Goal: Information Seeking & Learning: Learn about a topic

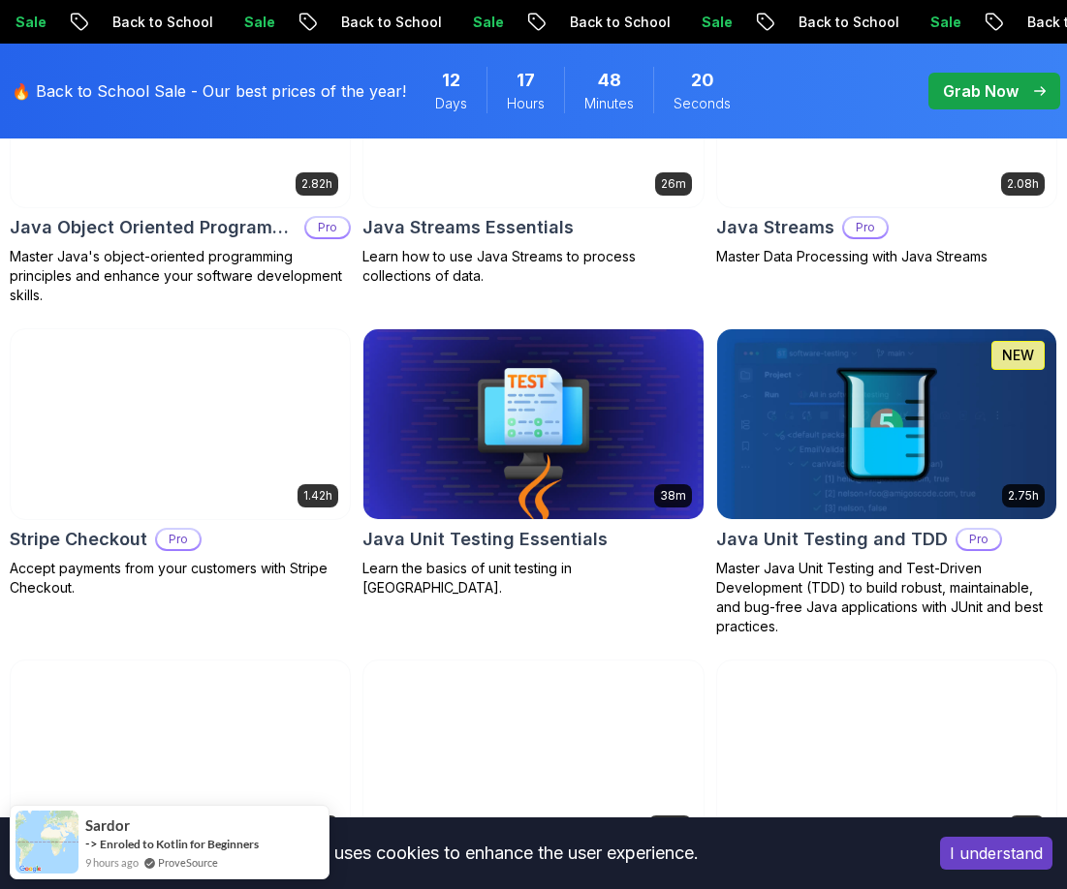
scroll to position [3294, 0]
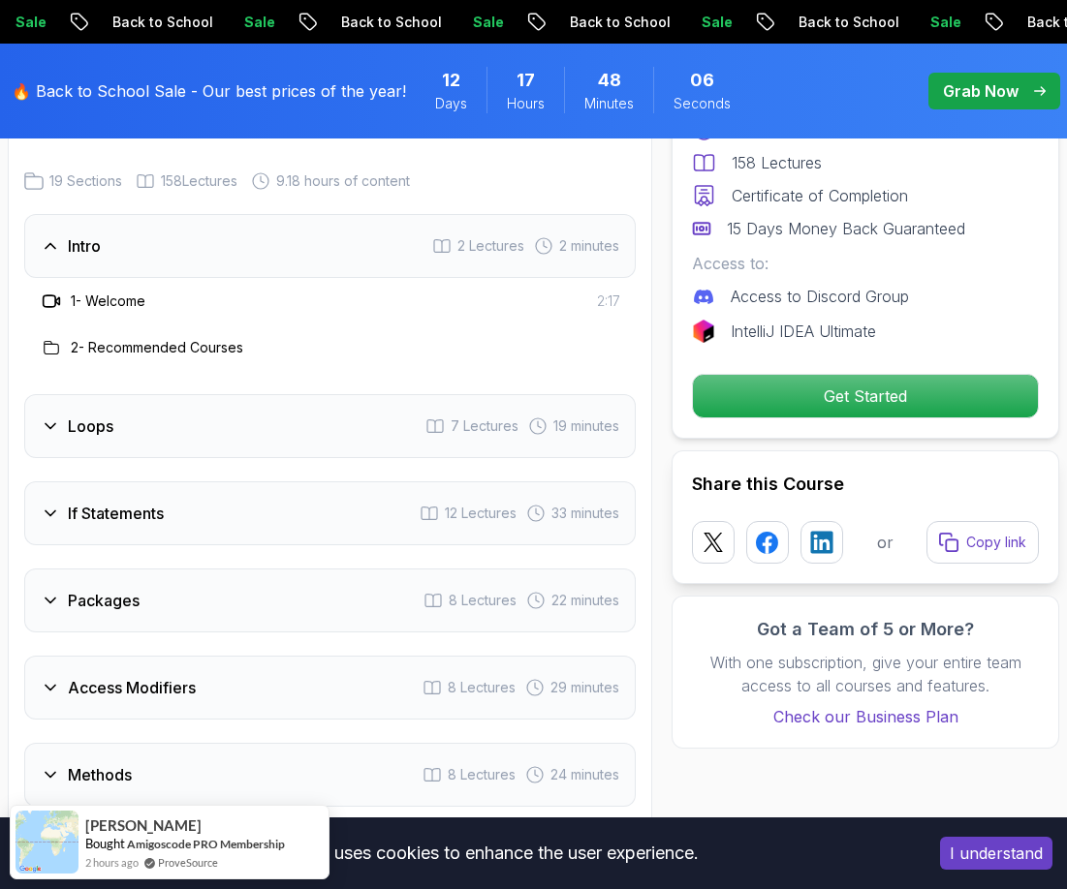
scroll to position [2809, 0]
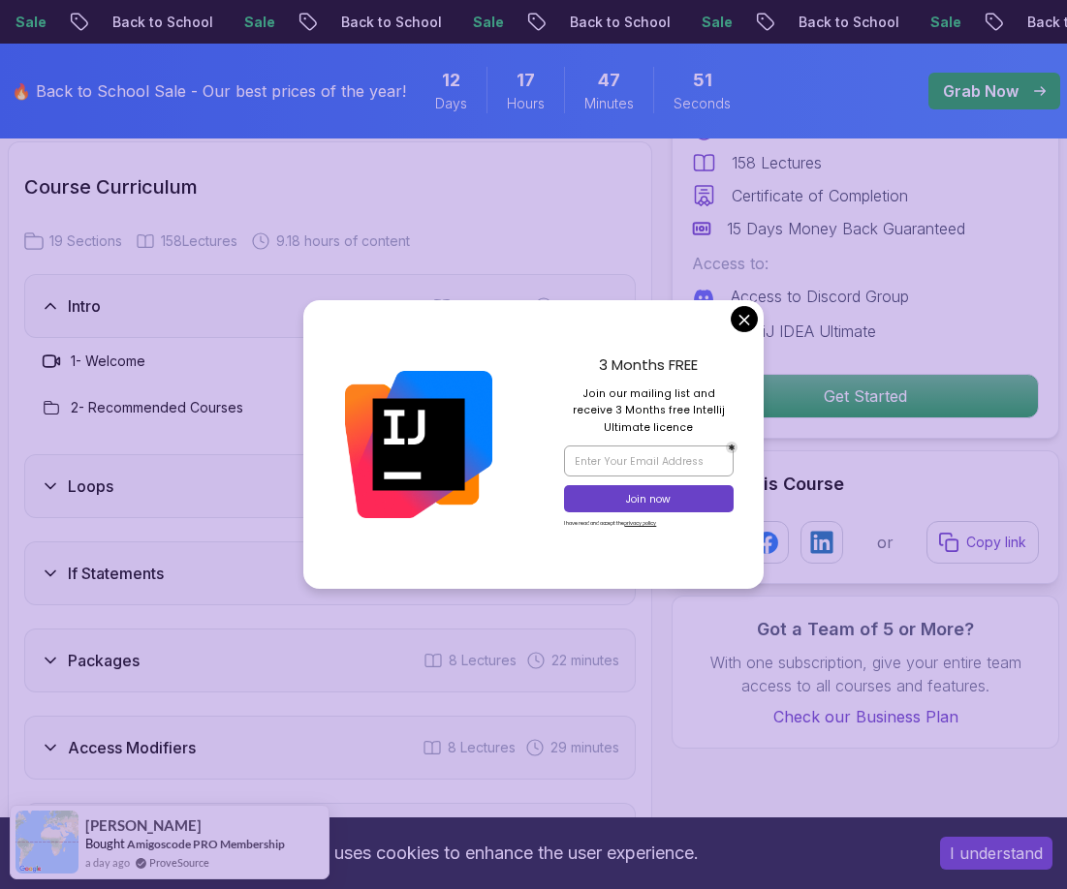
drag, startPoint x: 747, startPoint y: 326, endPoint x: 760, endPoint y: 317, distance: 15.9
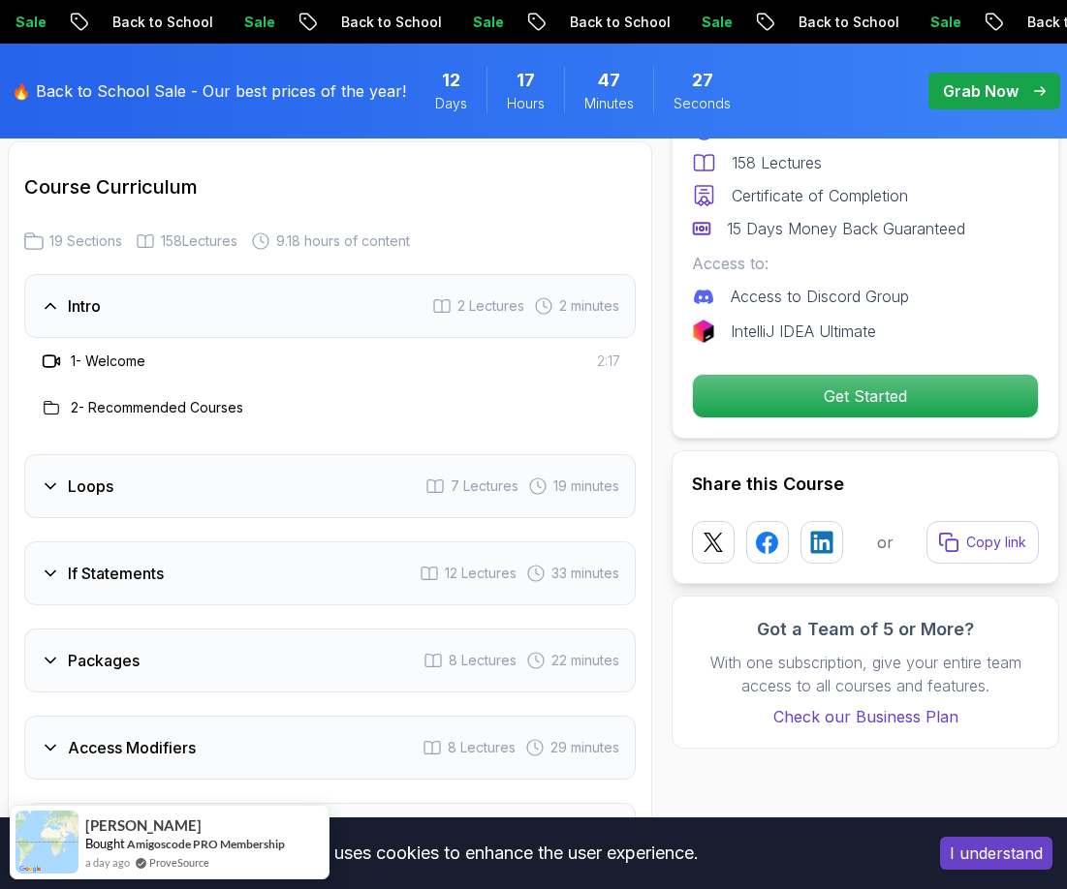
click at [119, 497] on div "Loops 7 Lectures 19 minutes" at bounding box center [329, 486] width 611 height 64
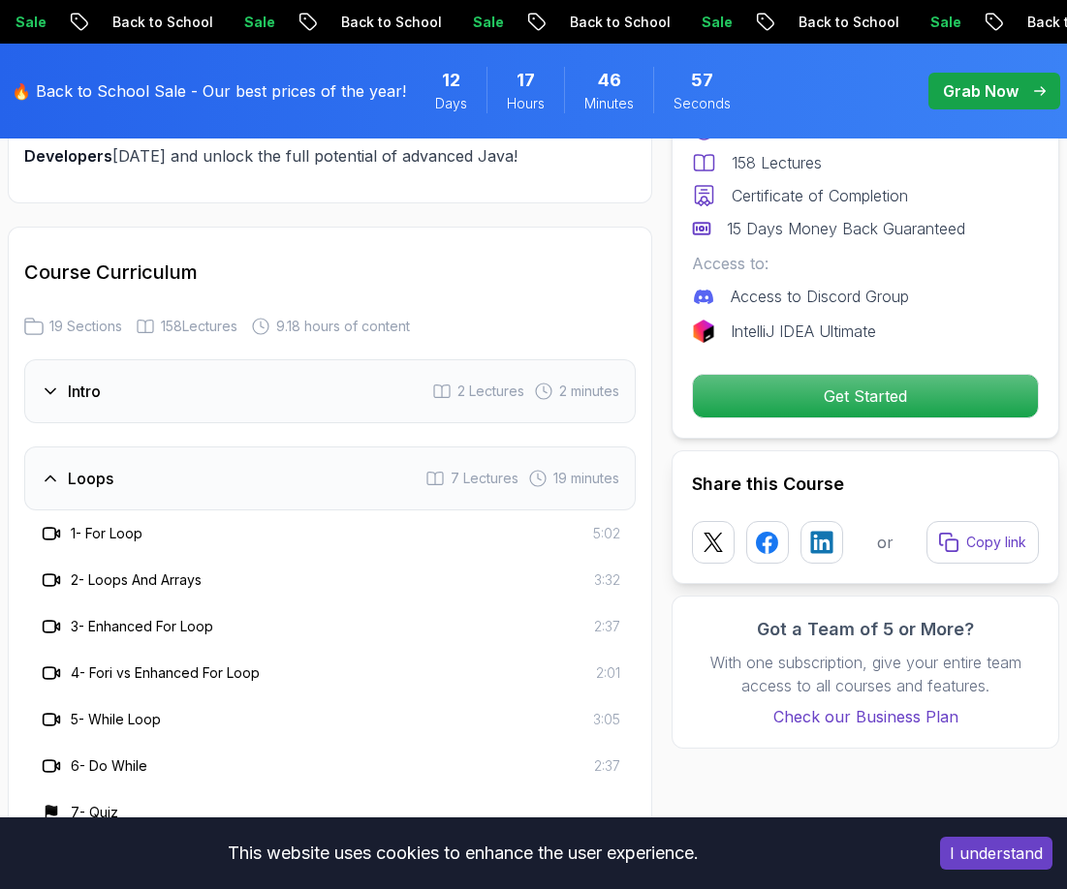
scroll to position [2713, 0]
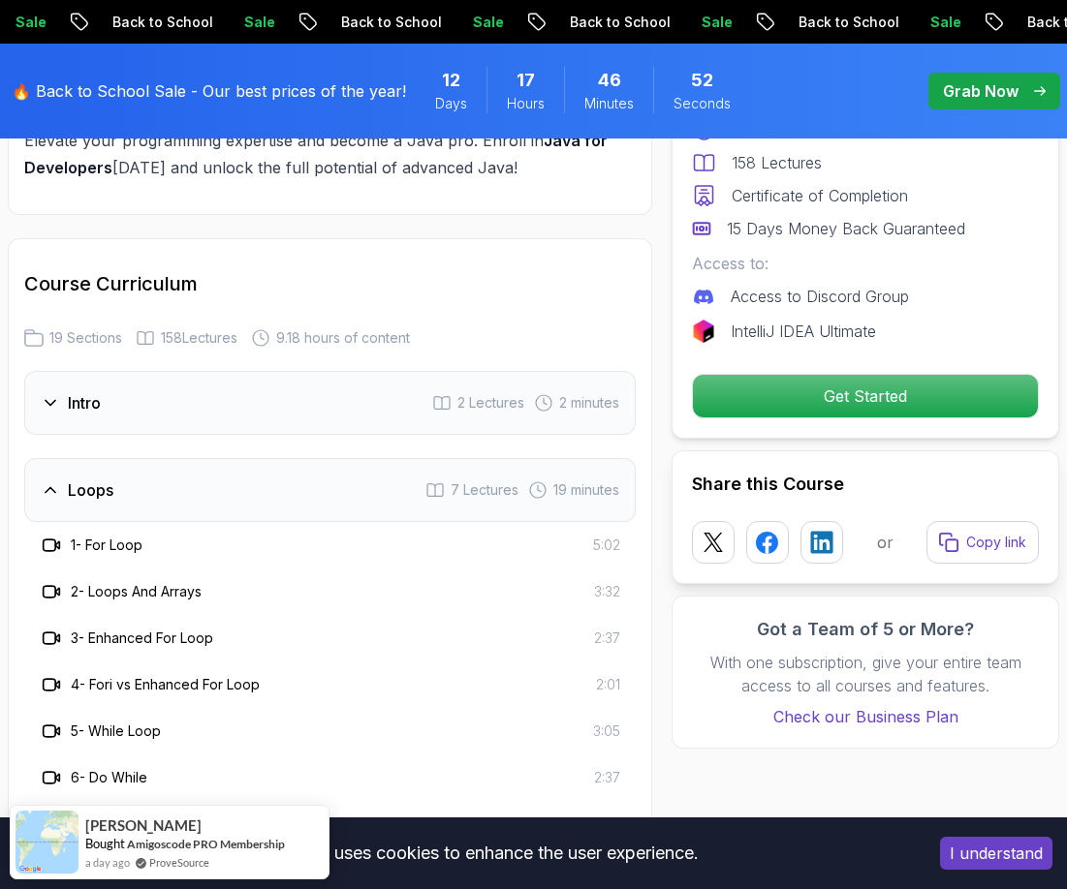
click at [41, 401] on icon at bounding box center [50, 402] width 19 height 19
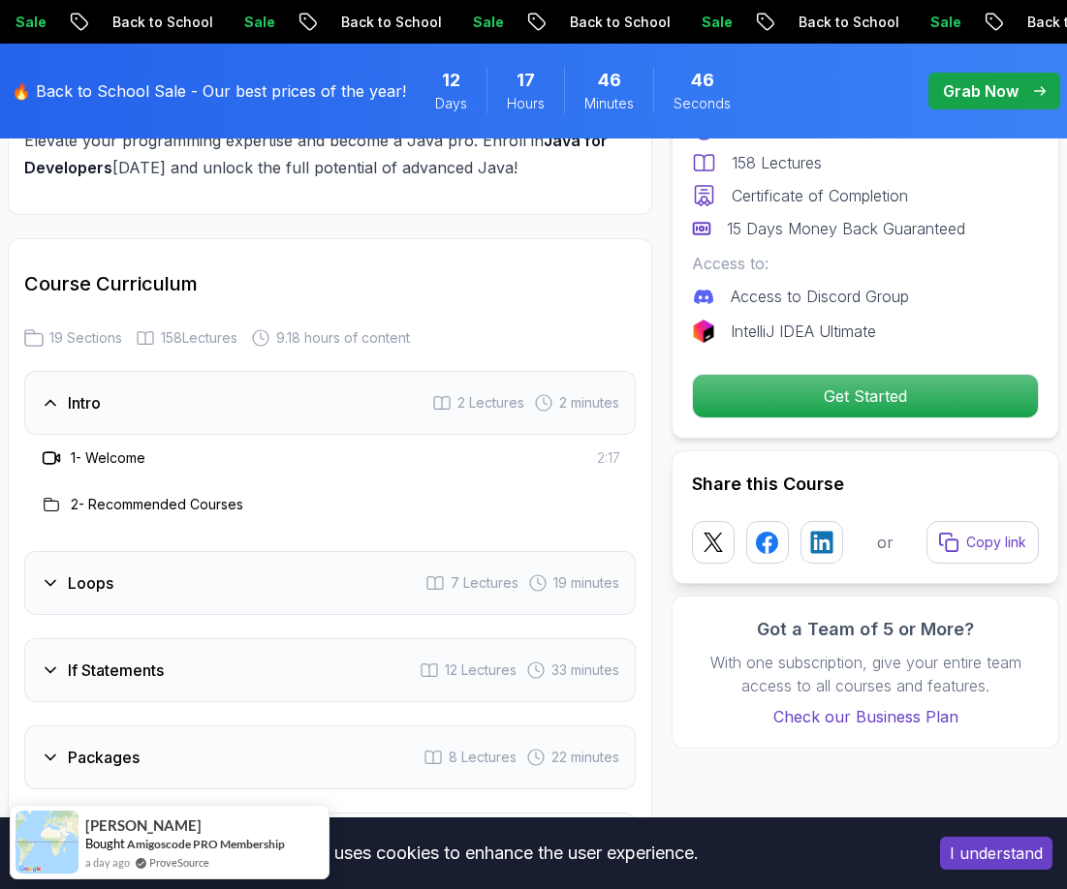
drag, startPoint x: 30, startPoint y: 372, endPoint x: 233, endPoint y: 465, distance: 223.7
click at [212, 476] on div "Intro 2 Lectures 2 minutes 1 - Welcome 2:17 2 - Recommended Courses" at bounding box center [329, 449] width 611 height 157
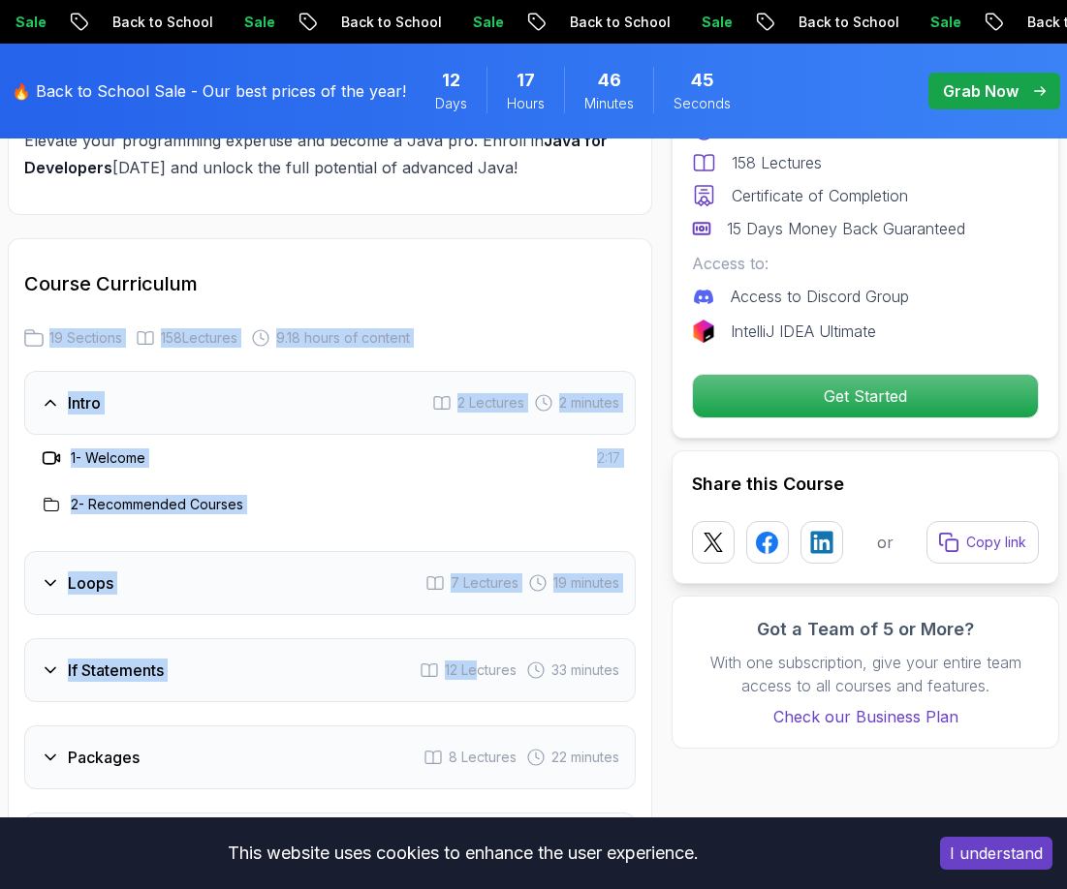
drag, startPoint x: 463, startPoint y: 290, endPoint x: 475, endPoint y: 666, distance: 376.1
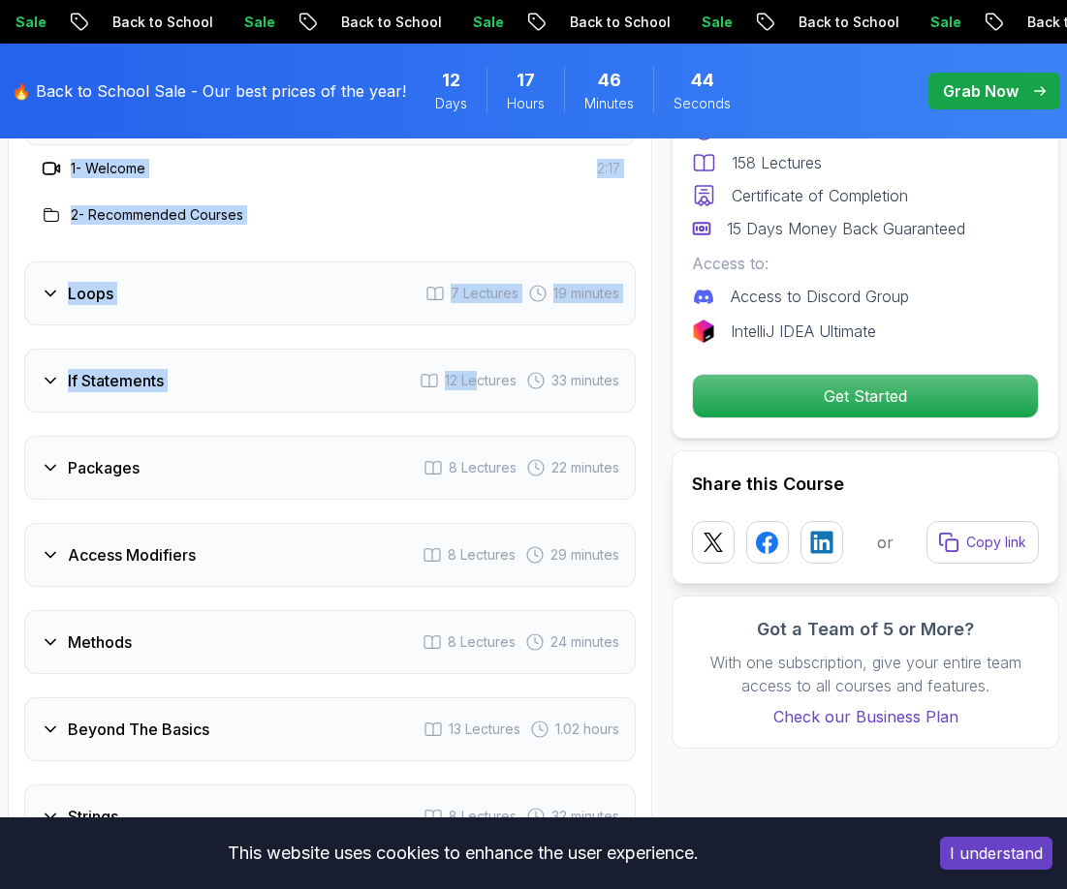
scroll to position [3003, 0]
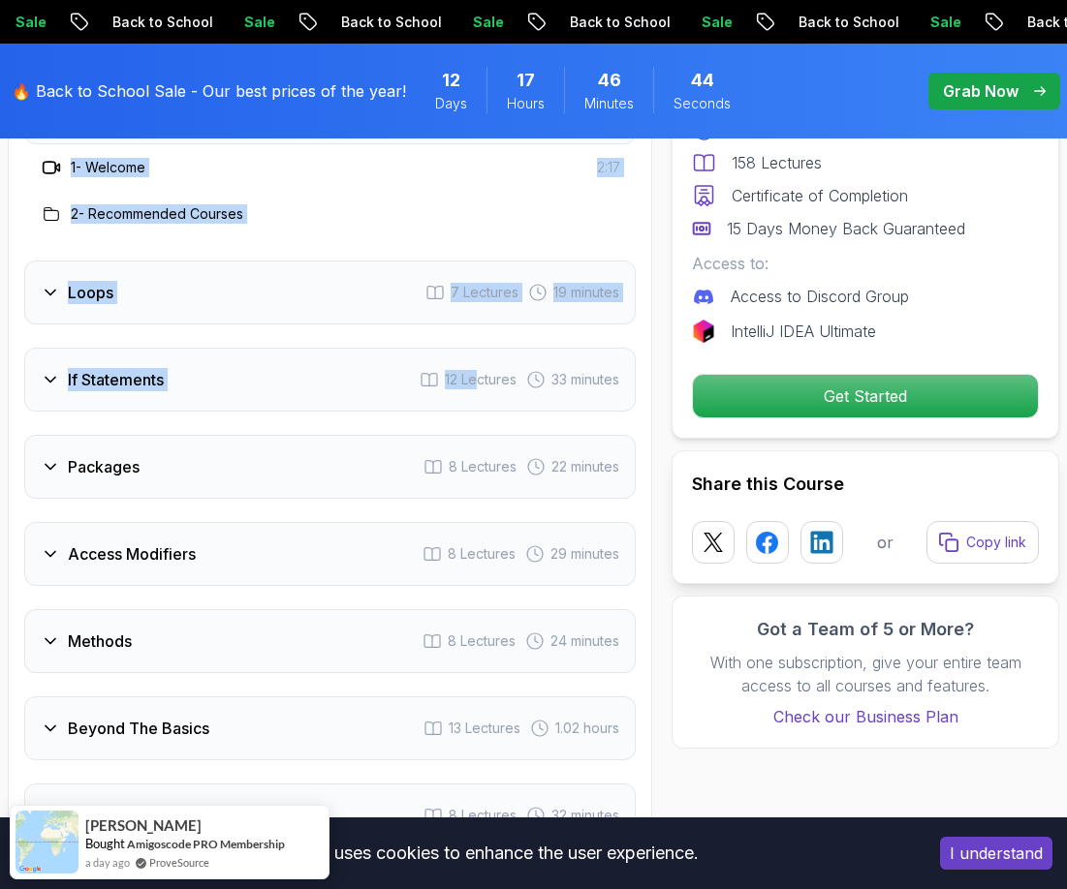
click at [52, 303] on div "Loops" at bounding box center [77, 292] width 73 height 23
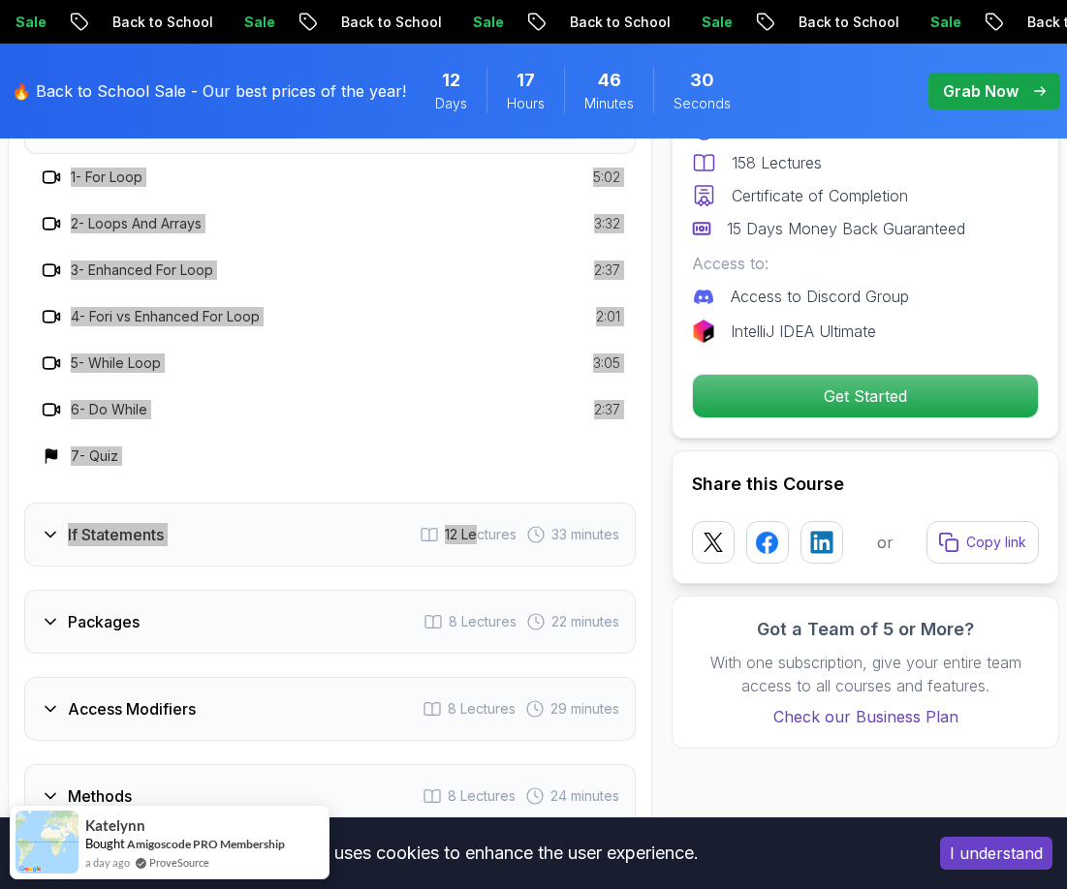
scroll to position [2906, 0]
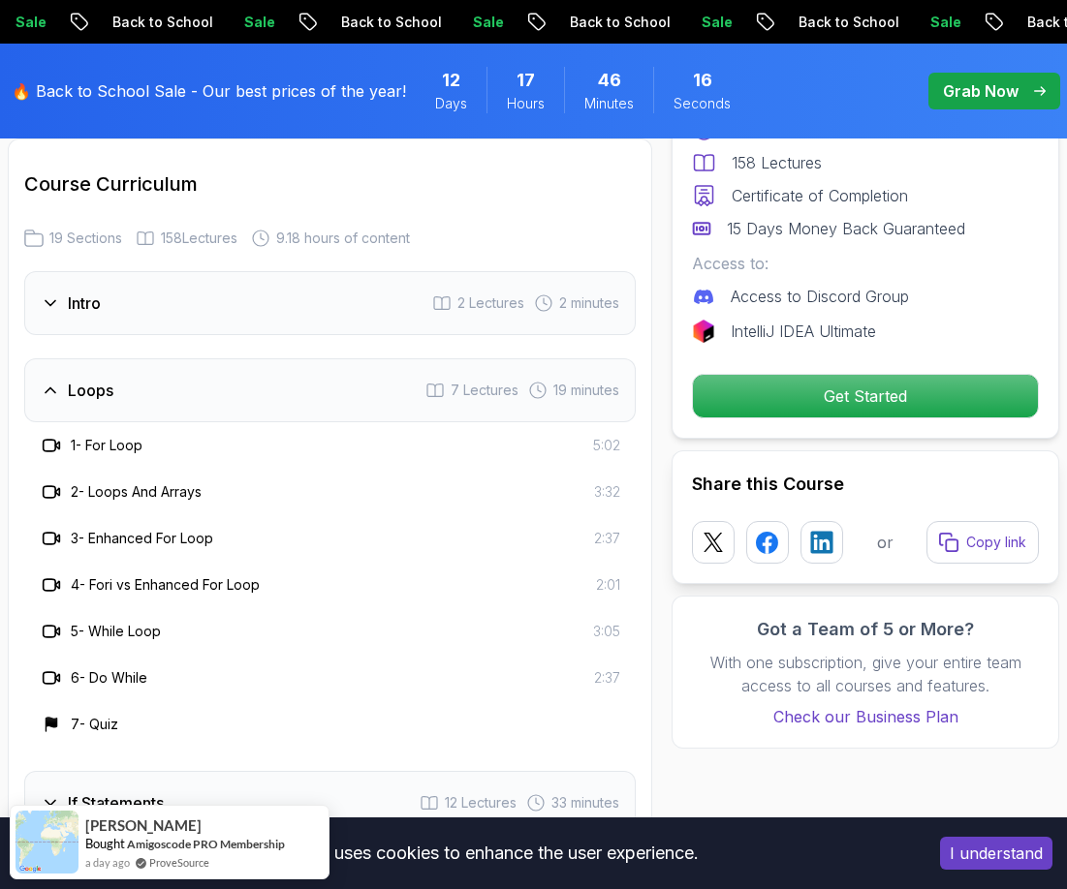
scroll to position [3003, 0]
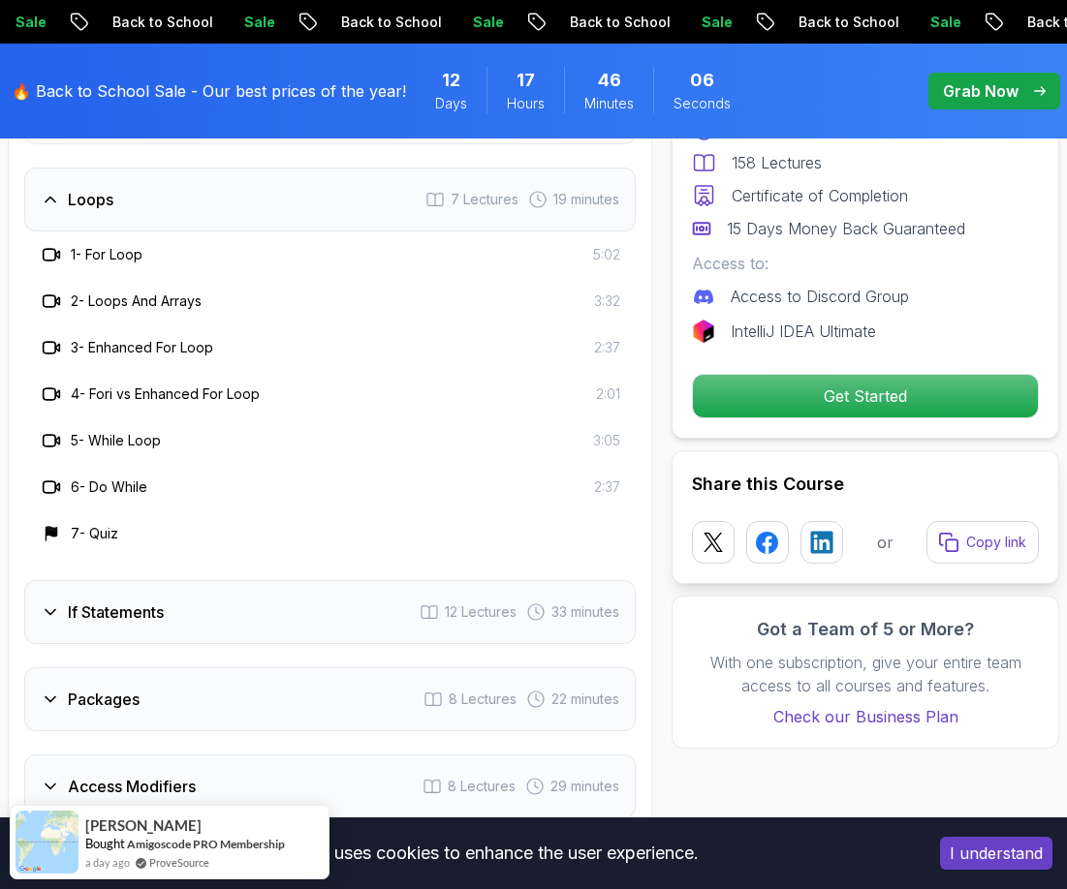
drag, startPoint x: 175, startPoint y: 618, endPoint x: 66, endPoint y: 607, distance: 110.0
click at [66, 607] on div "If Statements 12 Lectures 33 minutes" at bounding box center [329, 612] width 611 height 64
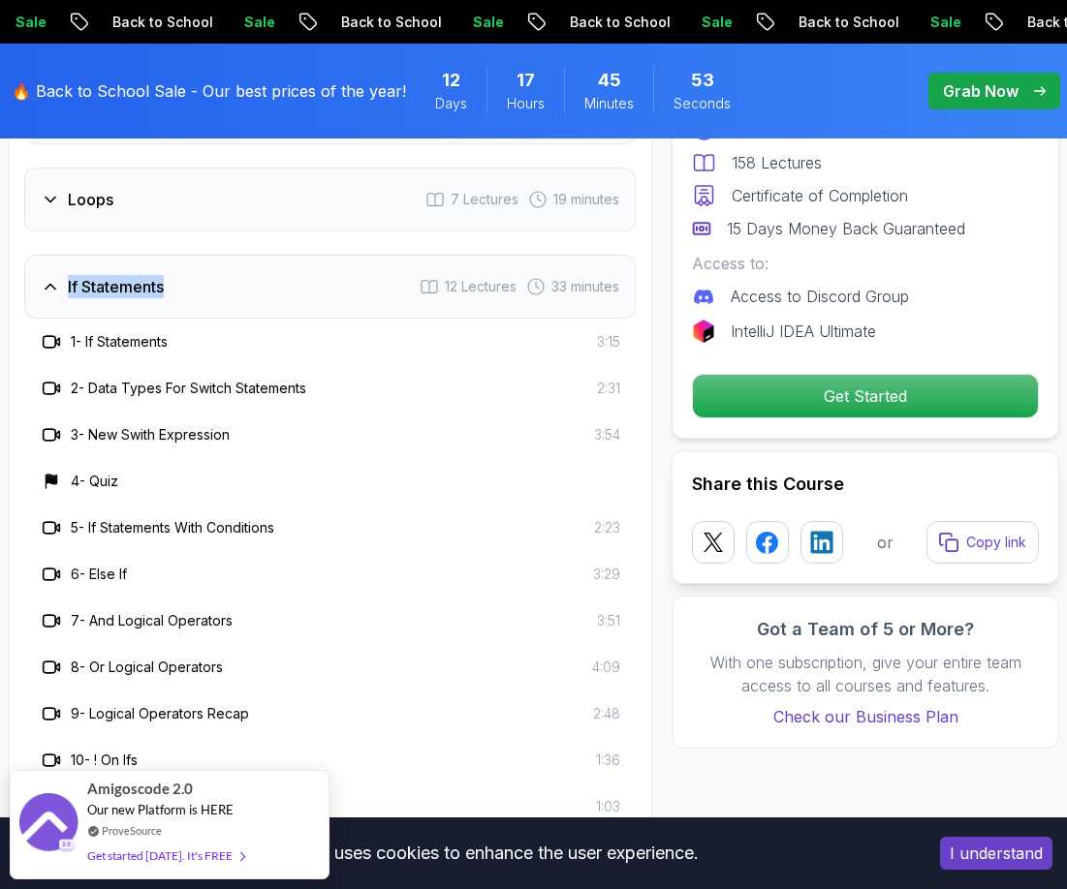
drag, startPoint x: 15, startPoint y: 272, endPoint x: 182, endPoint y: 290, distance: 168.5
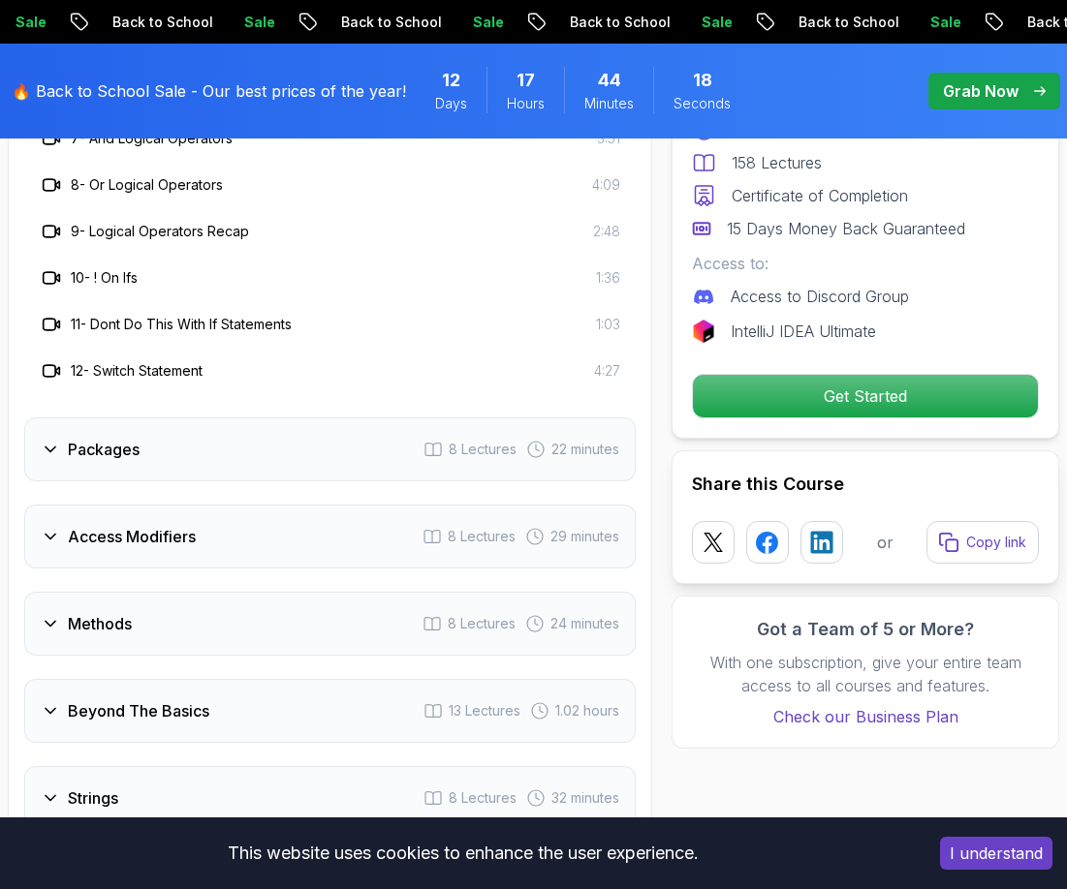
scroll to position [3391, 0]
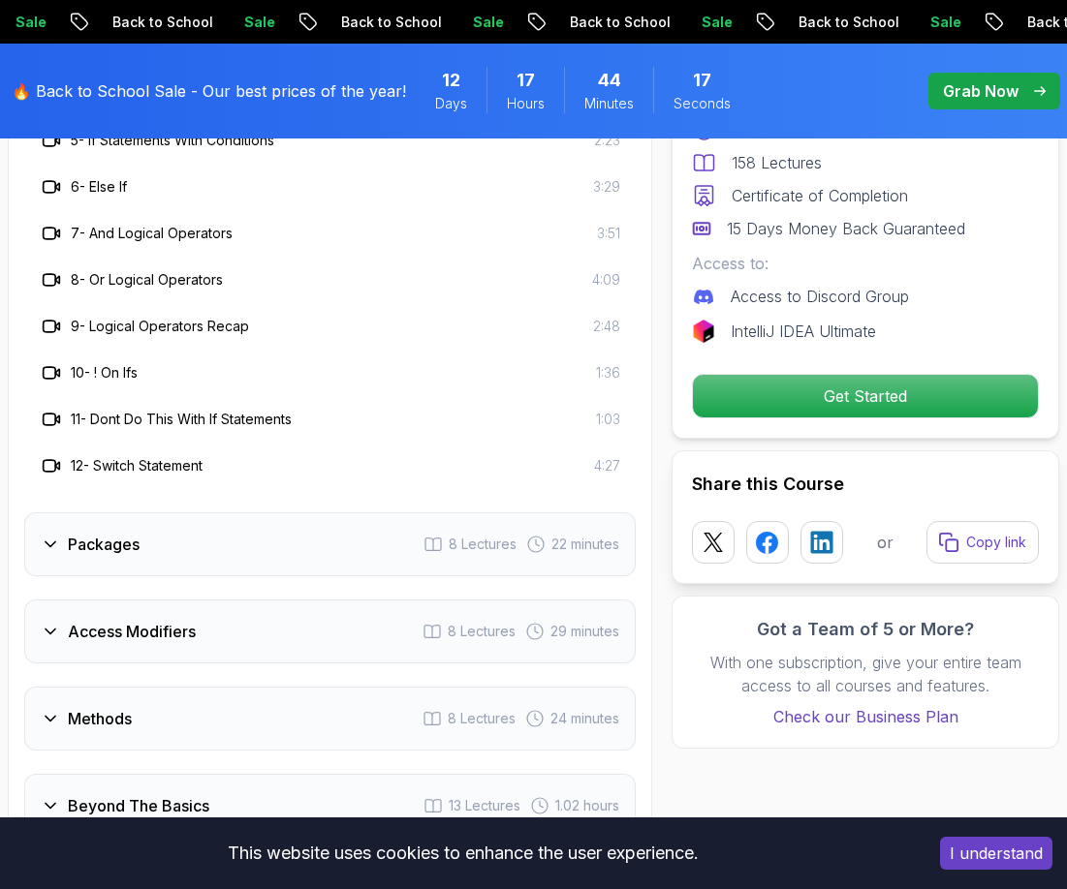
click at [109, 548] on h3 "Packages" at bounding box center [104, 544] width 72 height 23
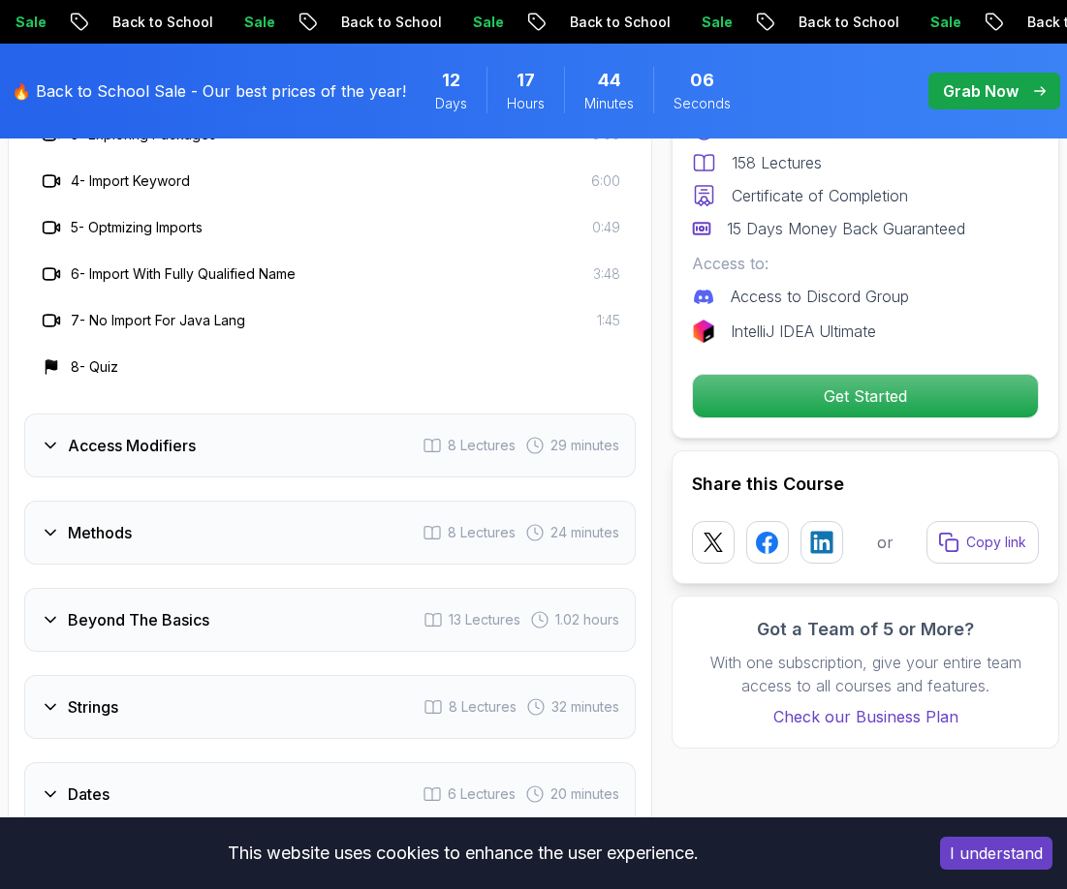
click at [150, 436] on h3 "Access Modifiers" at bounding box center [132, 445] width 128 height 23
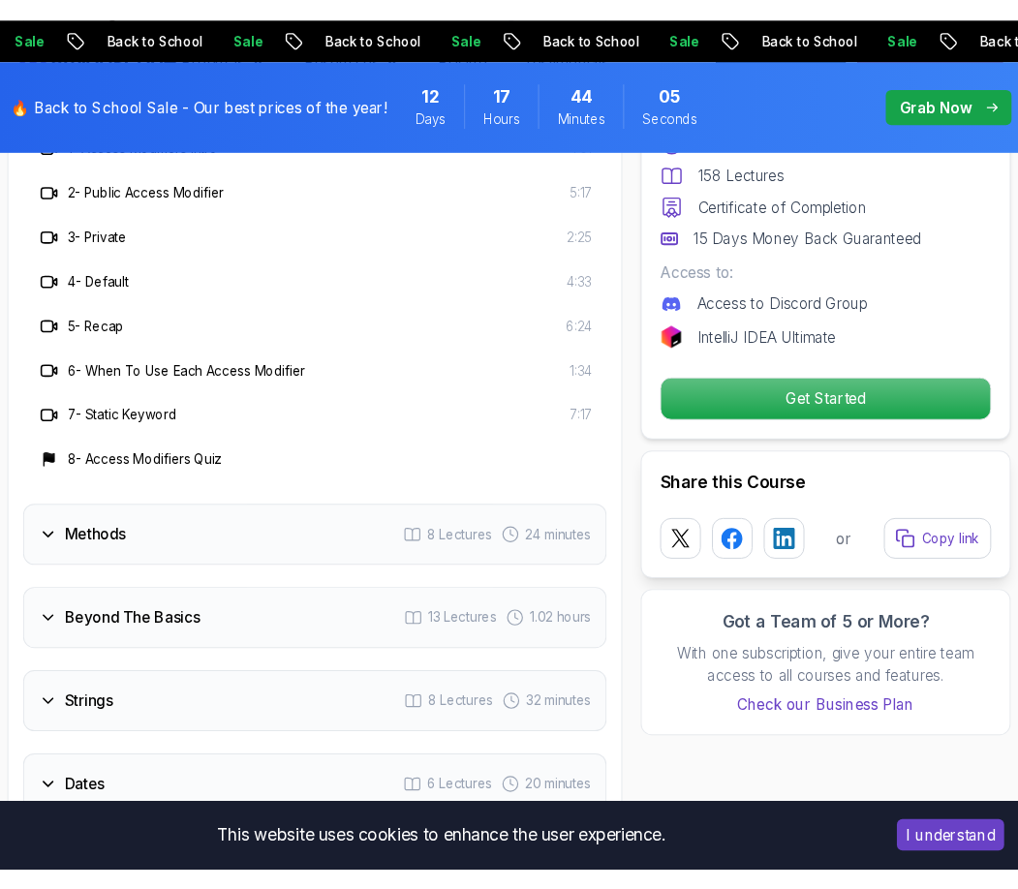
scroll to position [3294, 0]
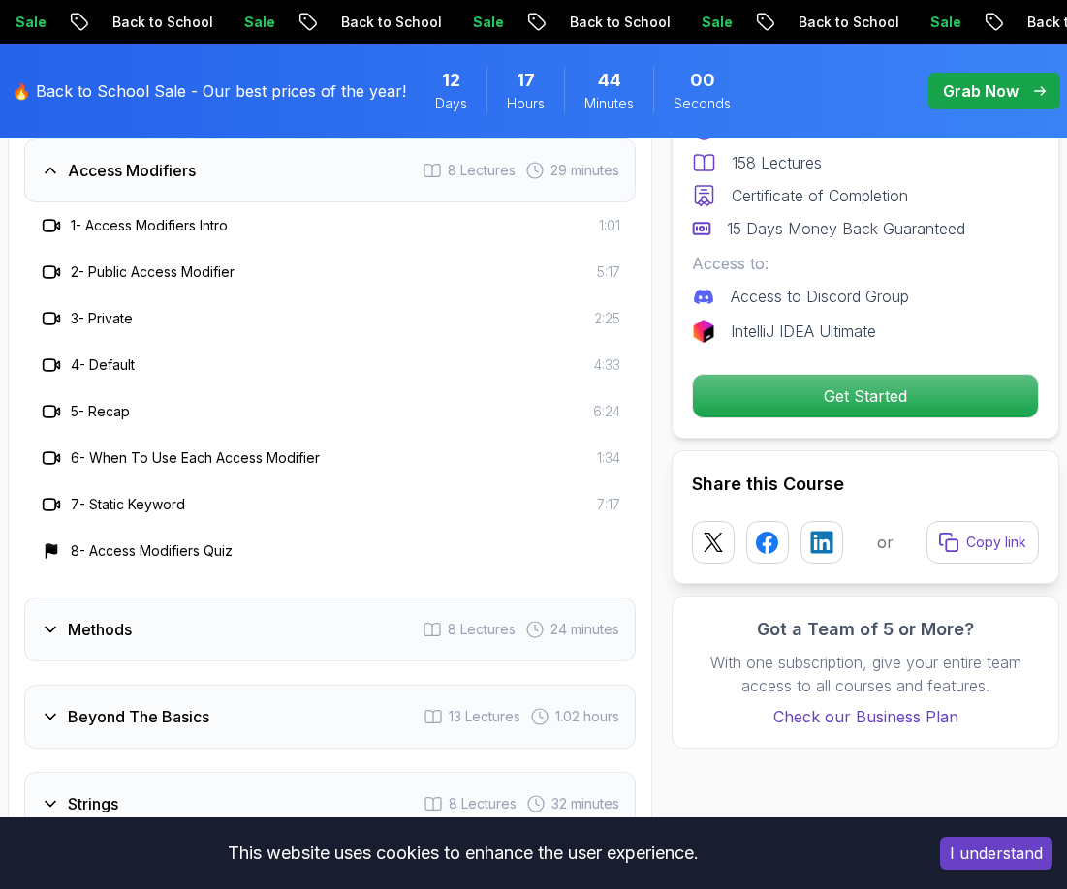
drag, startPoint x: 218, startPoint y: 173, endPoint x: 56, endPoint y: 165, distance: 162.0
click at [56, 165] on div "Access Modifiers 8 Lectures 29 minutes" at bounding box center [329, 171] width 611 height 64
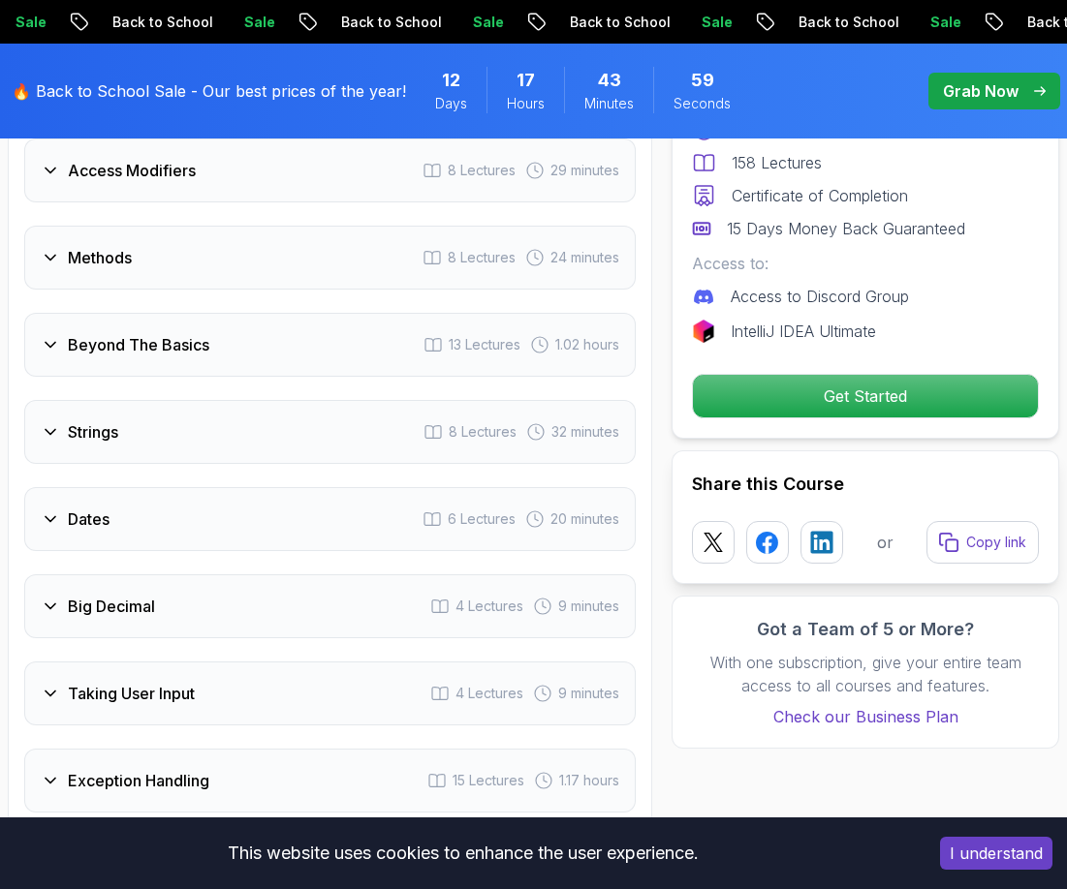
drag, startPoint x: 58, startPoint y: 164, endPoint x: 4, endPoint y: 158, distance: 54.6
click at [116, 170] on div "Access Modifiers" at bounding box center [118, 170] width 155 height 23
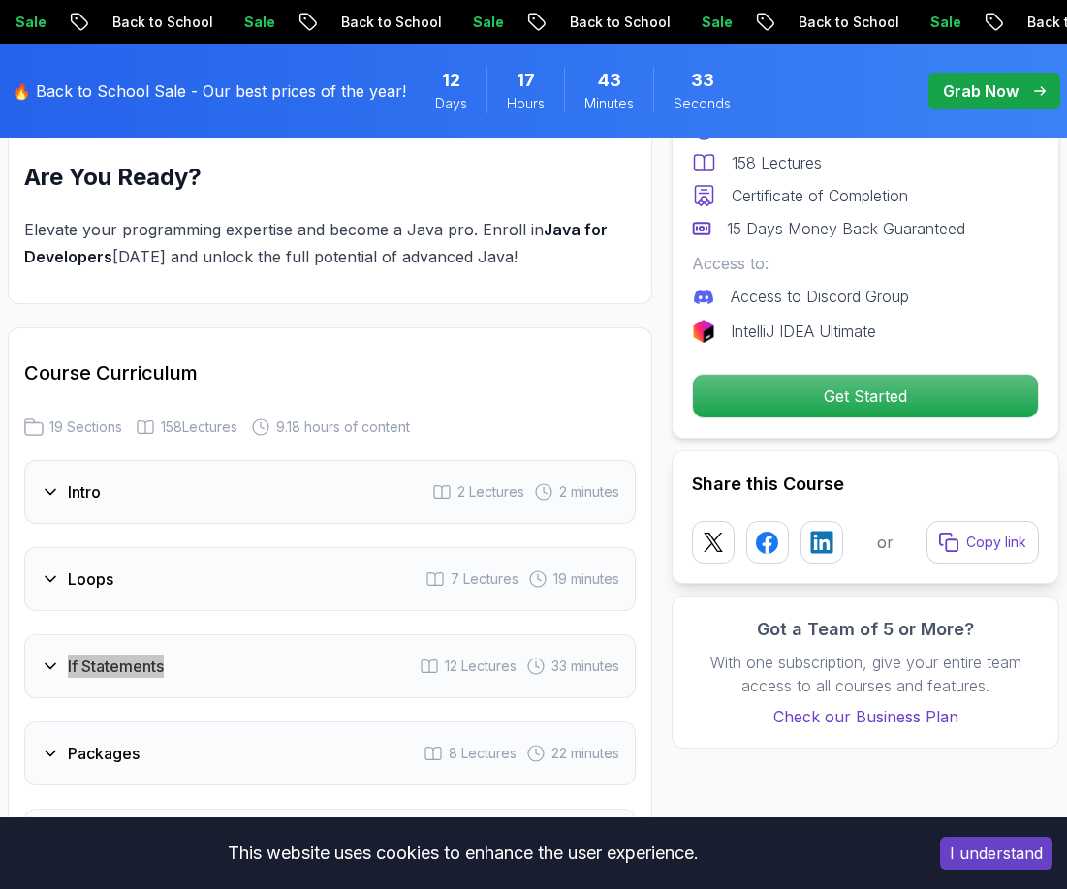
scroll to position [2791, 0]
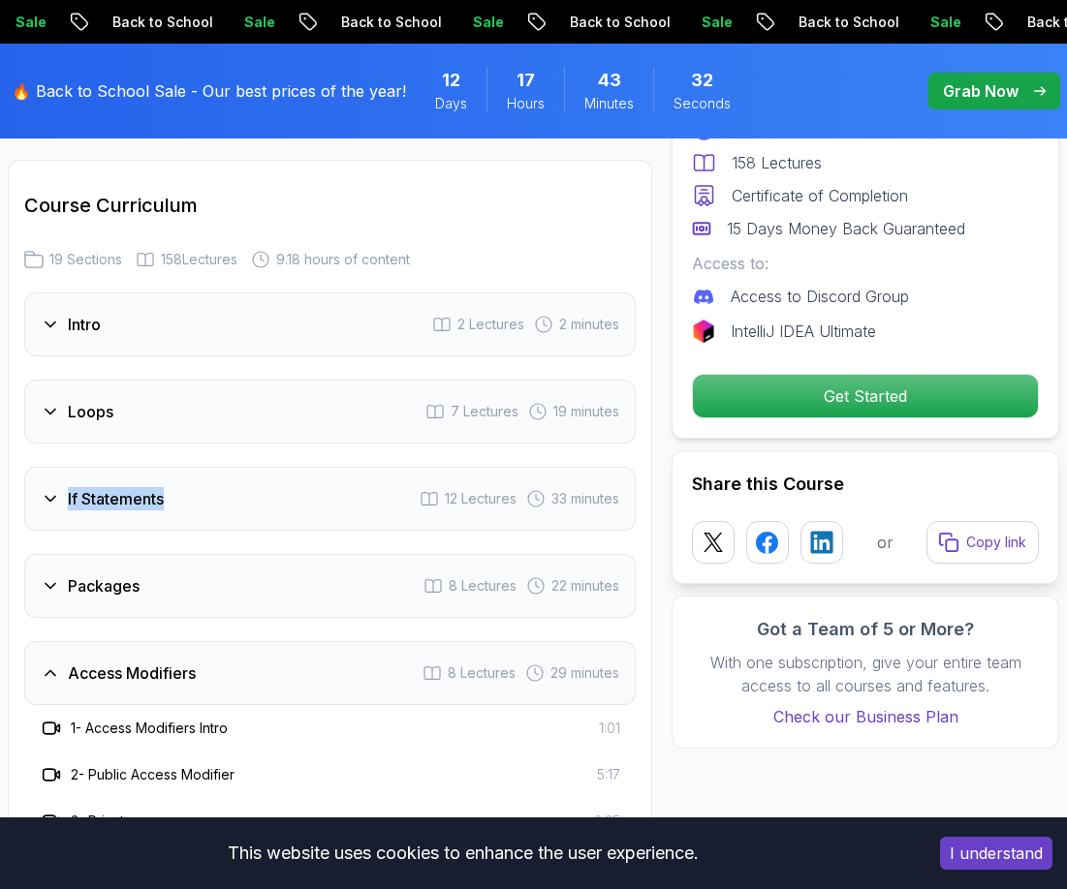
click at [61, 406] on div "Loops" at bounding box center [77, 411] width 73 height 23
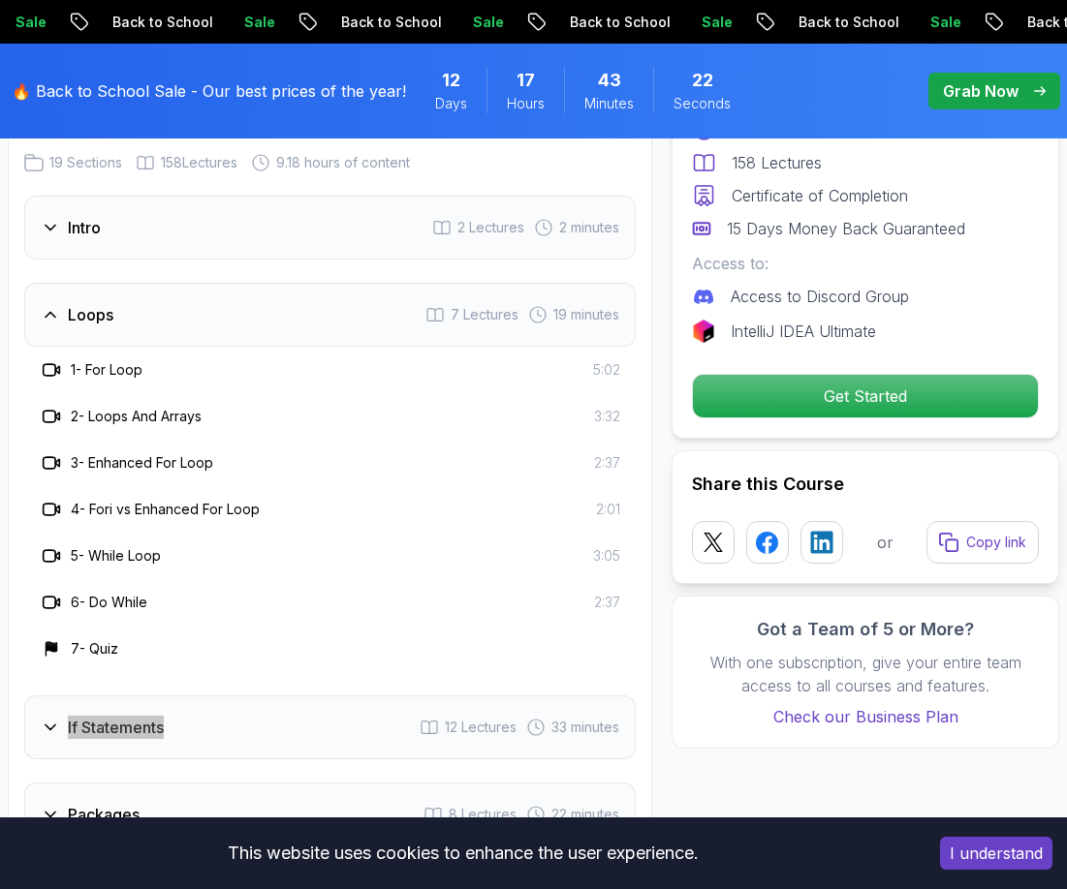
scroll to position [3082, 0]
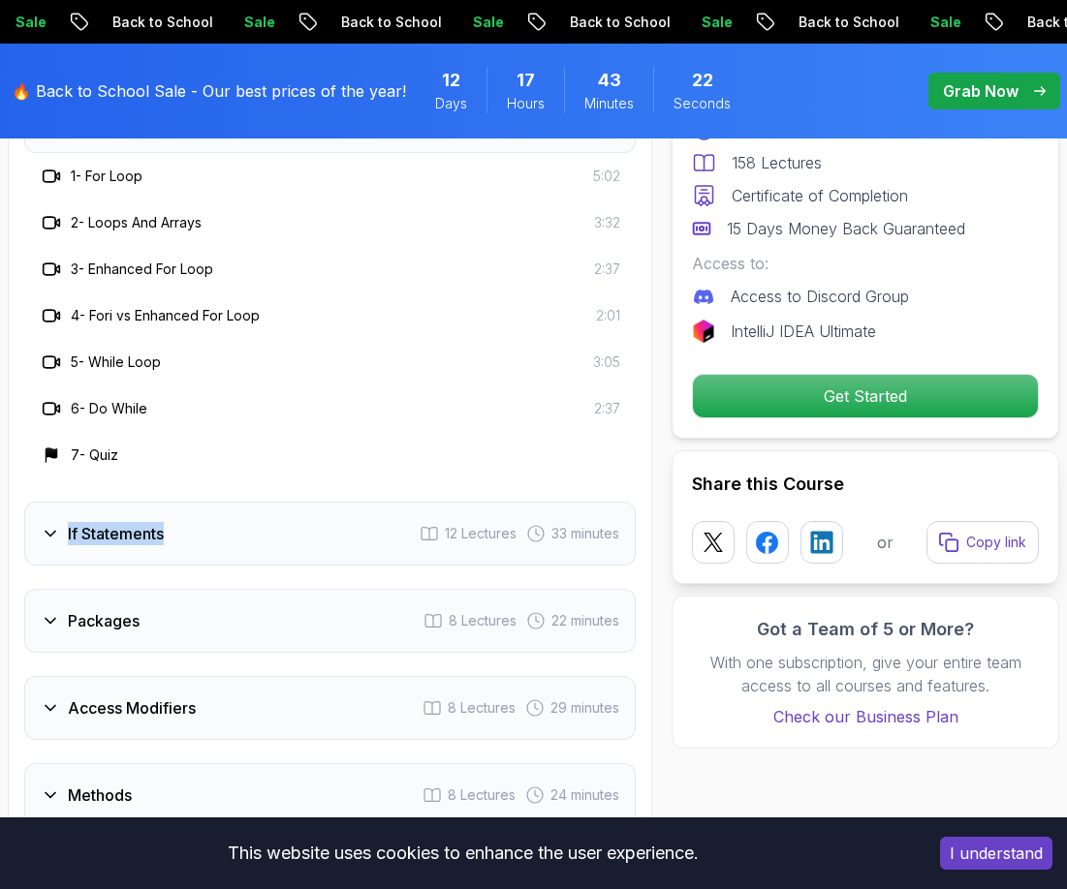
click at [120, 543] on h3 "If Statements" at bounding box center [116, 533] width 96 height 23
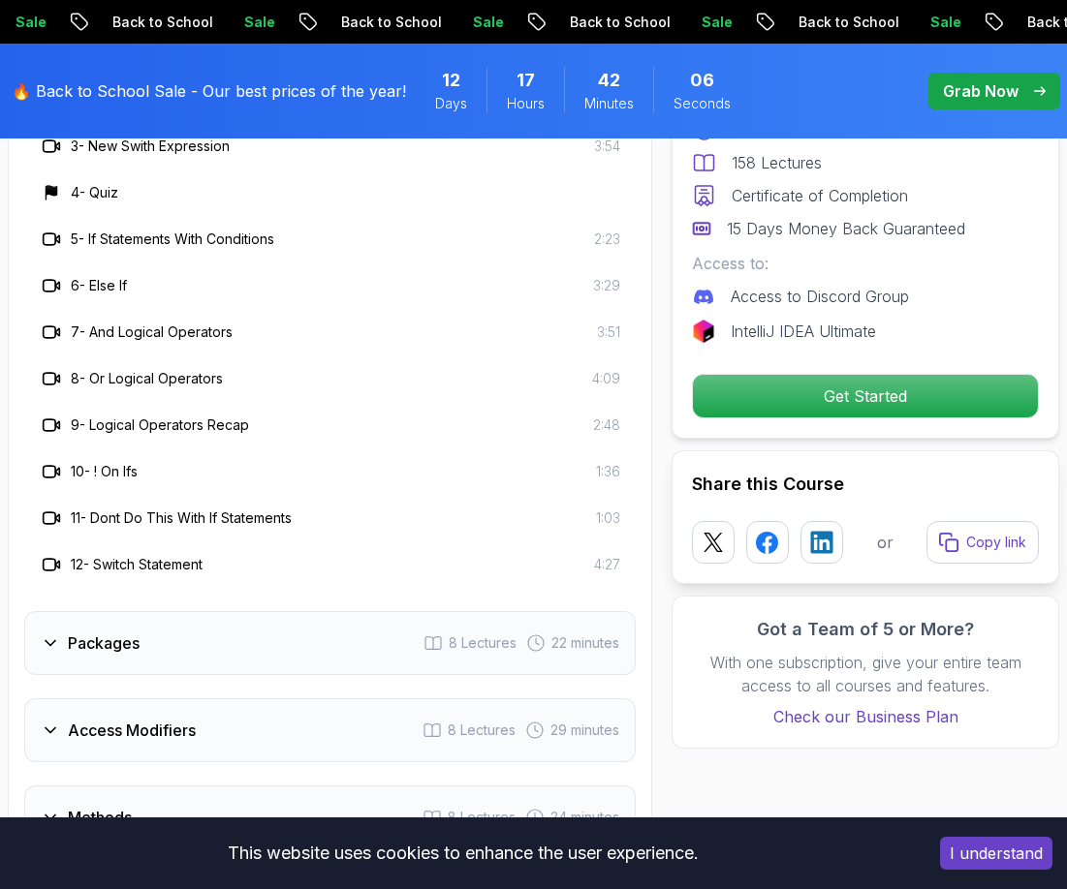
scroll to position [3469, 0]
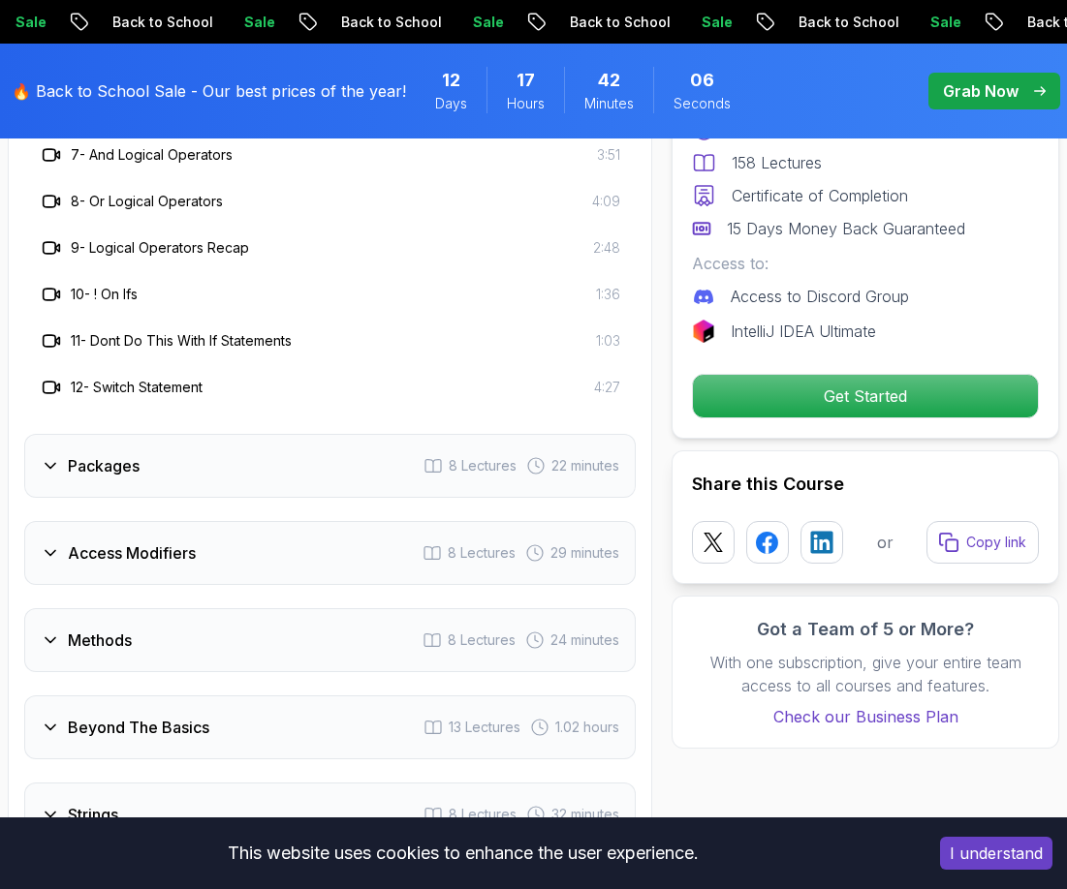
click at [157, 469] on div "Packages 8 Lectures 22 minutes" at bounding box center [329, 466] width 611 height 64
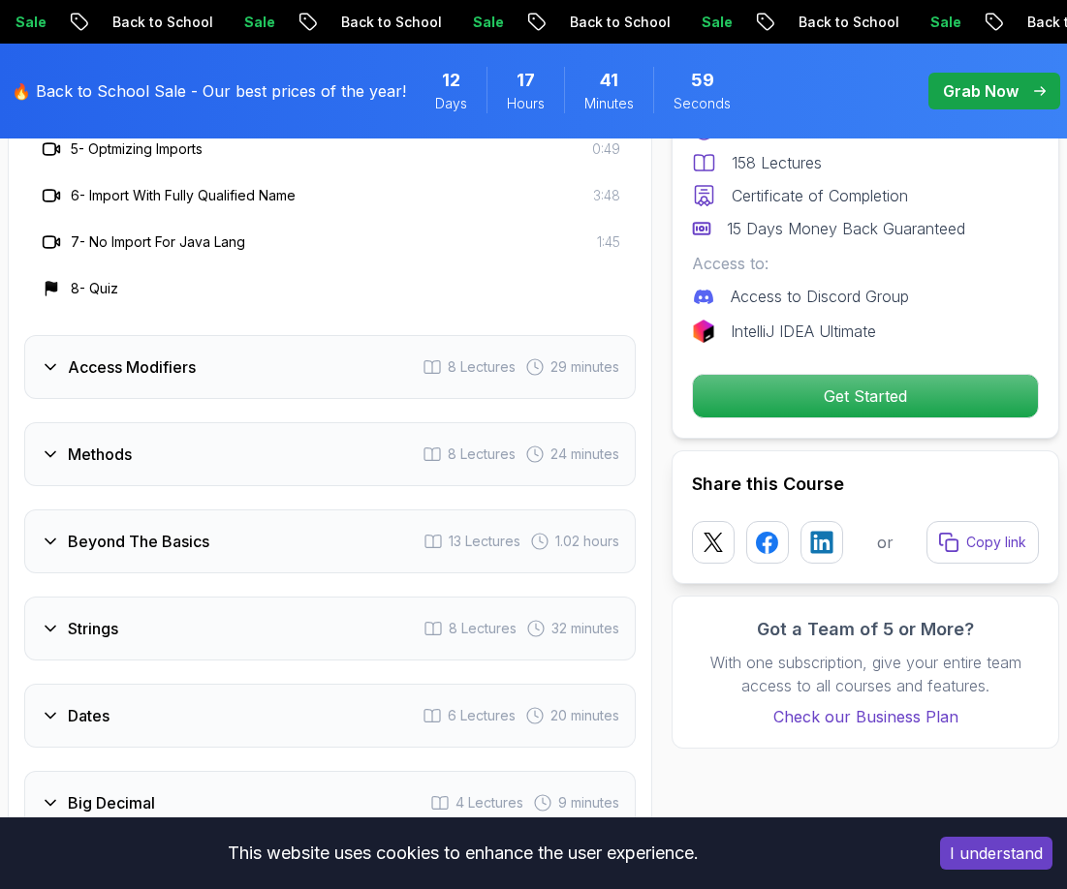
click at [62, 359] on div "Access Modifiers" at bounding box center [118, 367] width 155 height 23
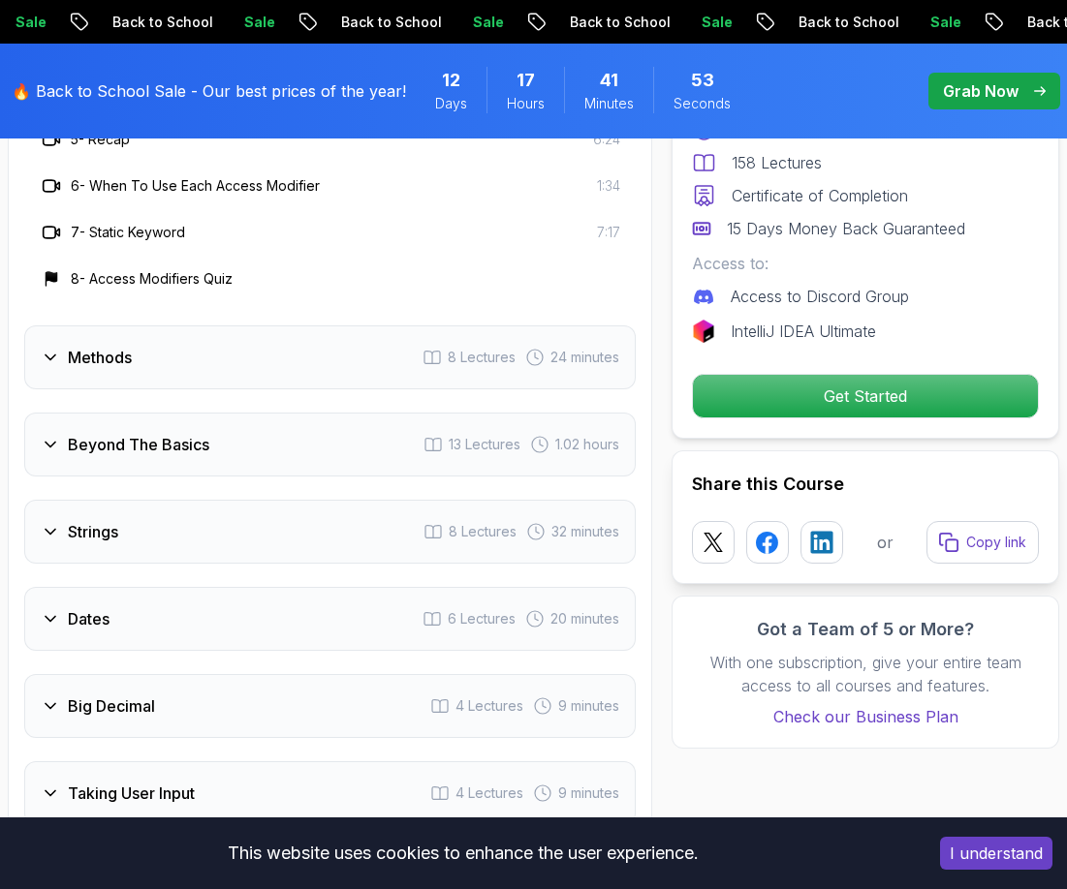
scroll to position [3275, 0]
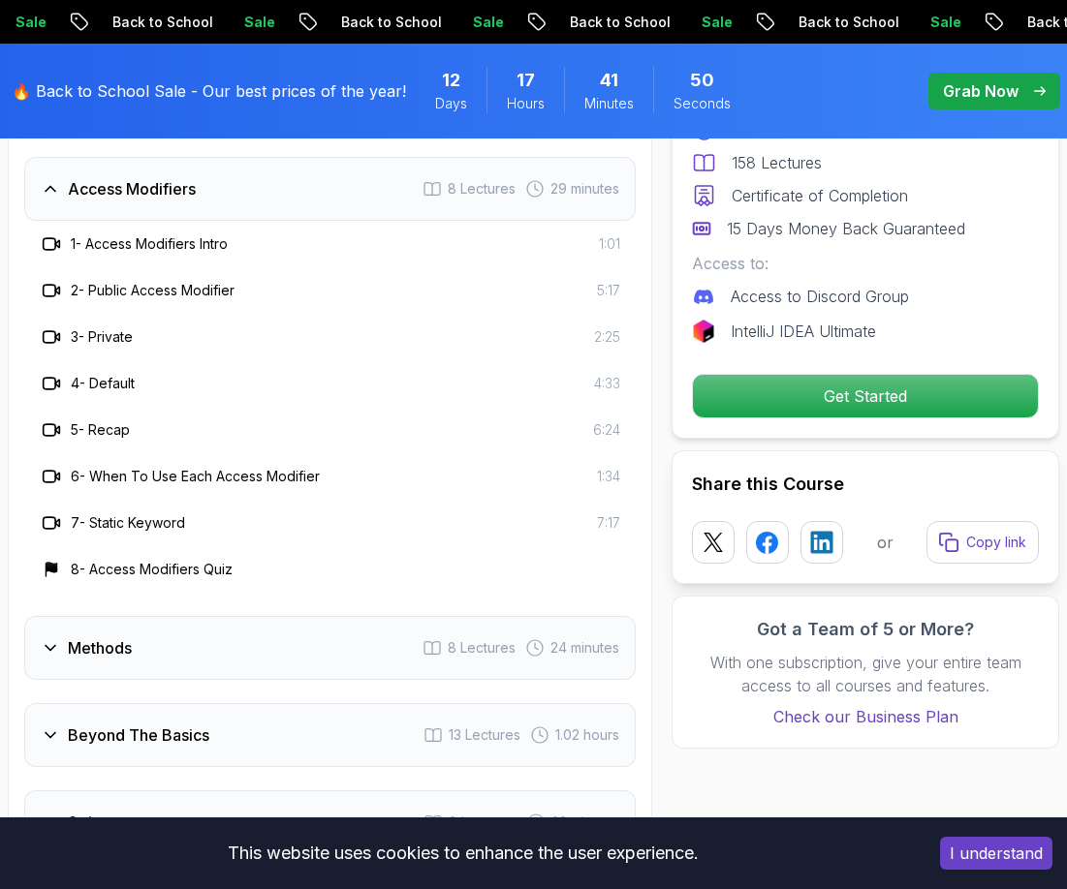
click at [111, 650] on h3 "Methods" at bounding box center [100, 647] width 64 height 23
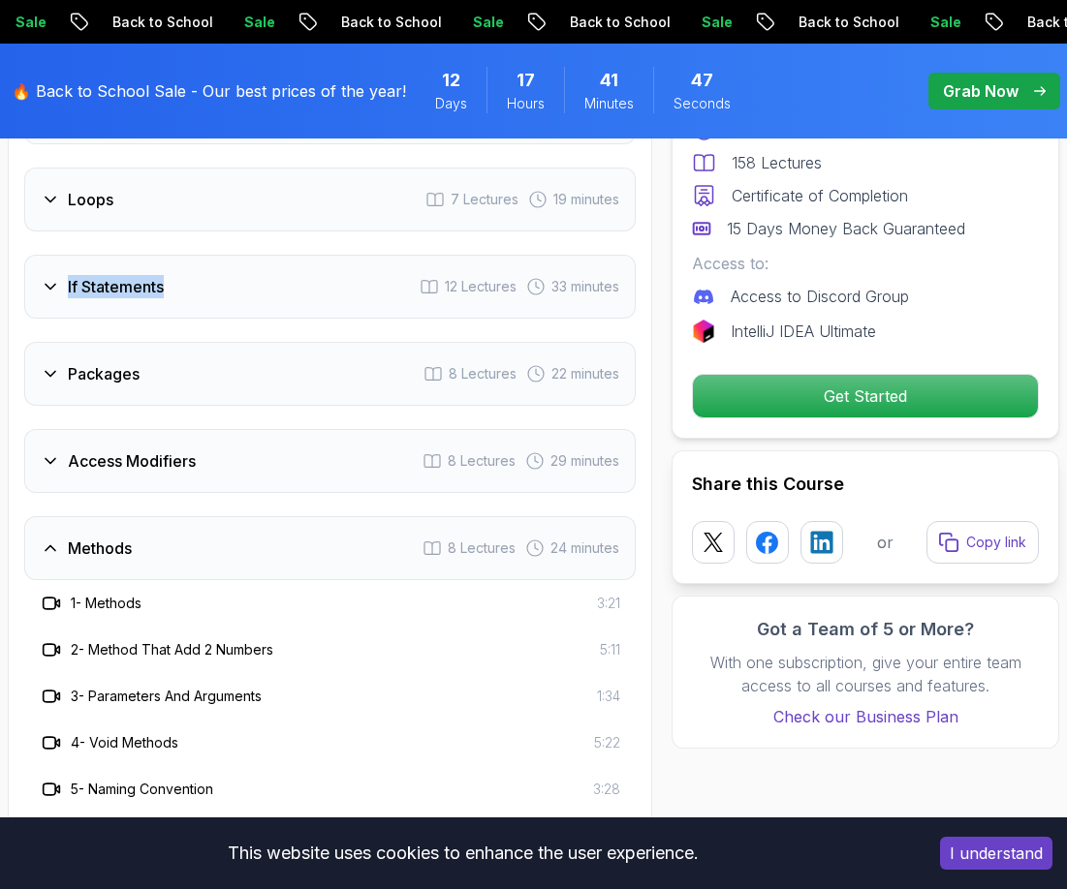
scroll to position [2985, 0]
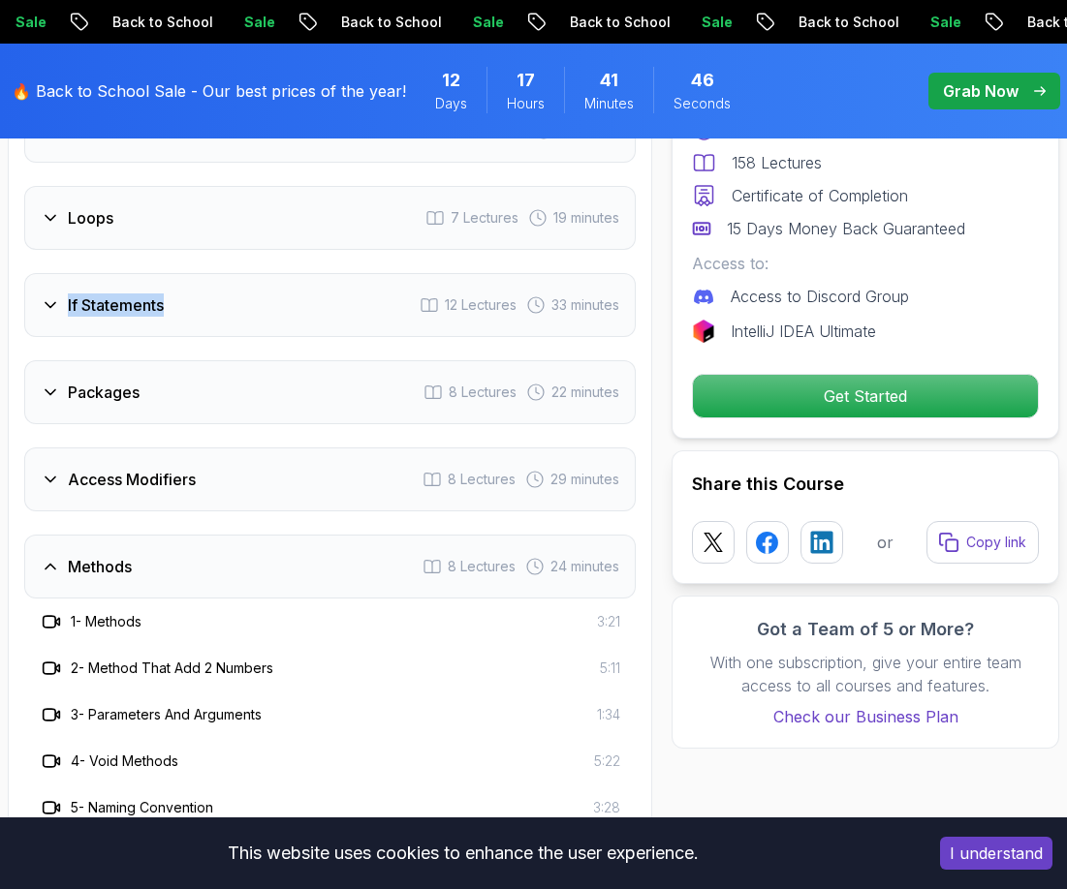
click at [556, 400] on span "22 minutes" at bounding box center [585, 392] width 68 height 19
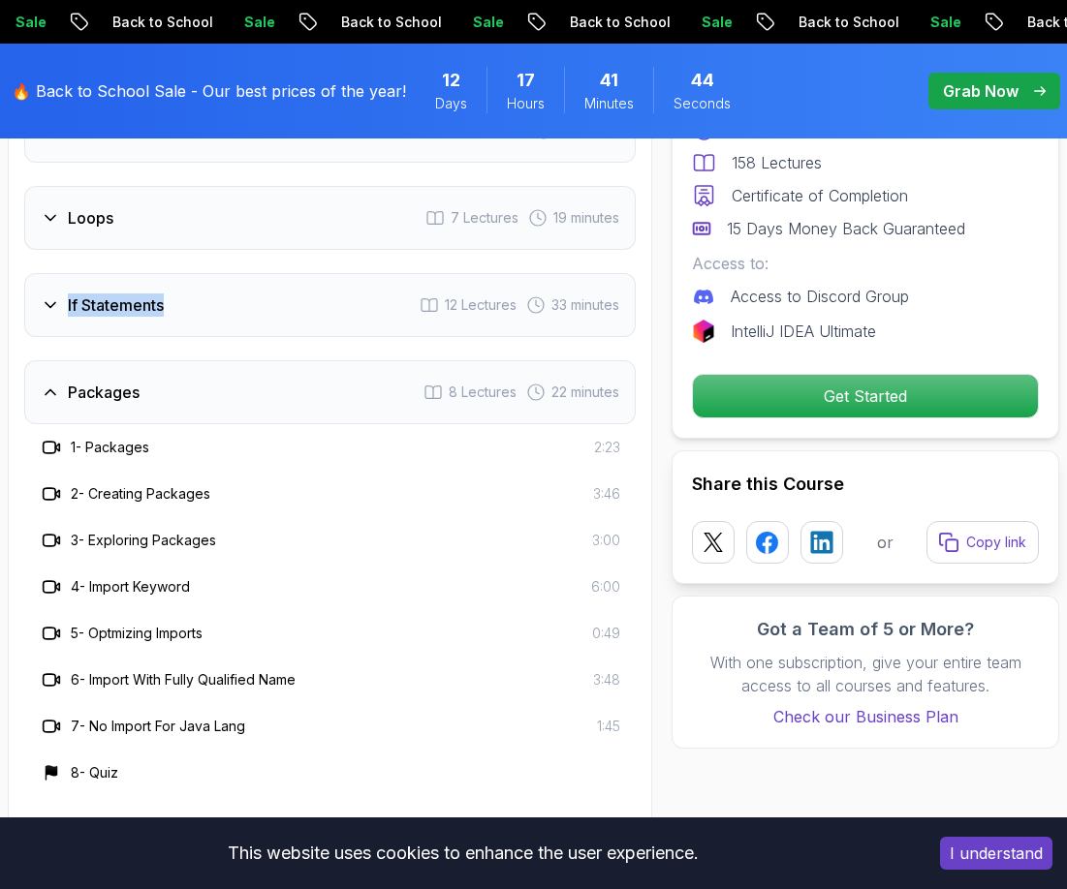
click at [588, 310] on span "33 minutes" at bounding box center [585, 304] width 68 height 19
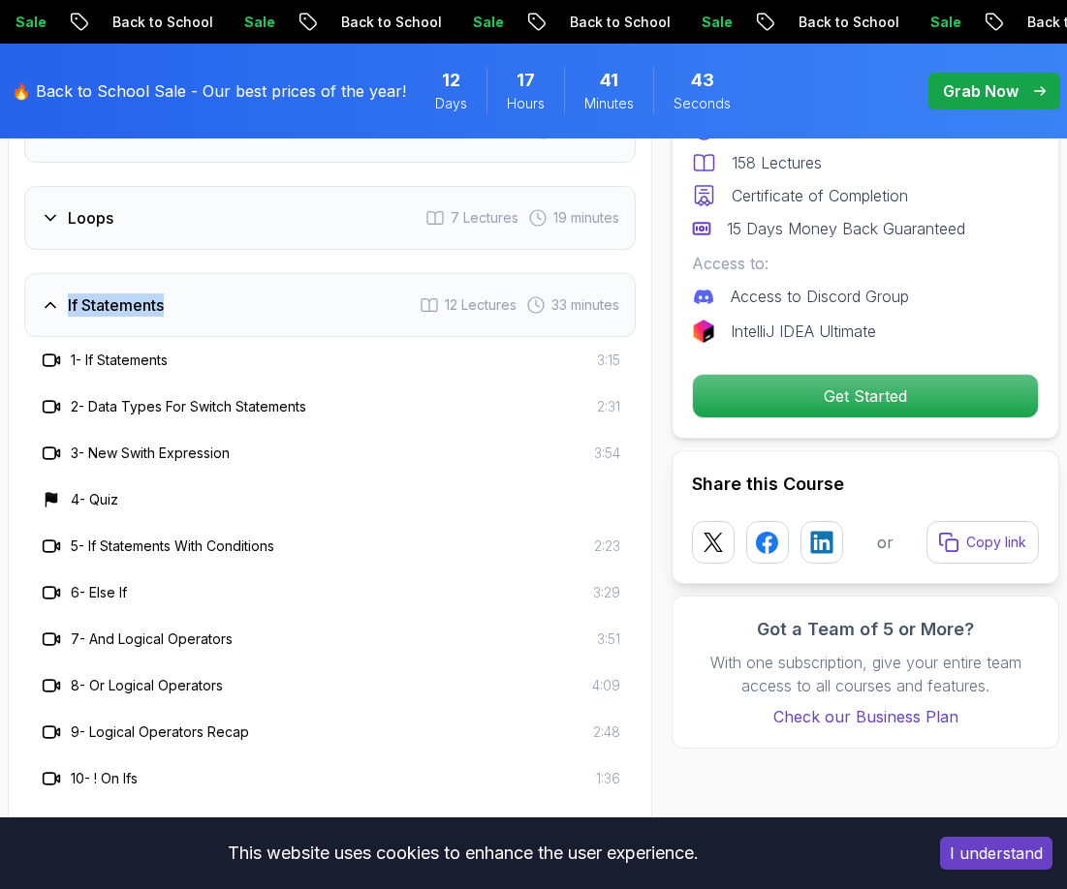
click at [493, 312] on span "12 Lectures" at bounding box center [481, 304] width 72 height 19
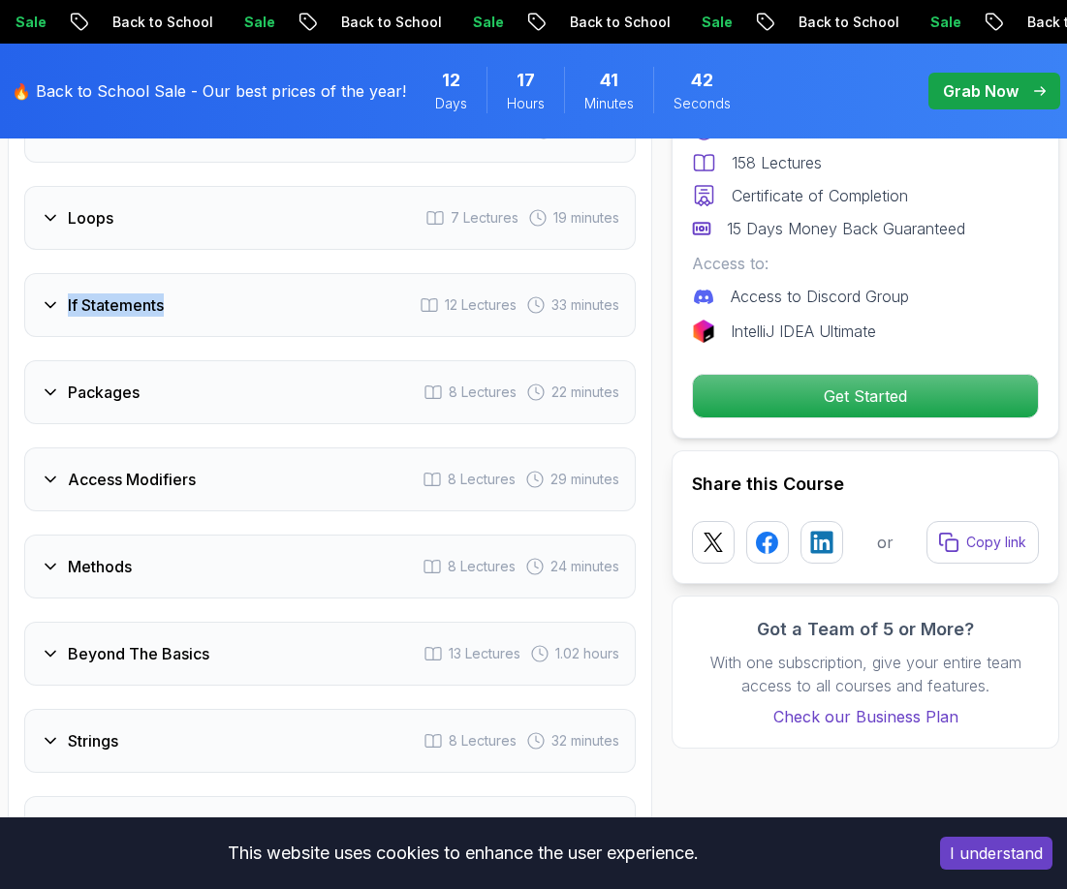
click at [519, 379] on div "Packages 8 Lectures 22 minutes" at bounding box center [329, 392] width 611 height 64
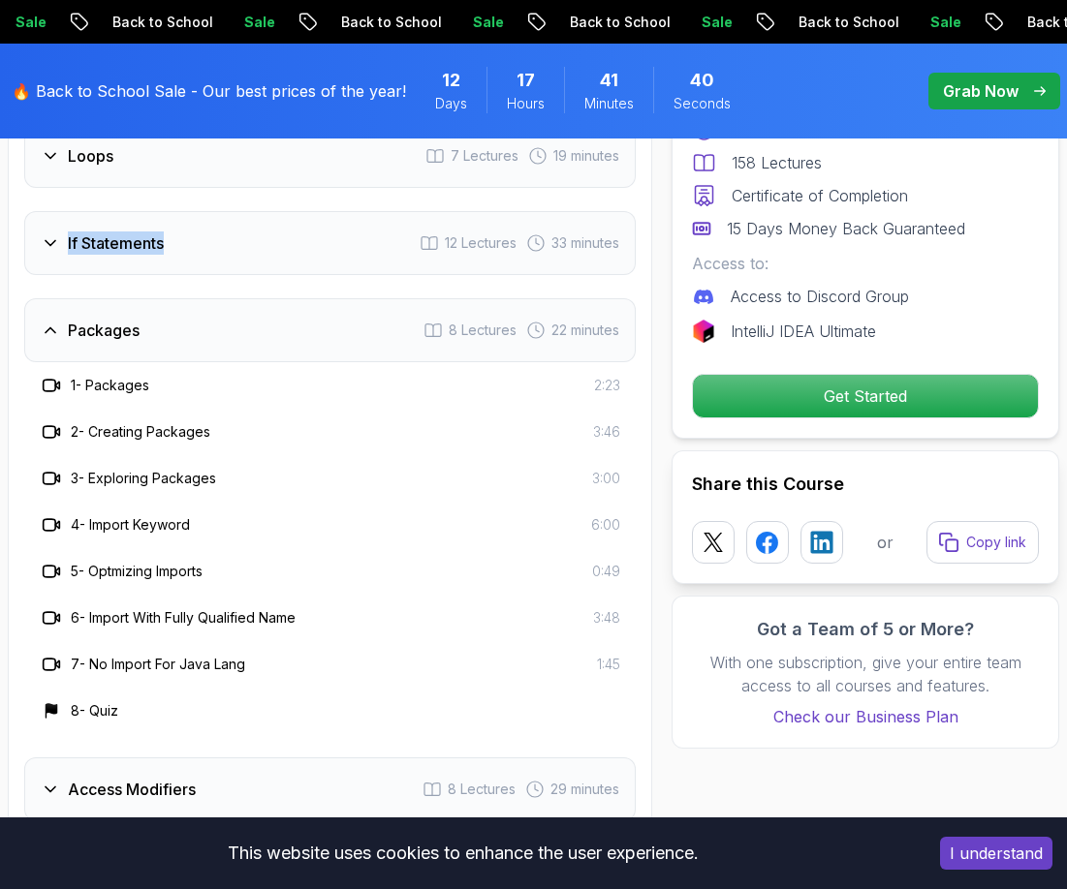
scroll to position [3082, 0]
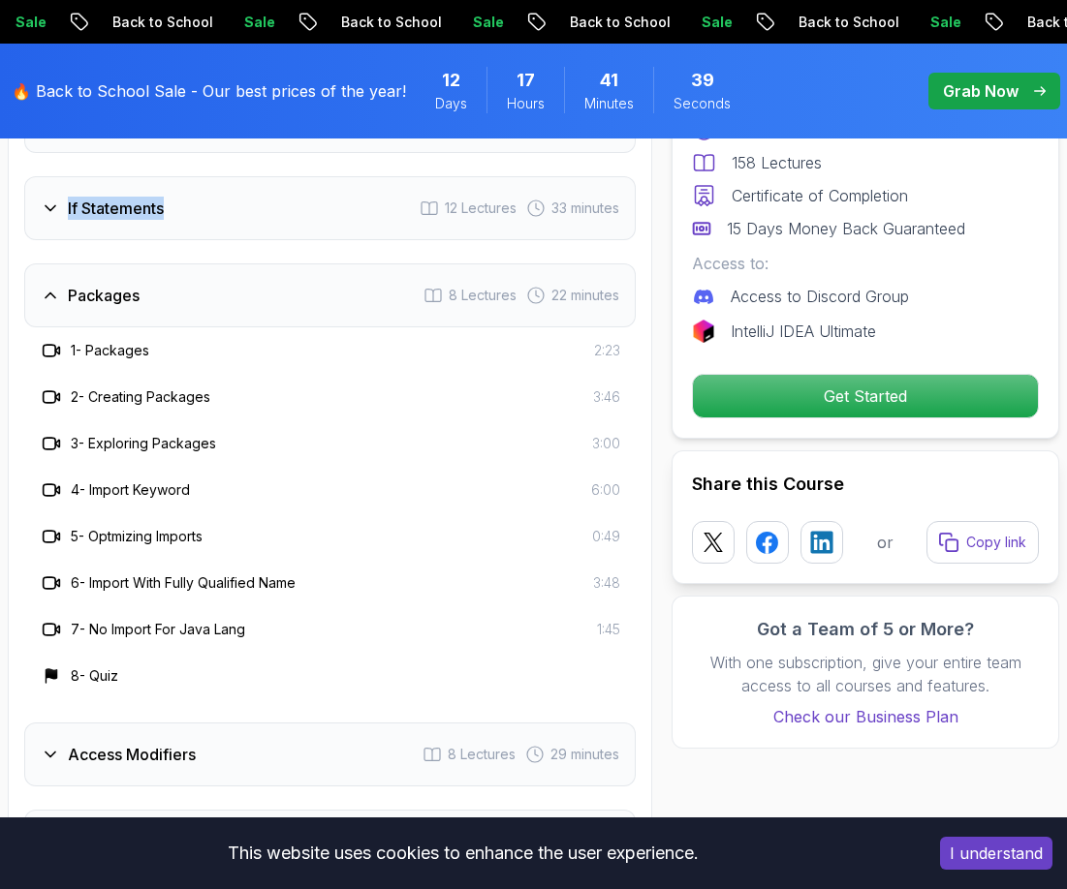
click at [539, 291] on icon at bounding box center [536, 296] width 16 height 16
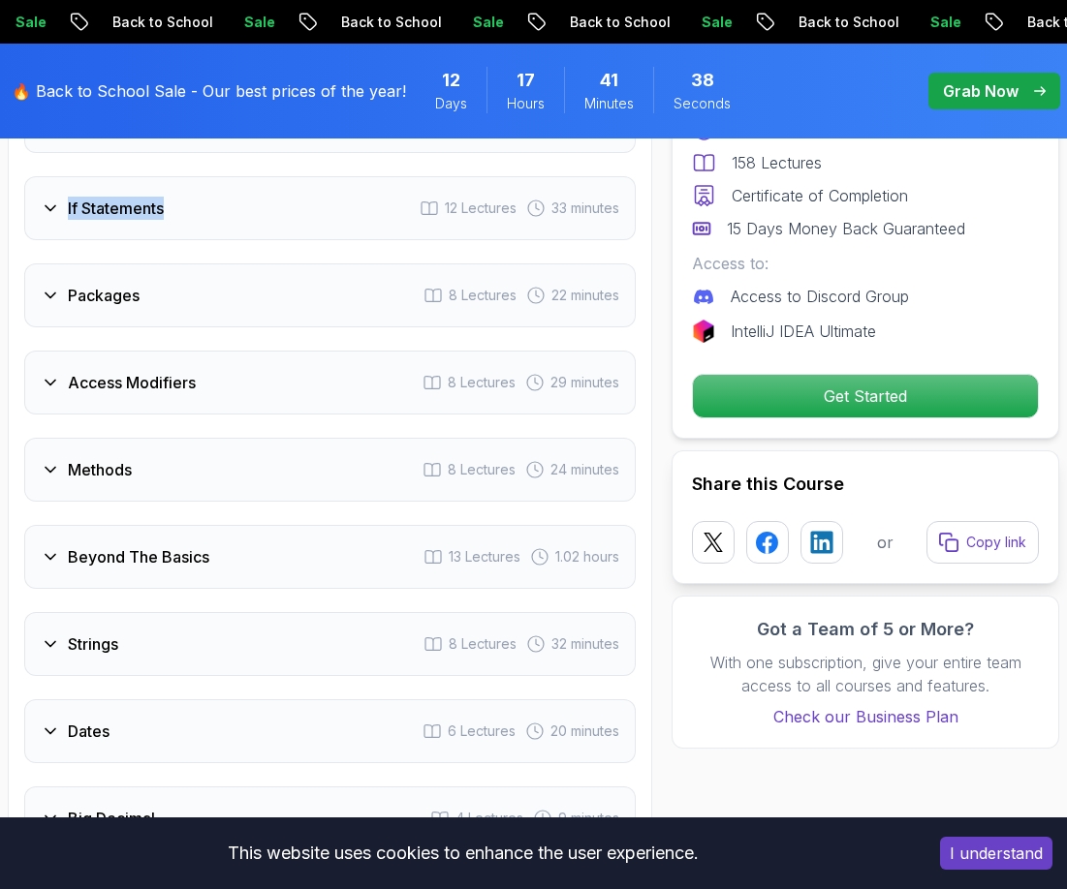
click at [542, 385] on icon at bounding box center [534, 382] width 19 height 19
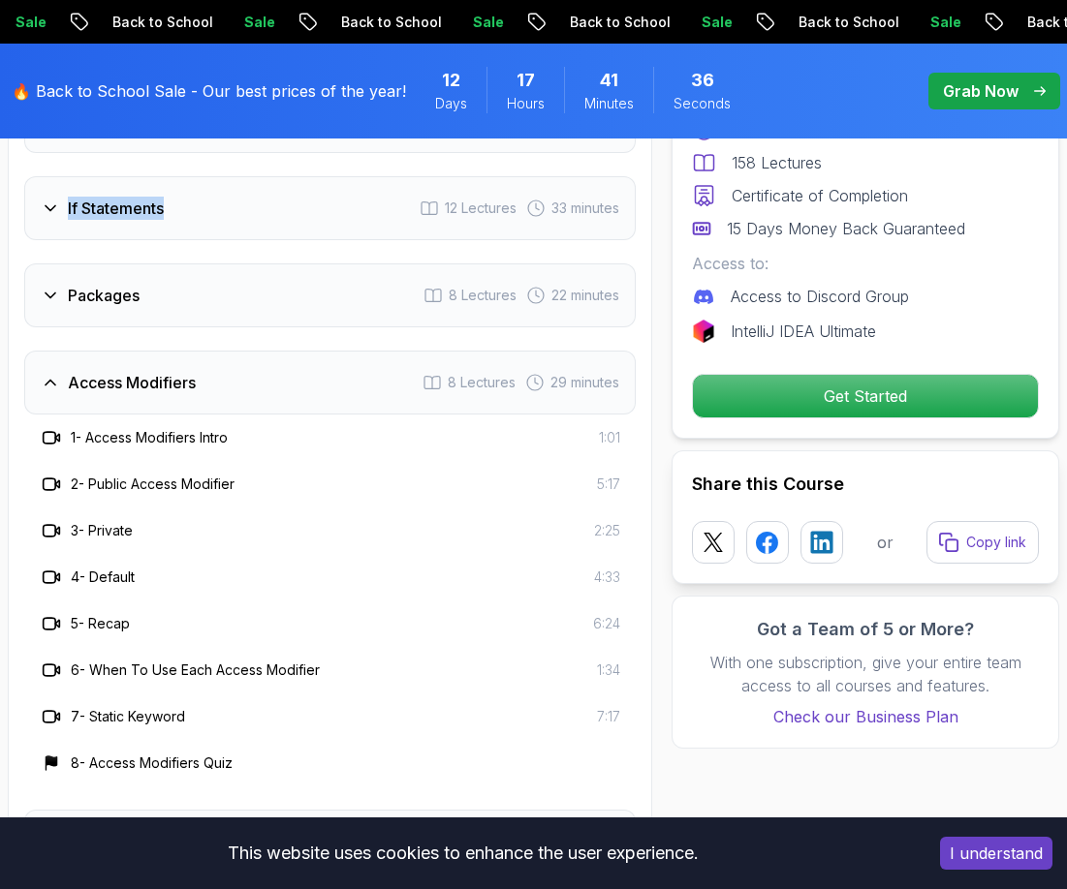
click at [542, 385] on icon at bounding box center [534, 382] width 19 height 19
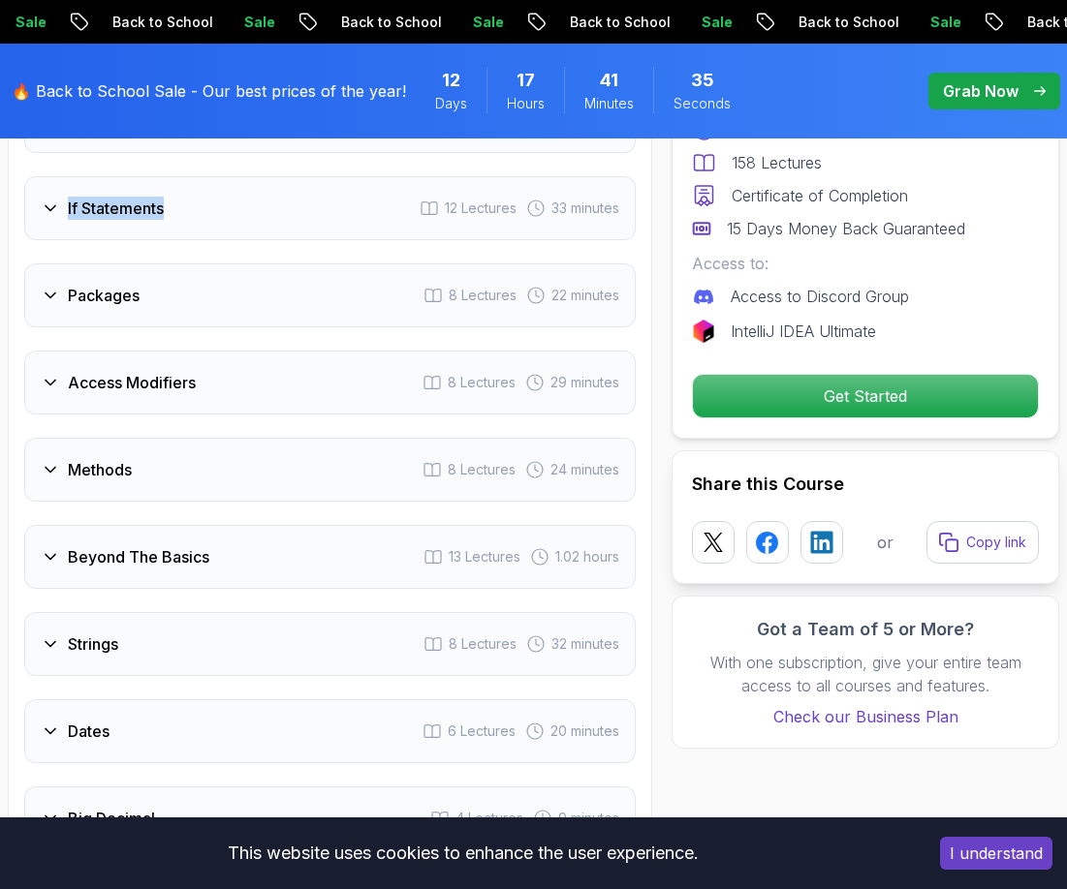
click at [583, 467] on span "24 minutes" at bounding box center [584, 469] width 69 height 19
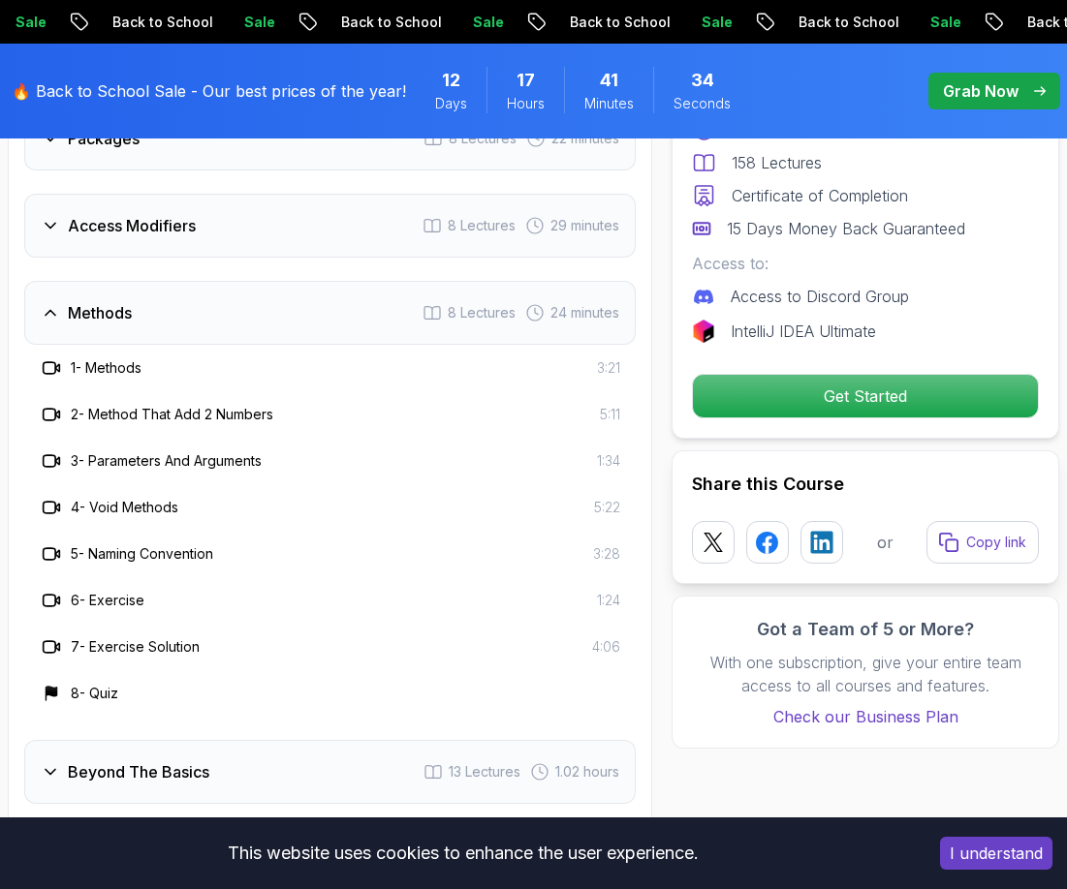
scroll to position [3275, 0]
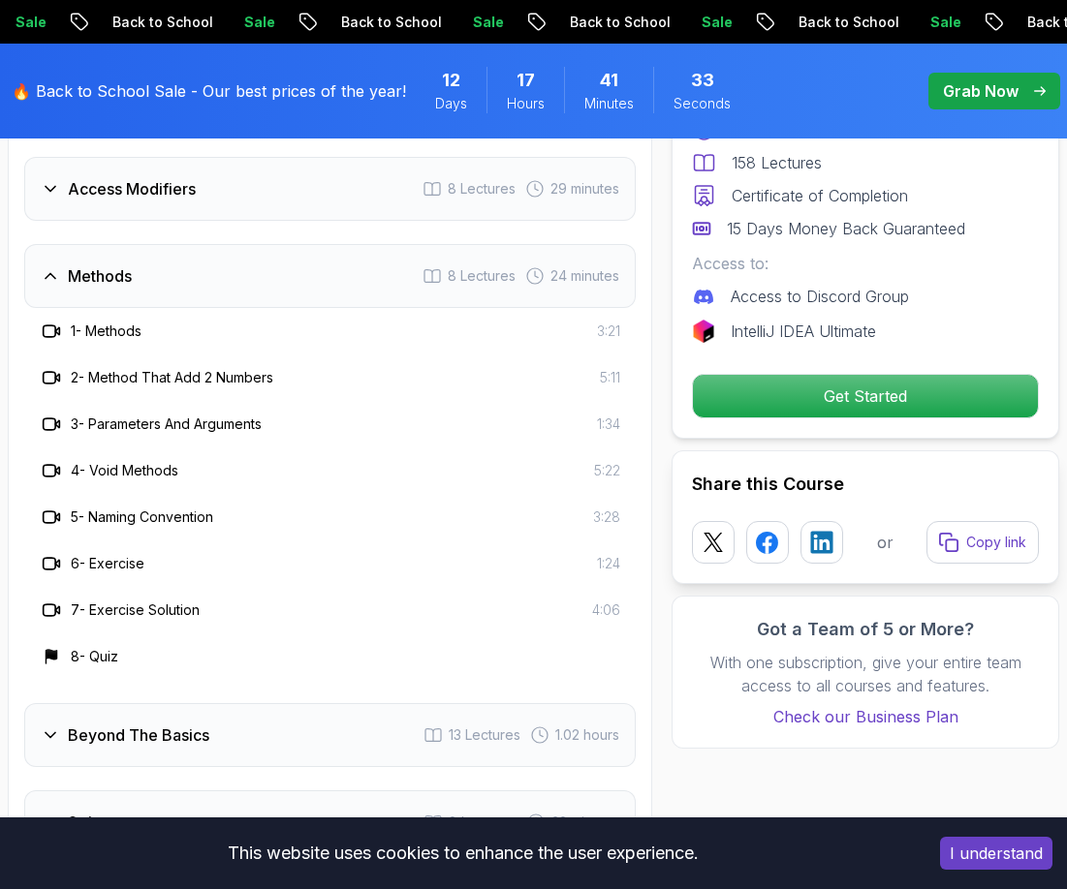
click at [605, 286] on div "Methods 8 Lectures 24 minutes" at bounding box center [329, 276] width 611 height 64
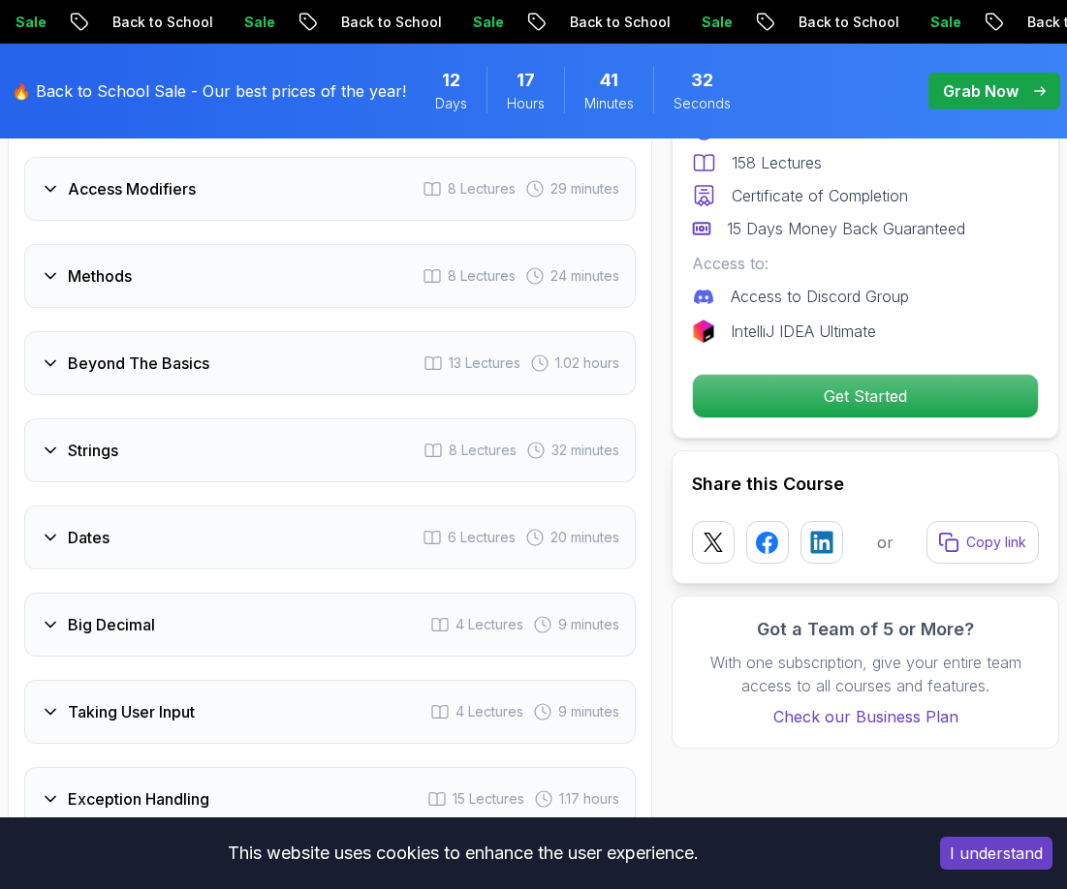
click at [581, 383] on div "Beyond The Basics 13 Lectures 1.02 hours" at bounding box center [329, 363] width 611 height 64
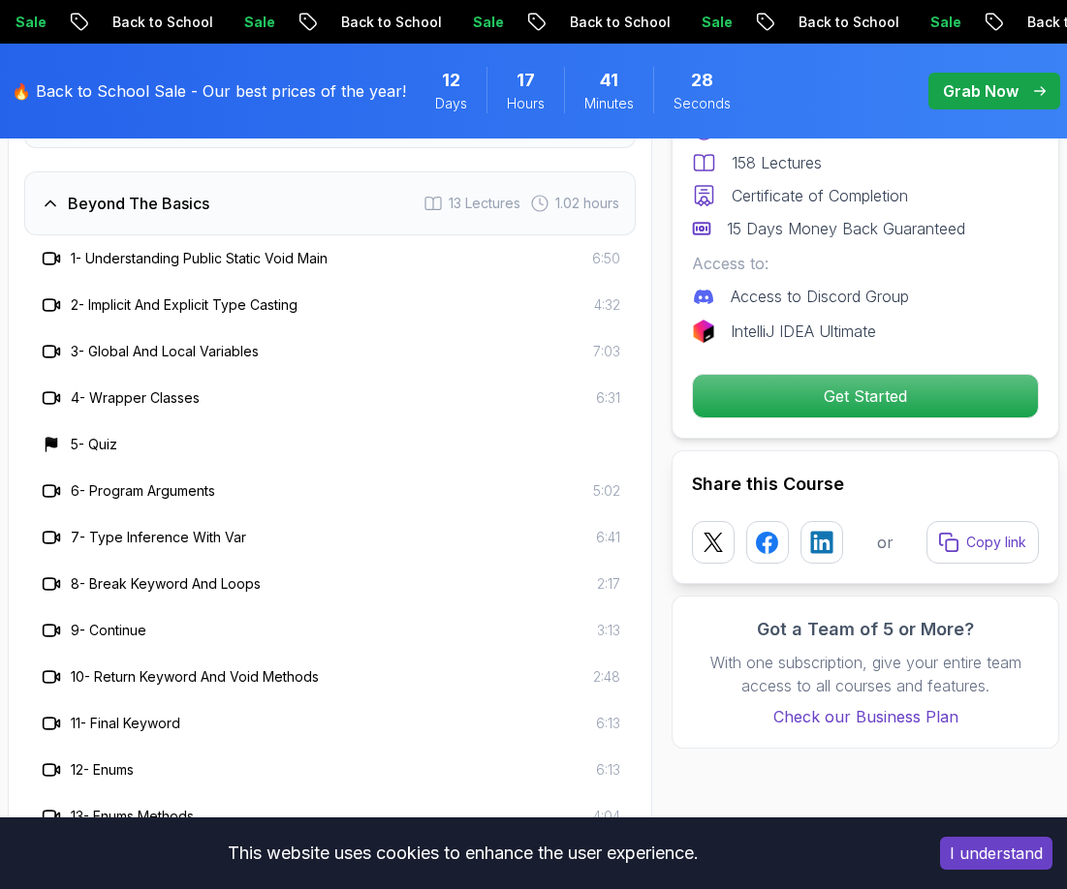
scroll to position [3469, 0]
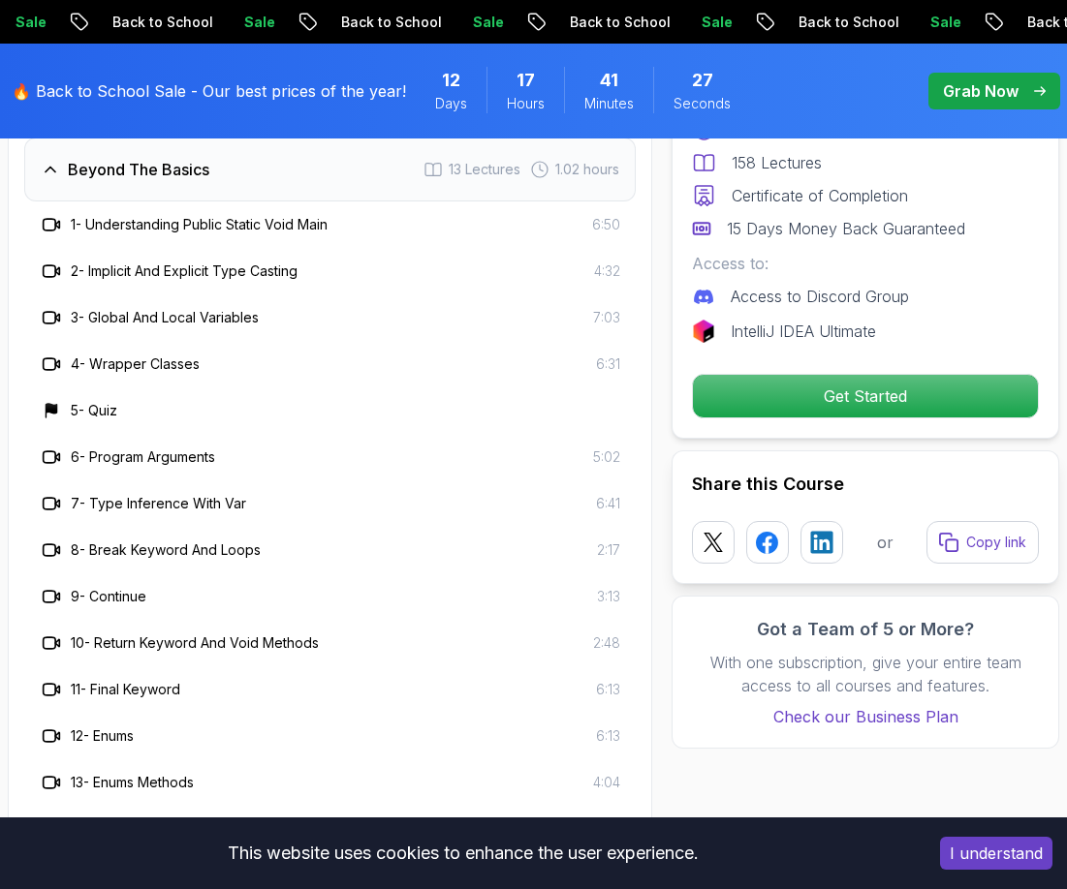
click at [602, 186] on div "Beyond The Basics 13 Lectures 1.02 hours" at bounding box center [329, 170] width 611 height 64
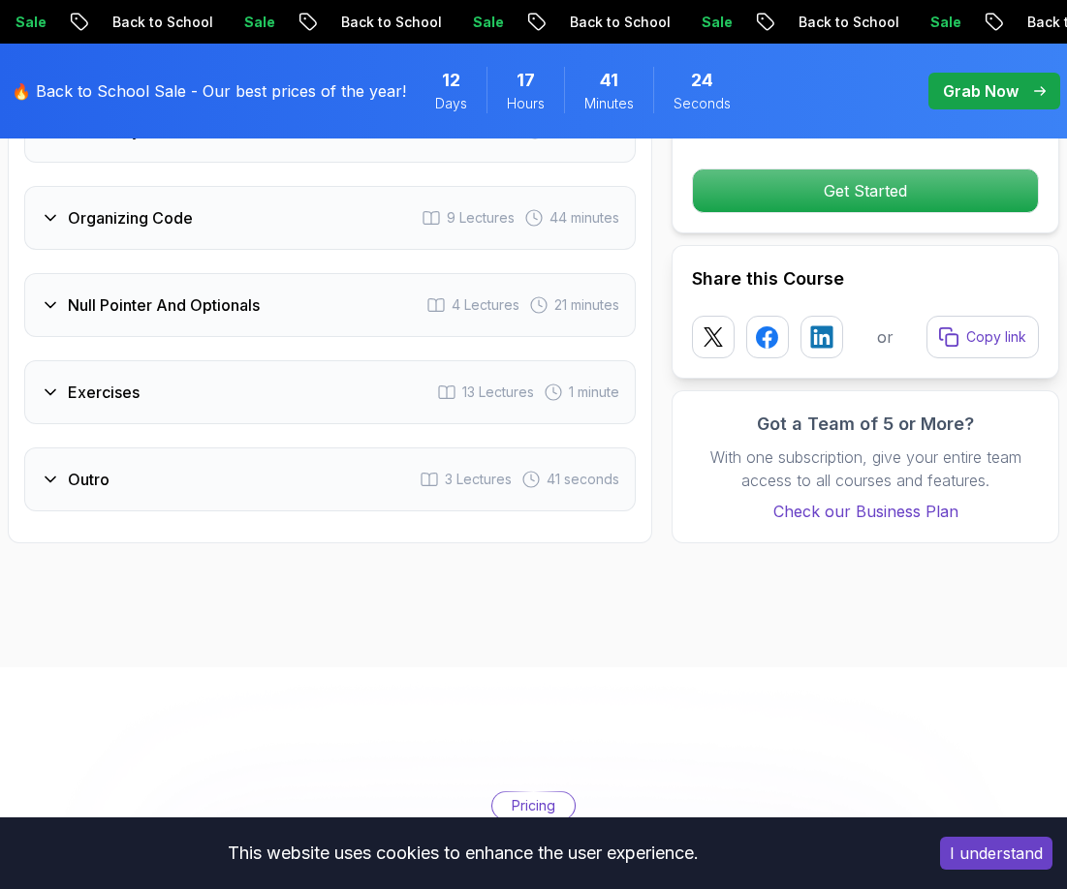
scroll to position [4244, 0]
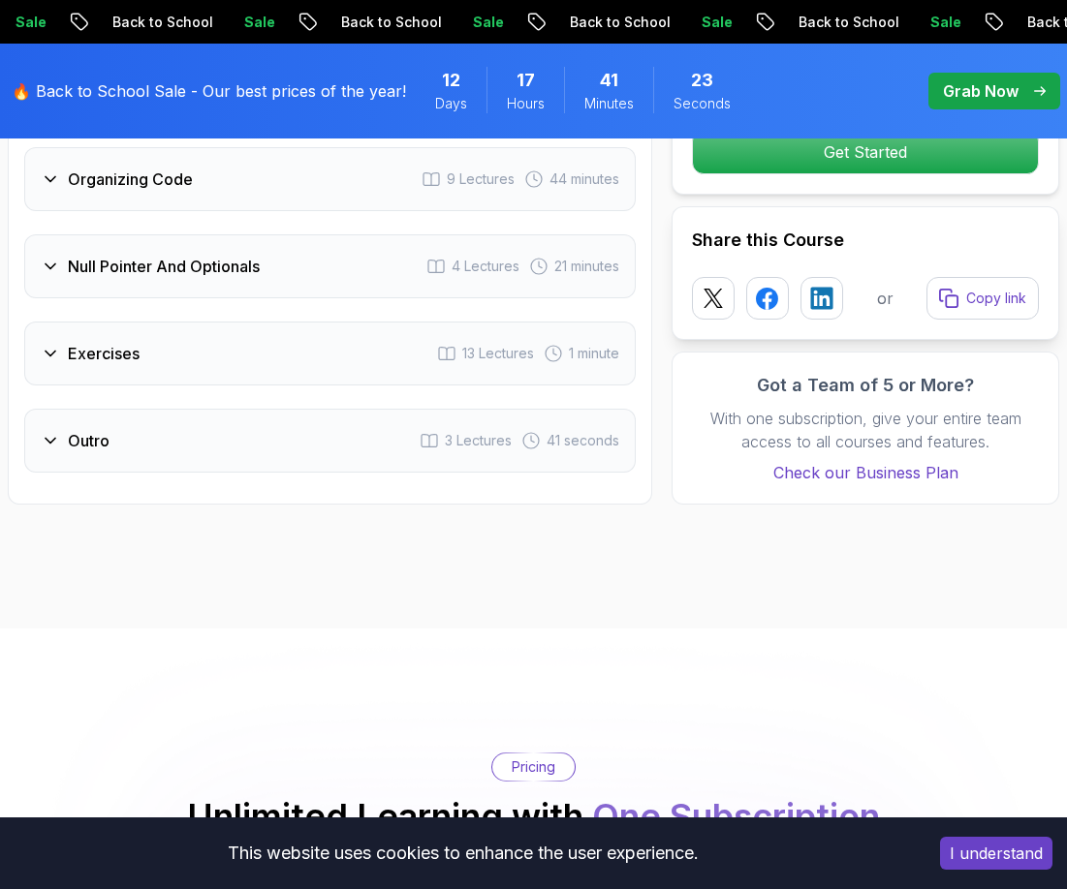
click at [174, 433] on div "Outro 3 Lectures 41 seconds" at bounding box center [329, 441] width 611 height 64
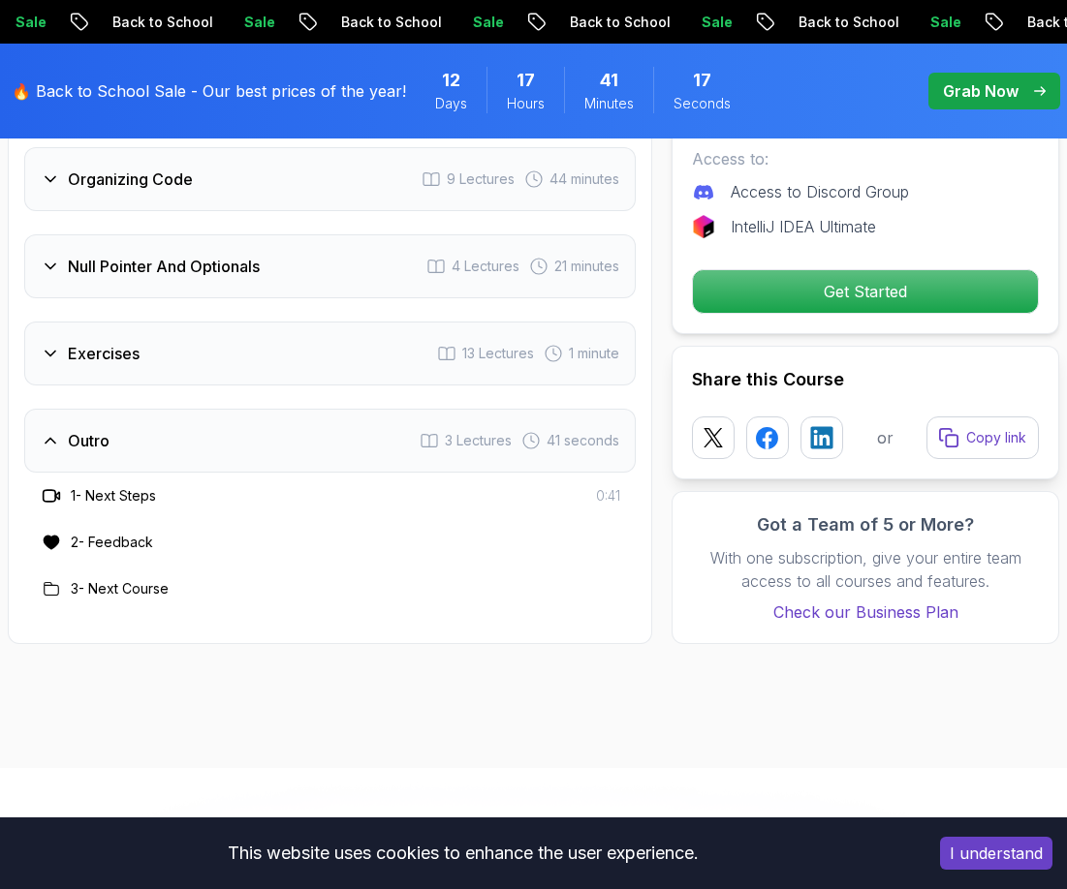
click at [122, 355] on h3 "Exercises" at bounding box center [104, 353] width 72 height 23
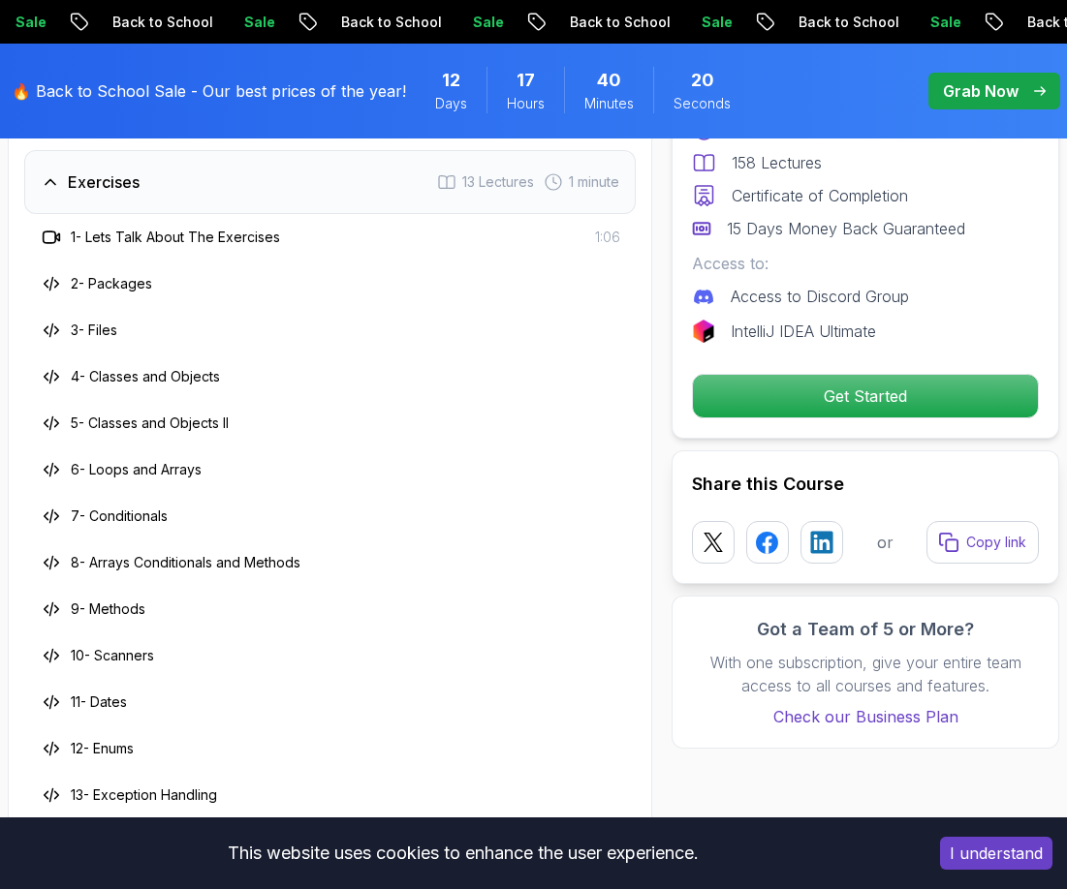
scroll to position [4341, 0]
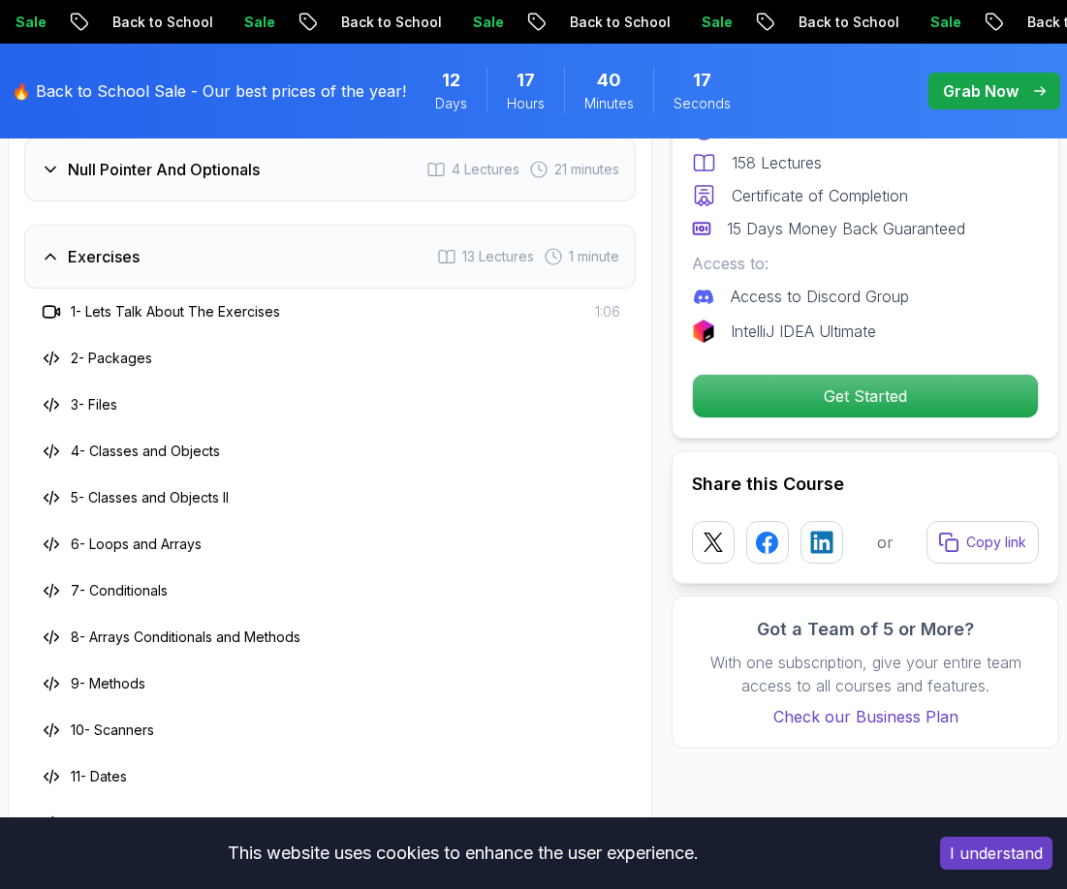
click at [53, 255] on icon at bounding box center [50, 256] width 19 height 19
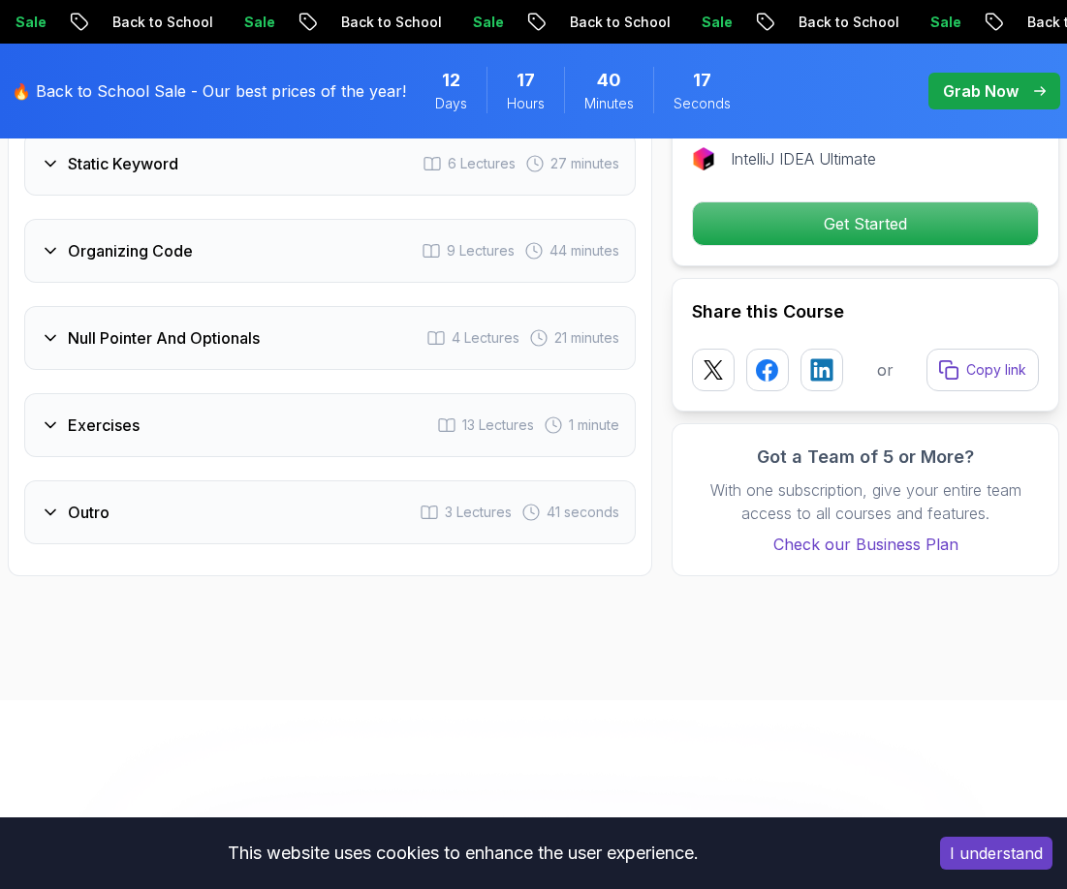
scroll to position [4147, 0]
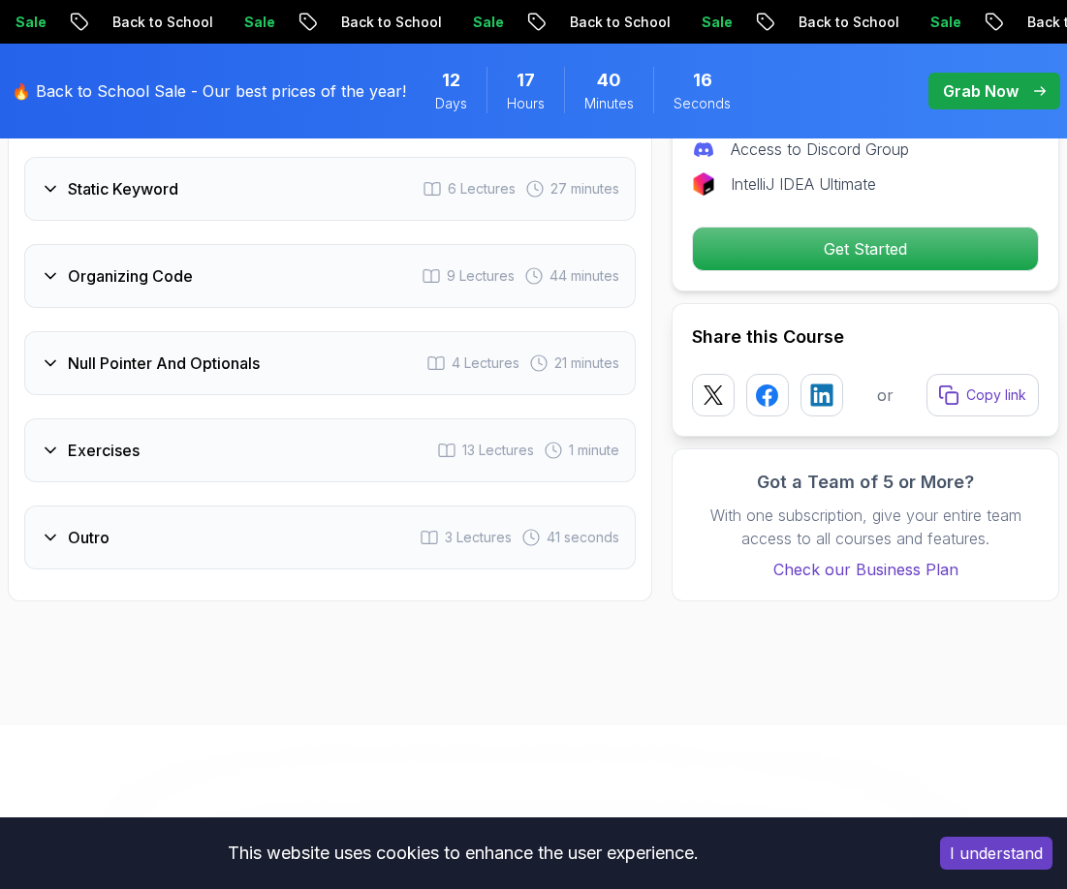
click at [44, 360] on icon at bounding box center [50, 363] width 19 height 19
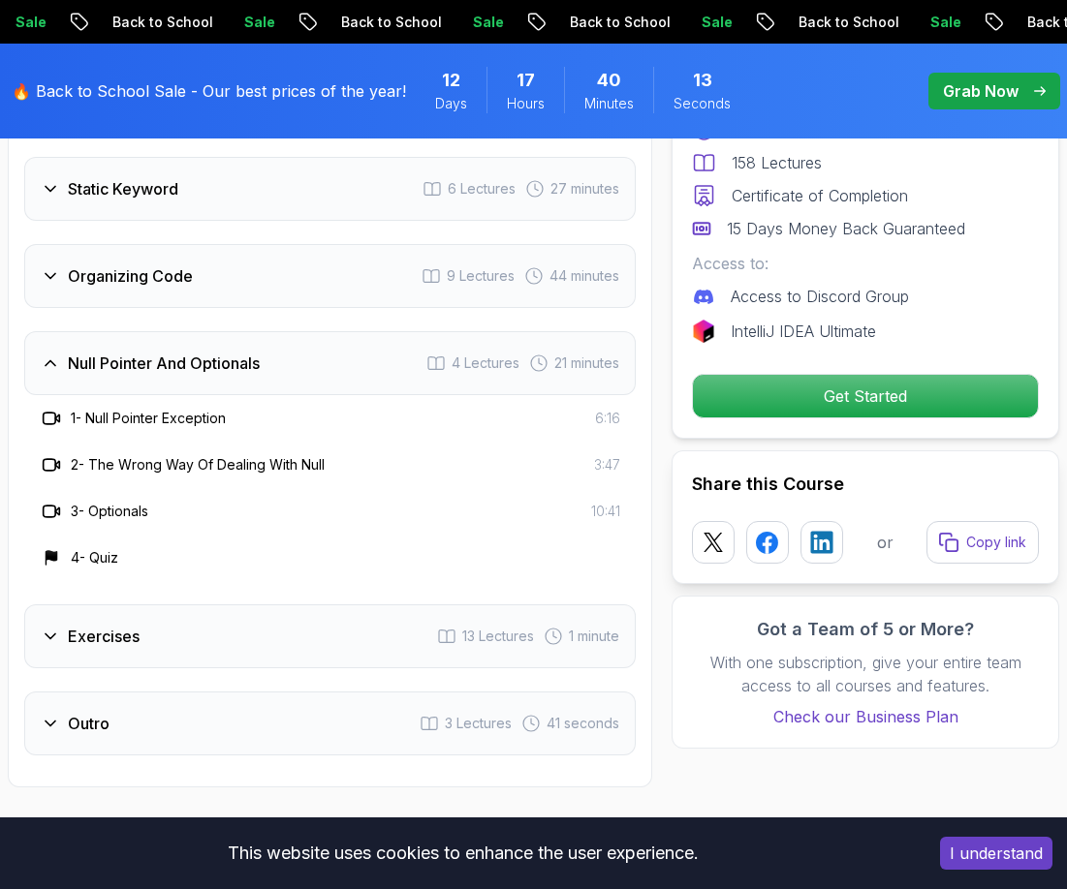
click at [45, 364] on icon at bounding box center [50, 363] width 19 height 19
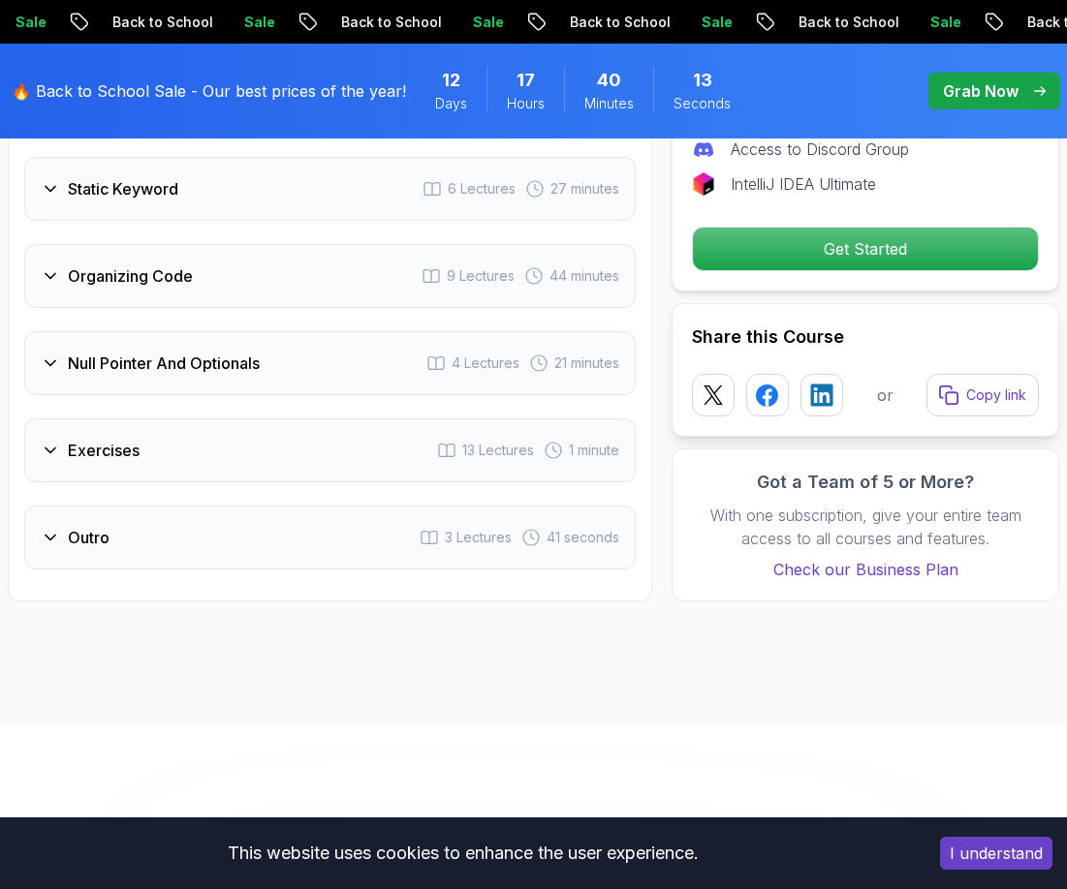
click at [49, 275] on icon at bounding box center [50, 275] width 19 height 19
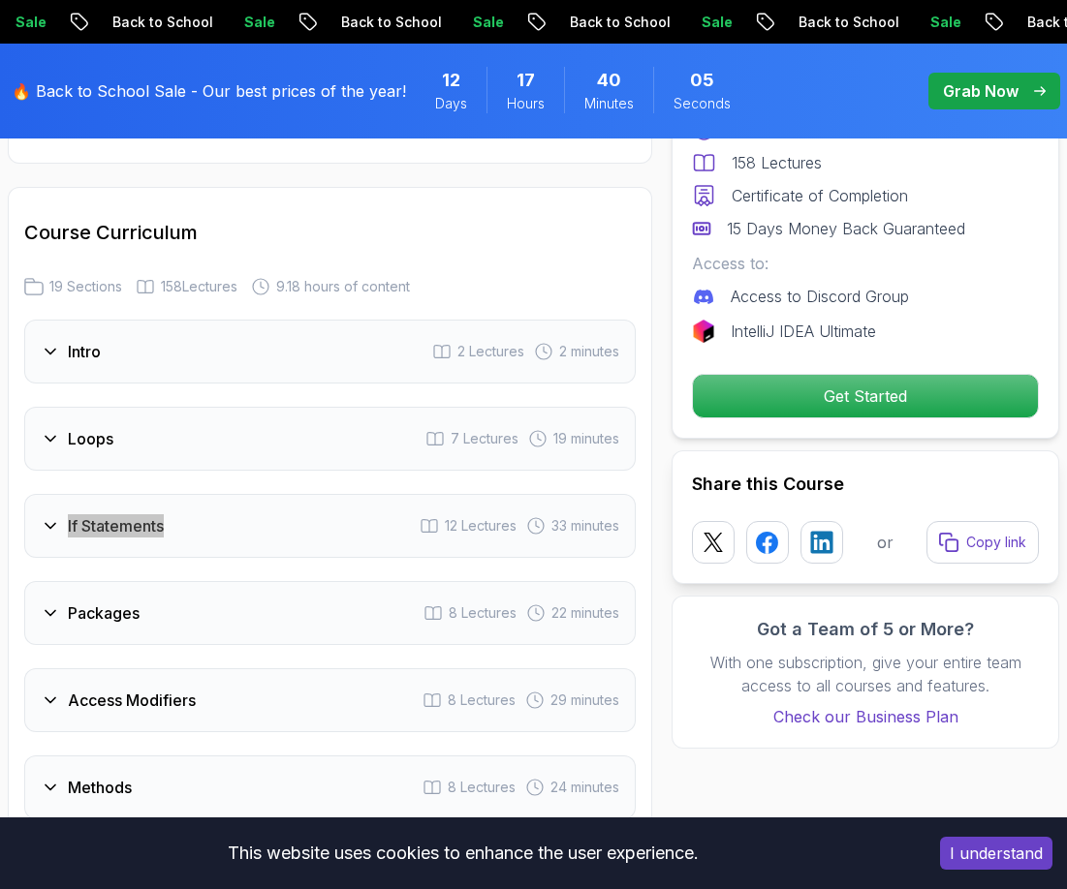
scroll to position [2694, 0]
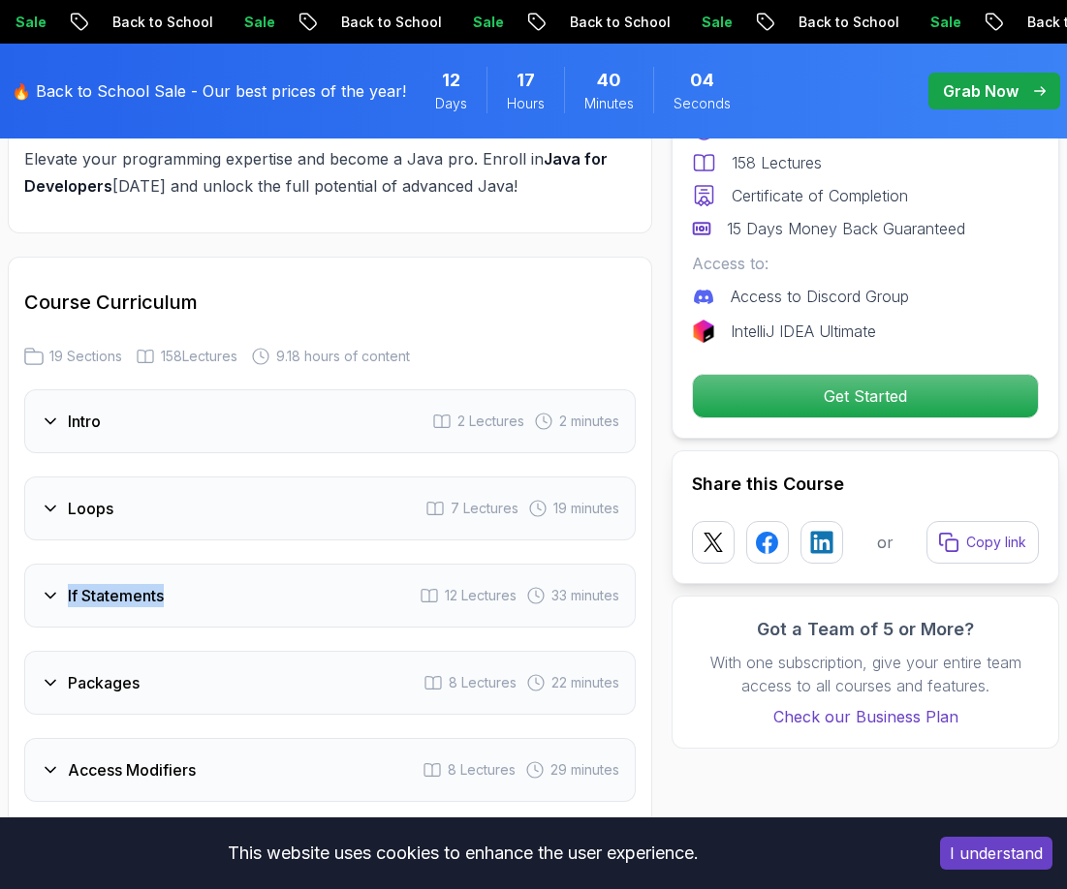
click at [119, 580] on div "If Statements 12 Lectures 33 minutes" at bounding box center [329, 596] width 611 height 64
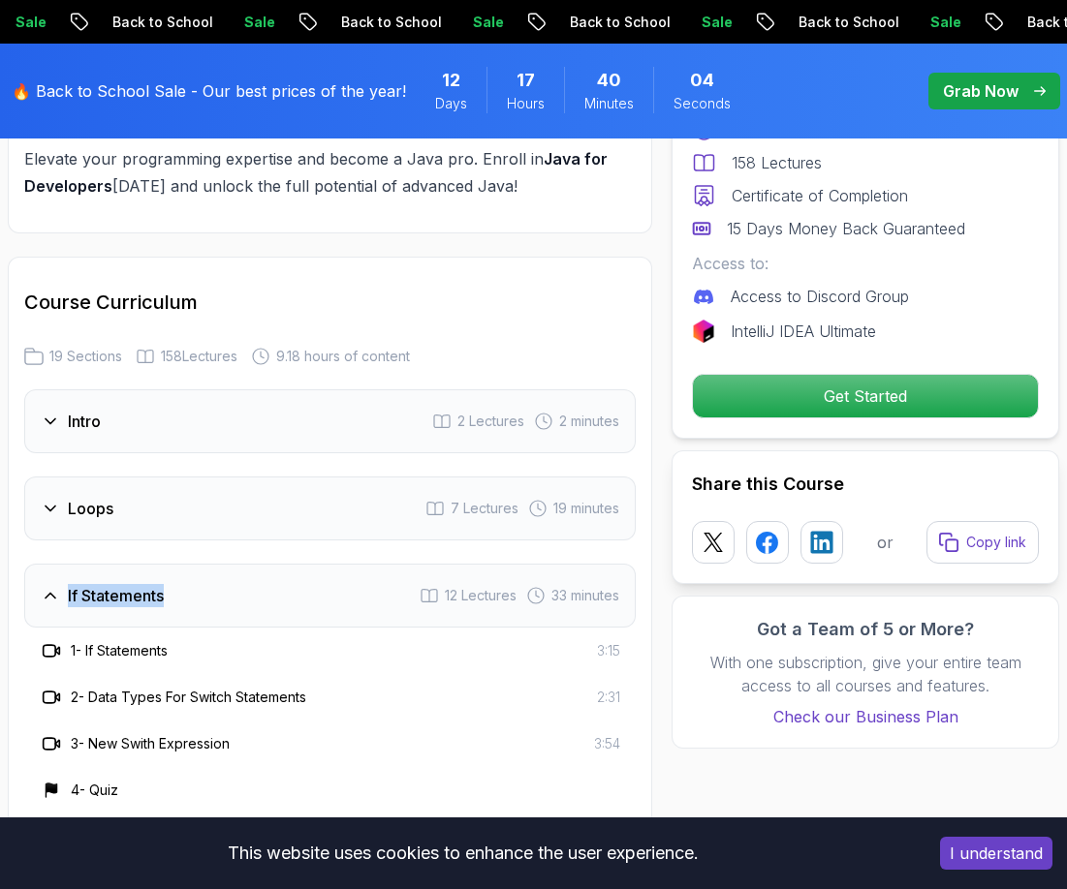
click at [119, 580] on div "If Statements 12 Lectures 33 minutes" at bounding box center [329, 596] width 611 height 64
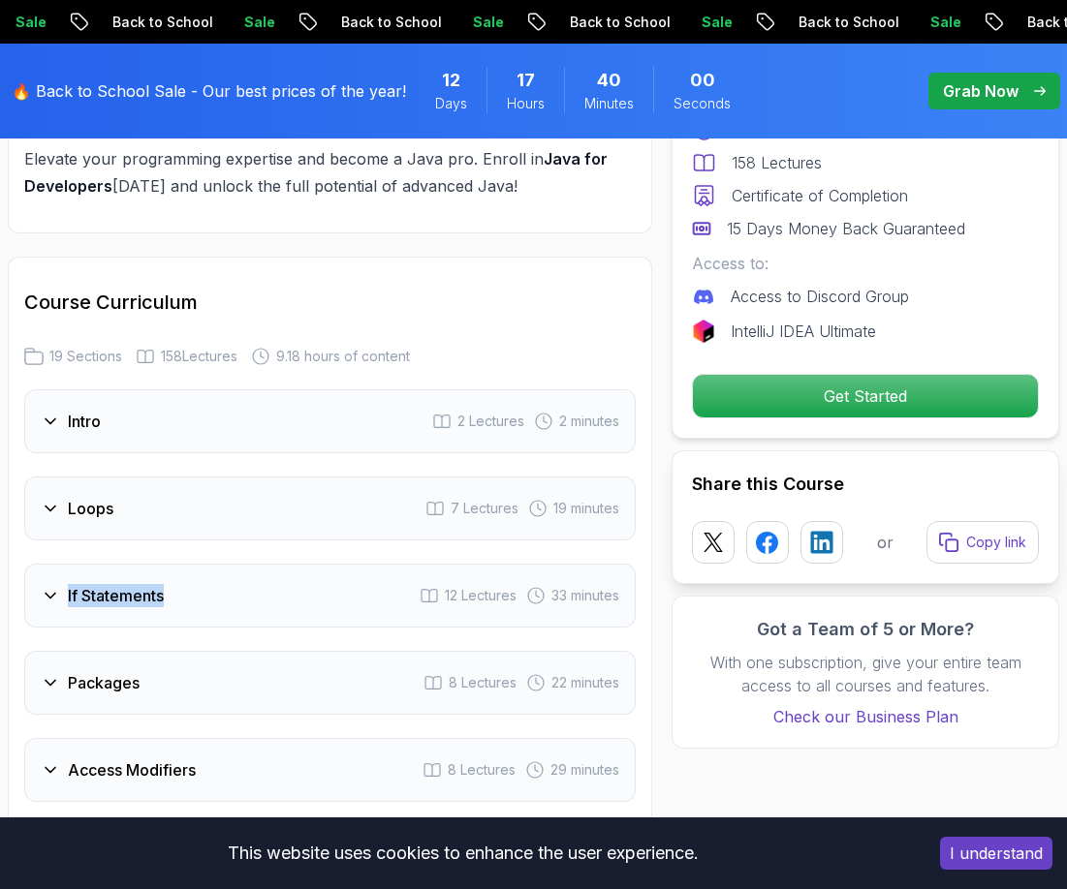
drag, startPoint x: 53, startPoint y: 595, endPoint x: 212, endPoint y: 587, distance: 159.1
click at [52, 595] on icon at bounding box center [50, 595] width 19 height 19
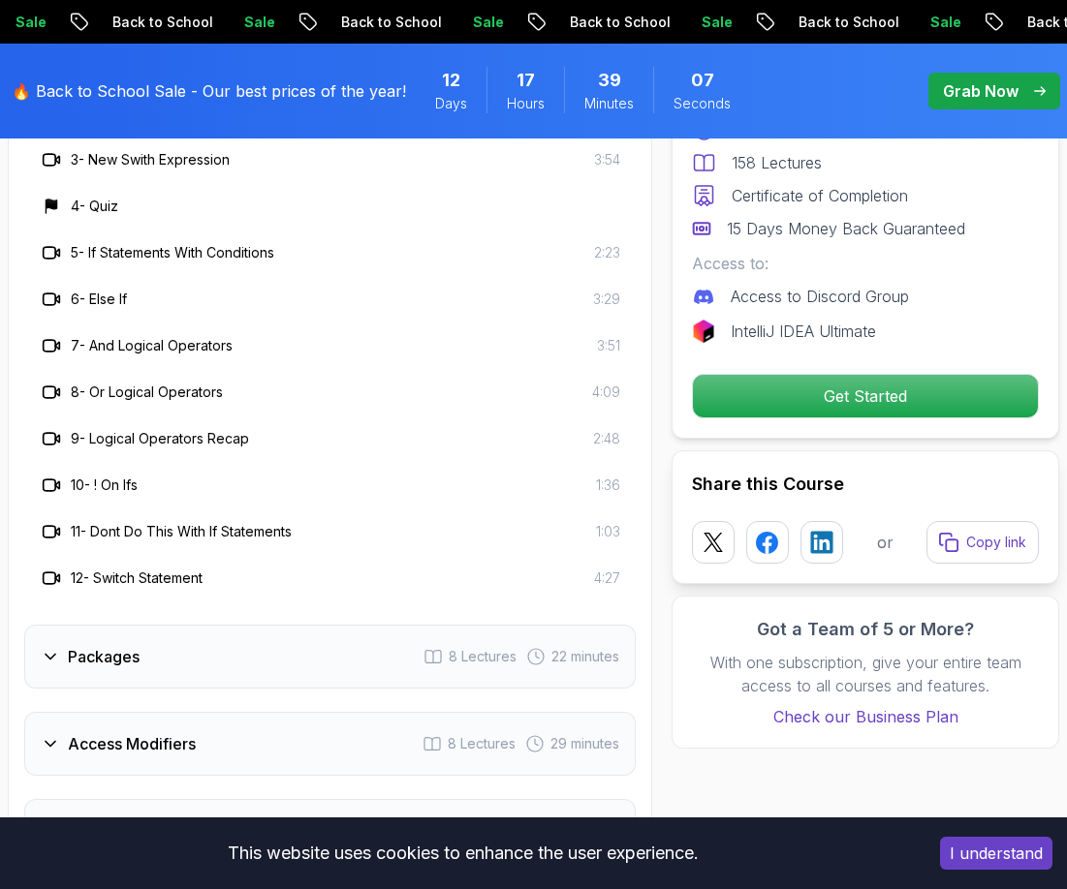
scroll to position [3372, 0]
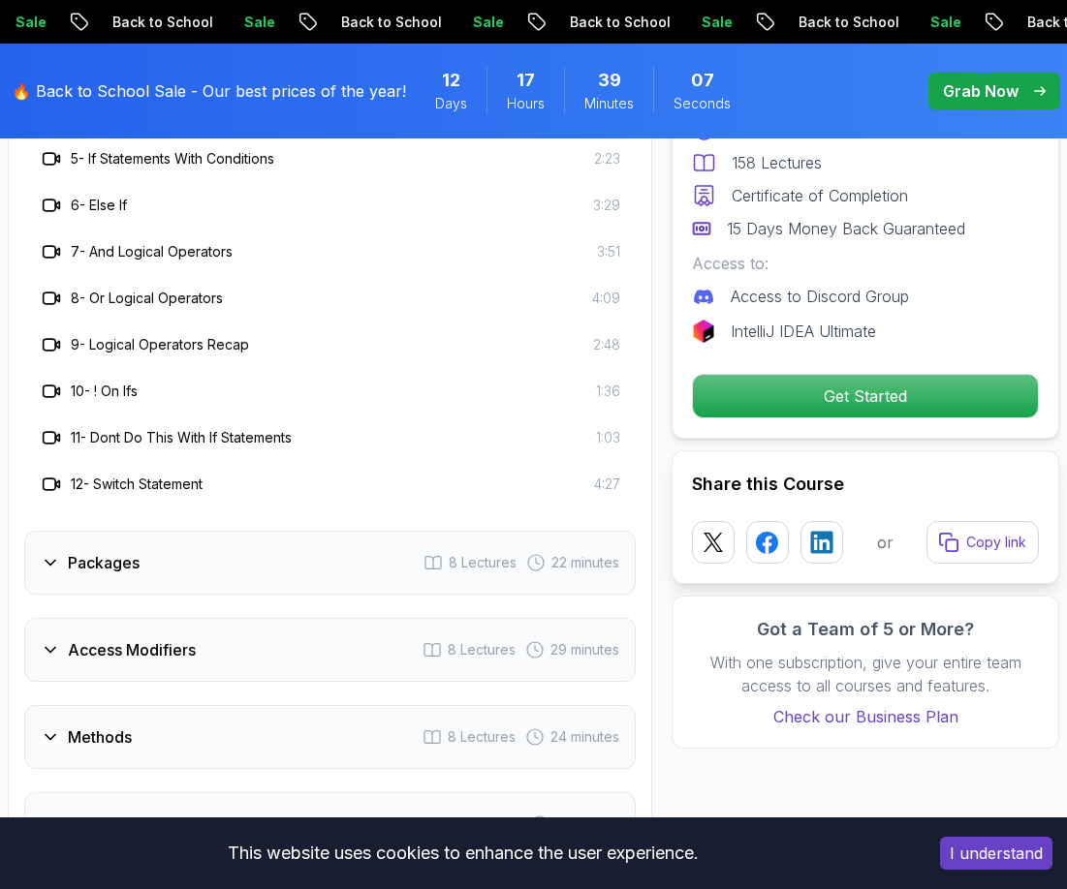
click at [110, 557] on h3 "Packages" at bounding box center [104, 562] width 72 height 23
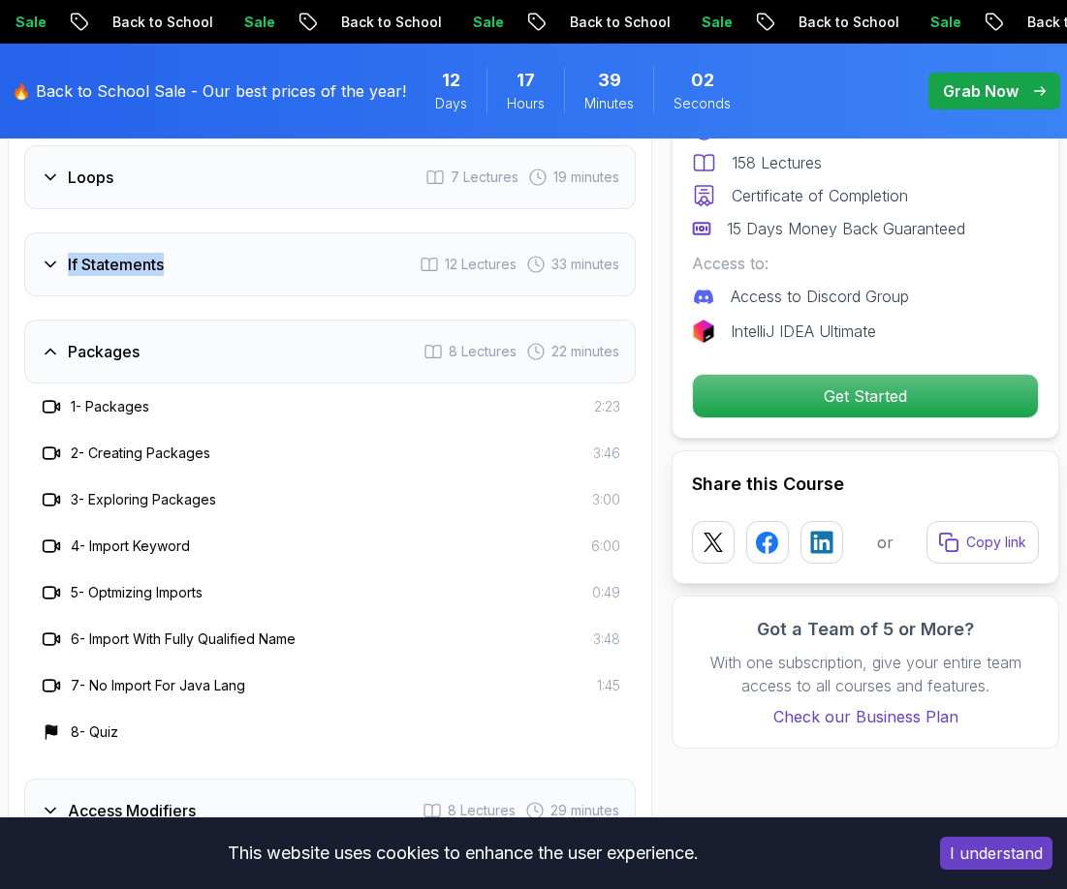
scroll to position [2791, 0]
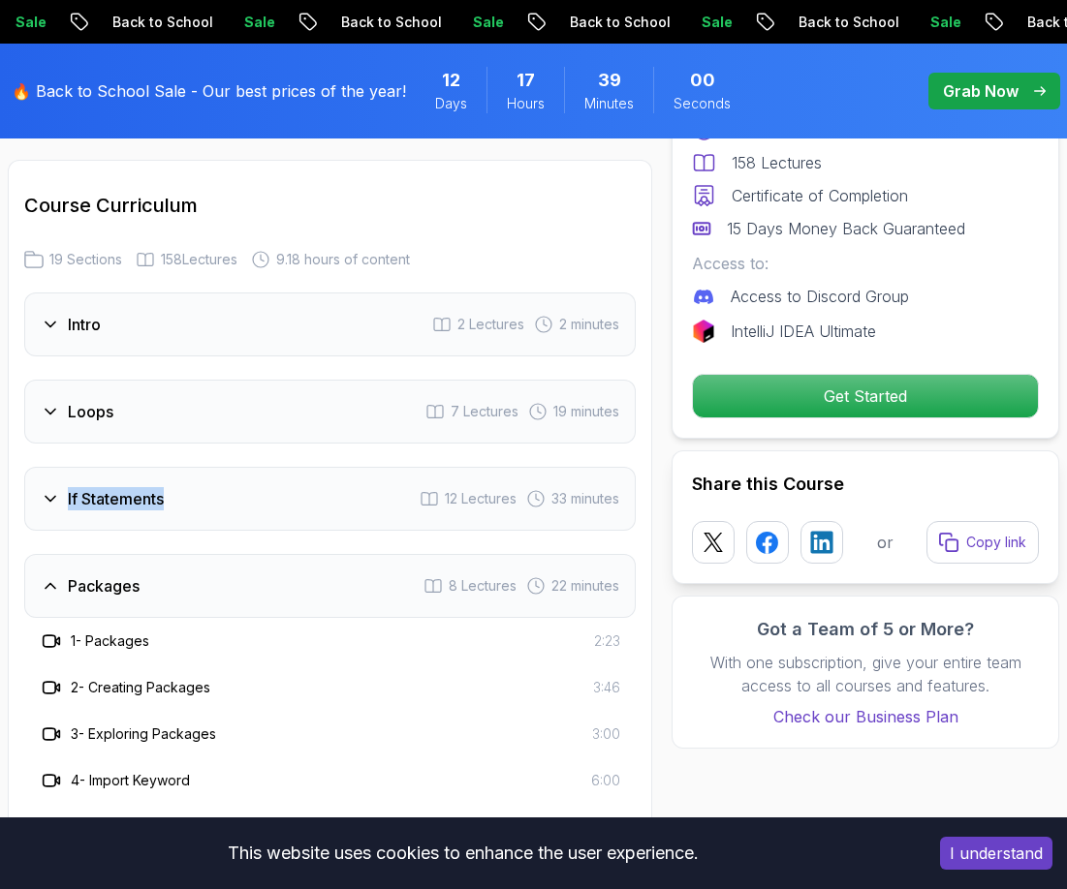
click at [81, 506] on h3 "If Statements" at bounding box center [116, 498] width 96 height 23
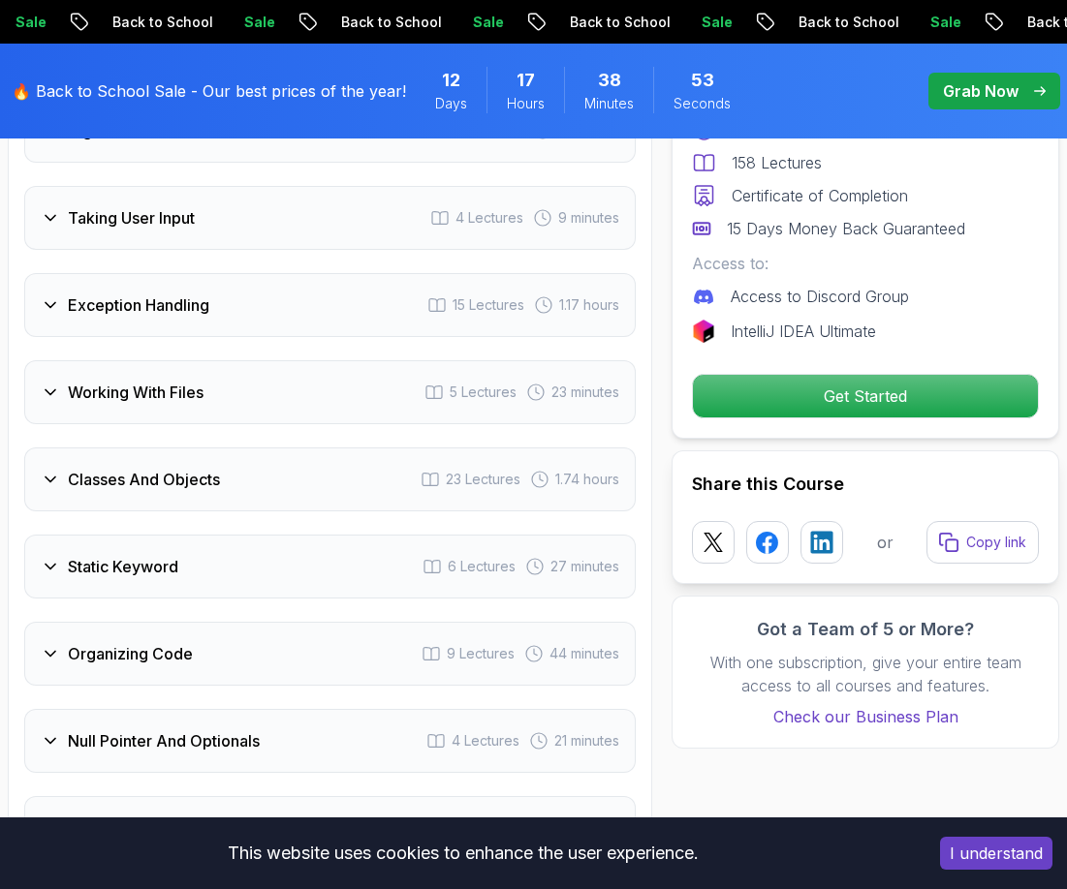
scroll to position [4341, 0]
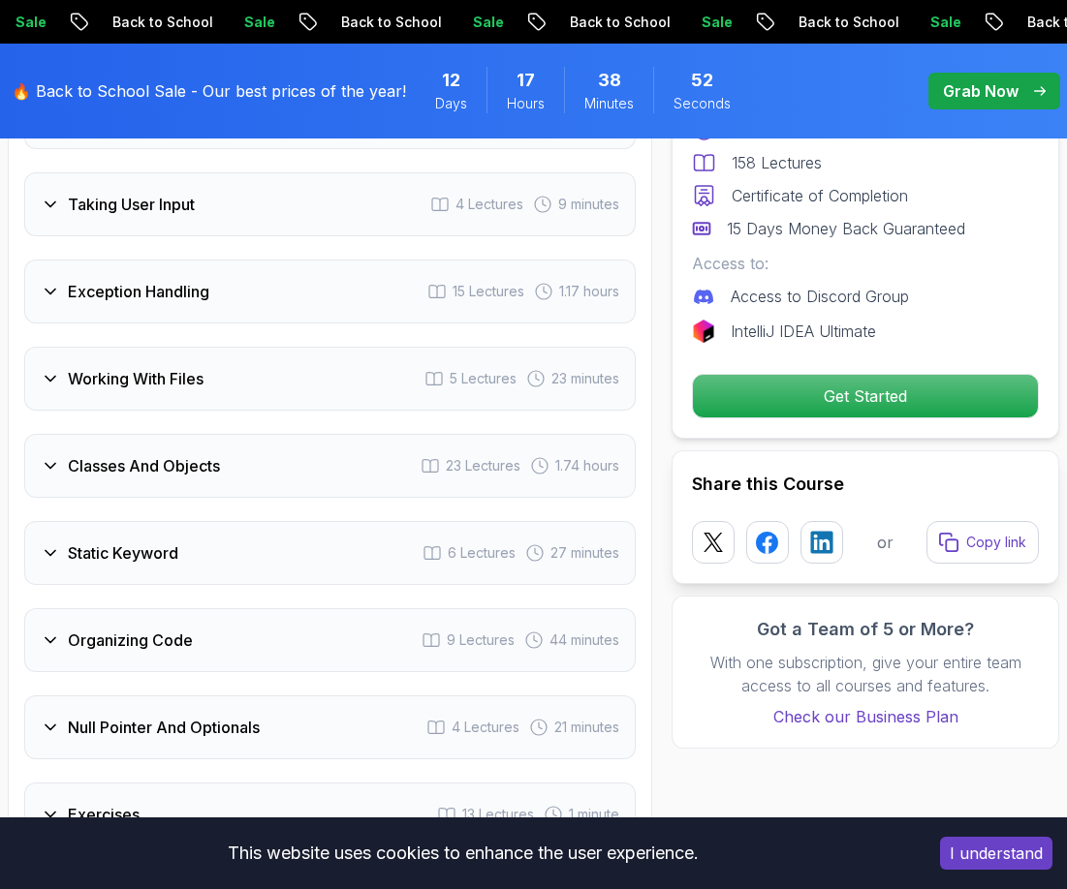
click at [166, 472] on h3 "Classes And Objects" at bounding box center [144, 465] width 152 height 23
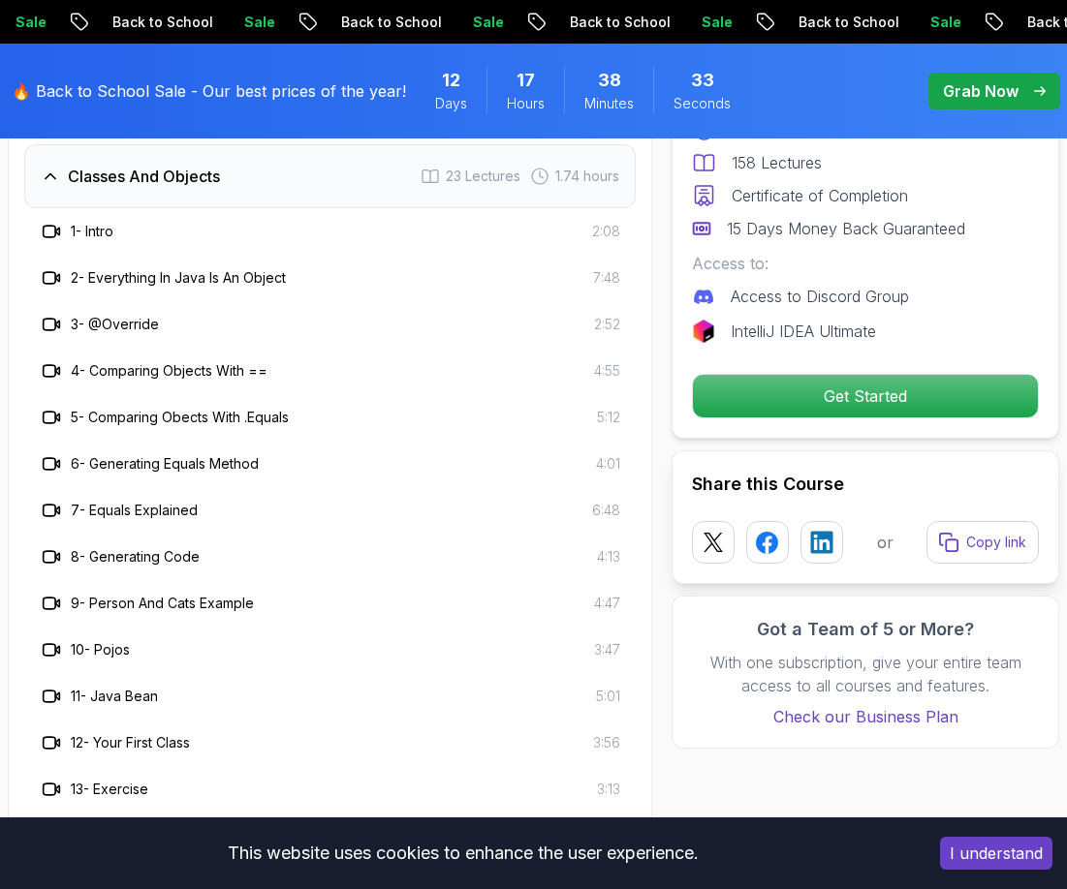
scroll to position [4074, 0]
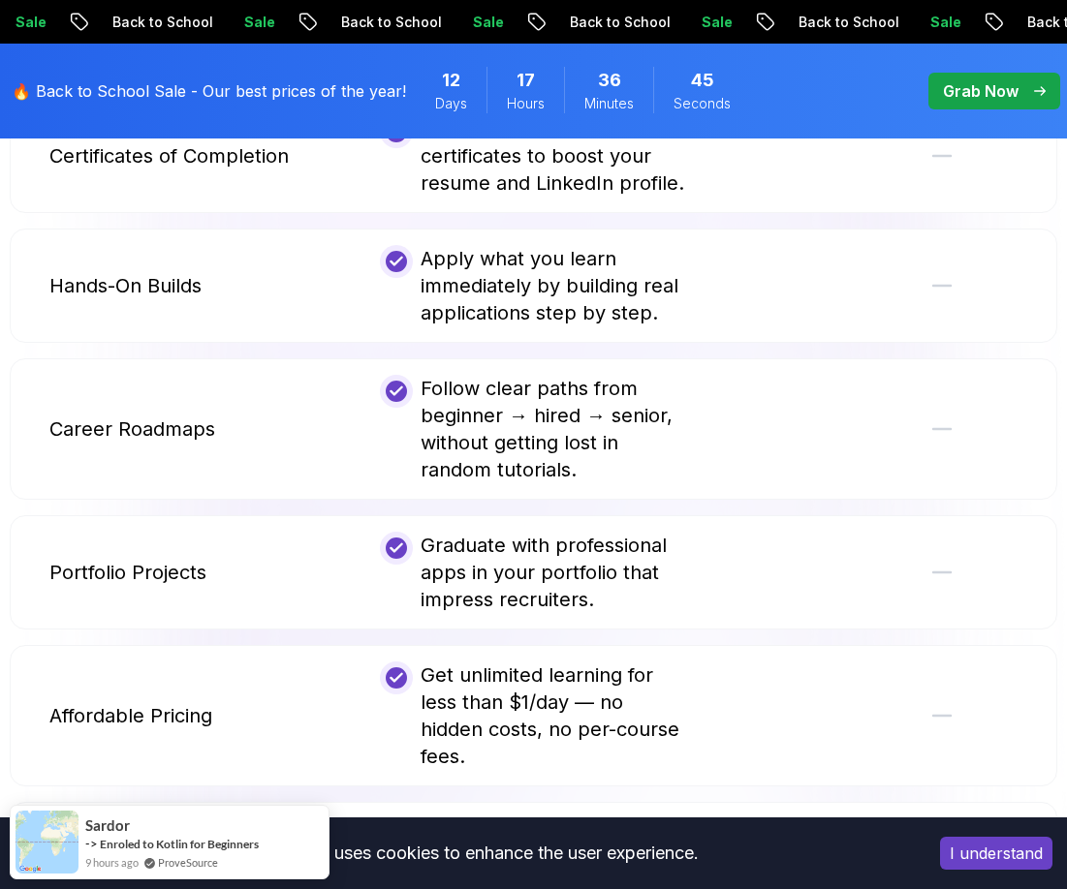
scroll to position [4360, 0]
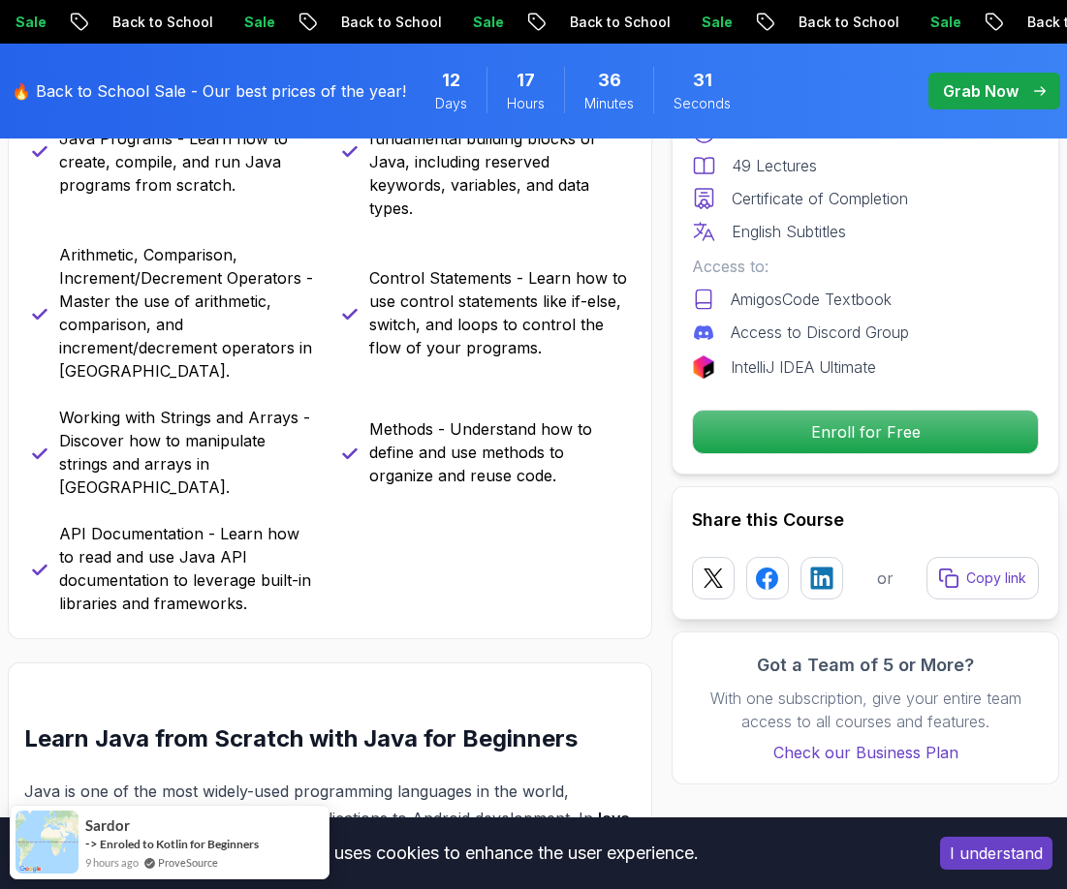
scroll to position [1163, 0]
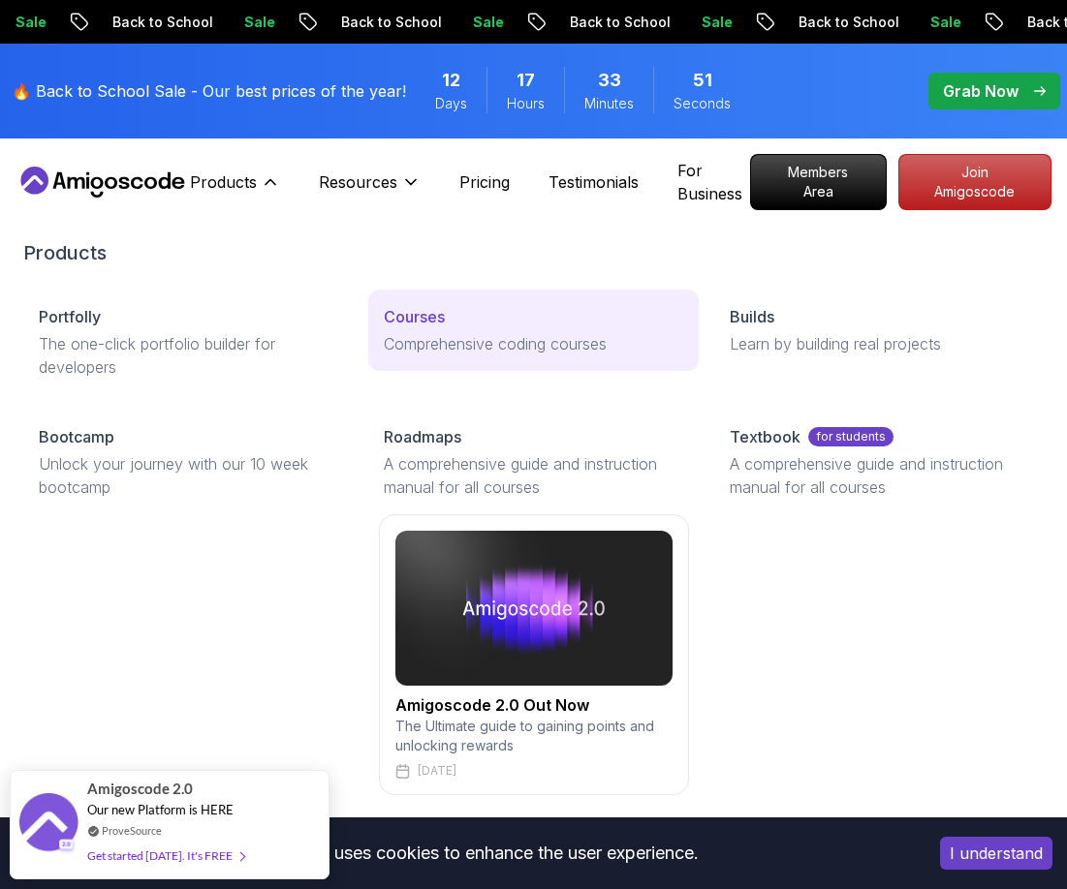
click at [397, 325] on p "Courses" at bounding box center [414, 316] width 61 height 23
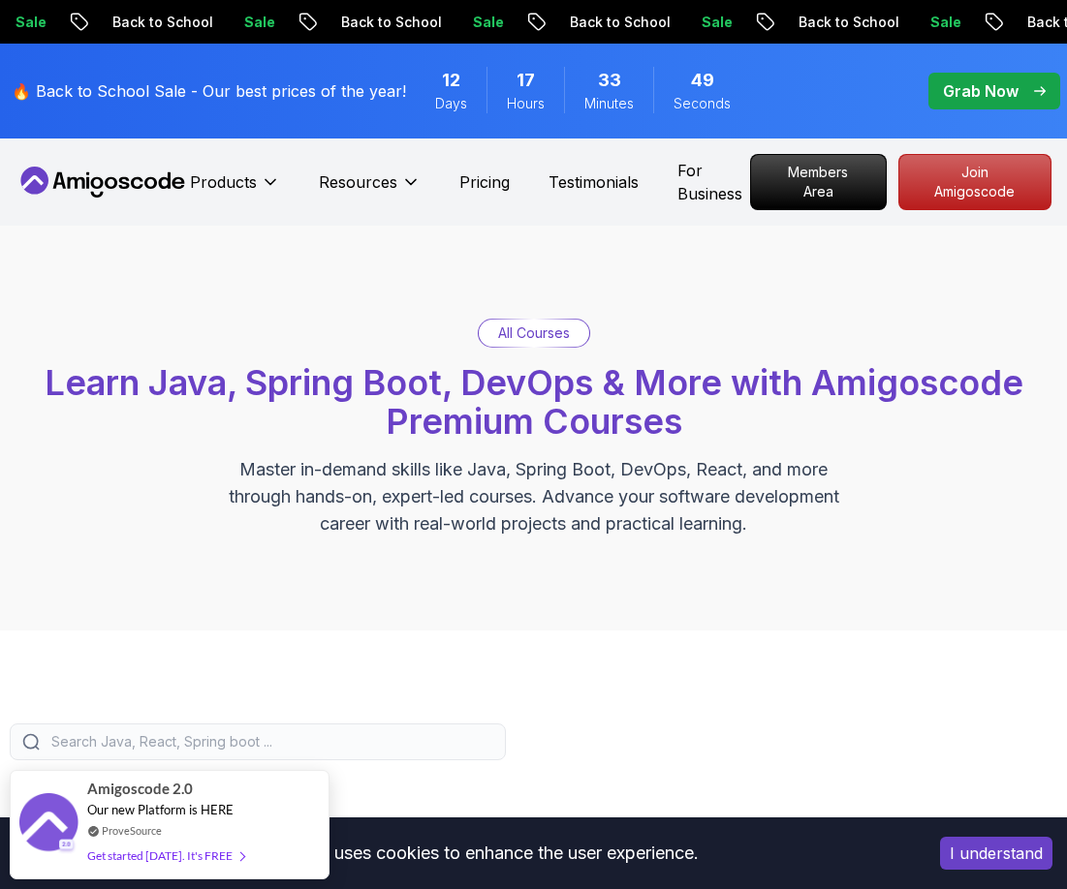
scroll to position [194, 0]
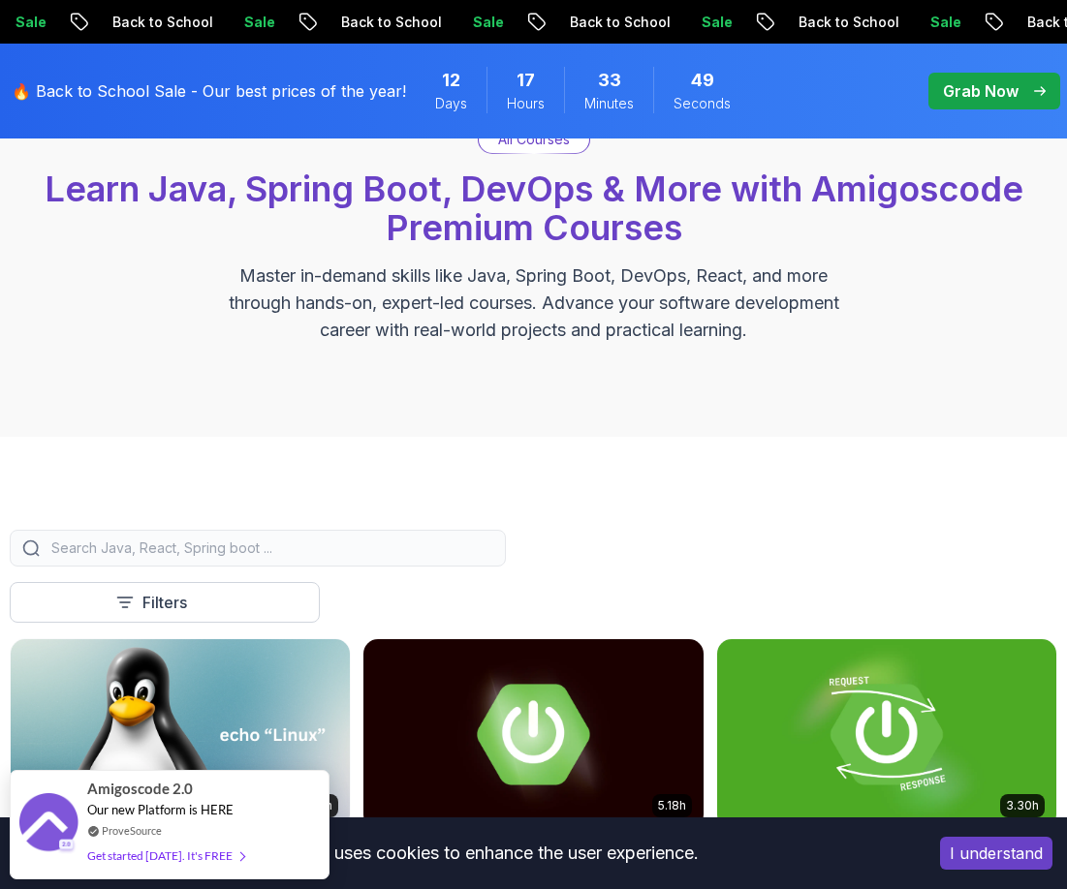
click at [221, 541] on input "search" at bounding box center [270, 548] width 446 height 19
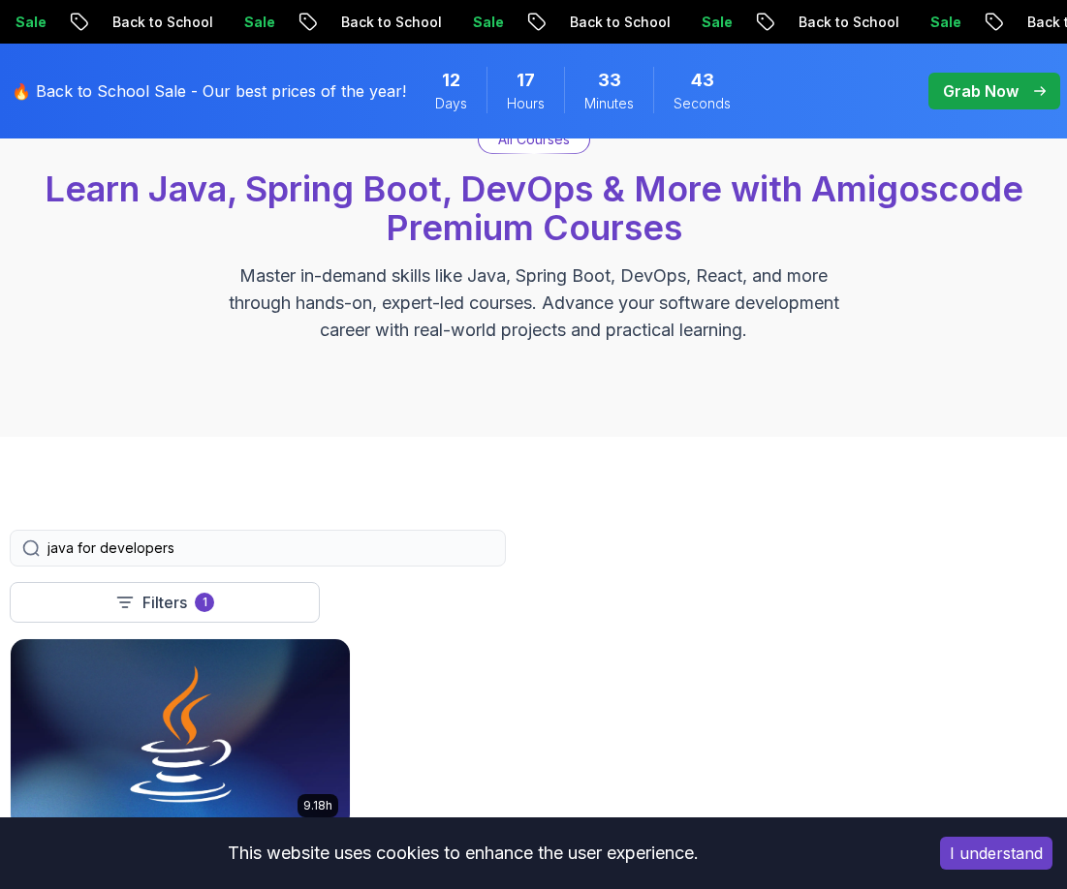
type input "java for developers"
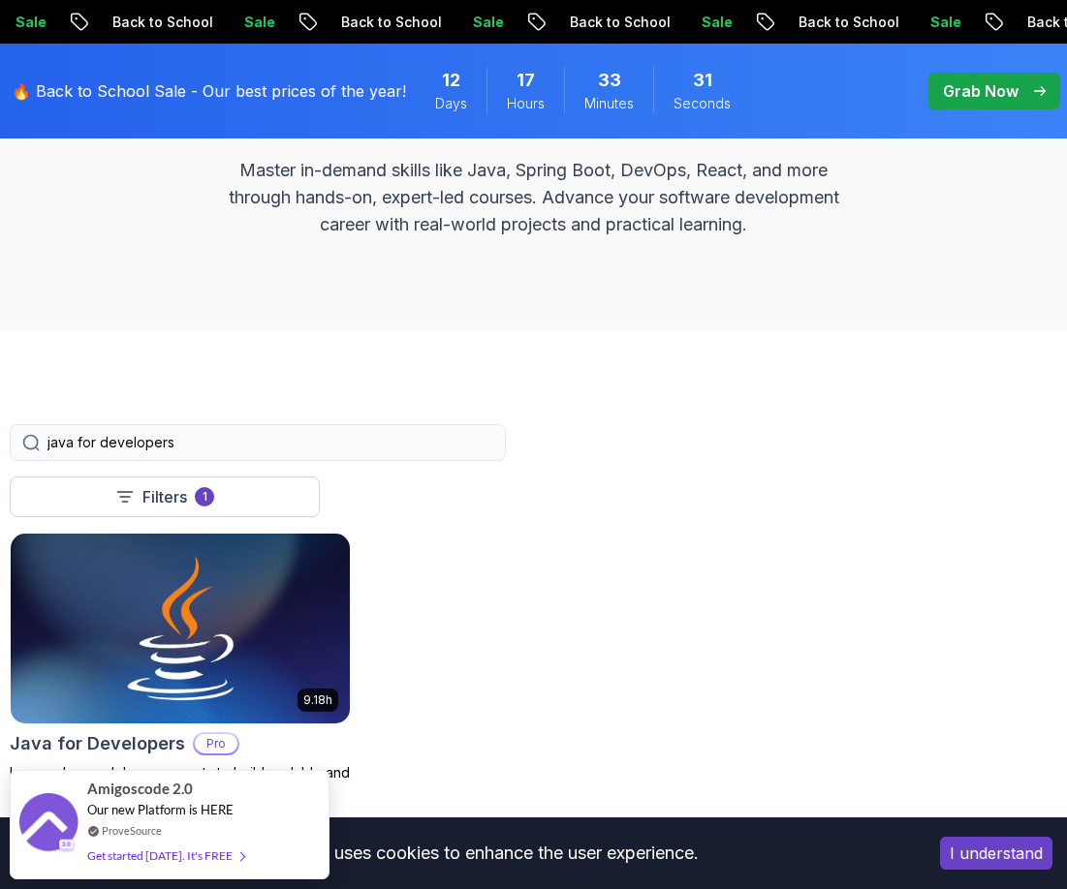
scroll to position [484, 0]
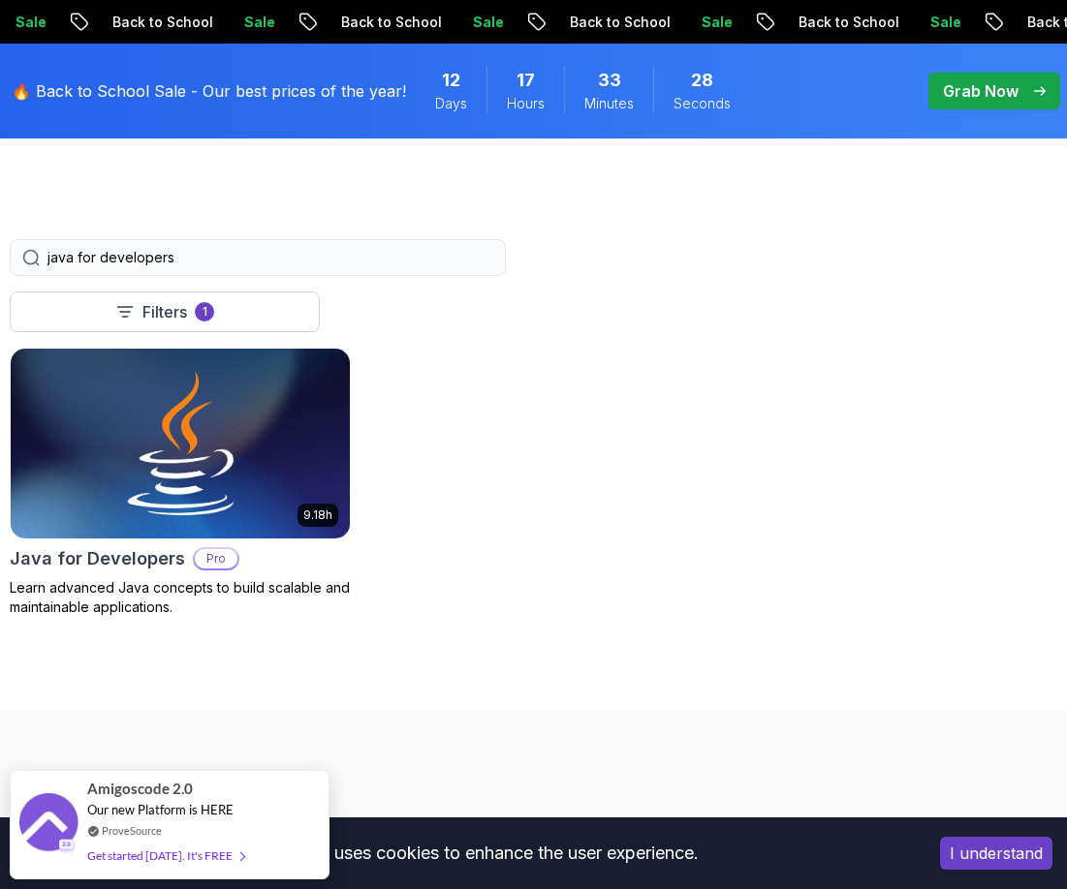
click at [67, 552] on h2 "Java for Developers" at bounding box center [97, 558] width 175 height 27
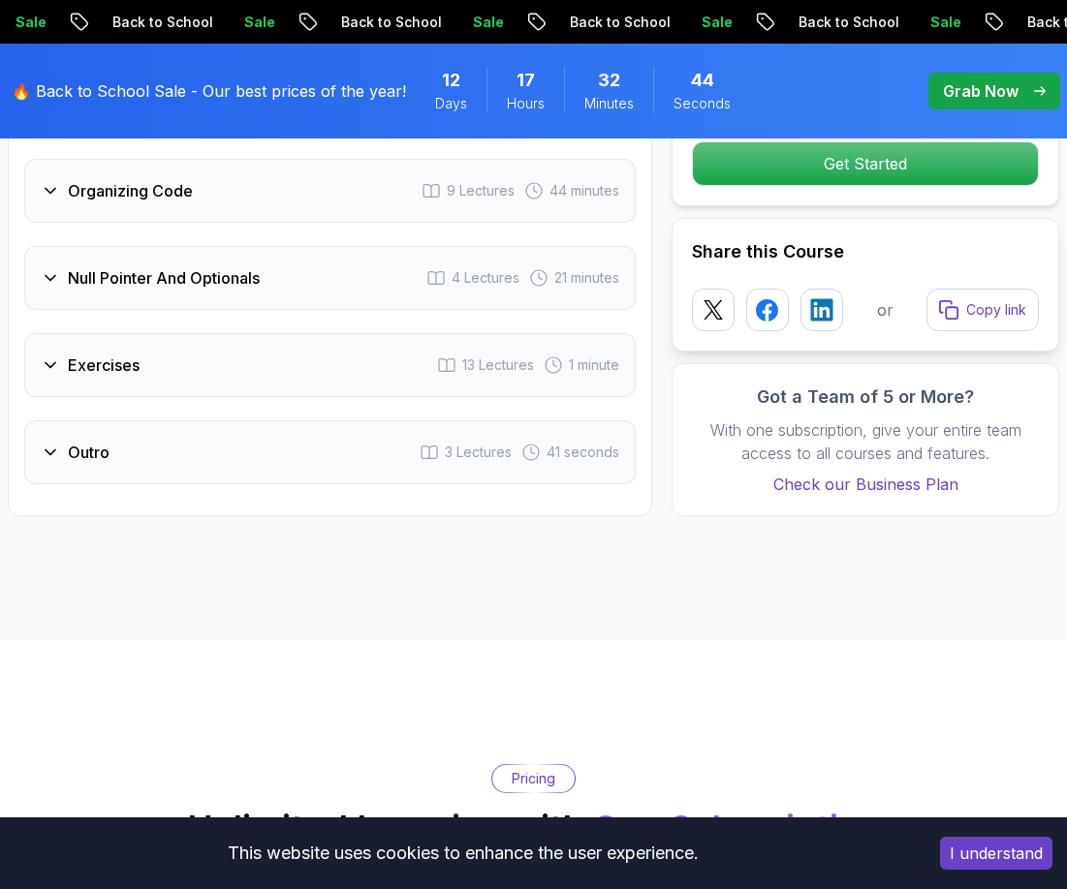
scroll to position [4069, 0]
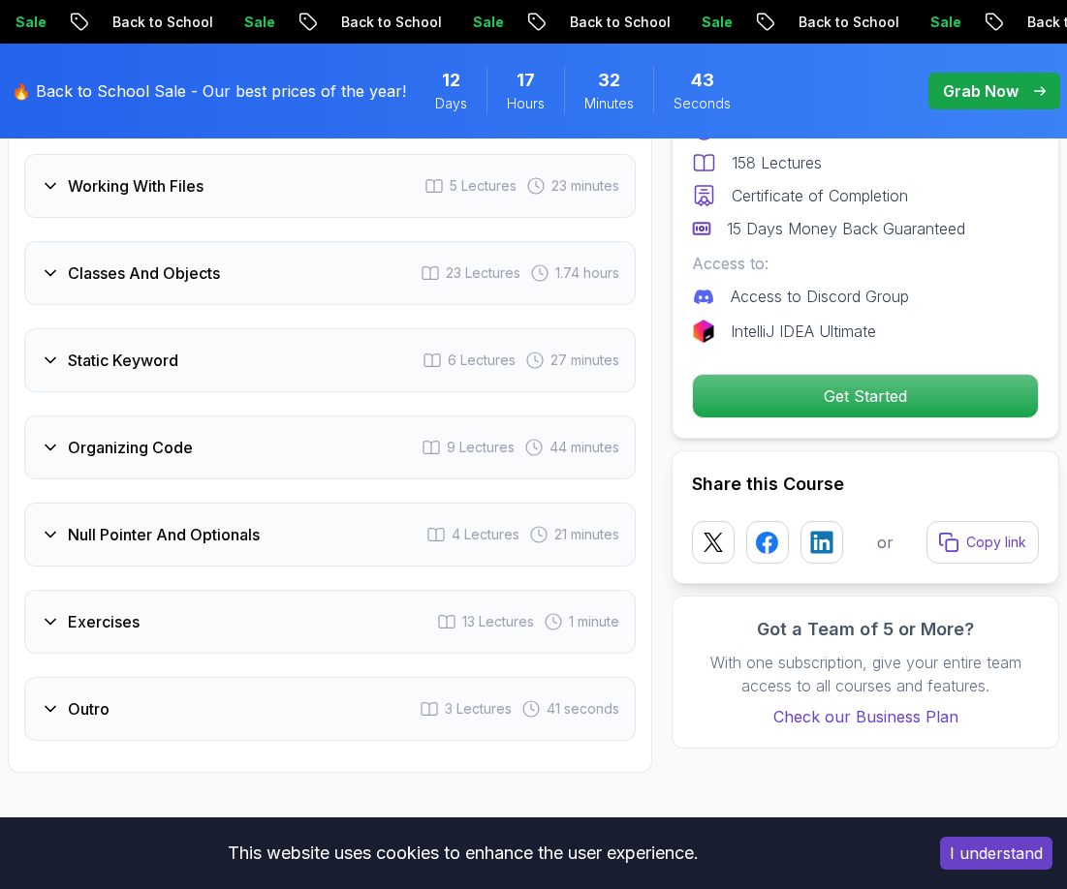
click at [83, 698] on h3 "Outro" at bounding box center [89, 709] width 42 height 23
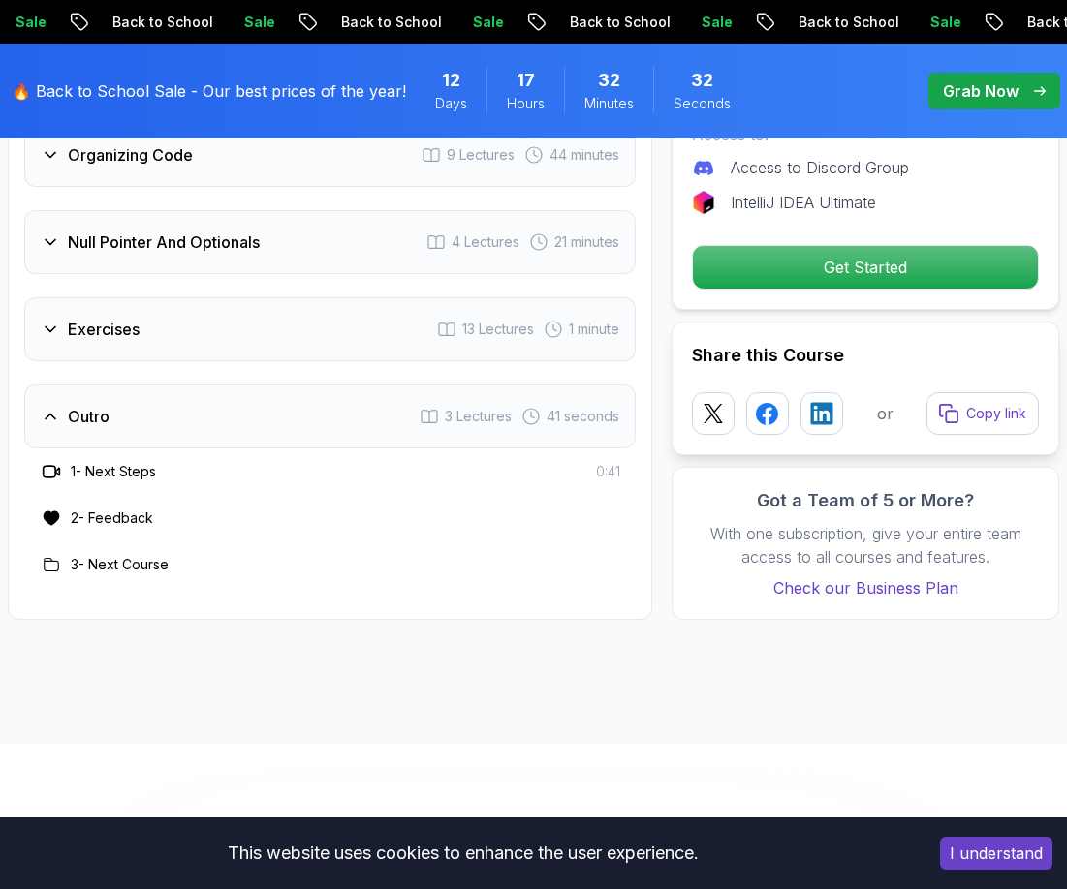
scroll to position [4267, 0]
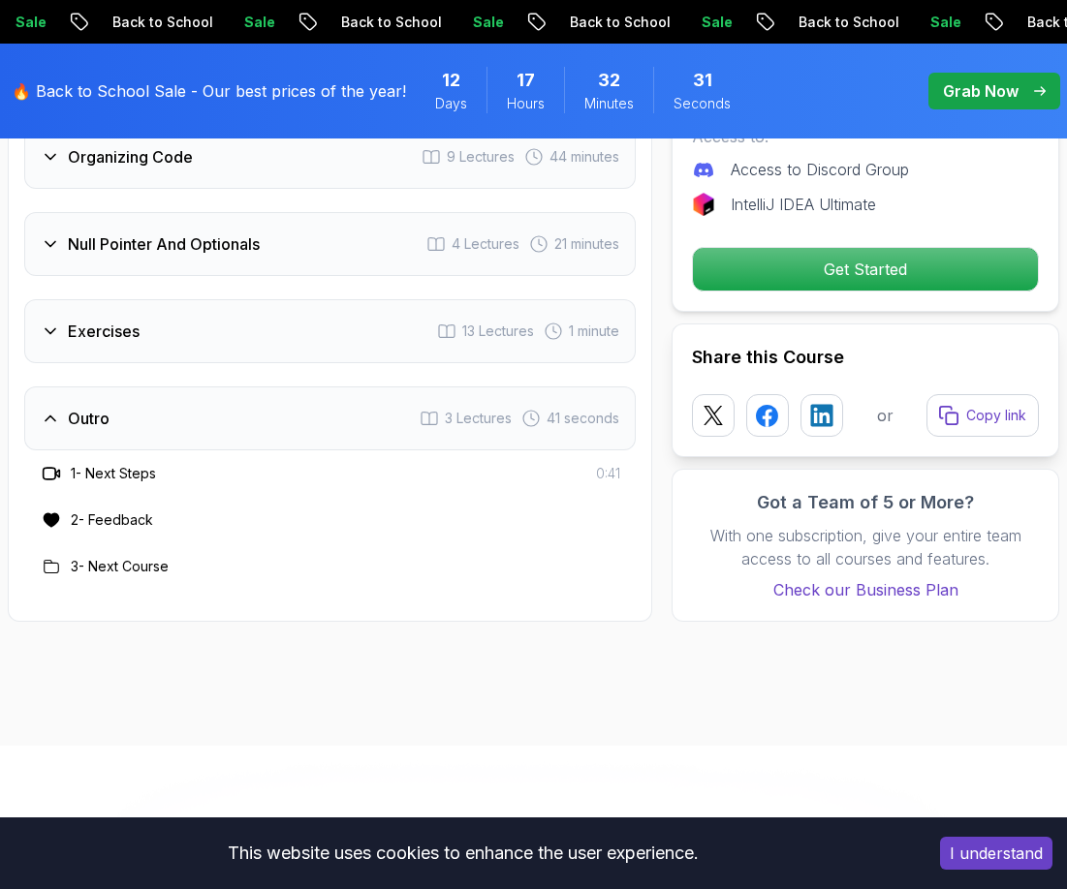
click at [67, 332] on div "Exercises" at bounding box center [90, 331] width 99 height 23
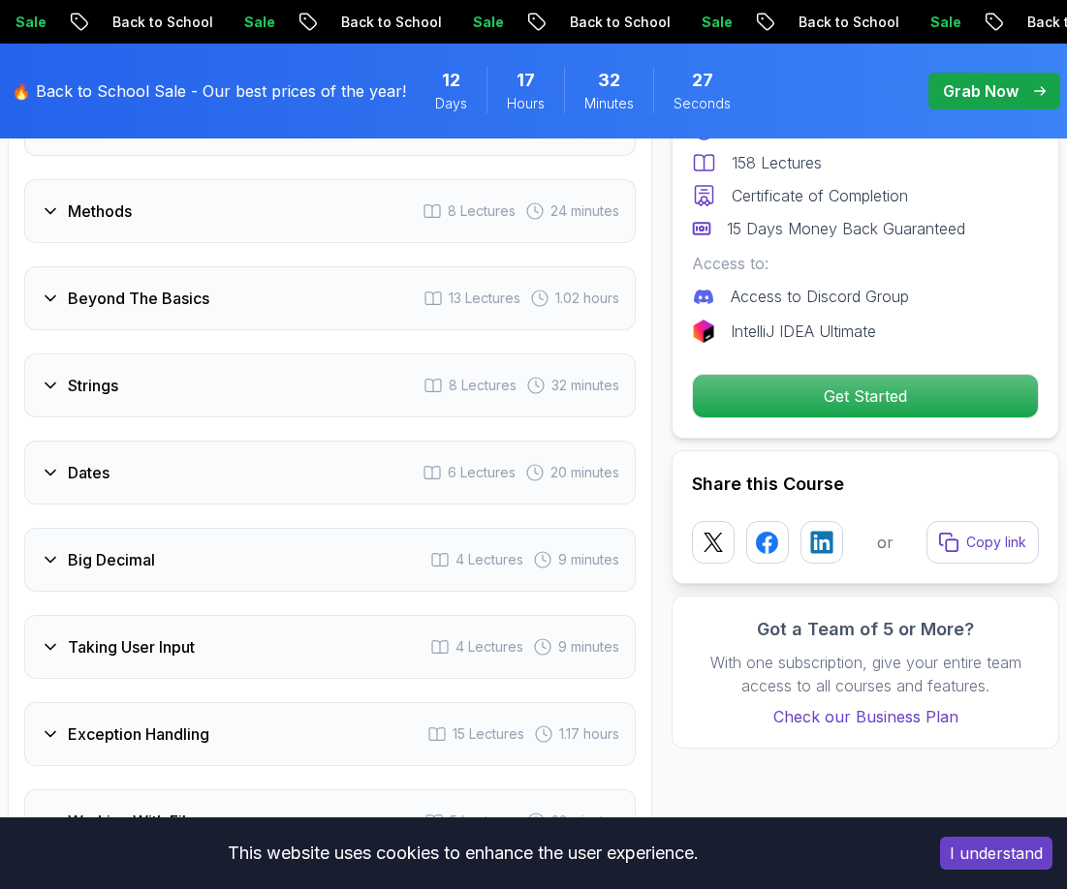
scroll to position [3298, 0]
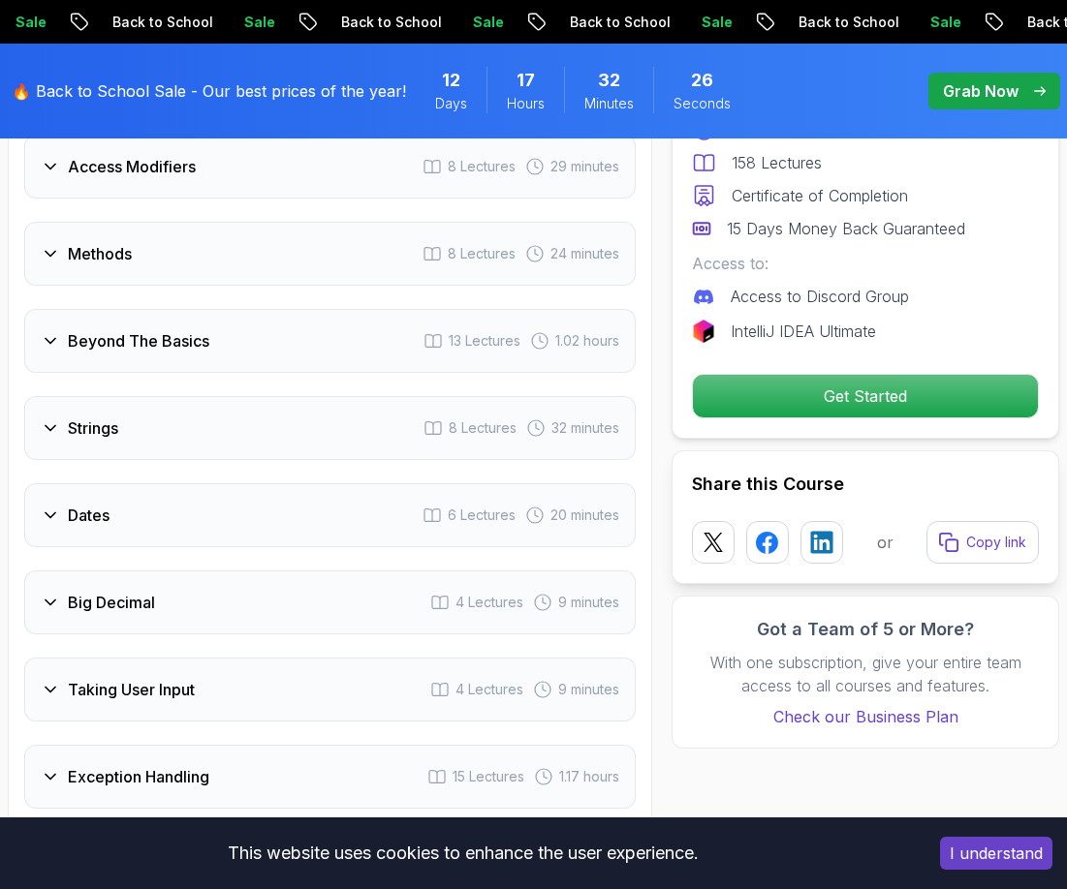
click at [87, 253] on h3 "Methods" at bounding box center [100, 253] width 64 height 23
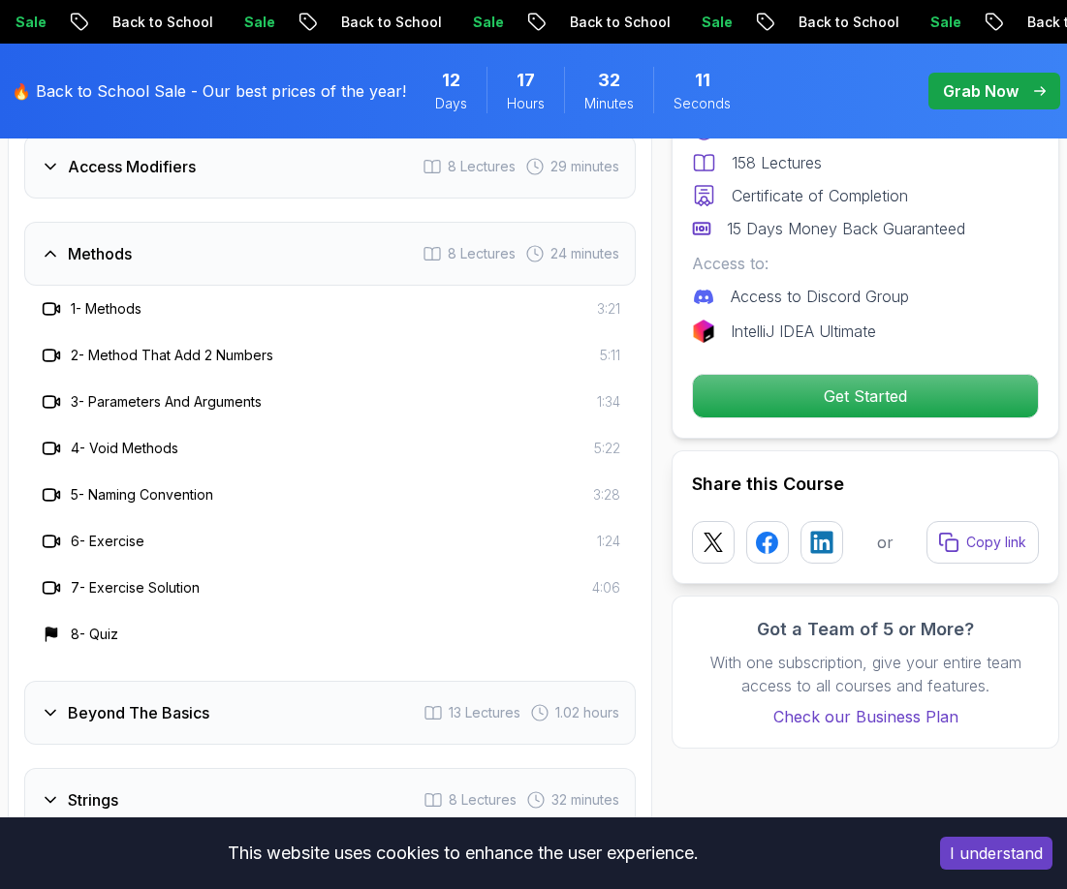
click at [97, 726] on div "Beyond The Basics 13 Lectures 1.02 hours" at bounding box center [329, 713] width 611 height 64
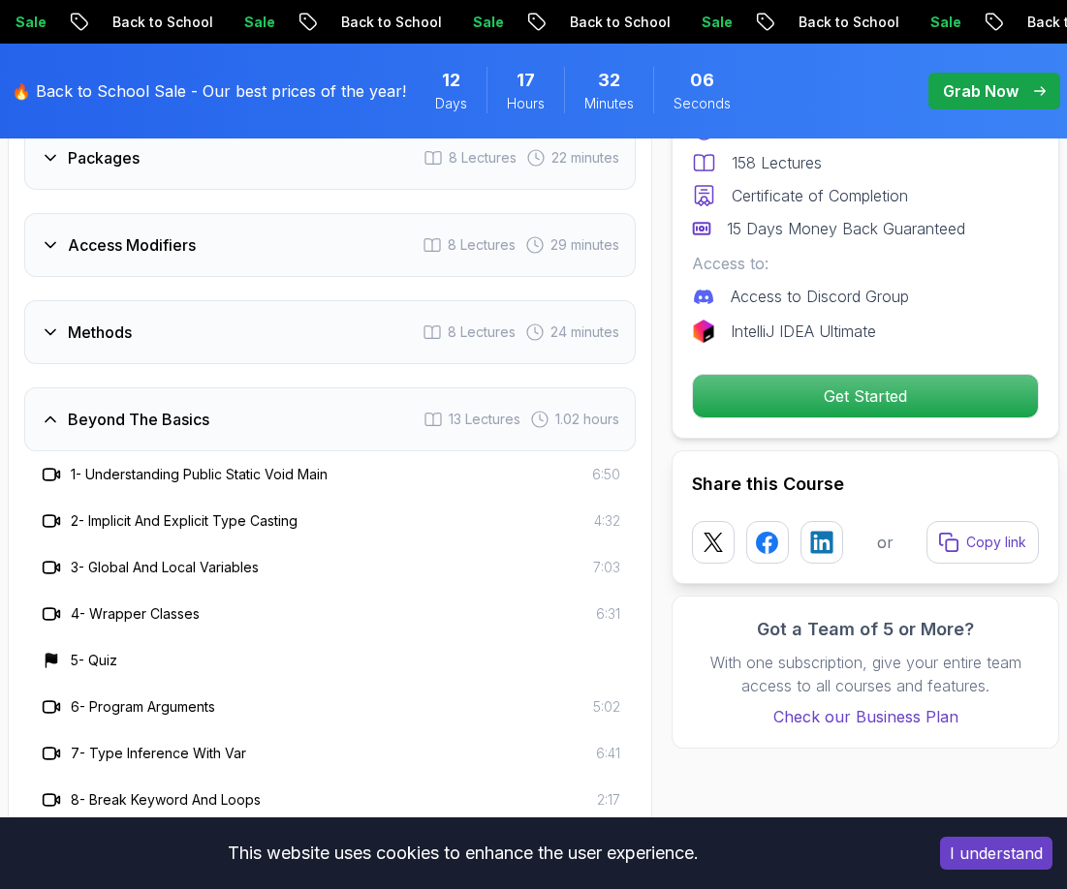
scroll to position [3104, 0]
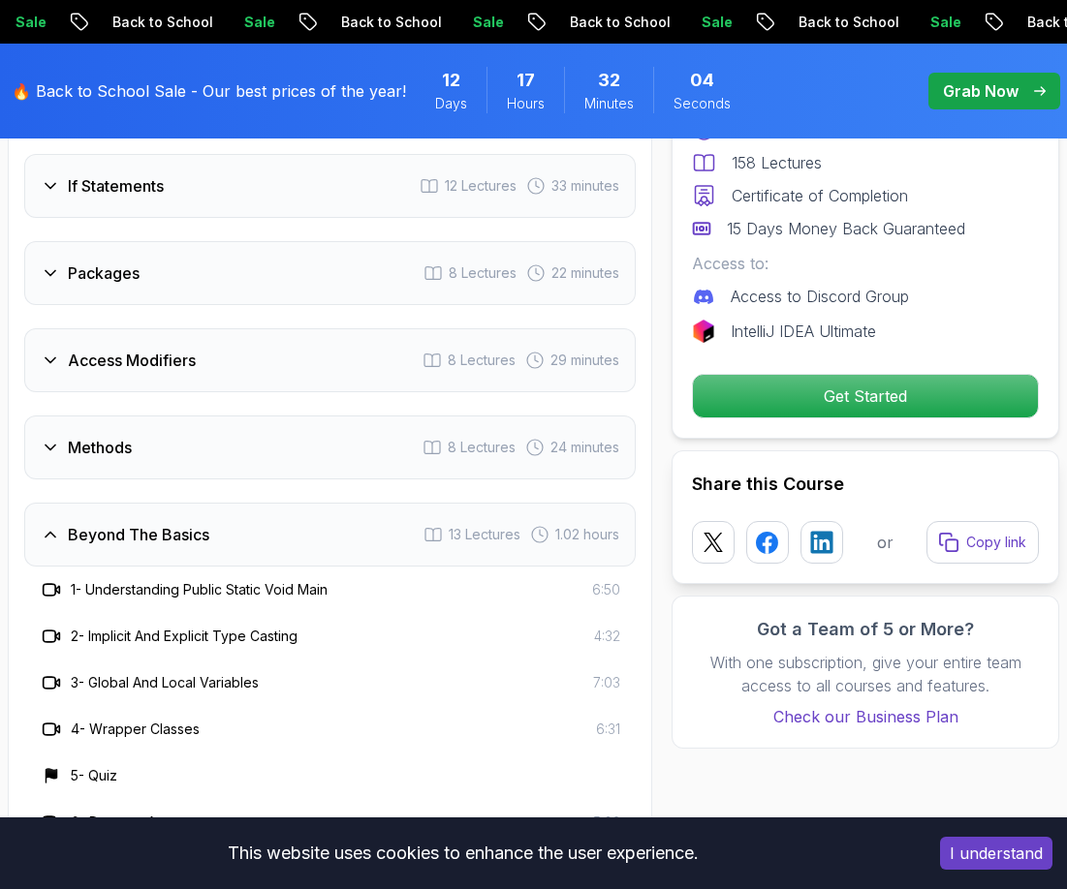
click at [105, 364] on h3 "Access Modifiers" at bounding box center [132, 360] width 128 height 23
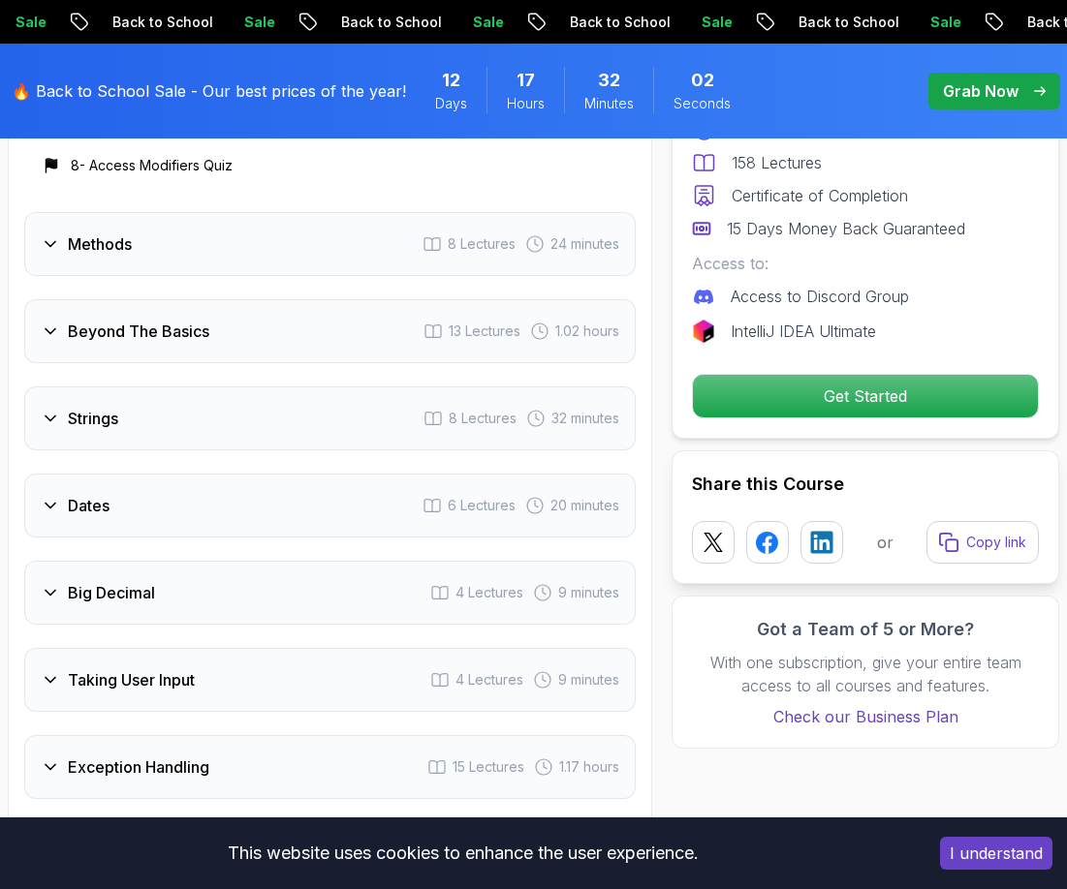
scroll to position [3588, 0]
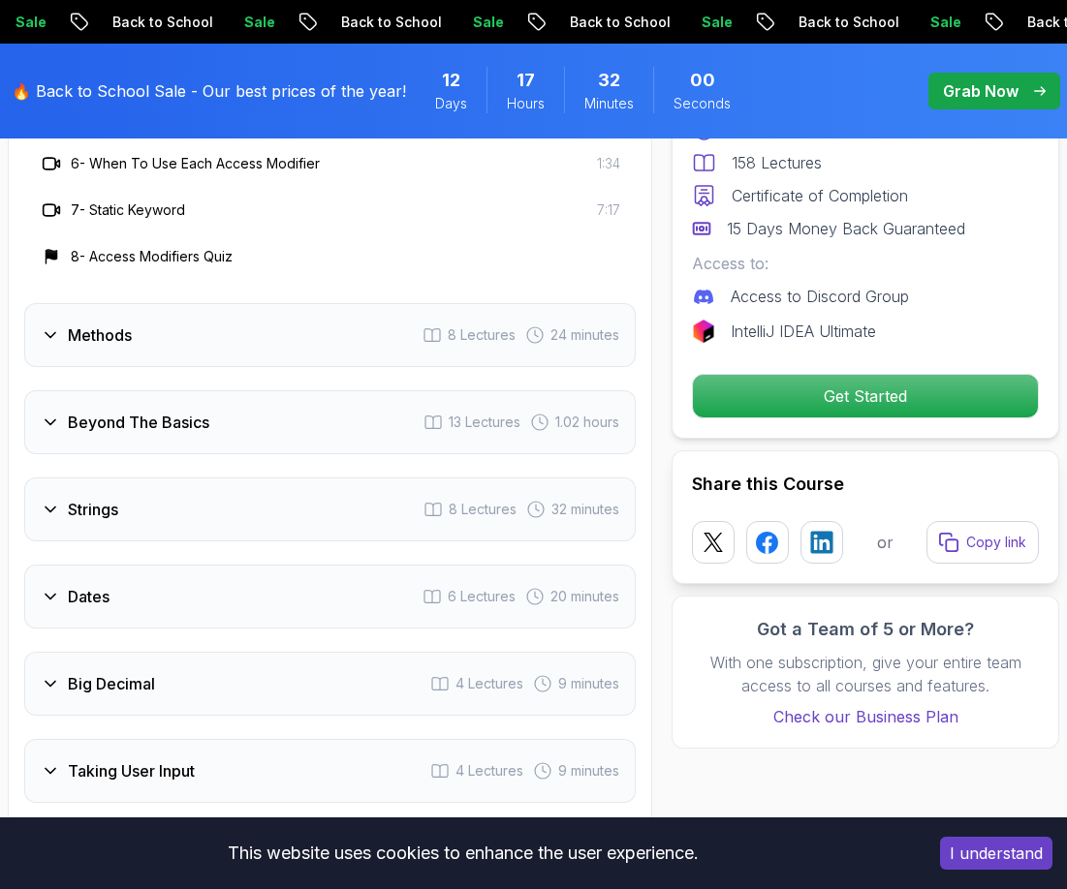
click at [364, 333] on div "Methods 8 Lectures 24 minutes" at bounding box center [329, 335] width 611 height 64
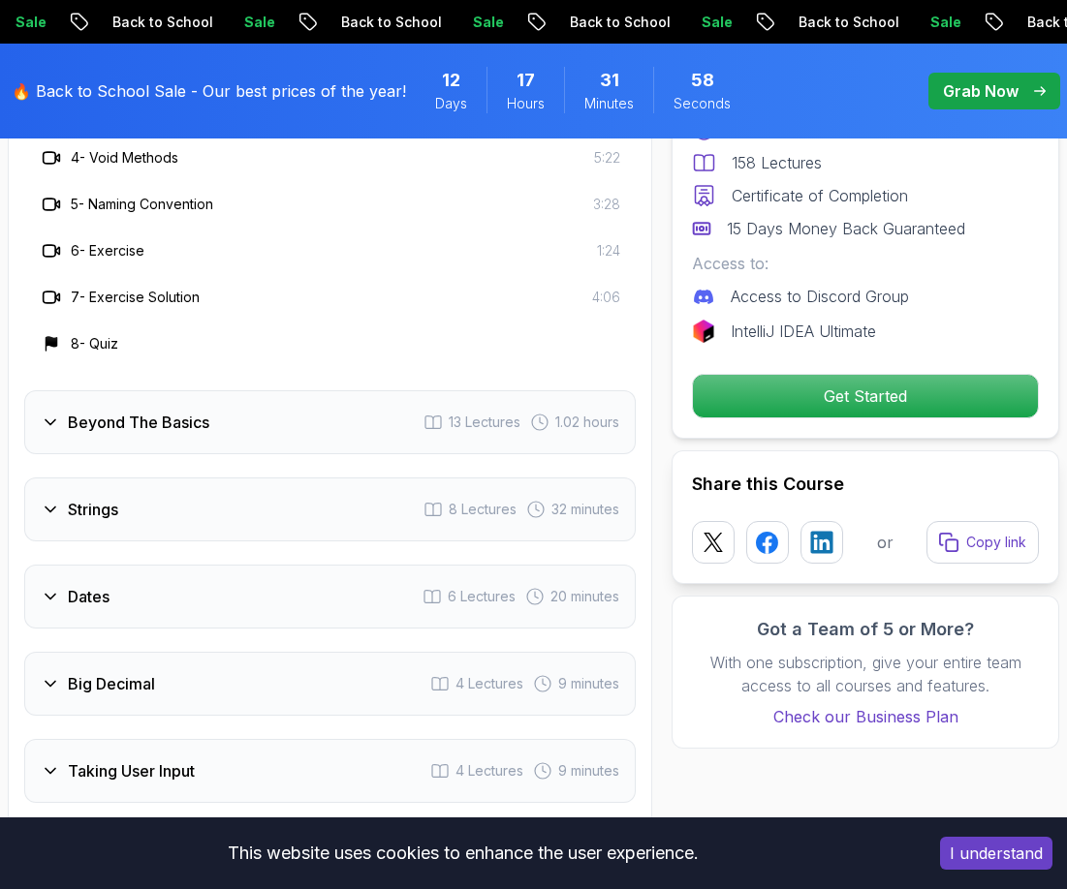
click at [113, 438] on div "Beyond The Basics 13 Lectures 1.02 hours" at bounding box center [329, 422] width 611 height 64
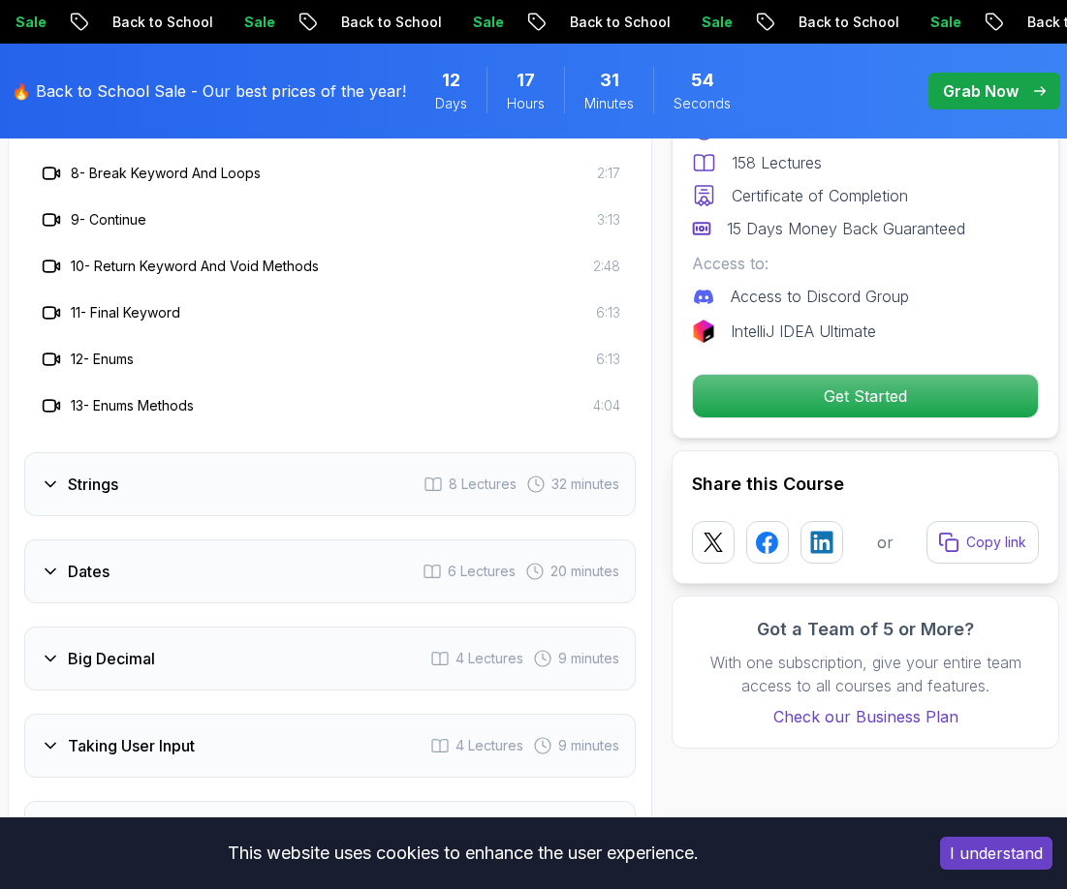
scroll to position [3879, 0]
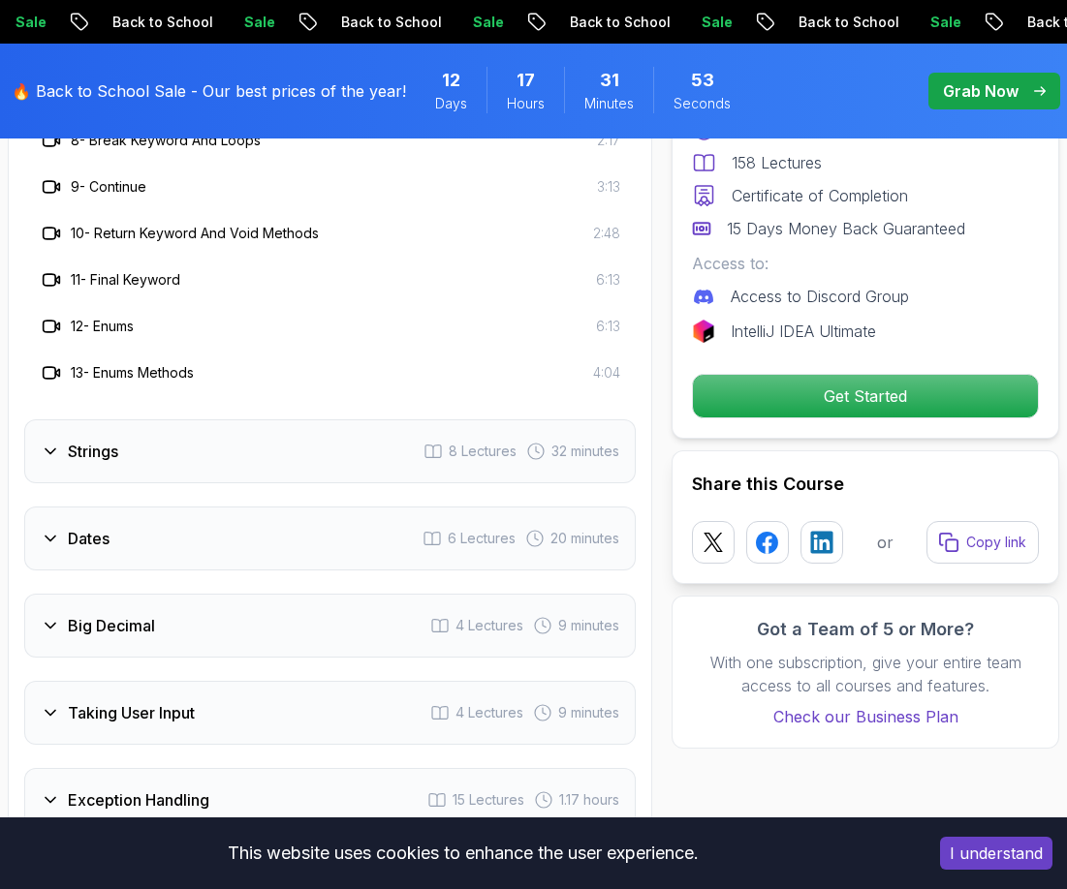
click at [68, 442] on h3 "Strings" at bounding box center [93, 451] width 50 height 23
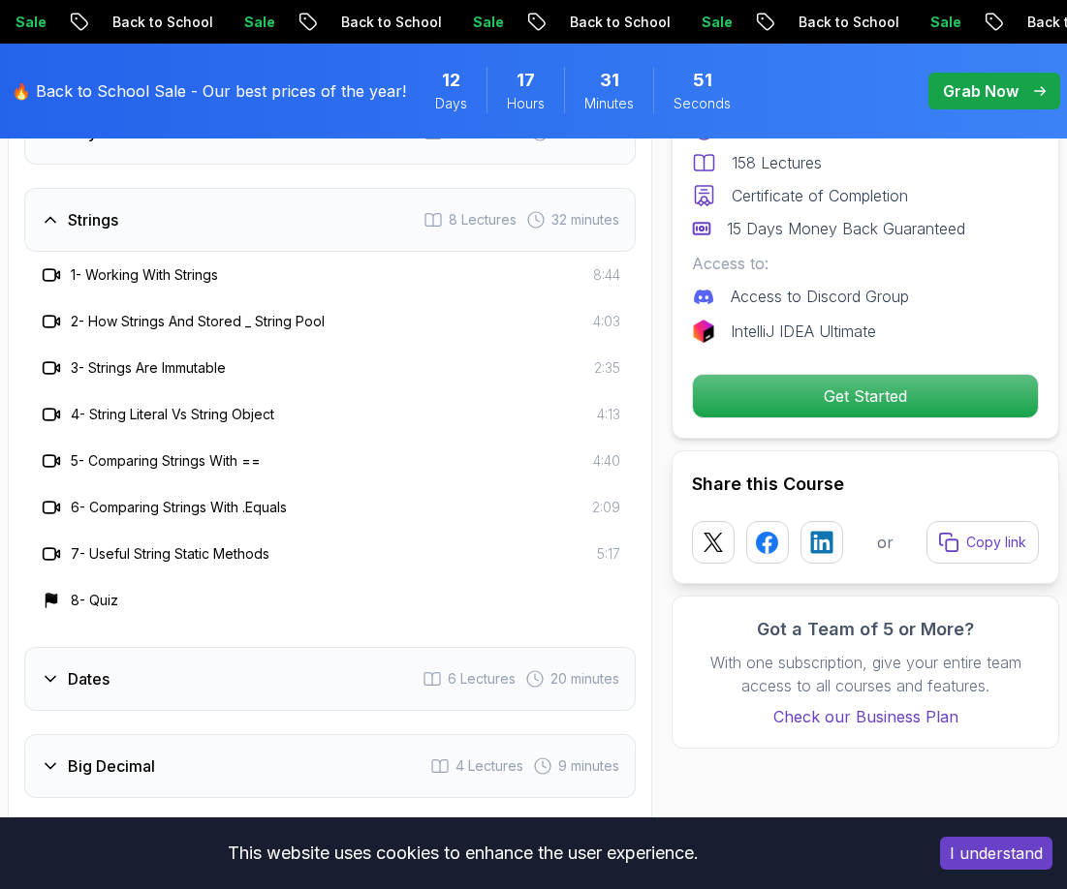
scroll to position [3492, 0]
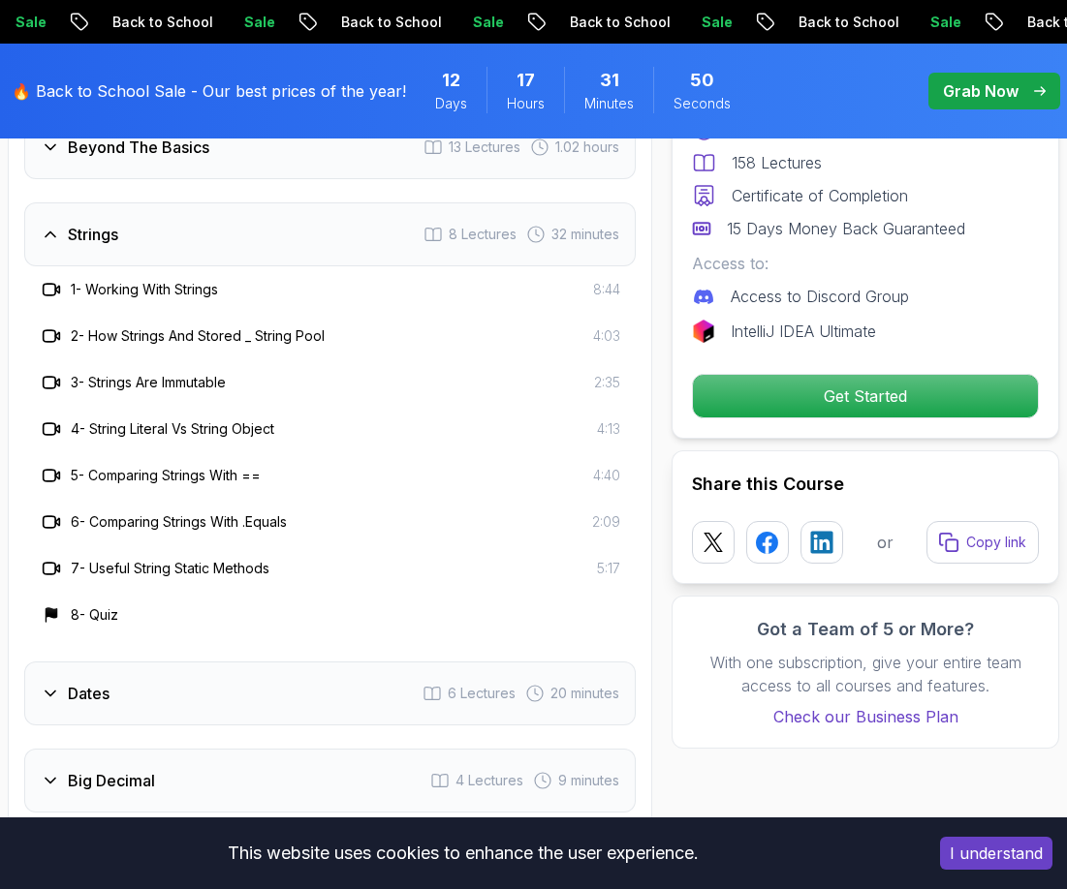
click at [136, 697] on div "Dates 6 Lectures 20 minutes" at bounding box center [329, 694] width 611 height 64
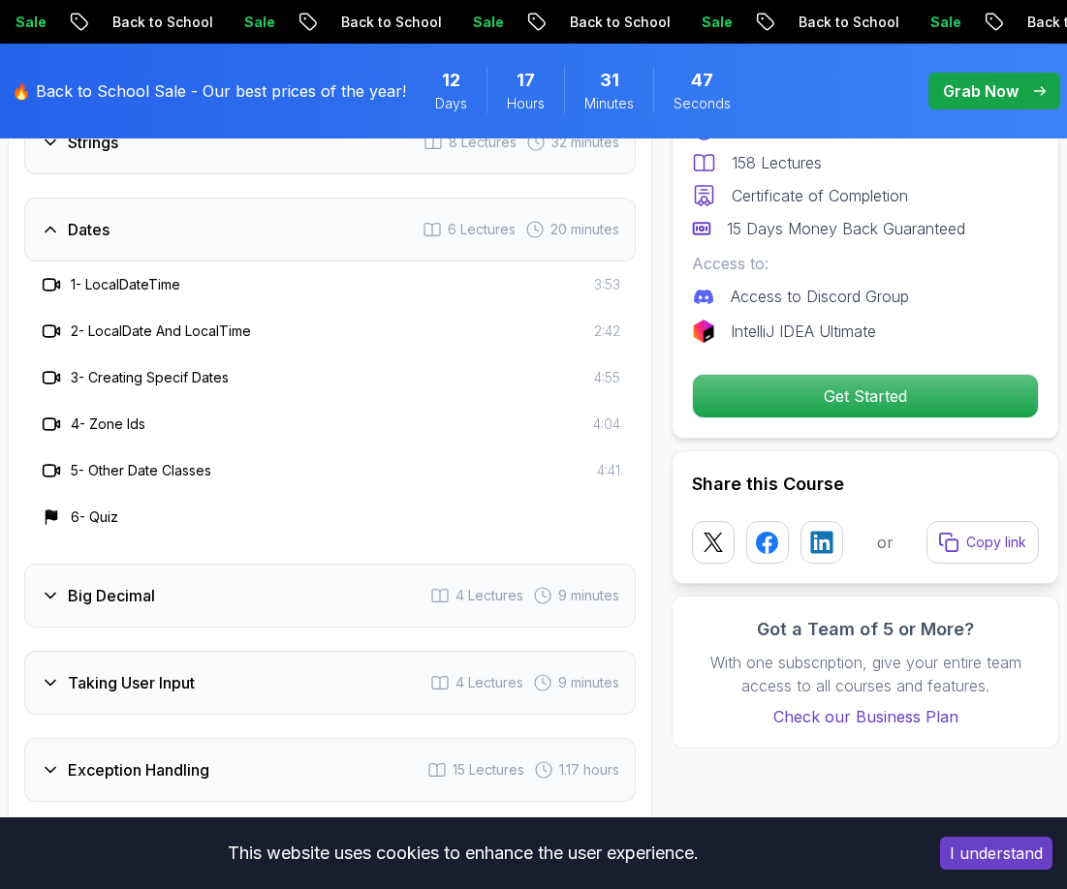
scroll to position [3588, 0]
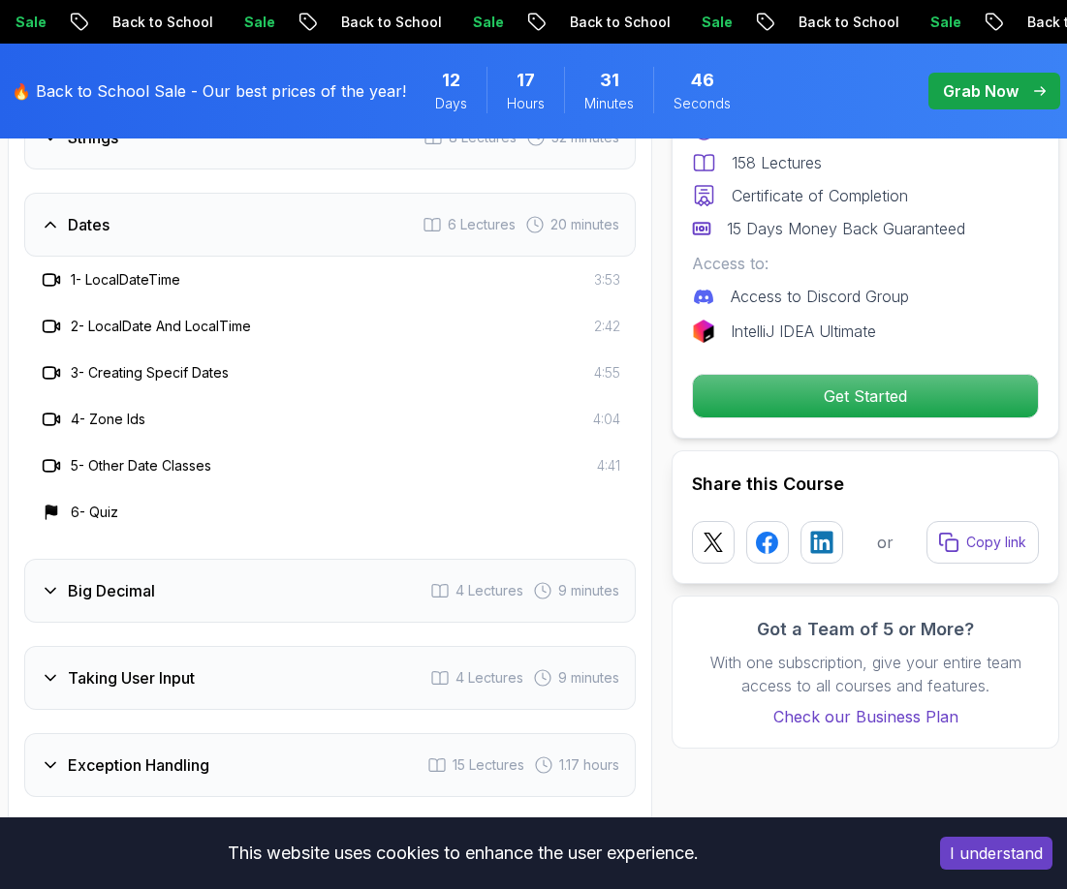
click at [129, 592] on h3 "Big Decimal" at bounding box center [111, 590] width 87 height 23
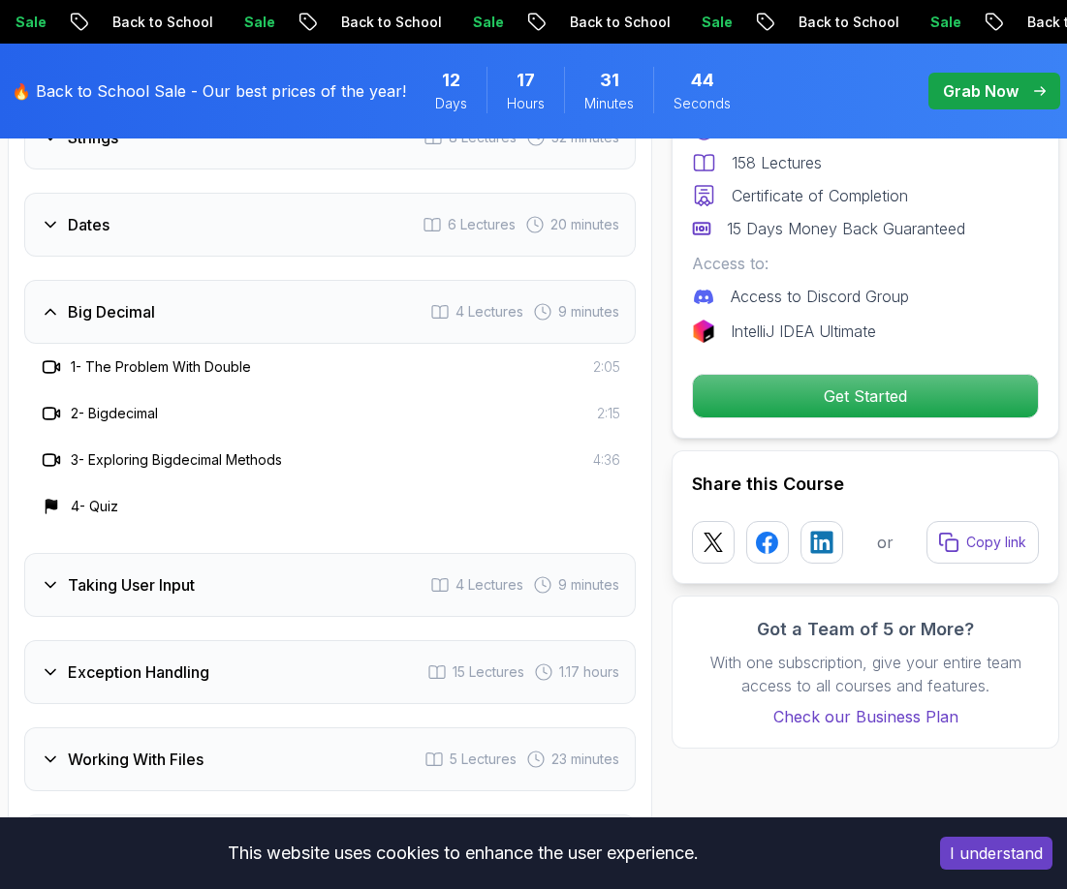
click at [122, 597] on div "Taking User Input 4 Lectures 9 minutes" at bounding box center [329, 585] width 611 height 64
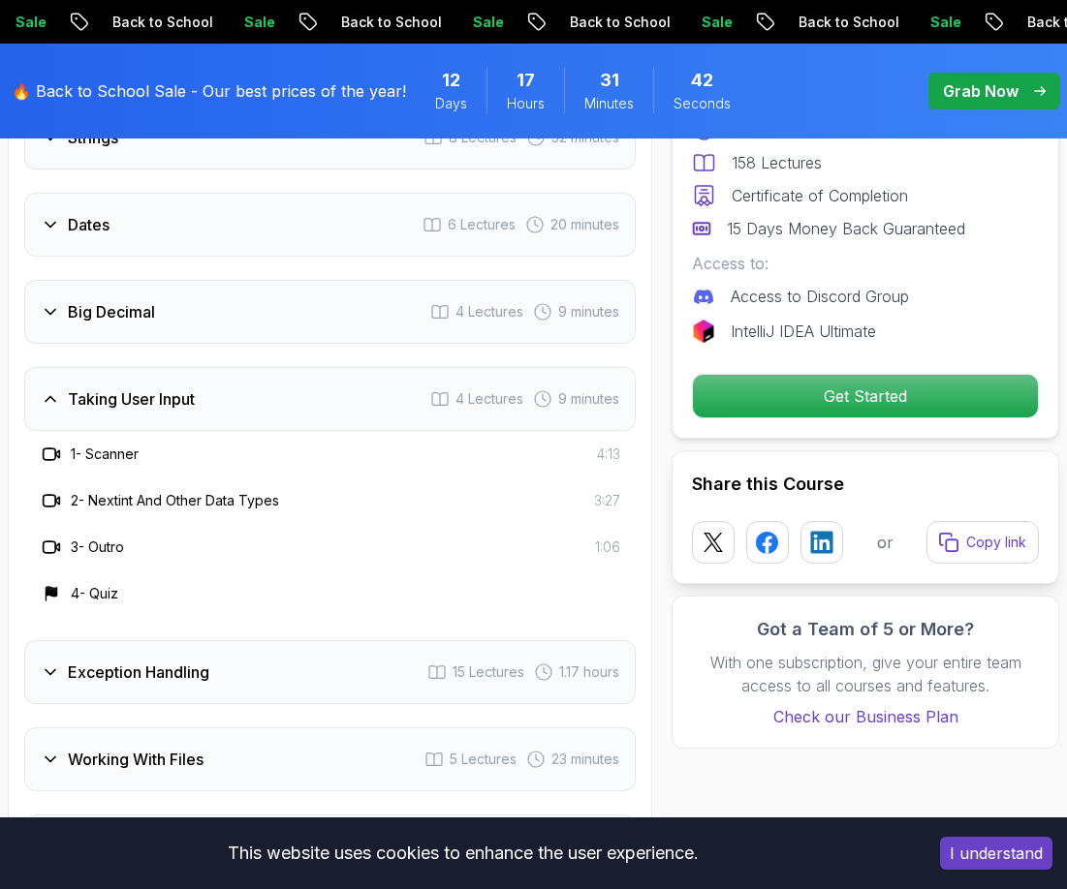
click at [122, 661] on h3 "Exception Handling" at bounding box center [138, 672] width 141 height 23
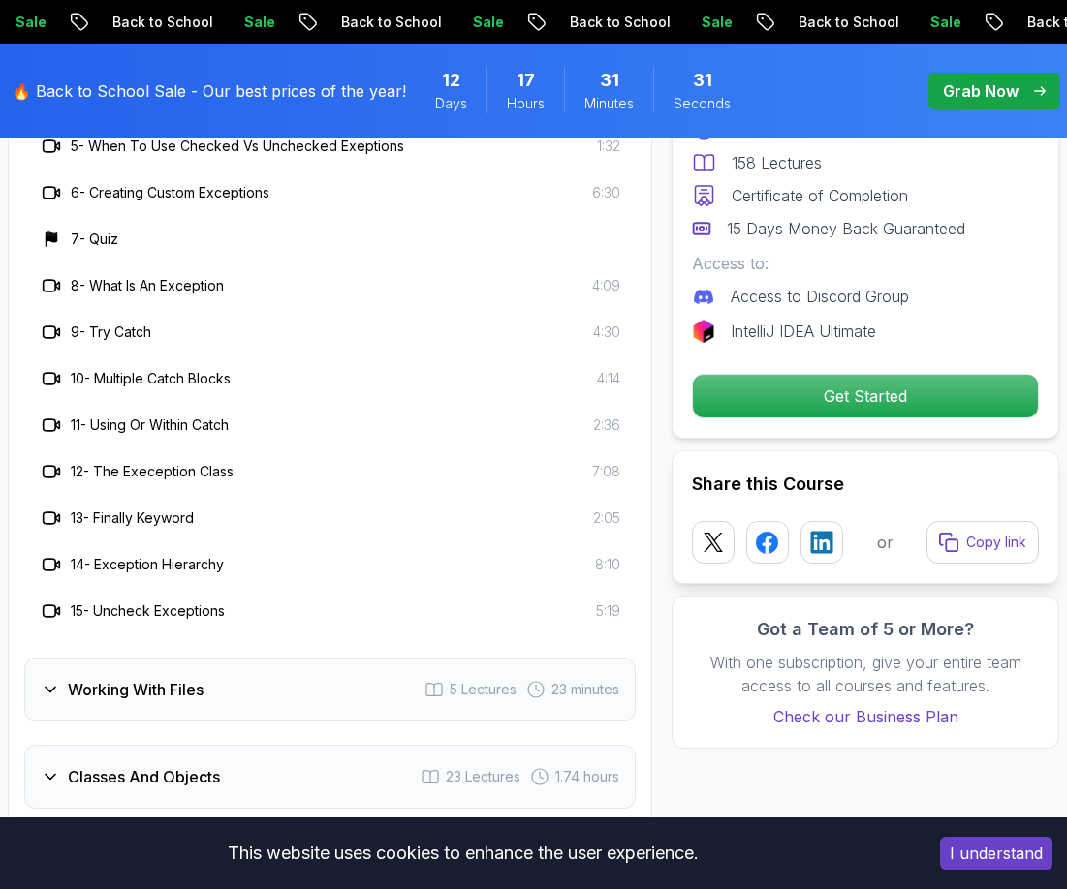
scroll to position [4267, 0]
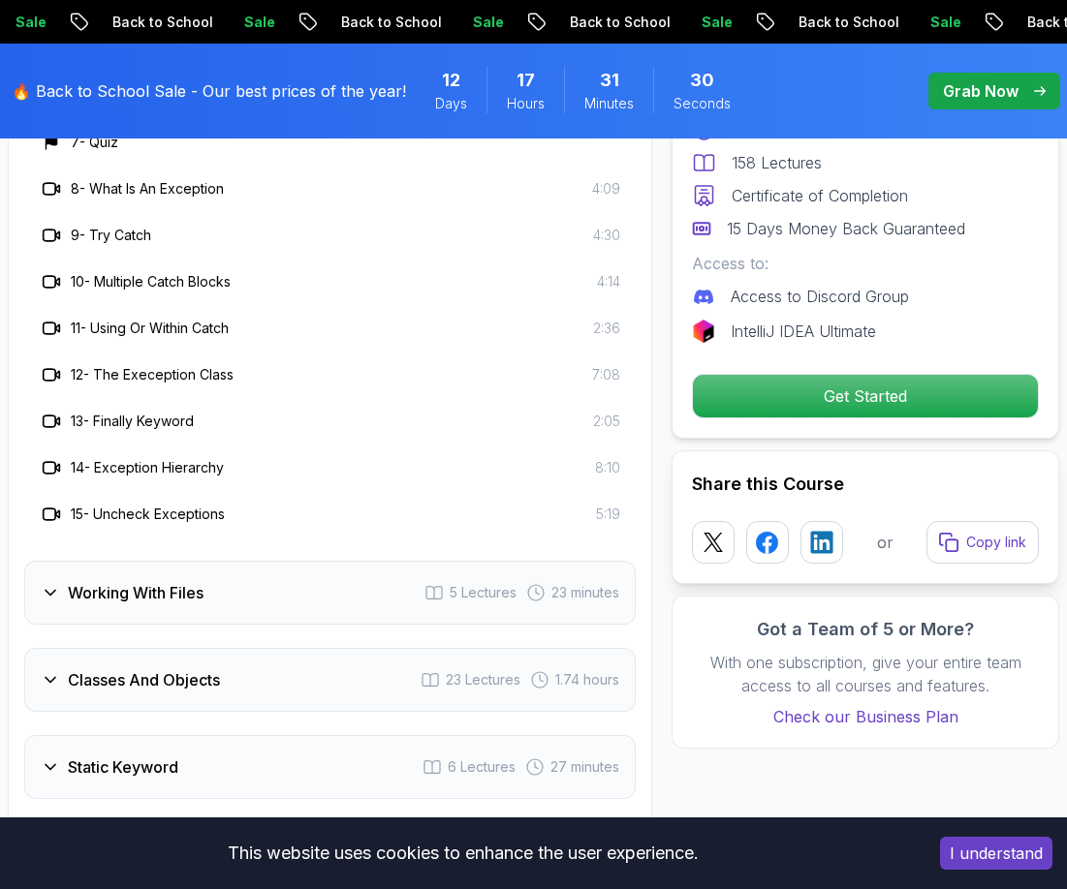
click at [114, 602] on h3 "Working With Files" at bounding box center [136, 592] width 136 height 23
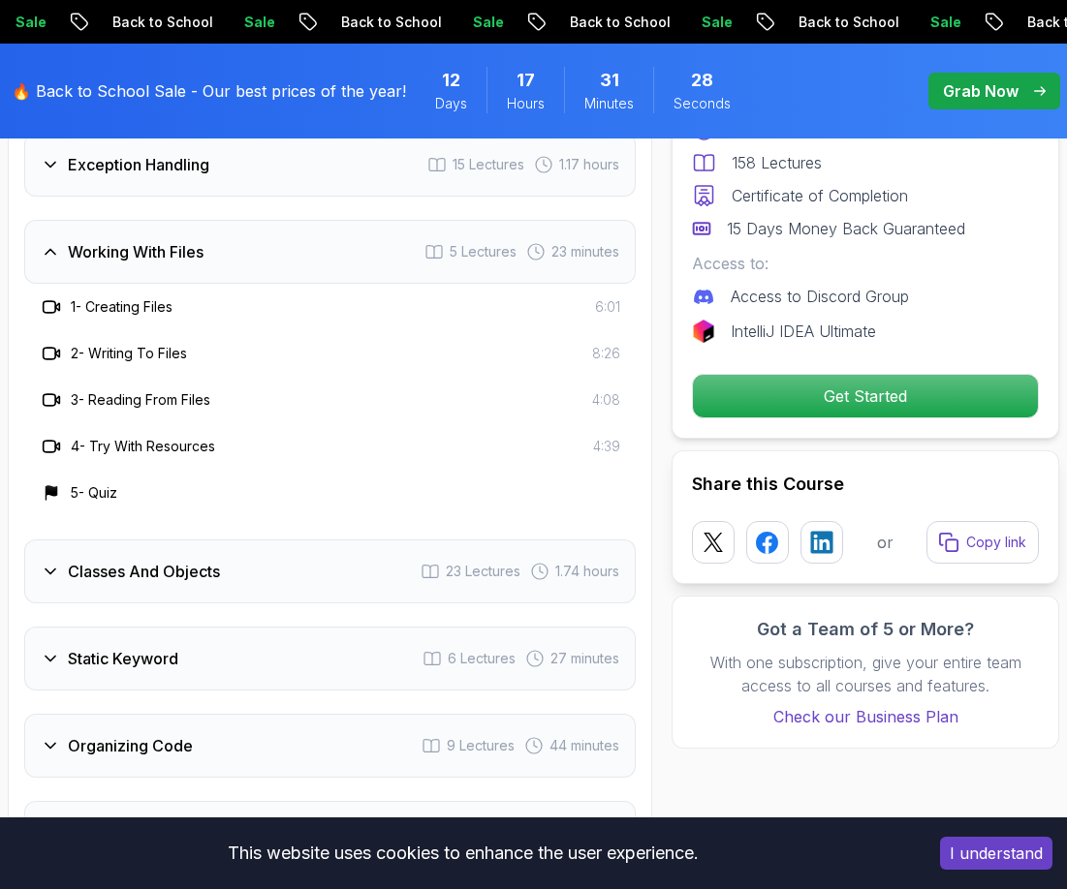
scroll to position [3879, 0]
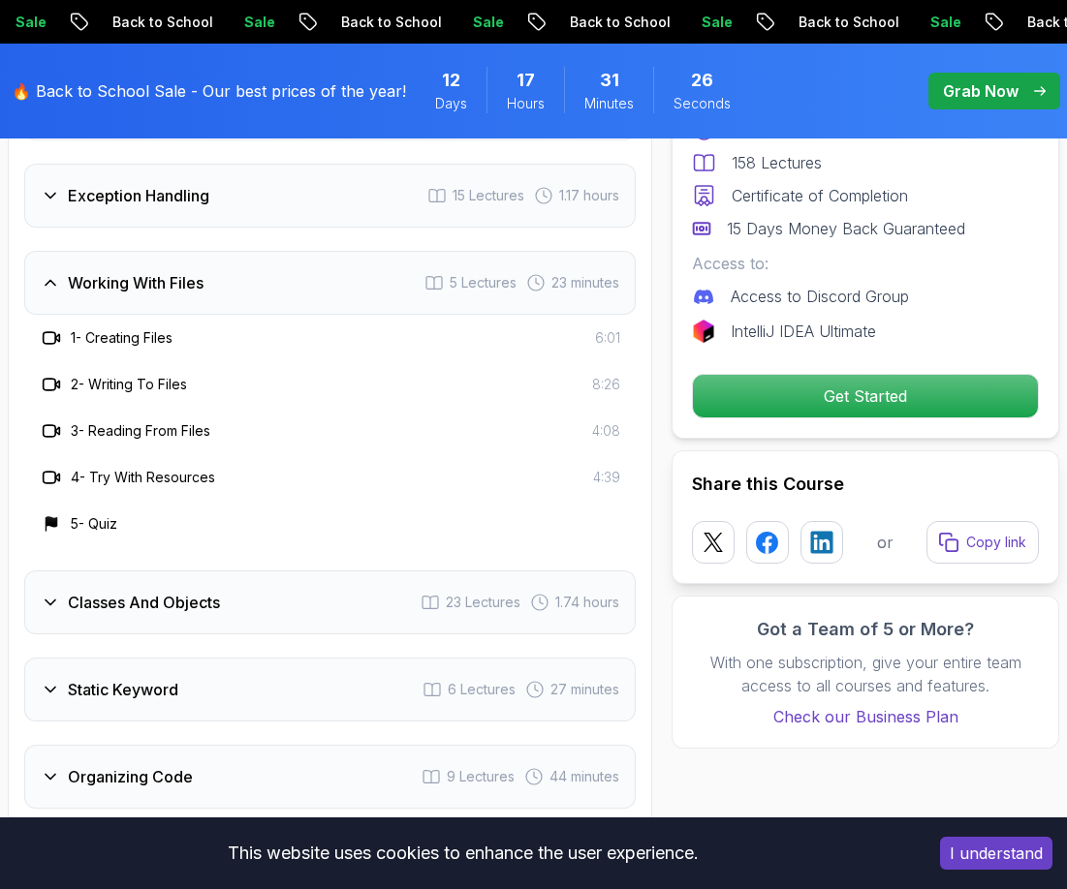
click at [109, 603] on h3 "Classes And Objects" at bounding box center [144, 602] width 152 height 23
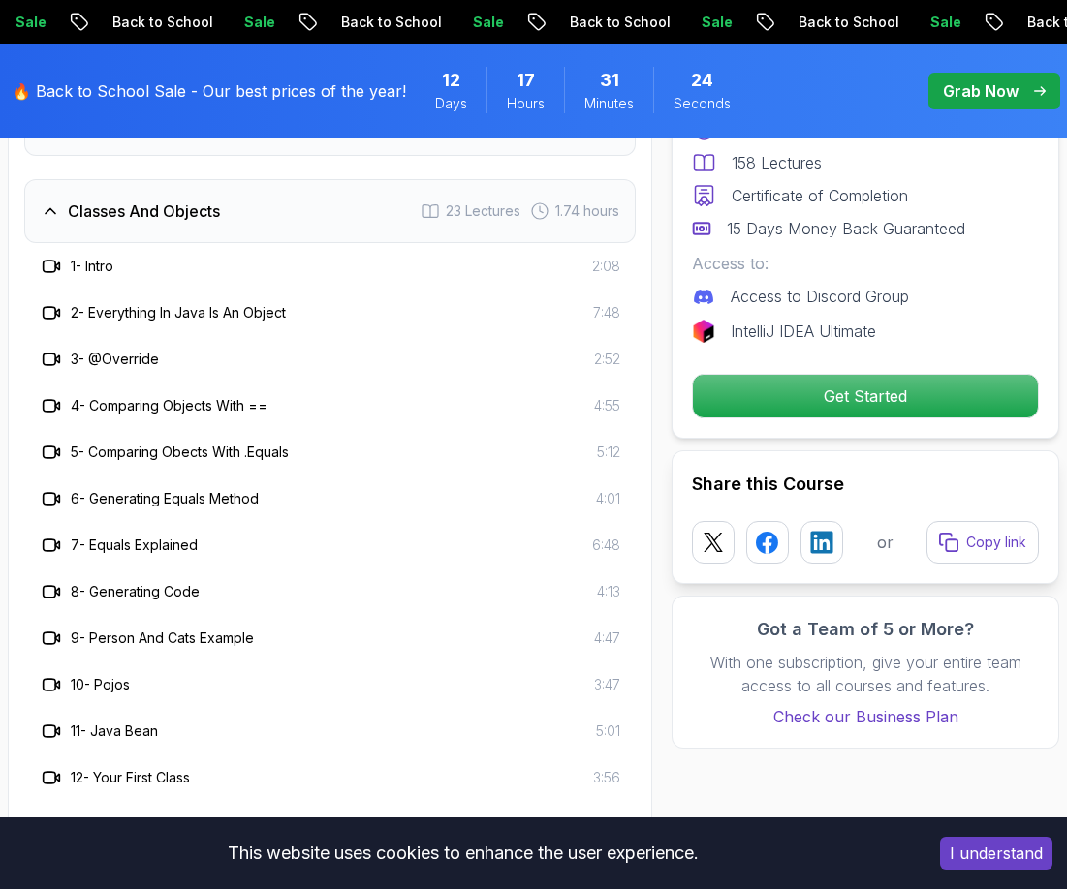
scroll to position [4073, 0]
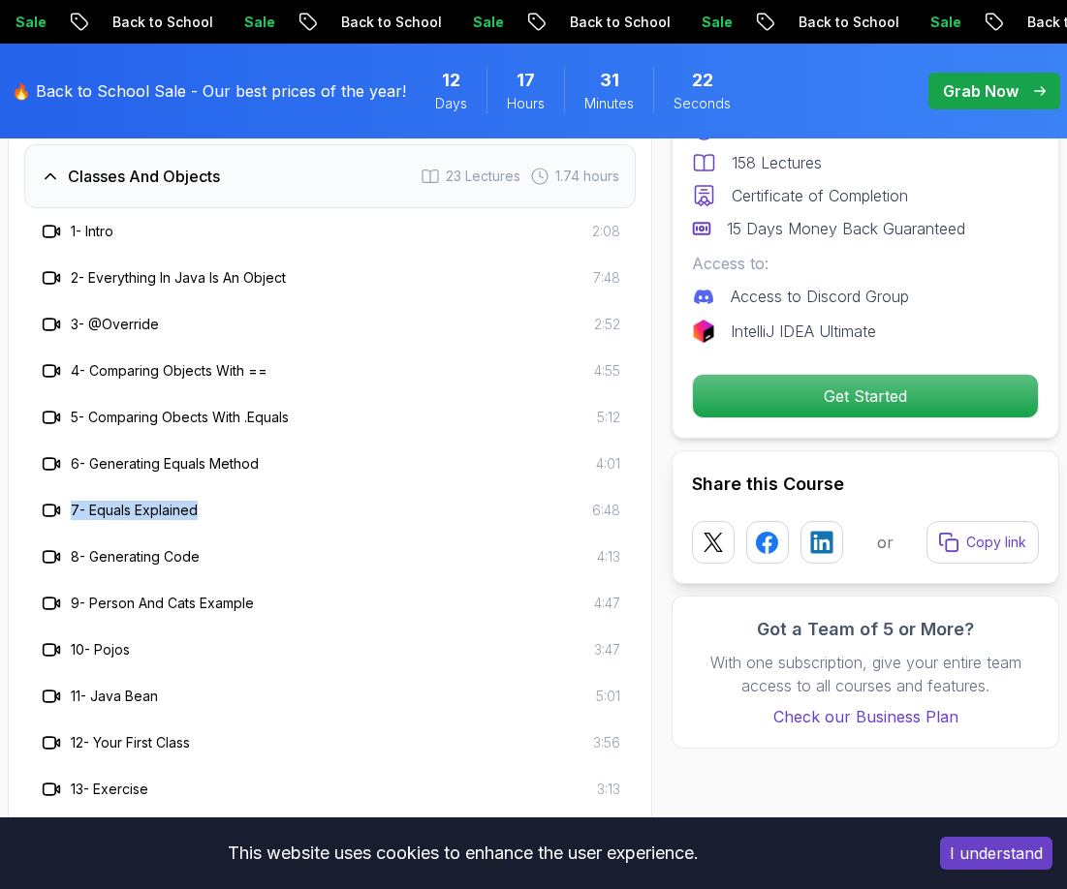
drag, startPoint x: 215, startPoint y: 512, endPoint x: 60, endPoint y: 506, distance: 155.2
click at [60, 506] on div "7 - Equals Explained 6:48" at bounding box center [330, 510] width 580 height 23
copy h3 "7 - Equals Explained"
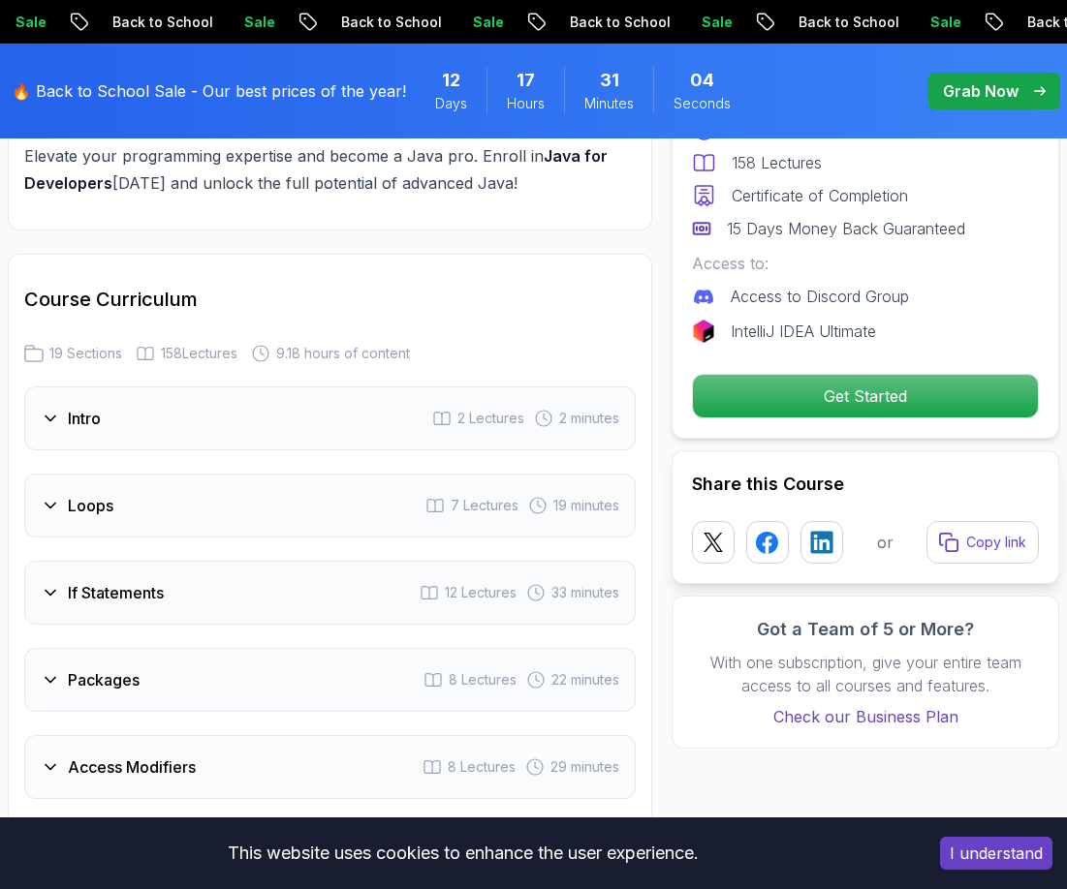
scroll to position [2716, 0]
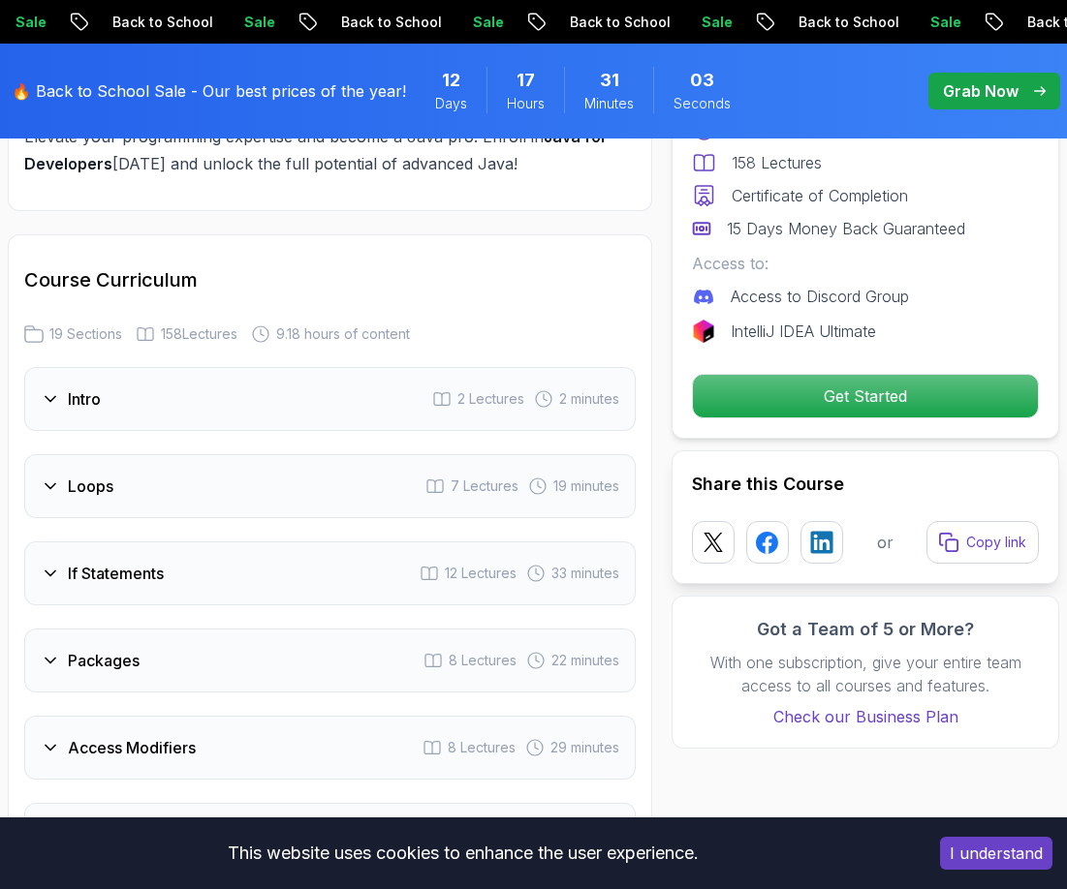
drag, startPoint x: 31, startPoint y: 400, endPoint x: 31, endPoint y: 389, distance: 10.7
click at [31, 400] on div "Intro 2 Lectures 2 minutes" at bounding box center [329, 399] width 611 height 64
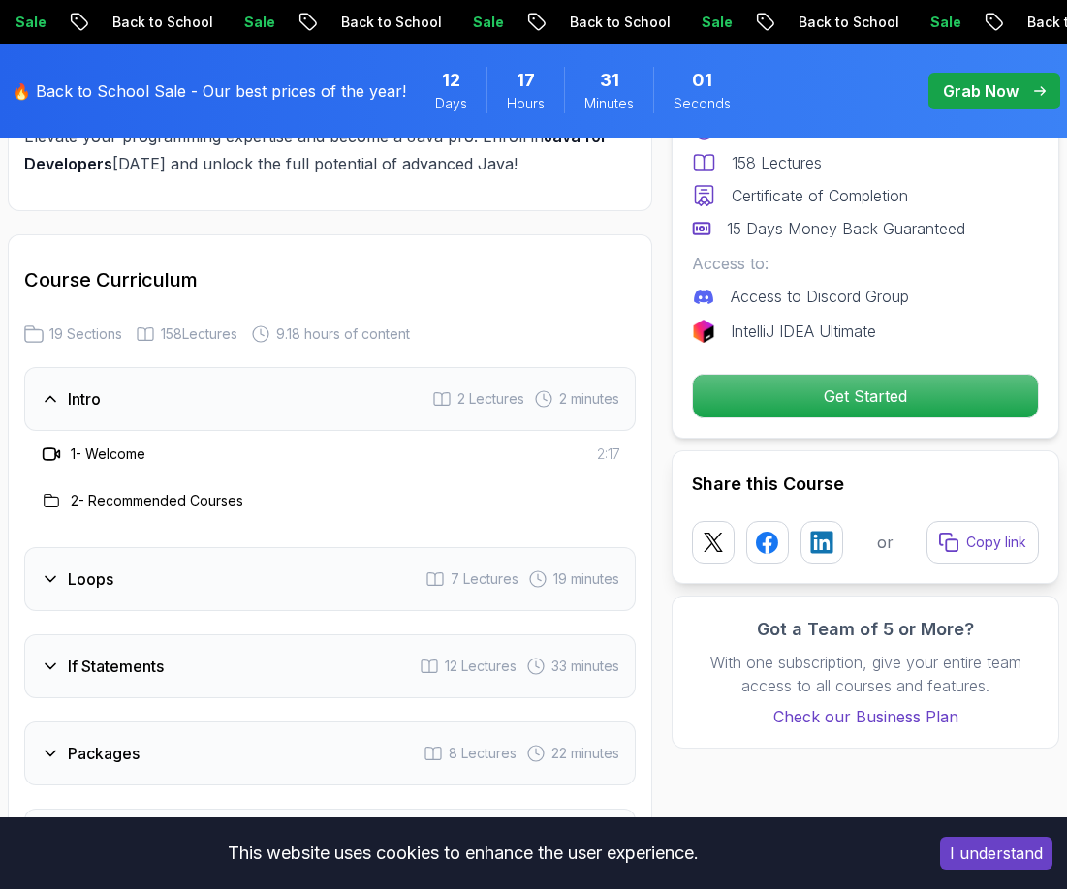
drag, startPoint x: 29, startPoint y: 387, endPoint x: 342, endPoint y: 524, distance: 341.8
drag, startPoint x: 533, startPoint y: 356, endPoint x: 554, endPoint y: 502, distance: 147.8
copy div "Intro 2 Lectures 2 minutes 1 - Welcome 2:17 2 - Recommended Courses"
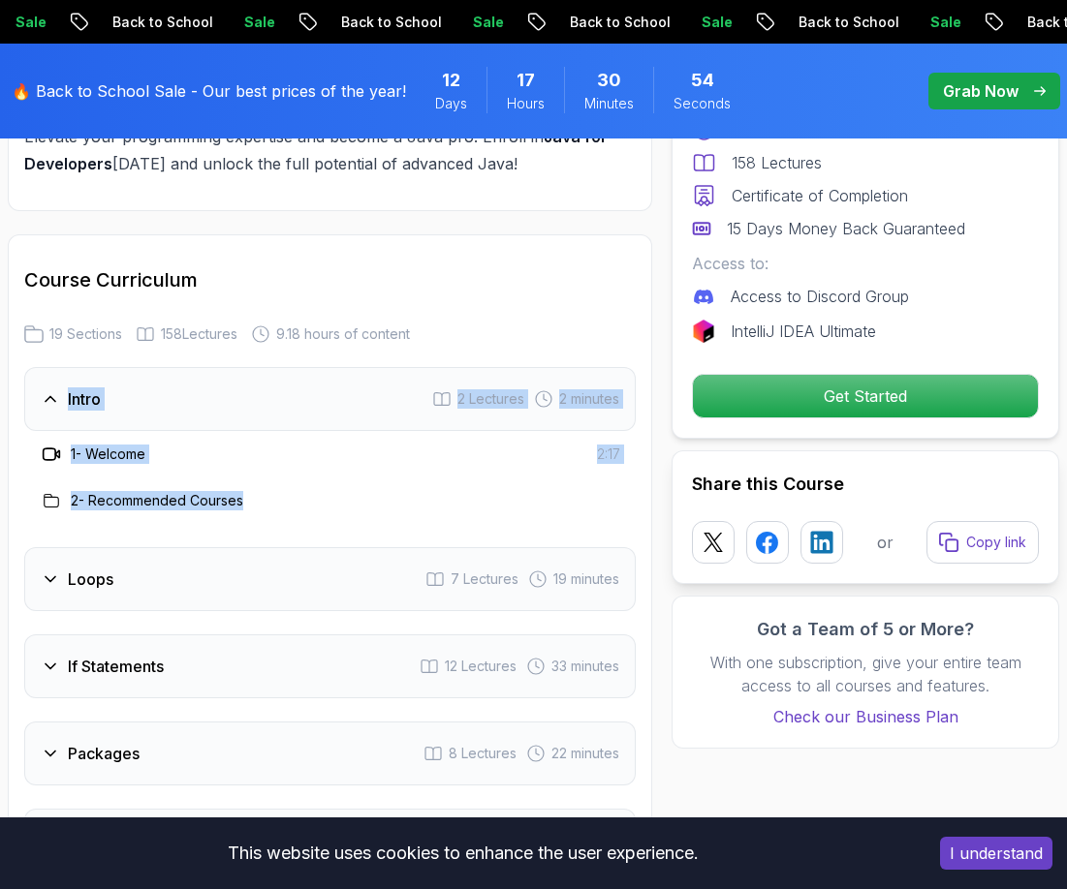
click at [96, 577] on h3 "Loops" at bounding box center [91, 579] width 46 height 23
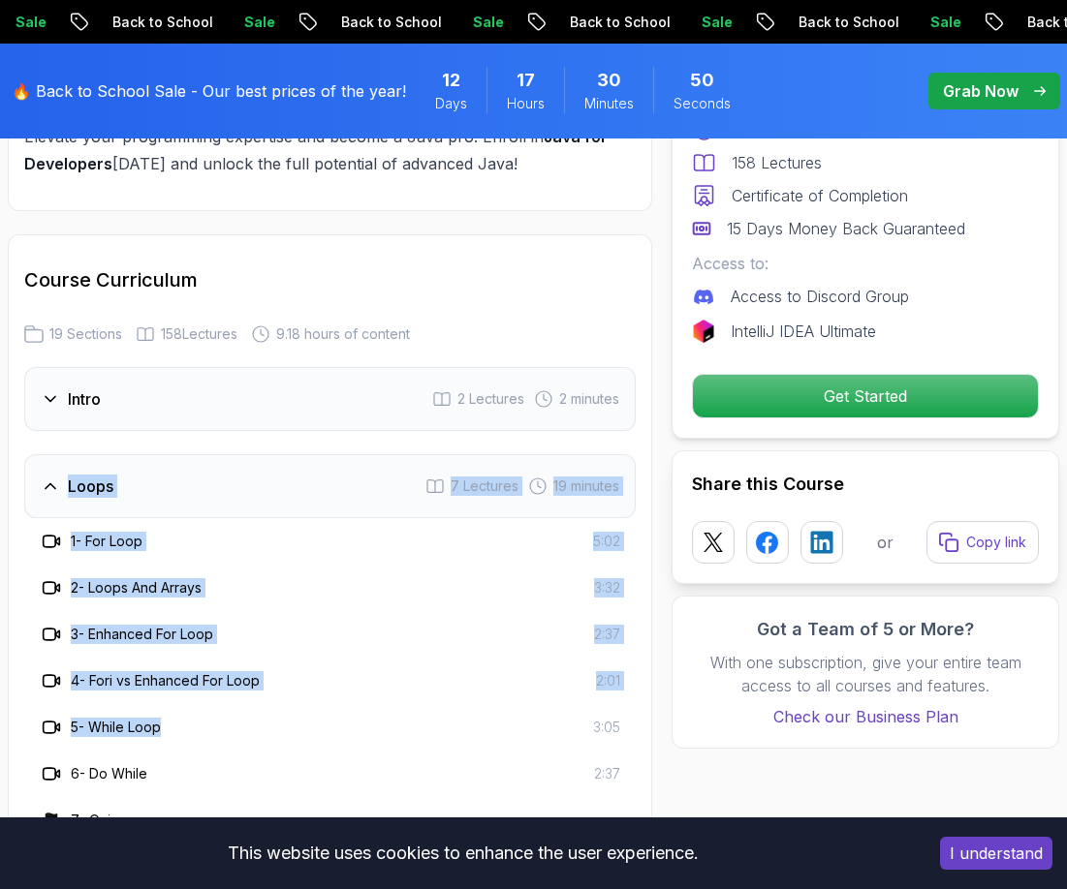
drag, startPoint x: 20, startPoint y: 481, endPoint x: 185, endPoint y: 736, distance: 303.4
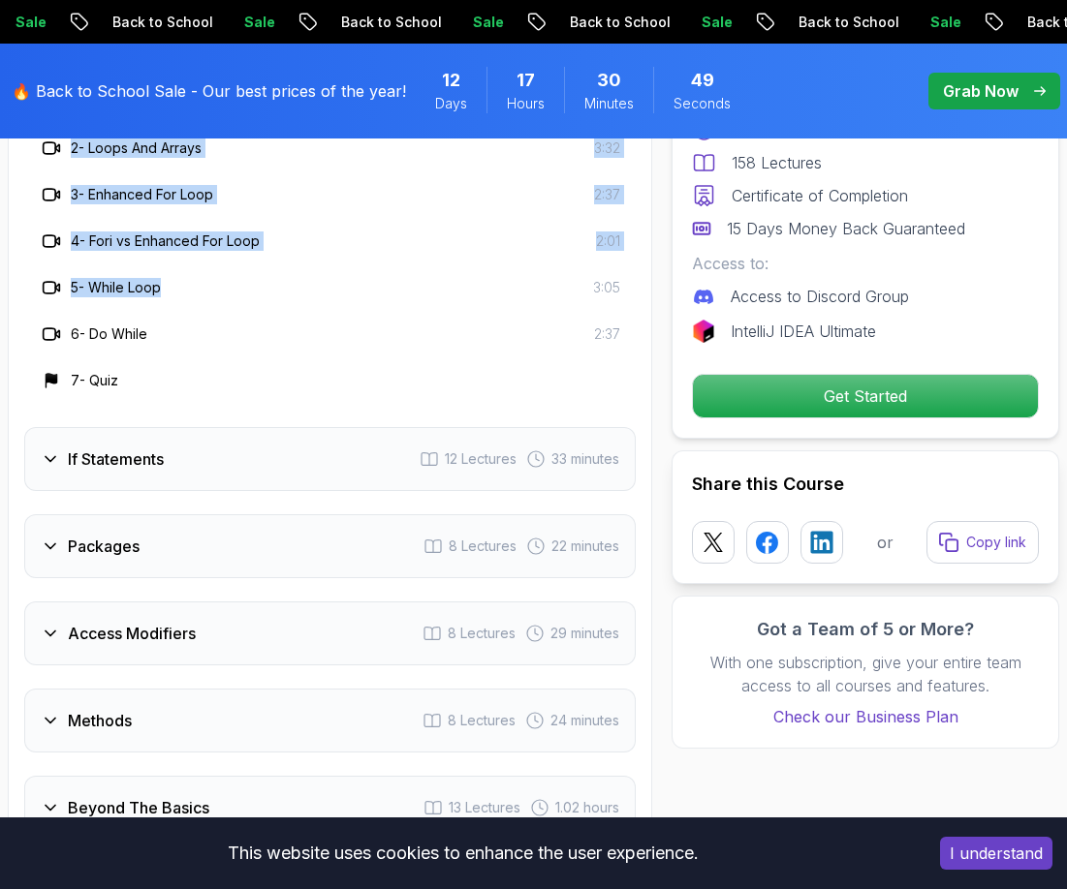
scroll to position [3201, 0]
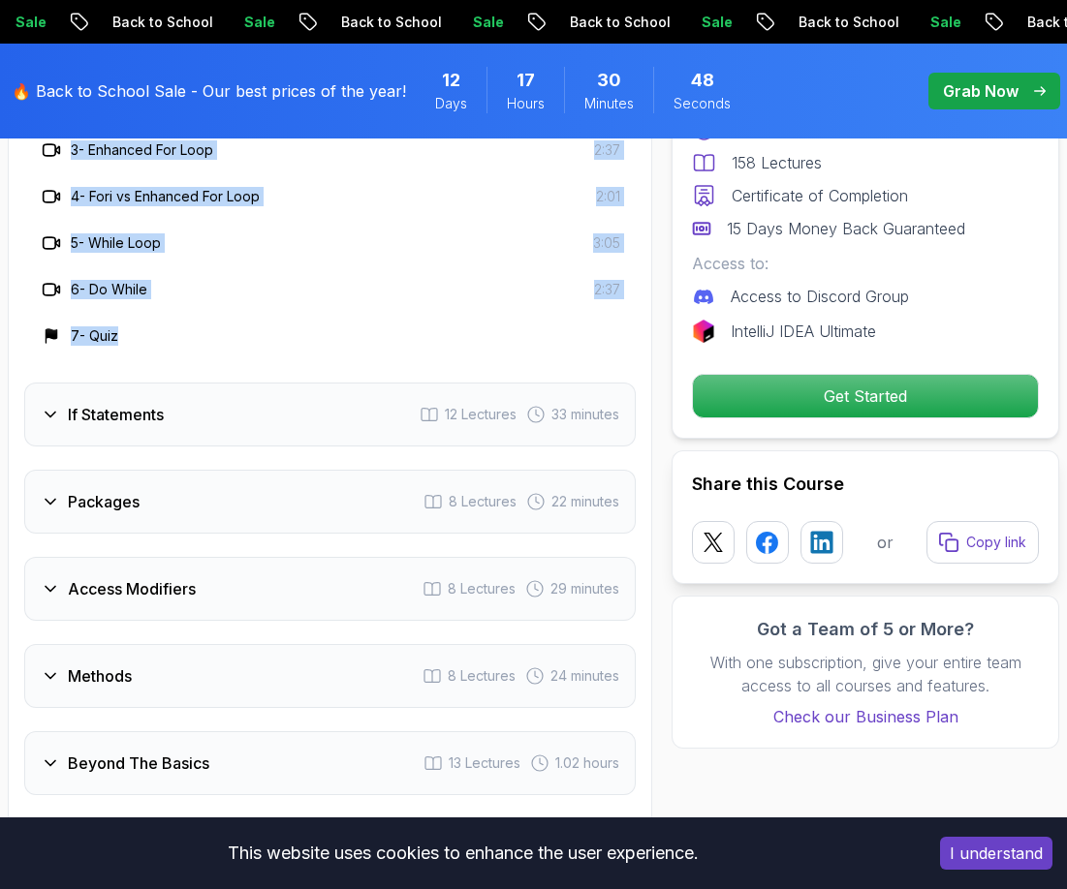
click at [619, 357] on div "7 - Quiz" at bounding box center [329, 336] width 611 height 47
copy div "Loops 7 Lectures 19 minutes 1 - For Loop 5:02 2 - Loops And Arrays 3:32 3 - Enh…"
click at [117, 425] on h3 "If Statements" at bounding box center [116, 414] width 96 height 23
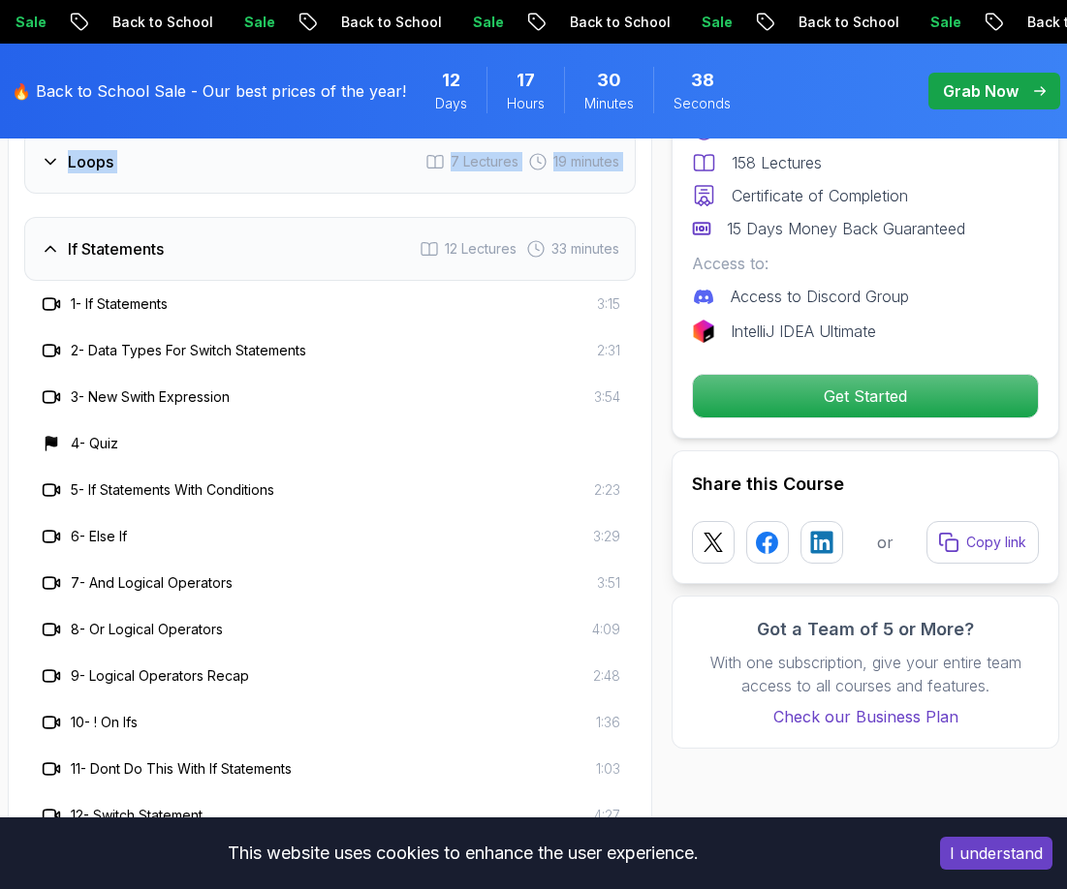
scroll to position [3007, 0]
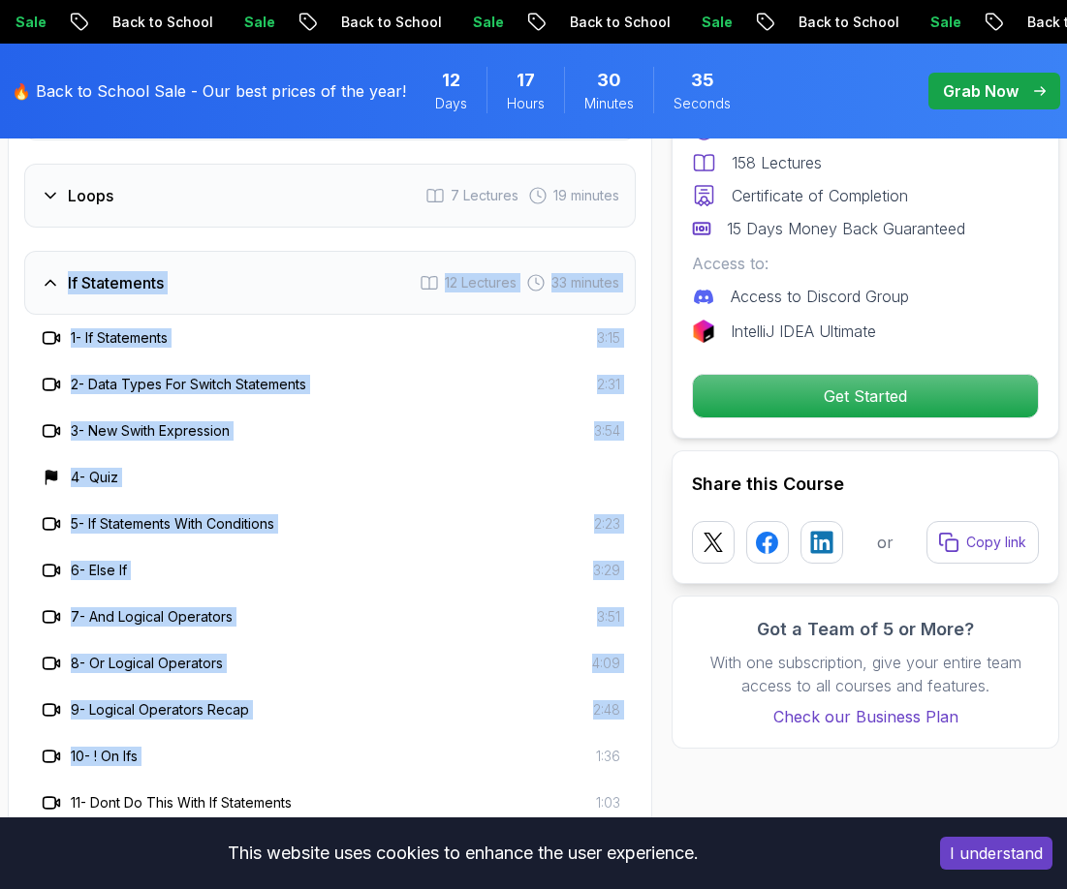
drag, startPoint x: 23, startPoint y: 267, endPoint x: 405, endPoint y: 759, distance: 622.1
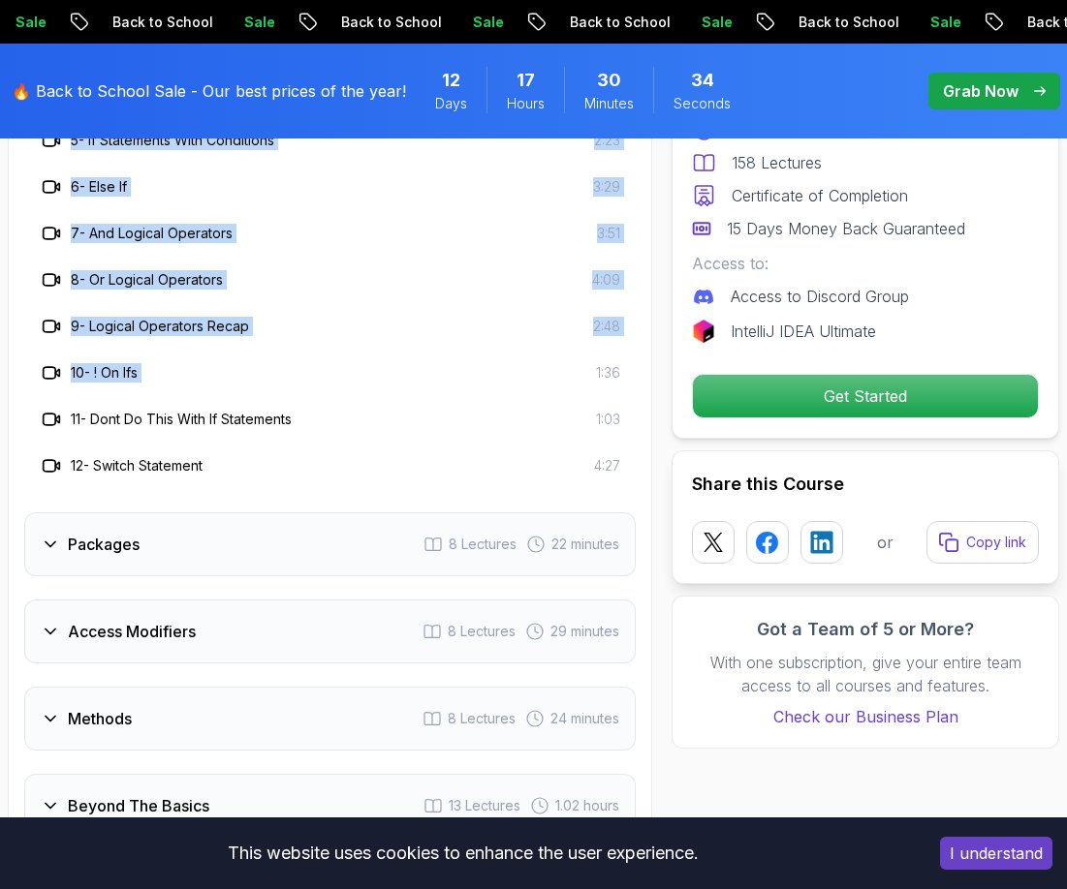
scroll to position [3395, 0]
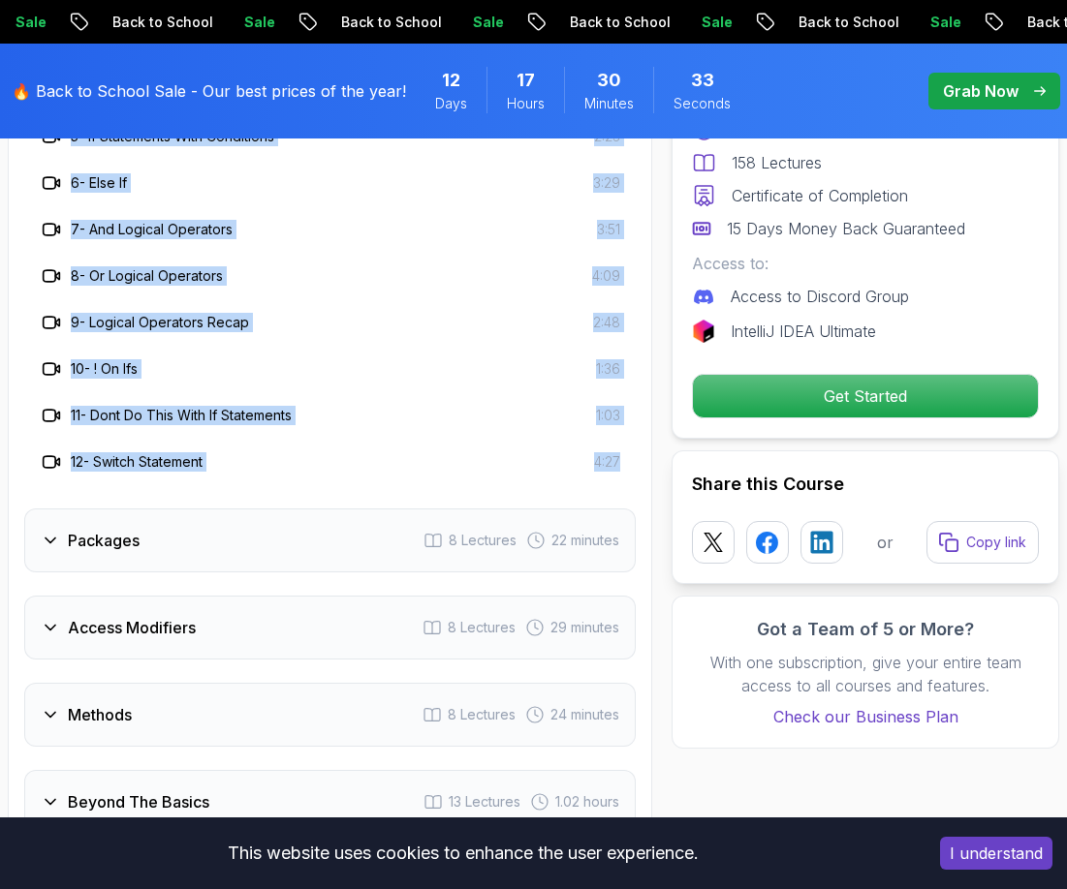
click at [644, 473] on div "Course Curriculum 19 Sections 158 Lectures 9.18 hours of content Intro 2 Lectur…" at bounding box center [330, 734] width 644 height 2356
copy div "If Statements 12 Lectures 33 minutes 1 - If Statements 3:15 2 - Data Types For …"
click at [57, 544] on icon at bounding box center [50, 540] width 19 height 19
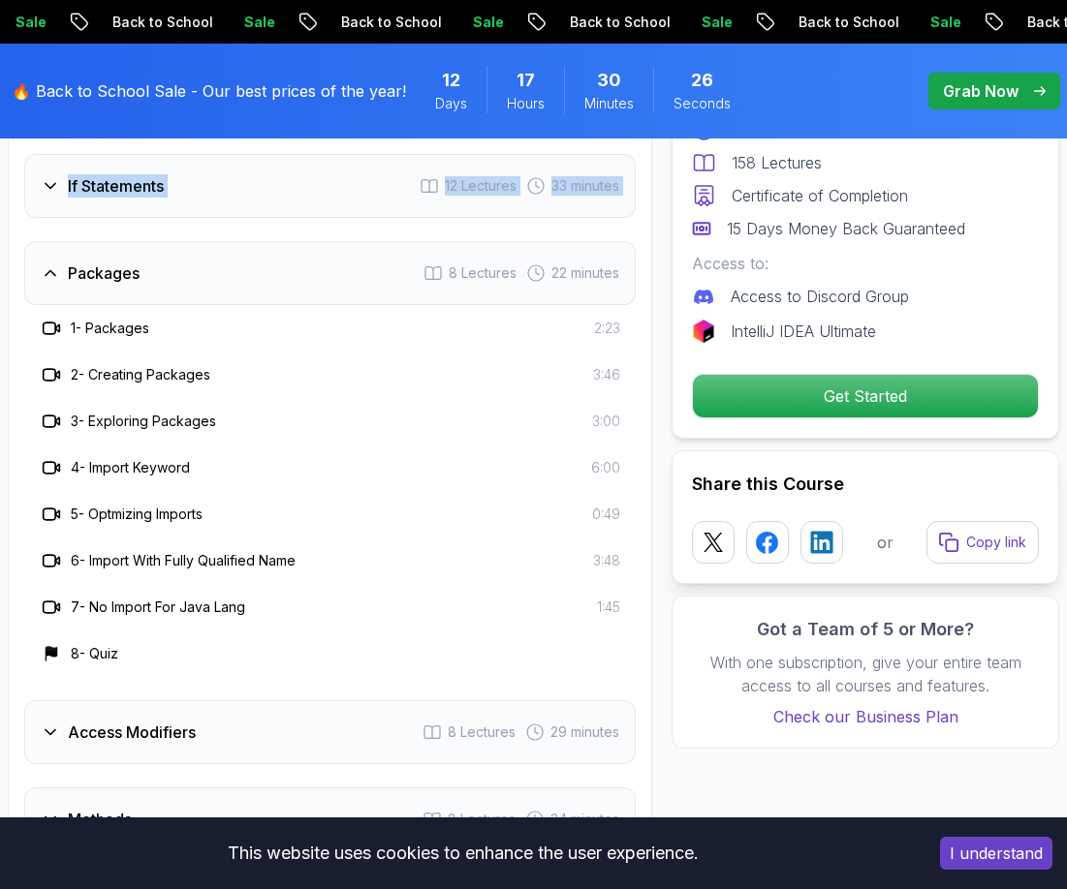
scroll to position [3104, 0]
drag, startPoint x: 54, startPoint y: 275, endPoint x: 248, endPoint y: 688, distance: 455.9
drag, startPoint x: 64, startPoint y: 278, endPoint x: 78, endPoint y: 320, distance: 44.1
click at [90, 348] on div "Packages 8 Lectures 22 minutes 1 - Packages 2:23 2 - Creating Packages 3:46 3 -…" at bounding box center [329, 459] width 611 height 436
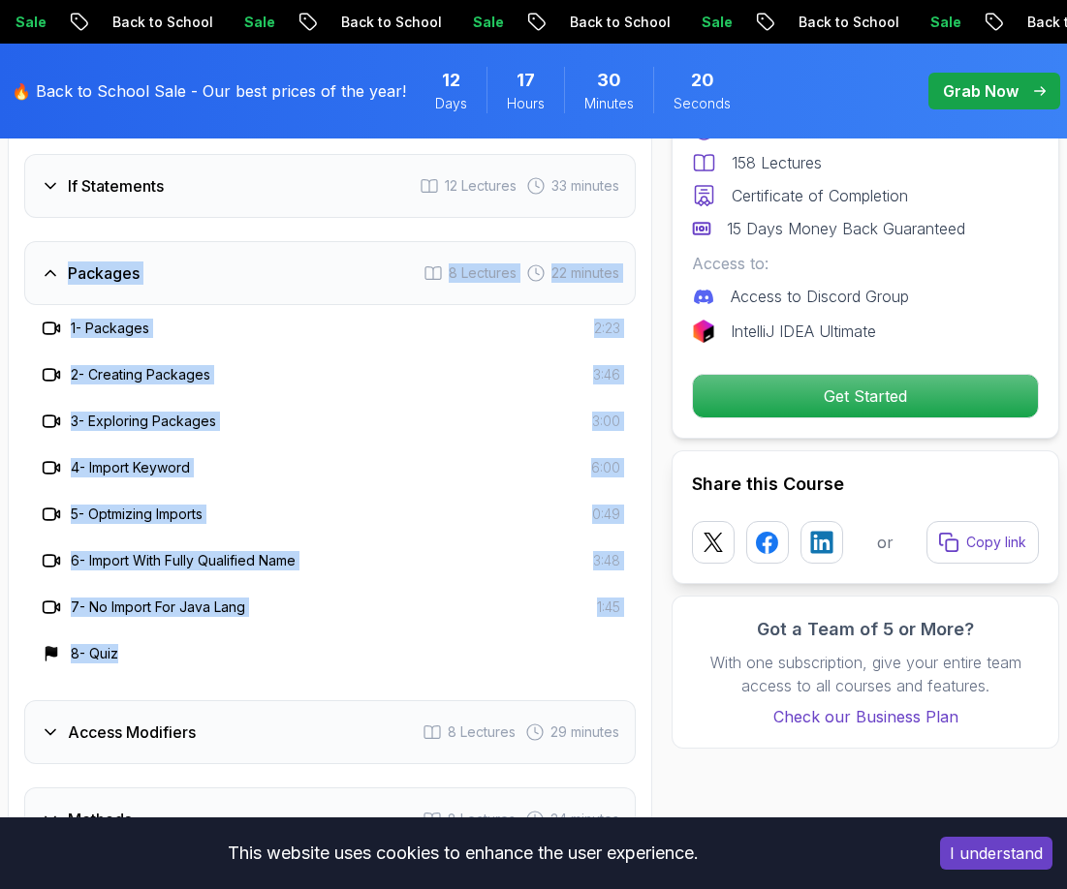
drag, startPoint x: 22, startPoint y: 280, endPoint x: 639, endPoint y: 656, distance: 722.6
copy div "Packages 8 Lectures 22 minutes 1 - Packages 2:23 2 - Creating Packages 3:46 3 -…"
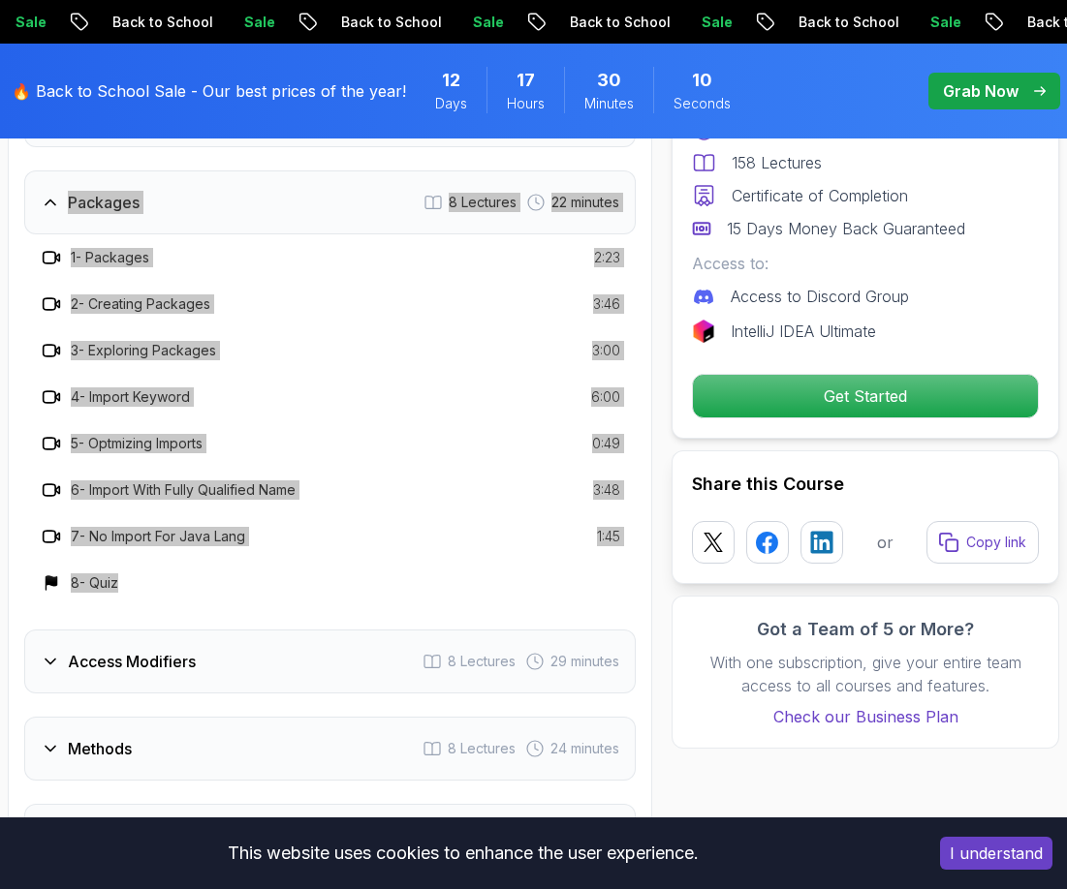
scroll to position [3201, 0]
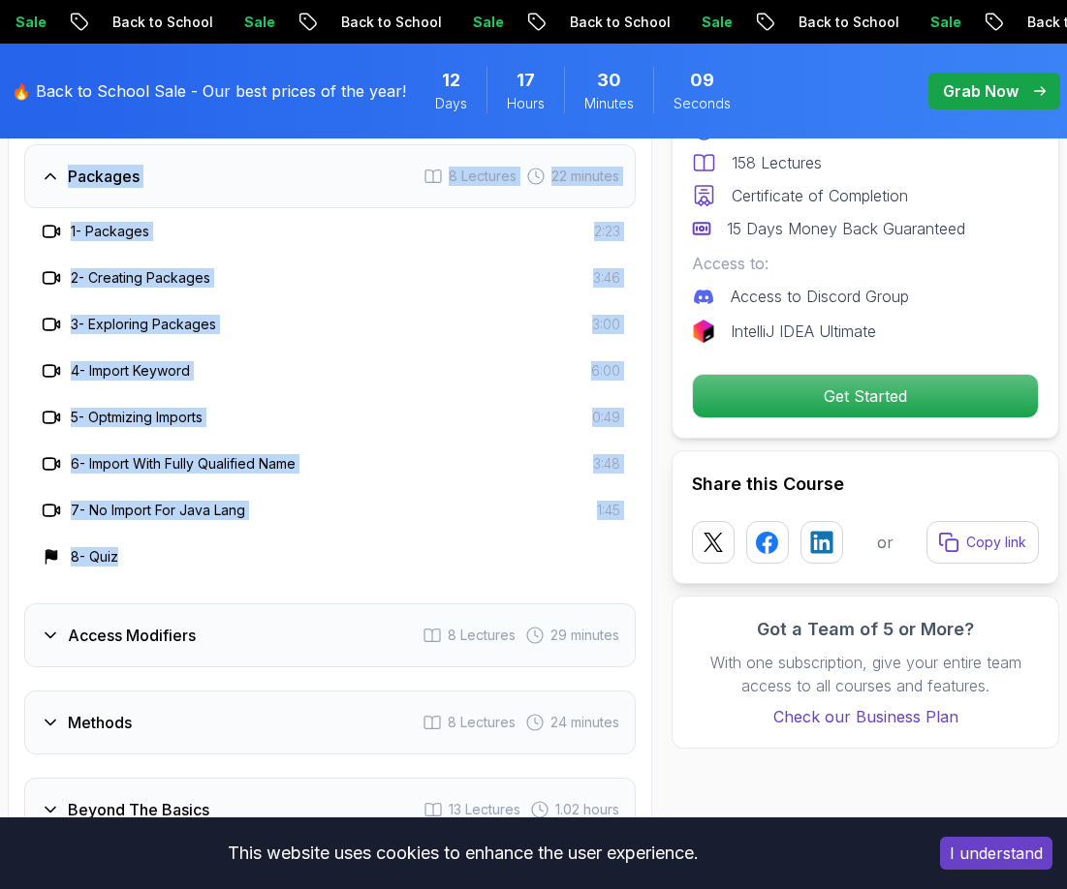
click at [113, 640] on h3 "Access Modifiers" at bounding box center [132, 635] width 128 height 23
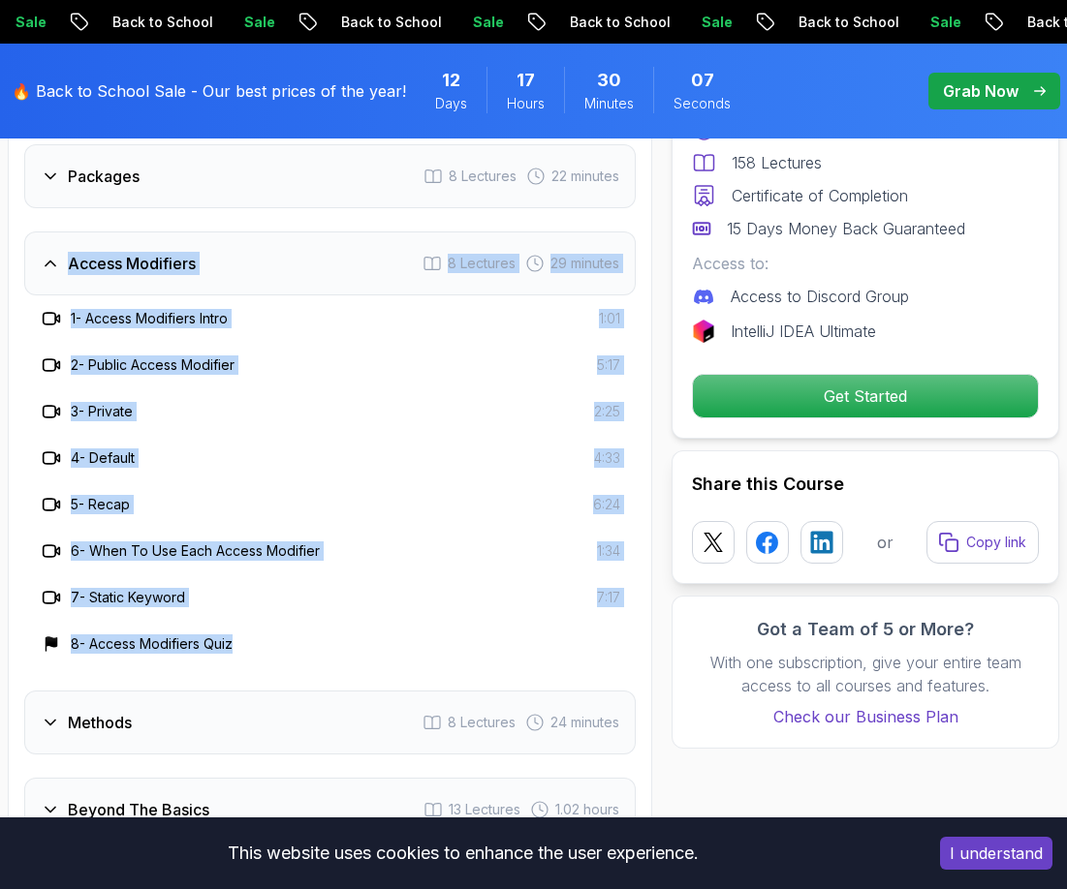
drag, startPoint x: 21, startPoint y: 275, endPoint x: 521, endPoint y: 652, distance: 626.0
click at [521, 652] on div "Course Curriculum 19 Sections 158 Lectures 9.18 hours of content Intro 2 Lectur…" at bounding box center [330, 835] width 644 height 2170
copy div "Access Modifiers 8 Lectures 29 minutes 1 - Access Modifiers Intro 1:01 2 - Publ…"
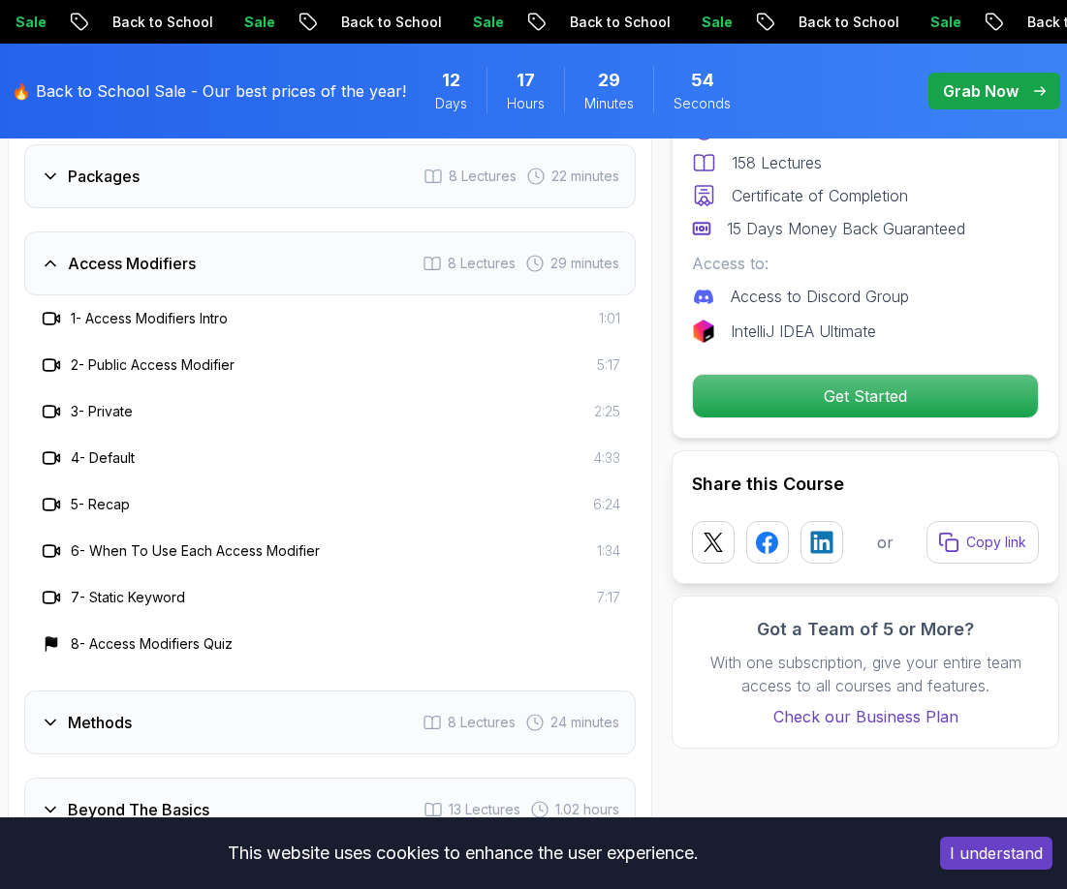
click at [16, 705] on div "Course Curriculum 19 Sections 158 Lectures 9.18 hours of content Intro 2 Lectur…" at bounding box center [330, 835] width 644 height 2170
click at [76, 709] on div "Methods 8 Lectures 24 minutes" at bounding box center [329, 723] width 611 height 64
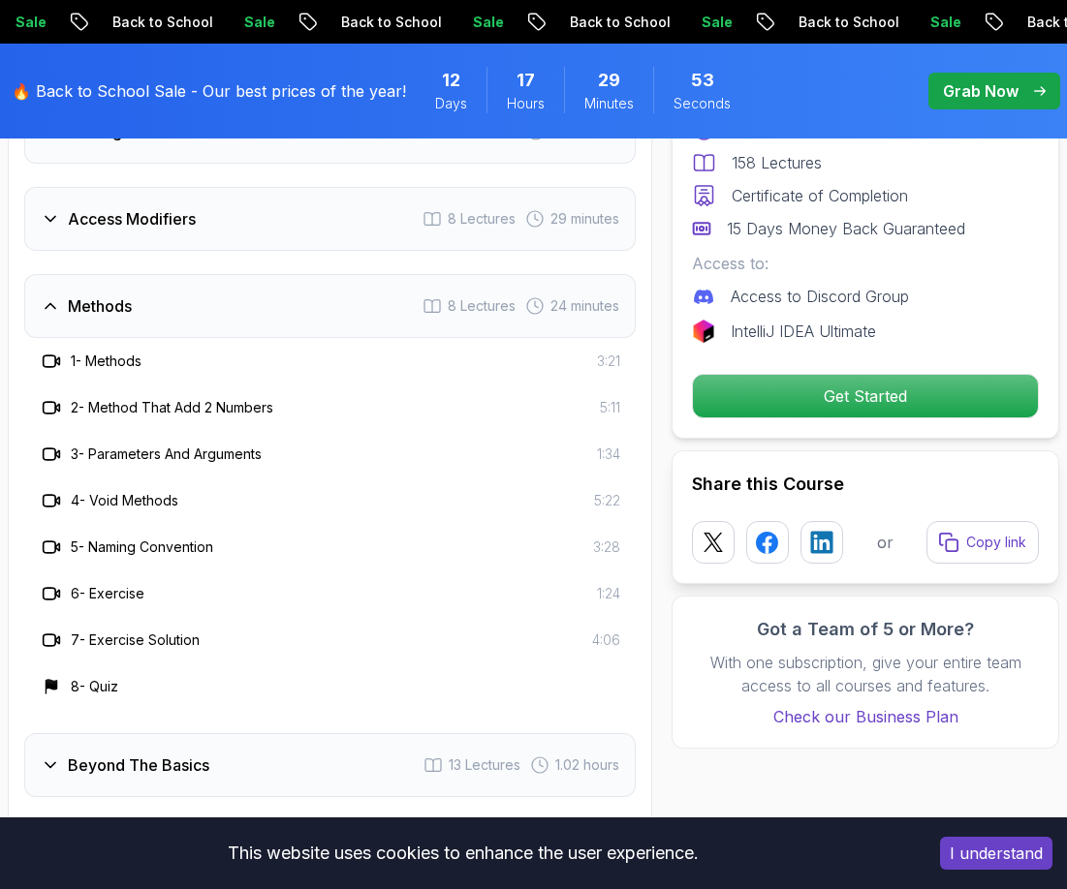
scroll to position [3298, 0]
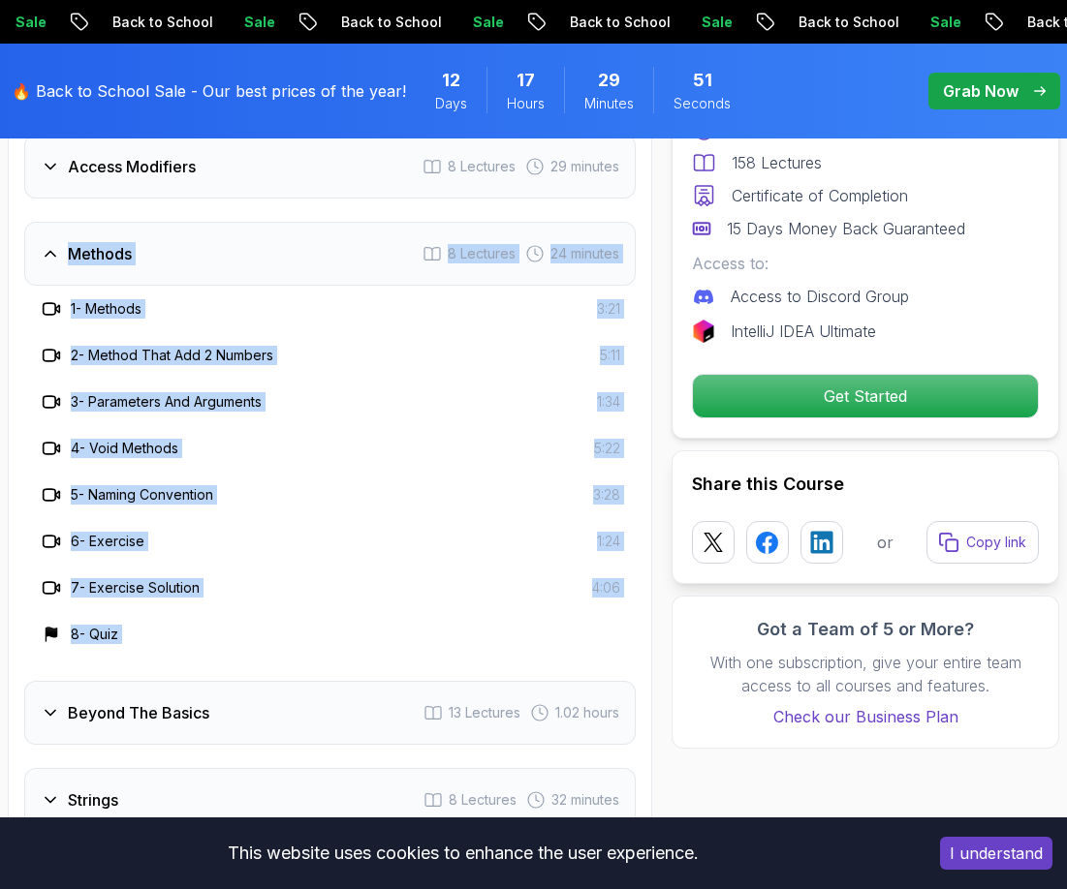
drag, startPoint x: 20, startPoint y: 248, endPoint x: 567, endPoint y: 661, distance: 684.7
click at [567, 661] on div "Course Curriculum 19 Sections 158 Lectures 9.18 hours of content Intro 2 Lectur…" at bounding box center [330, 738] width 644 height 2170
copy div "Methods 8 Lectures 24 minutes 1 - Methods 3:21 2 - Method That Add 2 Numbers 5:…"
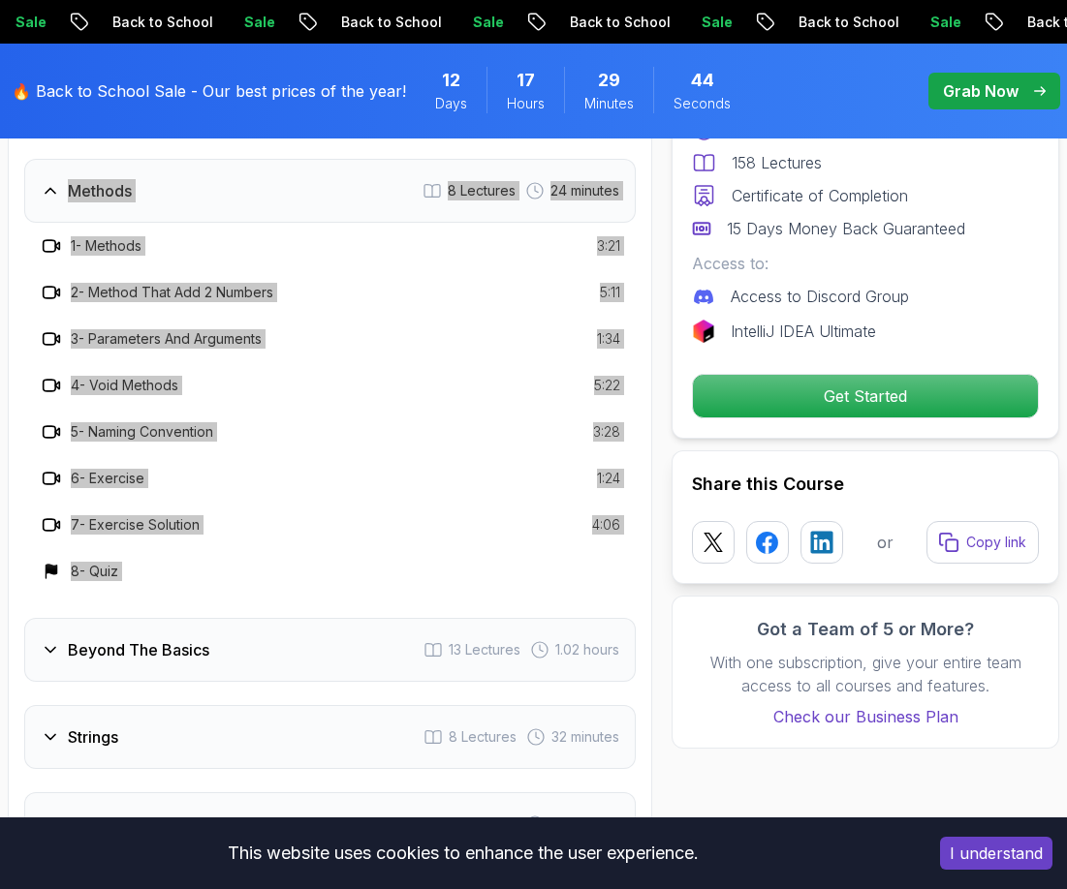
scroll to position [3395, 0]
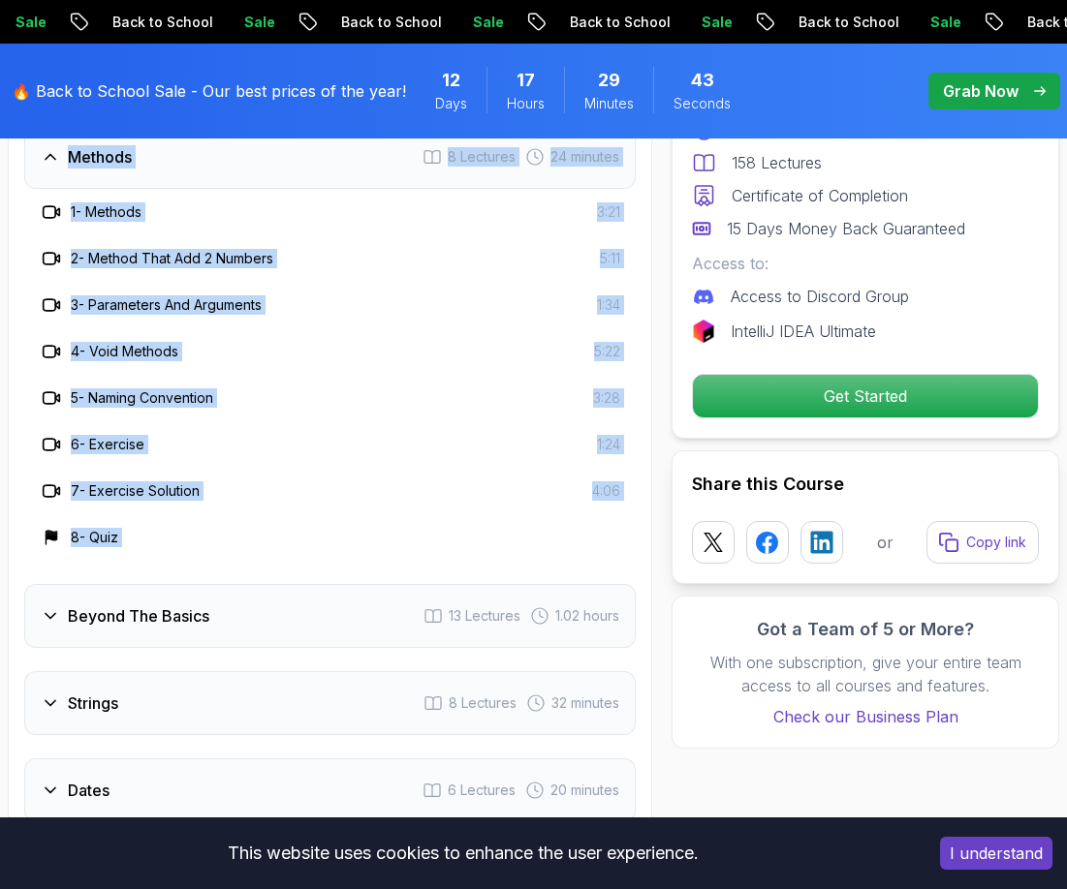
click at [131, 613] on h3 "Beyond The Basics" at bounding box center [138, 616] width 141 height 23
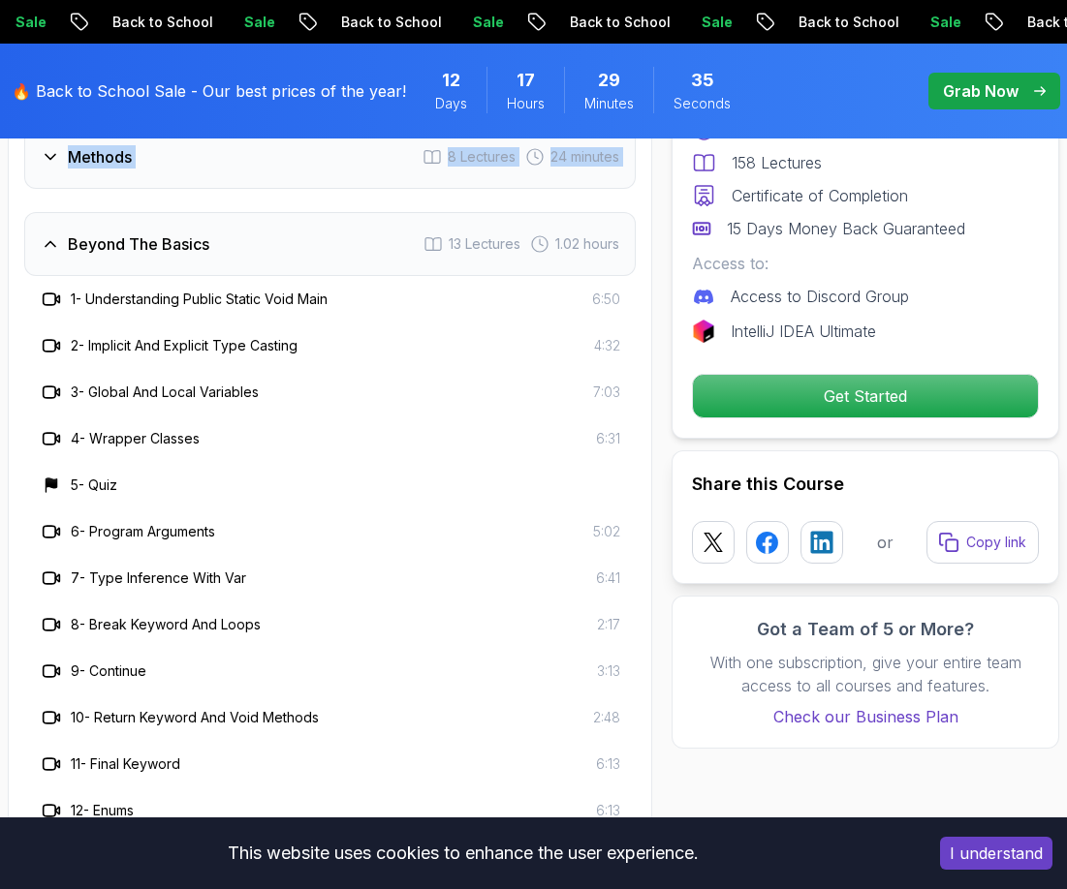
click at [167, 202] on div "Intro 2 Lectures 2 minutes Loops 7 Lectures 19 minutes If Statements 12 Lecture…" at bounding box center [329, 808] width 611 height 2238
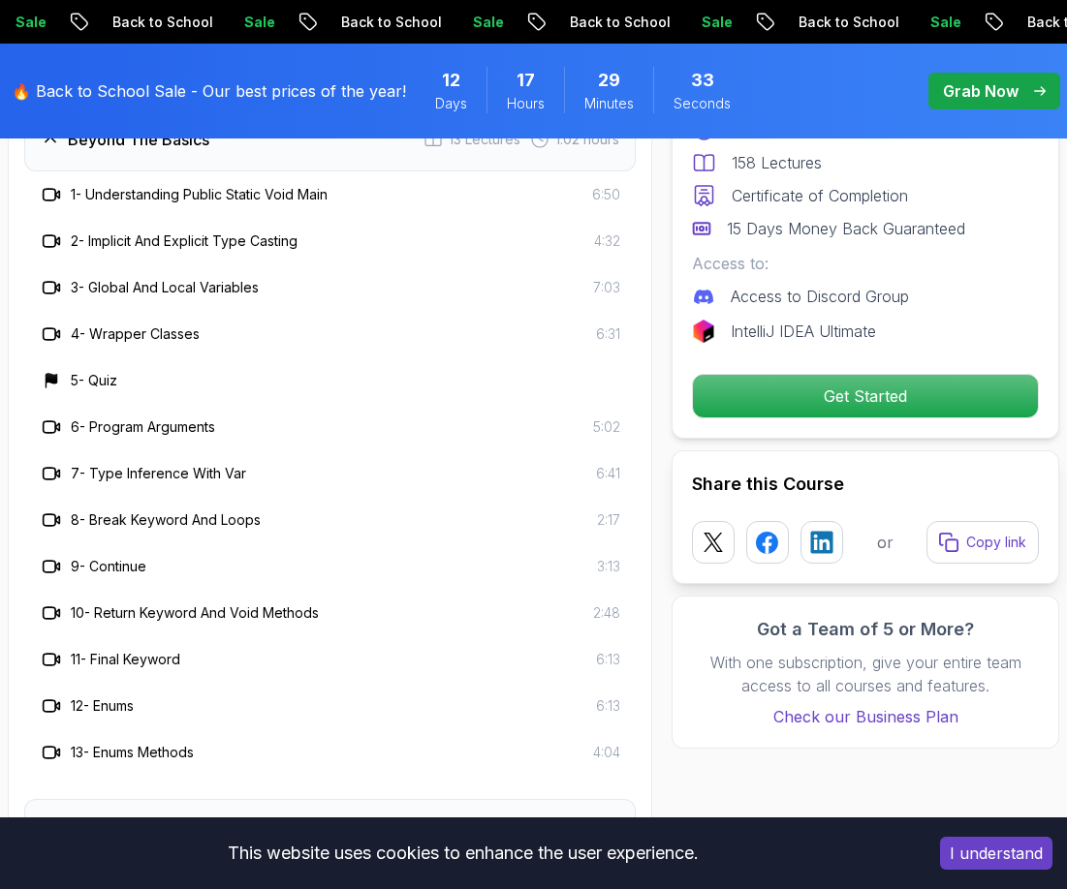
scroll to position [3588, 0]
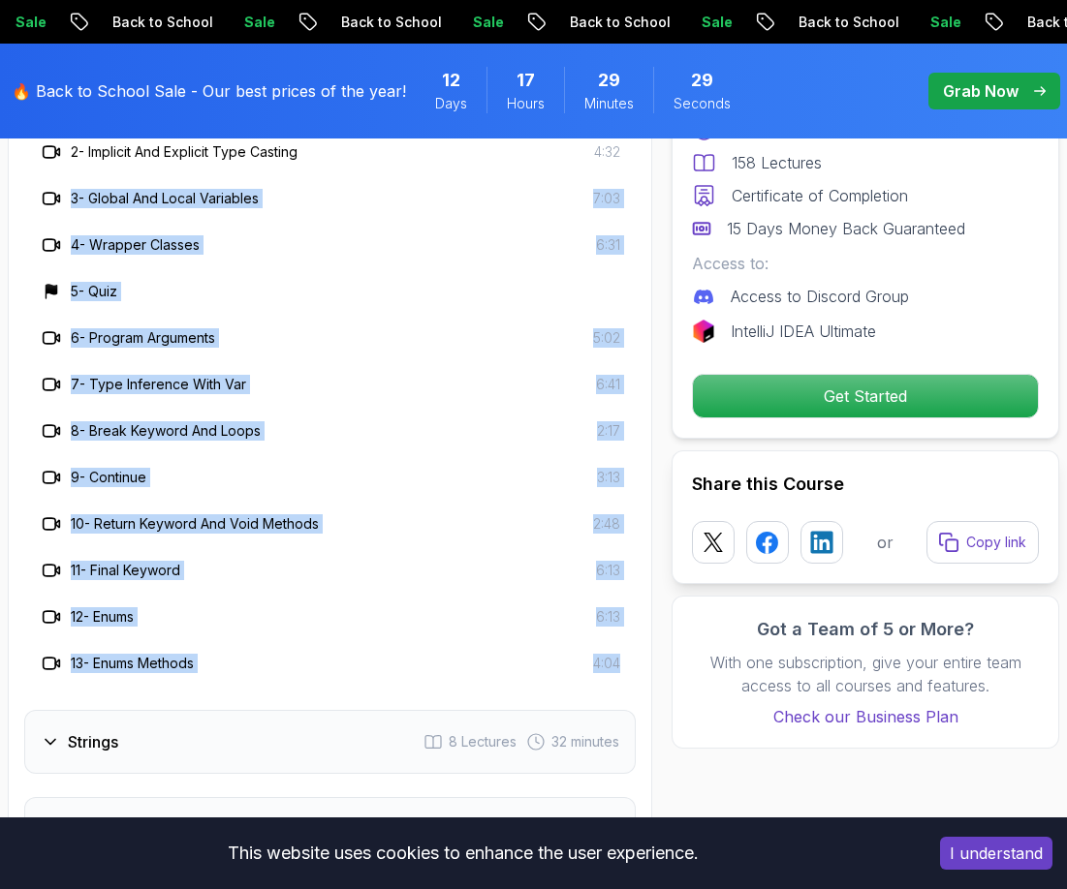
drag, startPoint x: 640, startPoint y: 667, endPoint x: 22, endPoint y: 176, distance: 788.9
click at [22, 176] on div "Course Curriculum 19 Sections 158 Lectures 9.18 hours of content Intro 2 Lectur…" at bounding box center [330, 564] width 644 height 2403
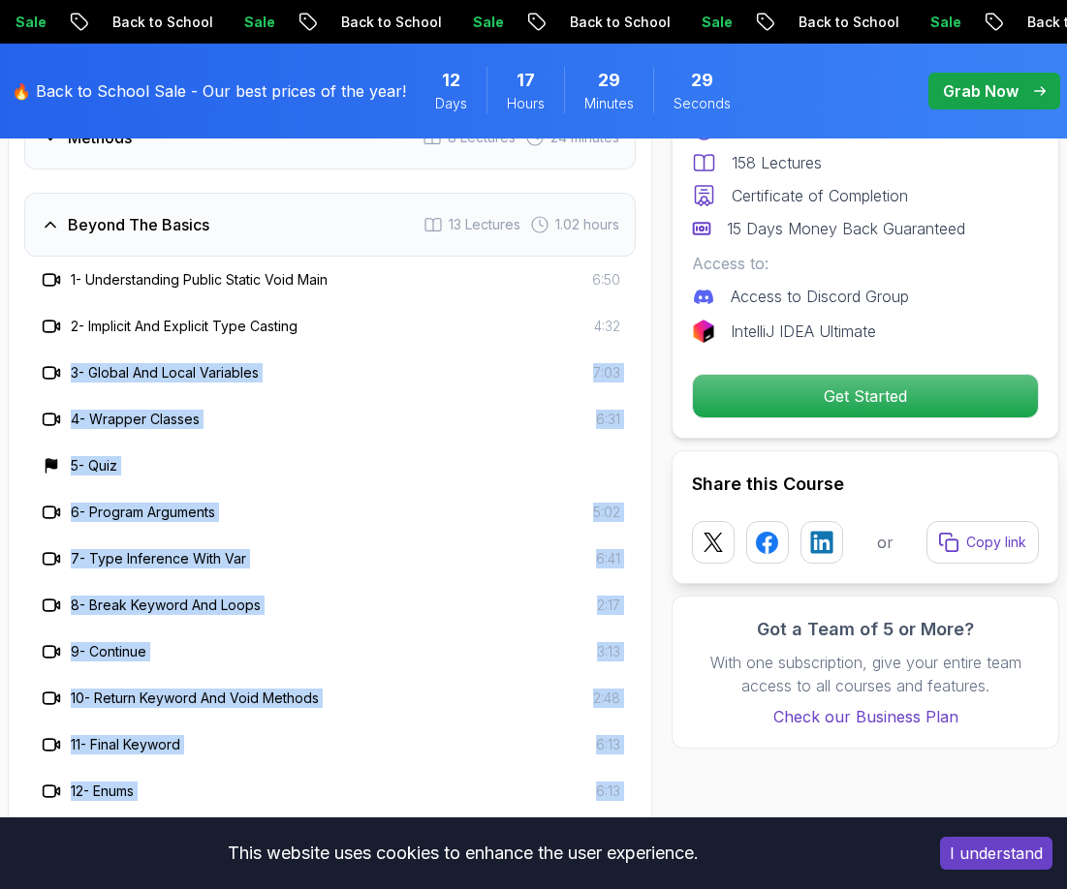
scroll to position [3298, 0]
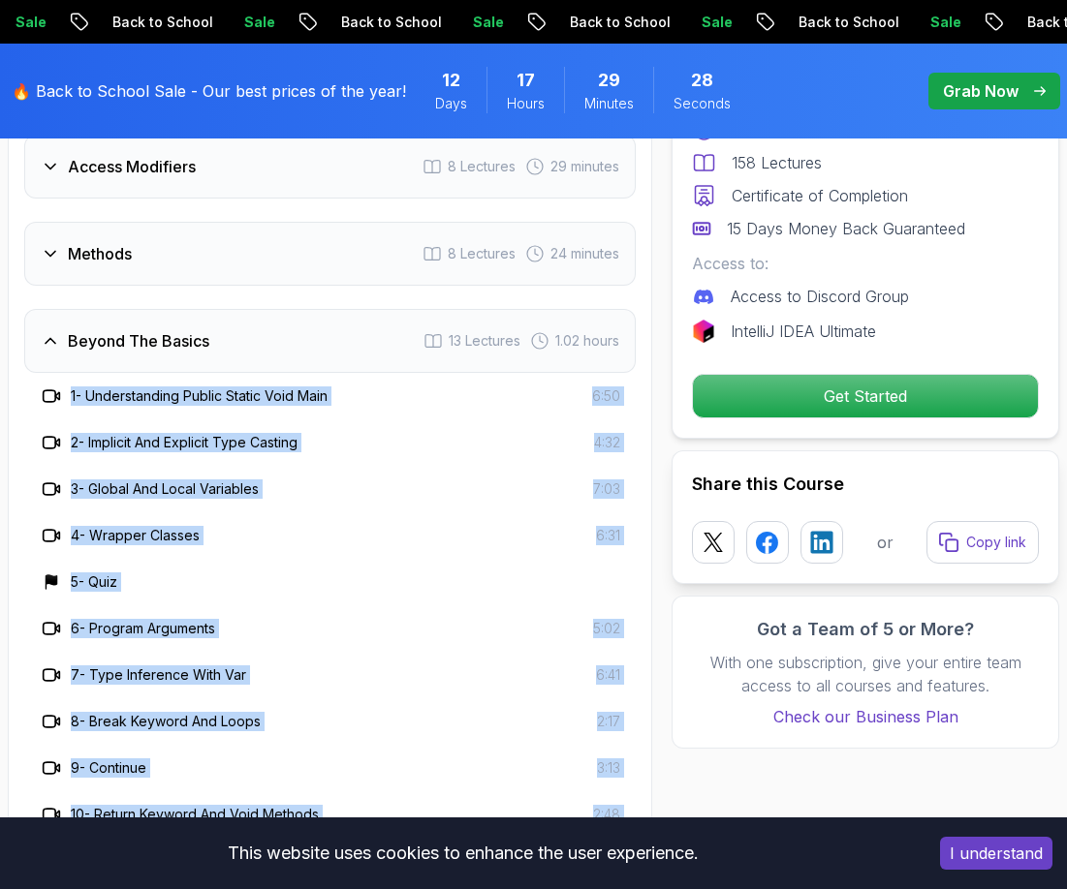
click at [23, 400] on div "Course Curriculum 19 Sections 158 Lectures 9.18 hours of content Intro 2 Lectur…" at bounding box center [330, 854] width 644 height 2403
click at [22, 340] on div "Course Curriculum 19 Sections 158 Lectures 9.18 hours of content Intro 2 Lectur…" at bounding box center [330, 854] width 644 height 2403
copy div "Beyond The Basics 13 Lectures 1.02 hours 1 - Understanding Public Static Void M…"
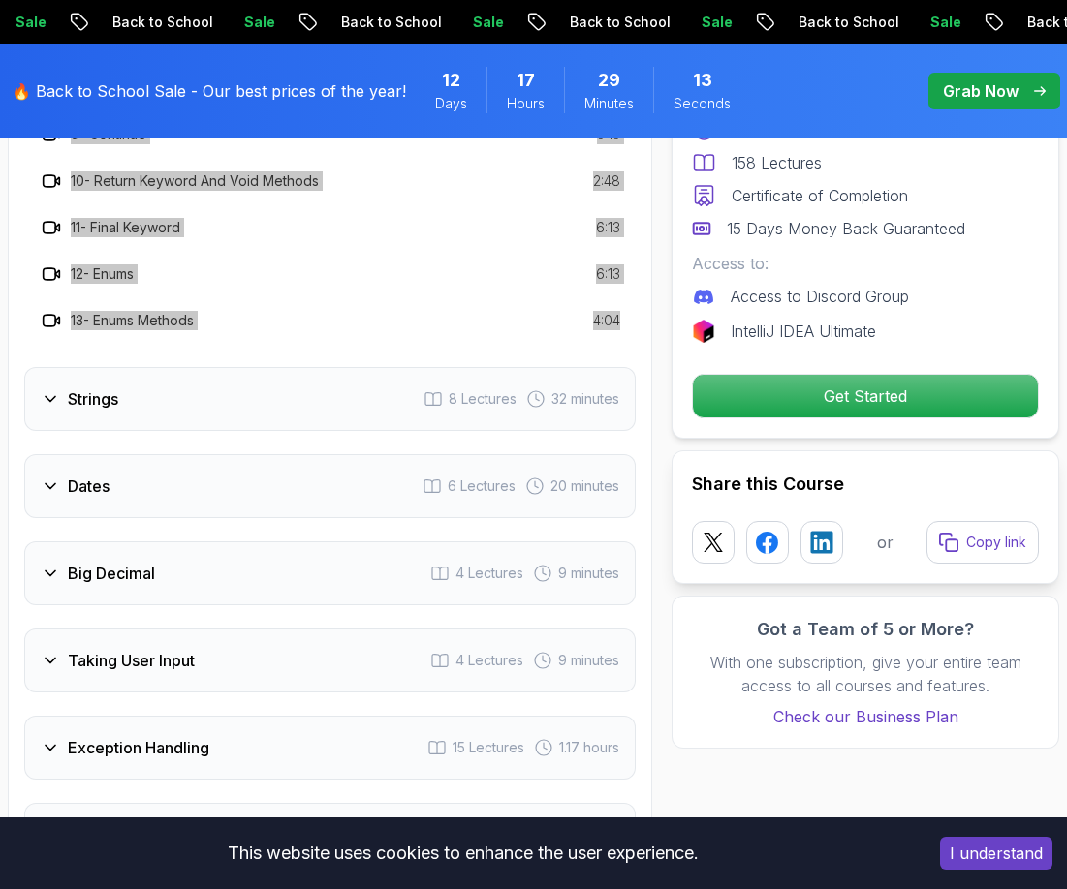
scroll to position [3976, 0]
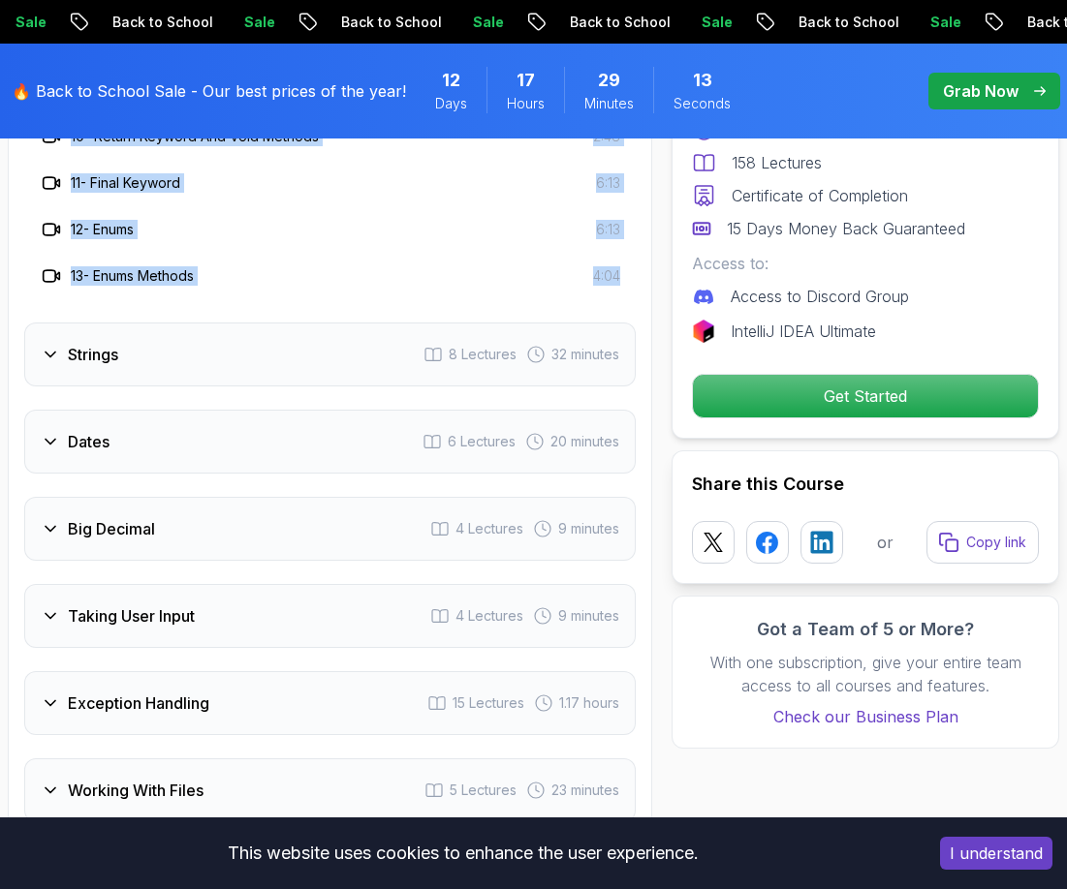
click at [99, 365] on h3 "Strings" at bounding box center [93, 354] width 50 height 23
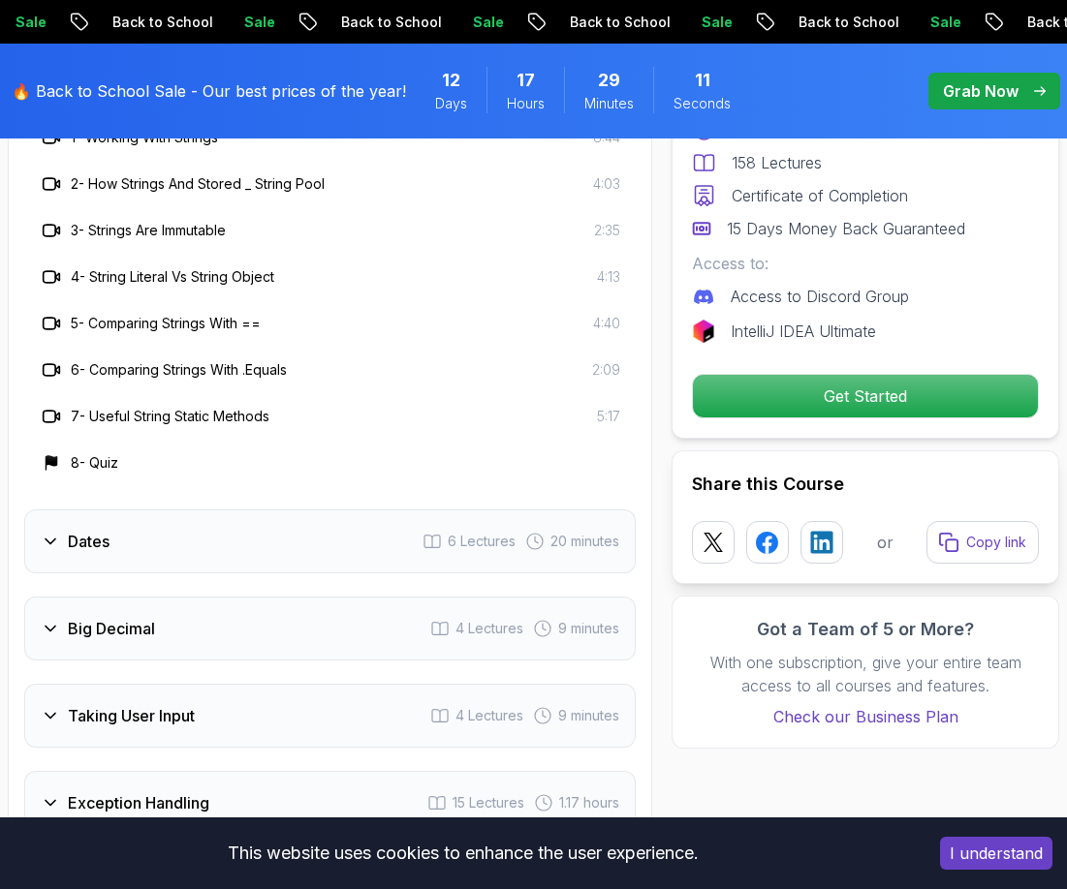
scroll to position [3588, 0]
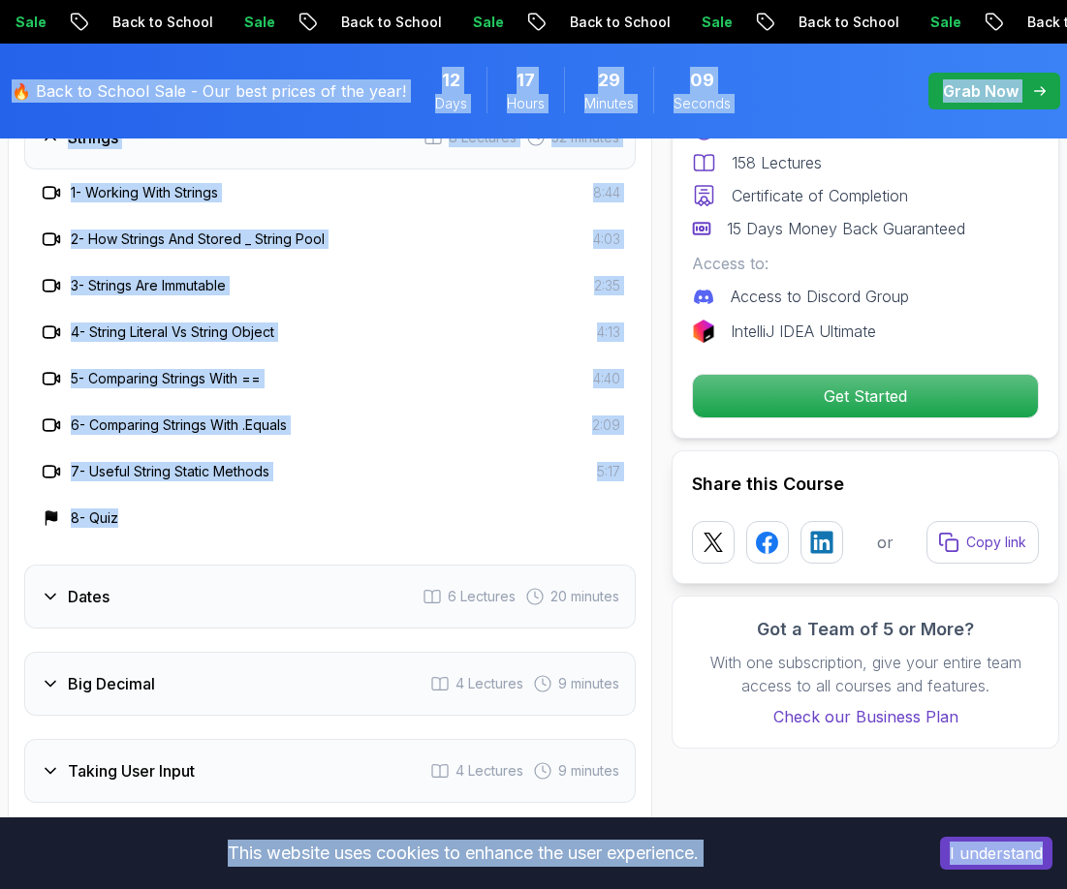
drag, startPoint x: 560, startPoint y: 537, endPoint x: 10, endPoint y: 119, distance: 690.8
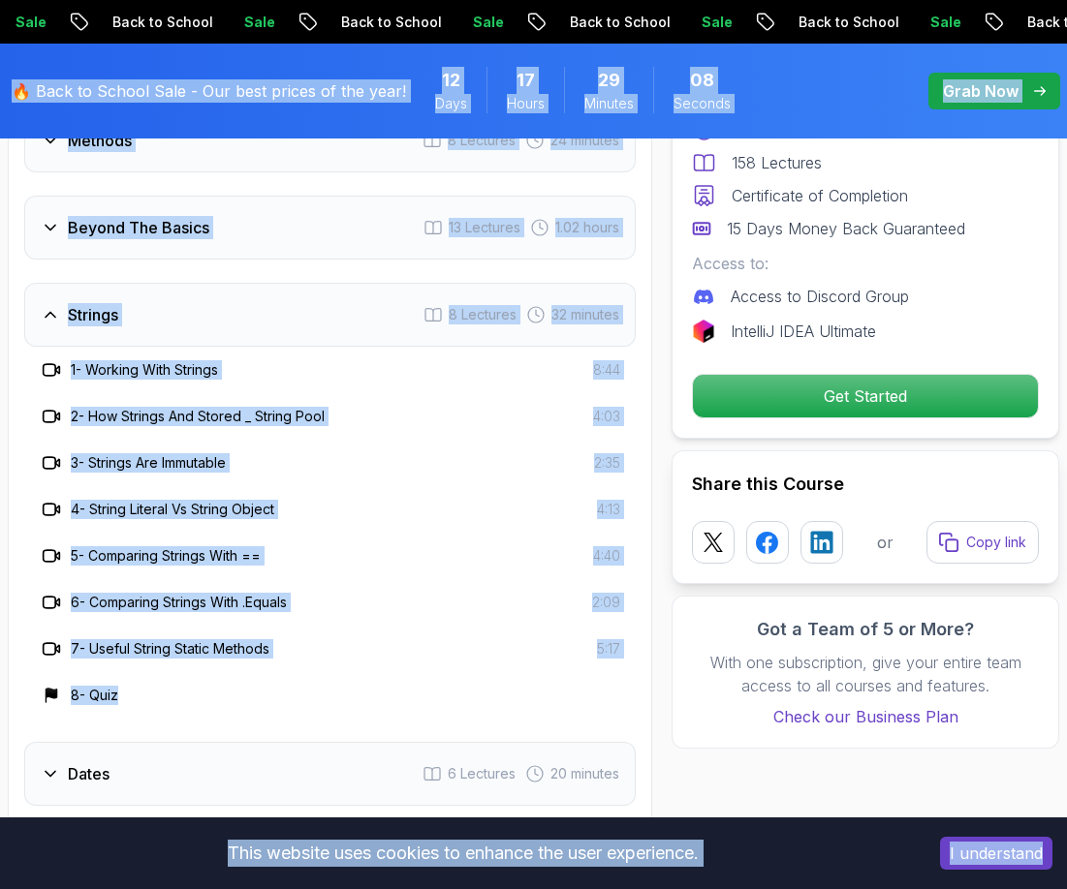
scroll to position [3395, 0]
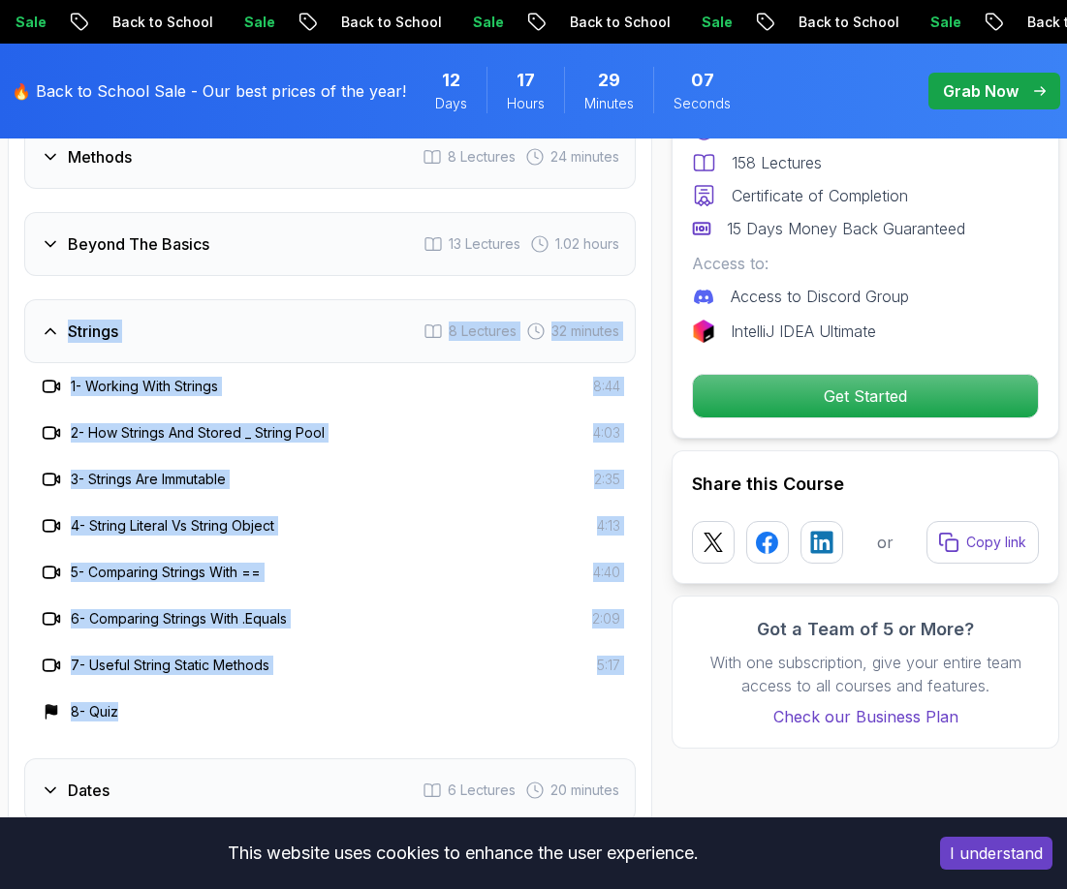
copy div "Strings 8 Lectures 32 minutes 1 - Working With Strings 8:44 2 - How Strings And…"
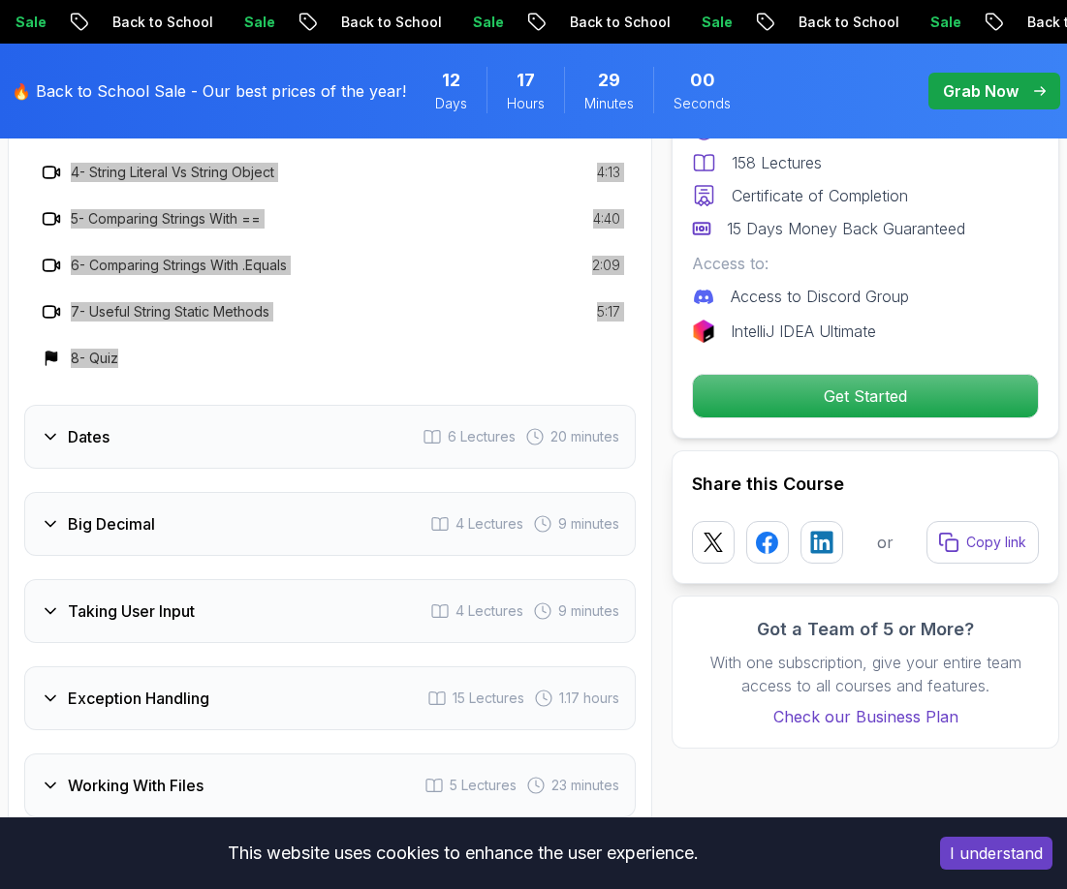
scroll to position [3782, 0]
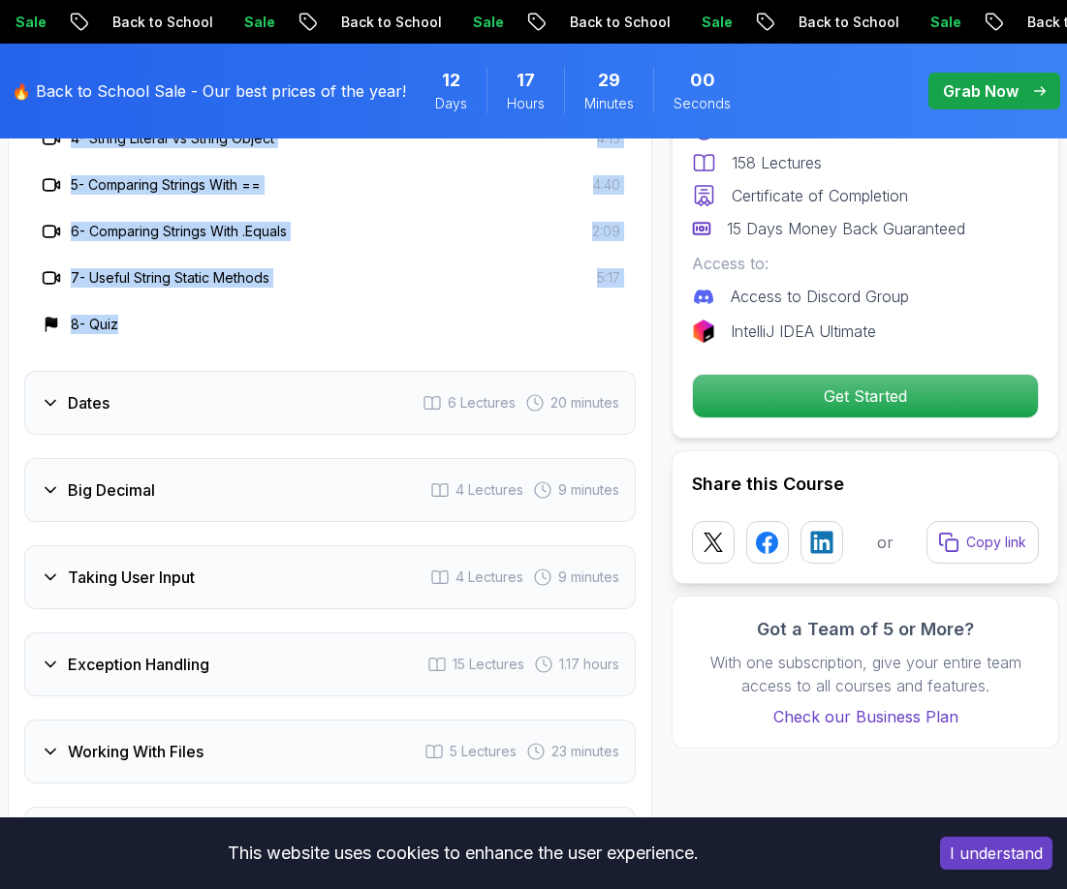
click at [56, 402] on icon at bounding box center [50, 402] width 19 height 19
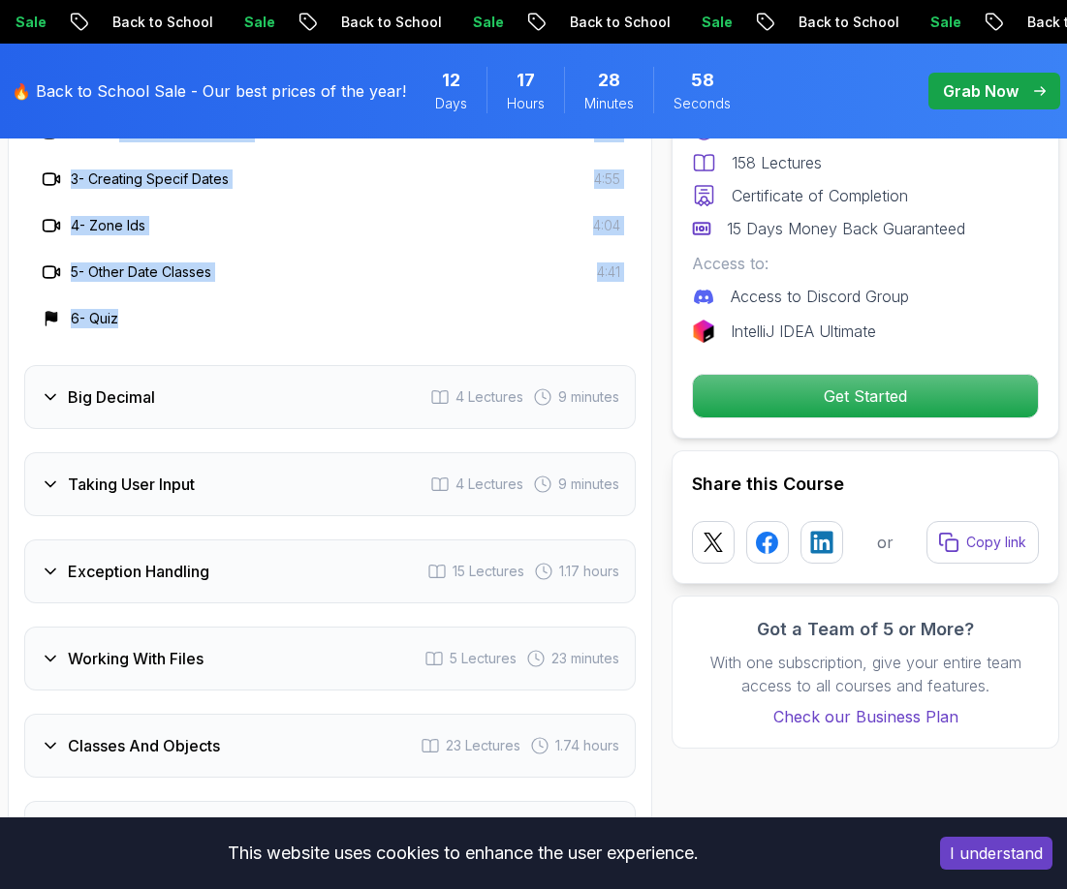
drag, startPoint x: 498, startPoint y: 333, endPoint x: 124, endPoint y: 144, distance: 419.0
click at [124, 144] on div "1 - LocalDateTime 3:53 2 - LocalDate And LocalTime 2:42 3 - Creating Specif Dat…" at bounding box center [329, 202] width 611 height 279
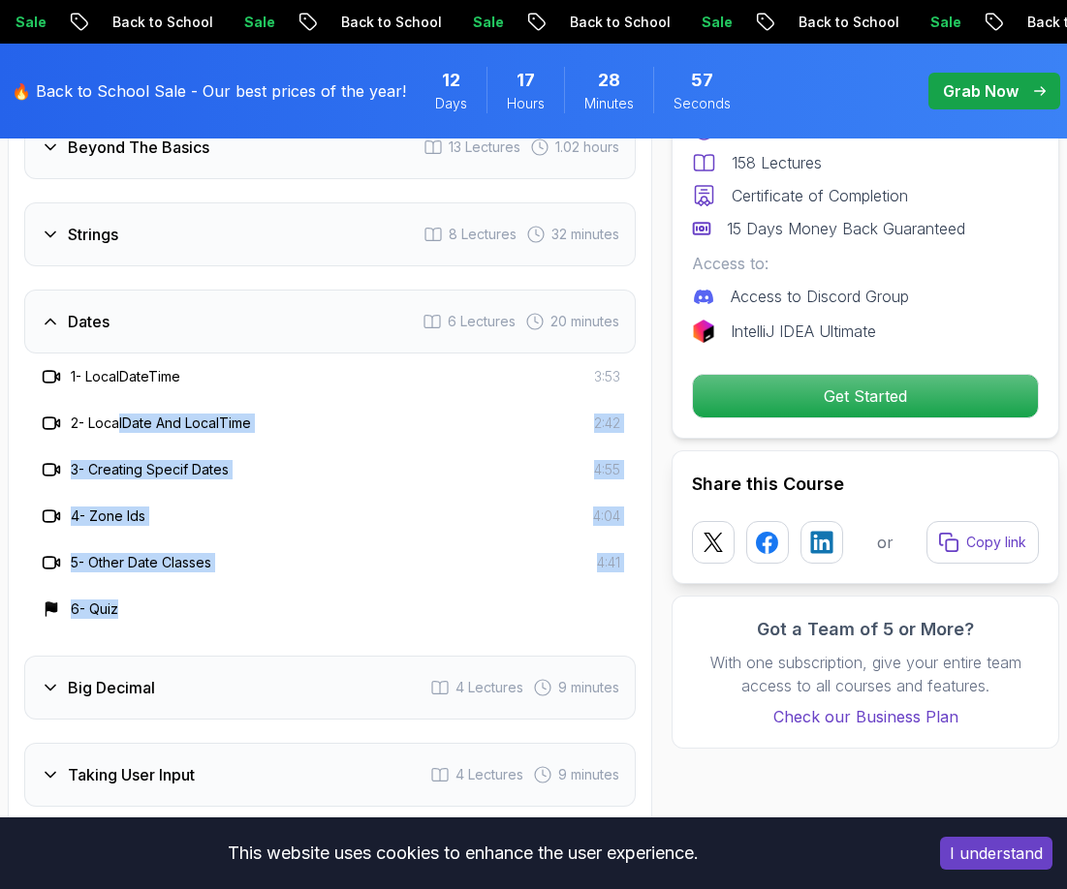
scroll to position [3298, 0]
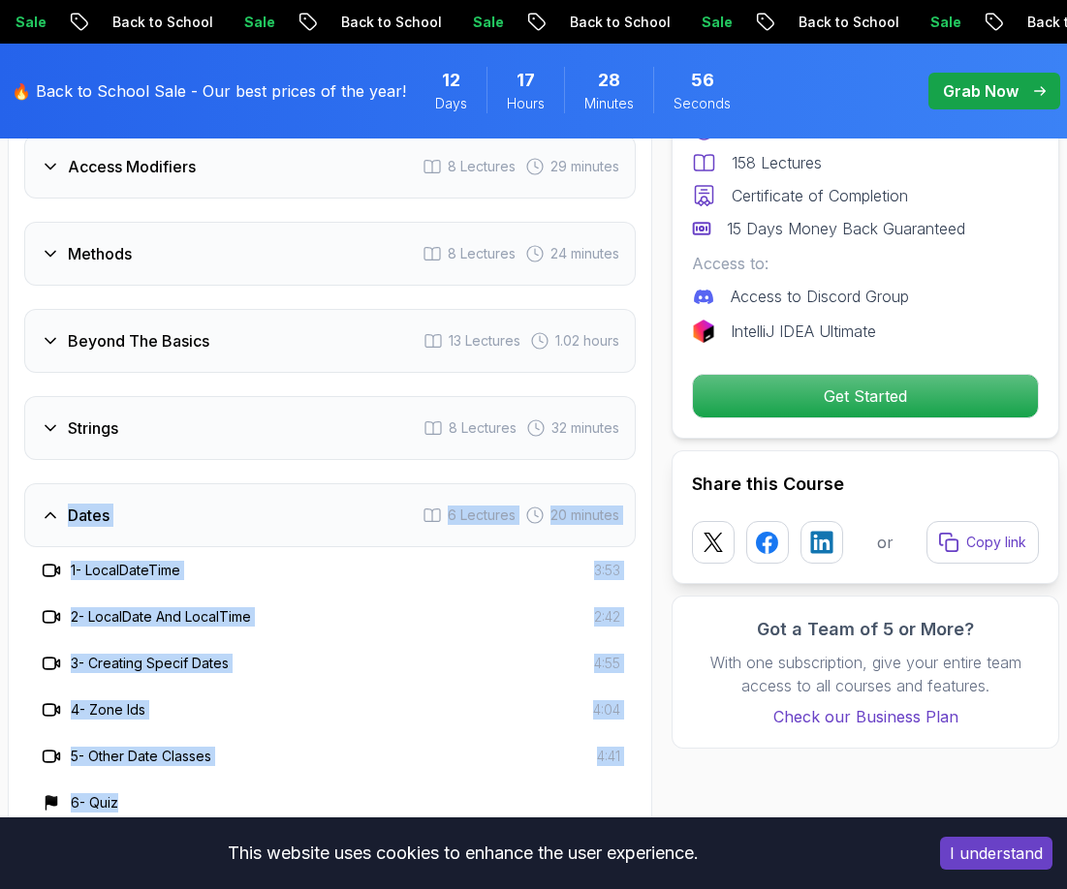
click at [12, 512] on div "Course Curriculum 19 Sections 158 Lectures 9.18 hours of content Intro 2 Lectur…" at bounding box center [330, 691] width 644 height 2077
copy div "Dates 6 Lectures 20 minutes 1 - LocalDateTime 3:53 2 - LocalDate And LocalTime …"
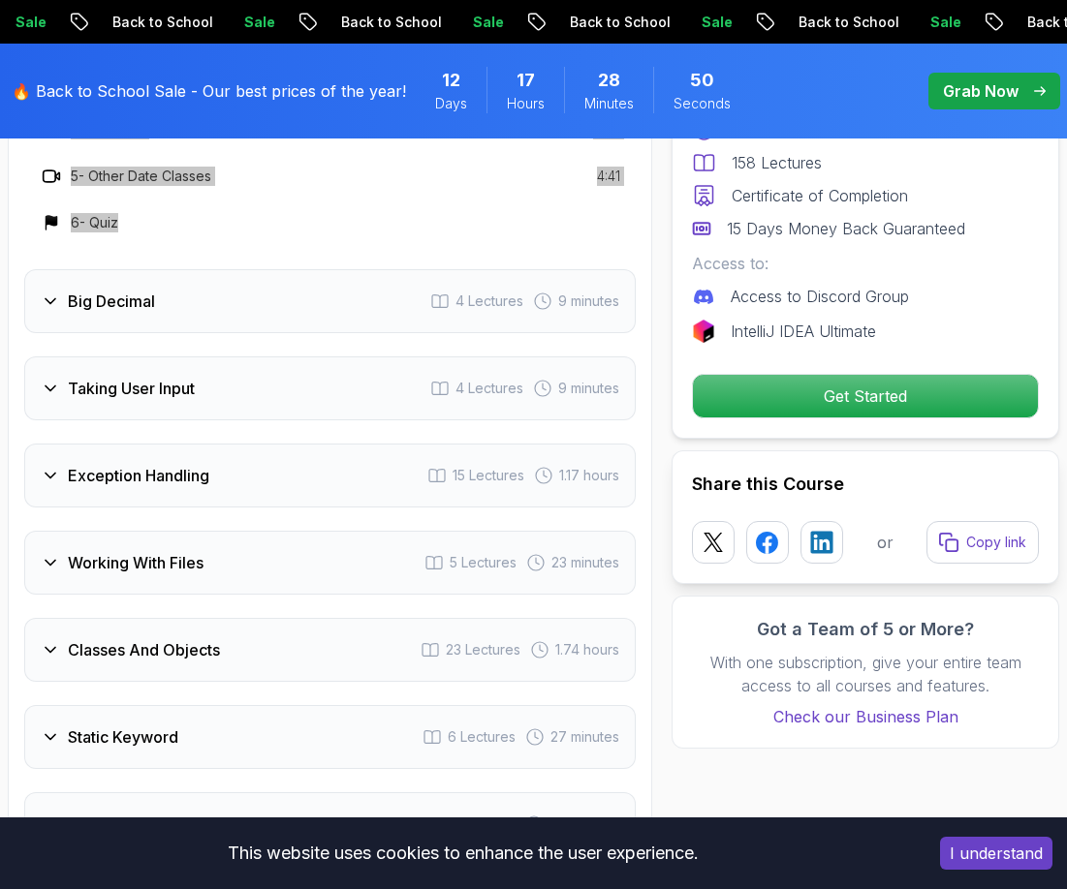
scroll to position [3879, 0]
click at [185, 304] on div "Big Decimal 4 Lectures 9 minutes" at bounding box center [329, 300] width 611 height 64
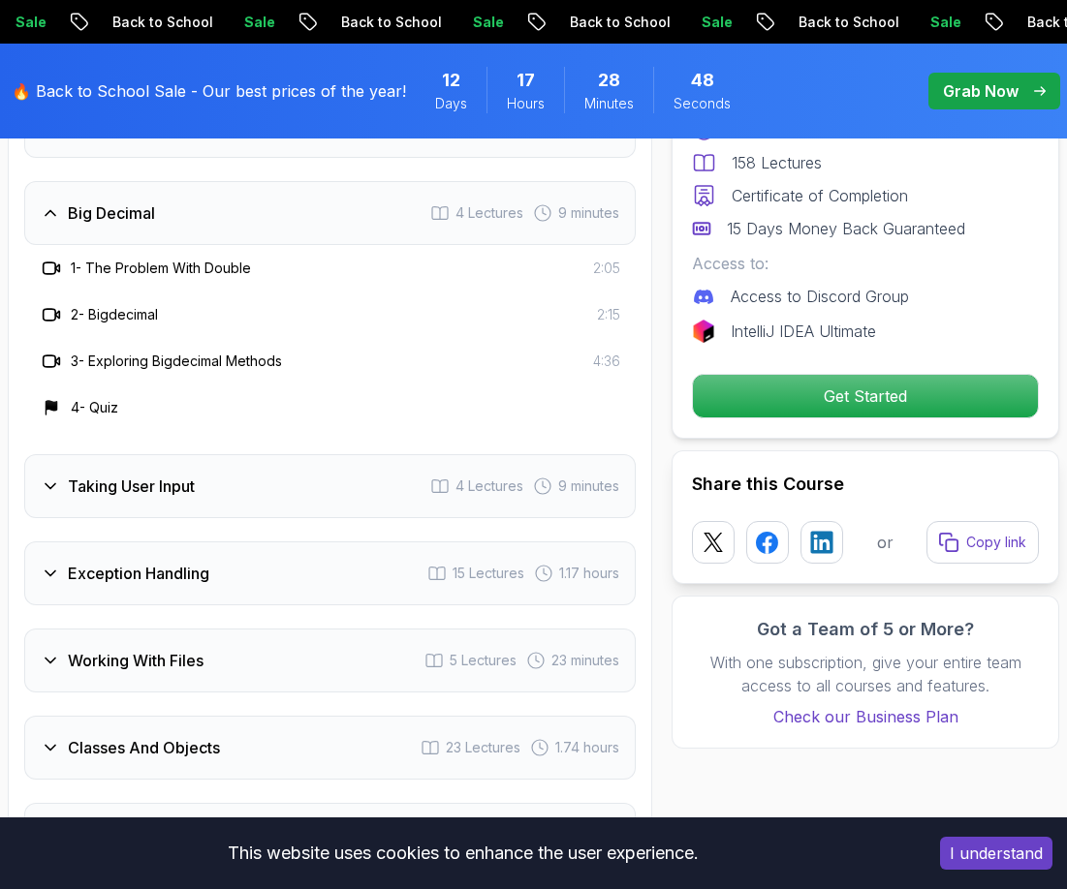
scroll to position [3685, 0]
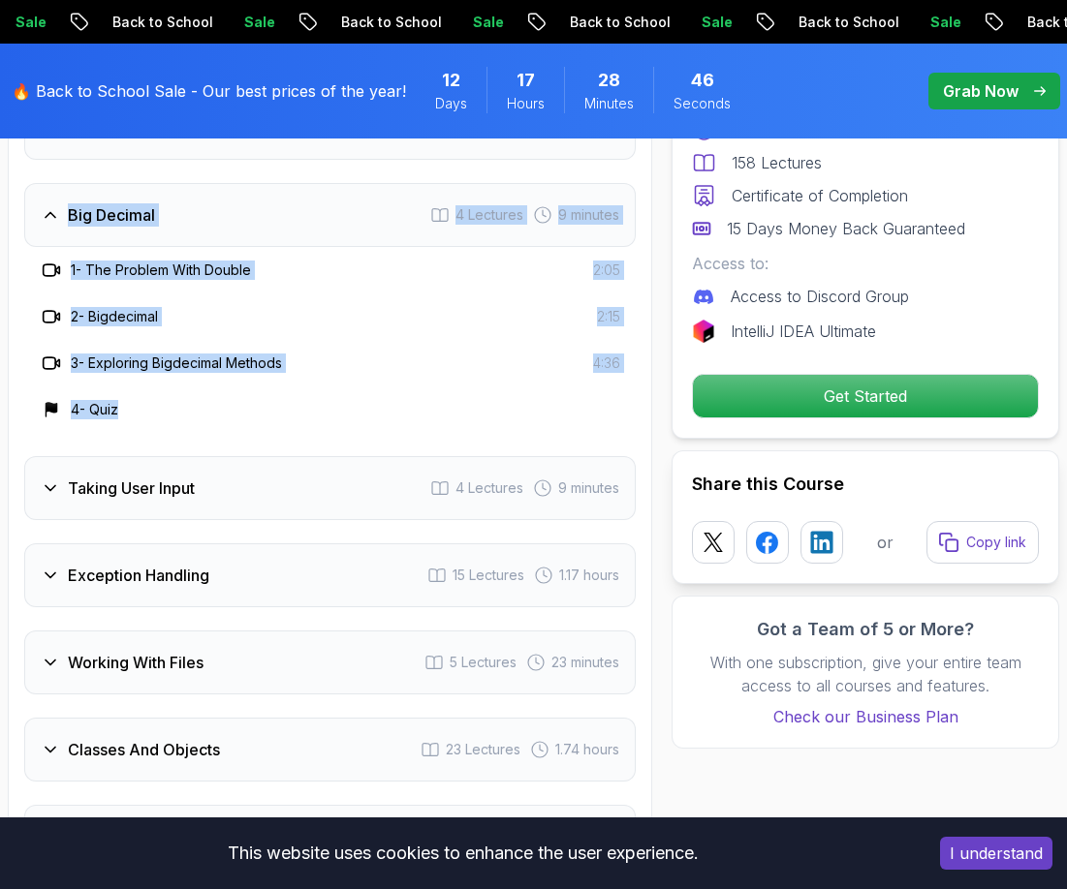
drag, startPoint x: 163, startPoint y: 428, endPoint x: 0, endPoint y: 218, distance: 265.9
click at [140, 490] on h3 "Taking User Input" at bounding box center [131, 488] width 127 height 23
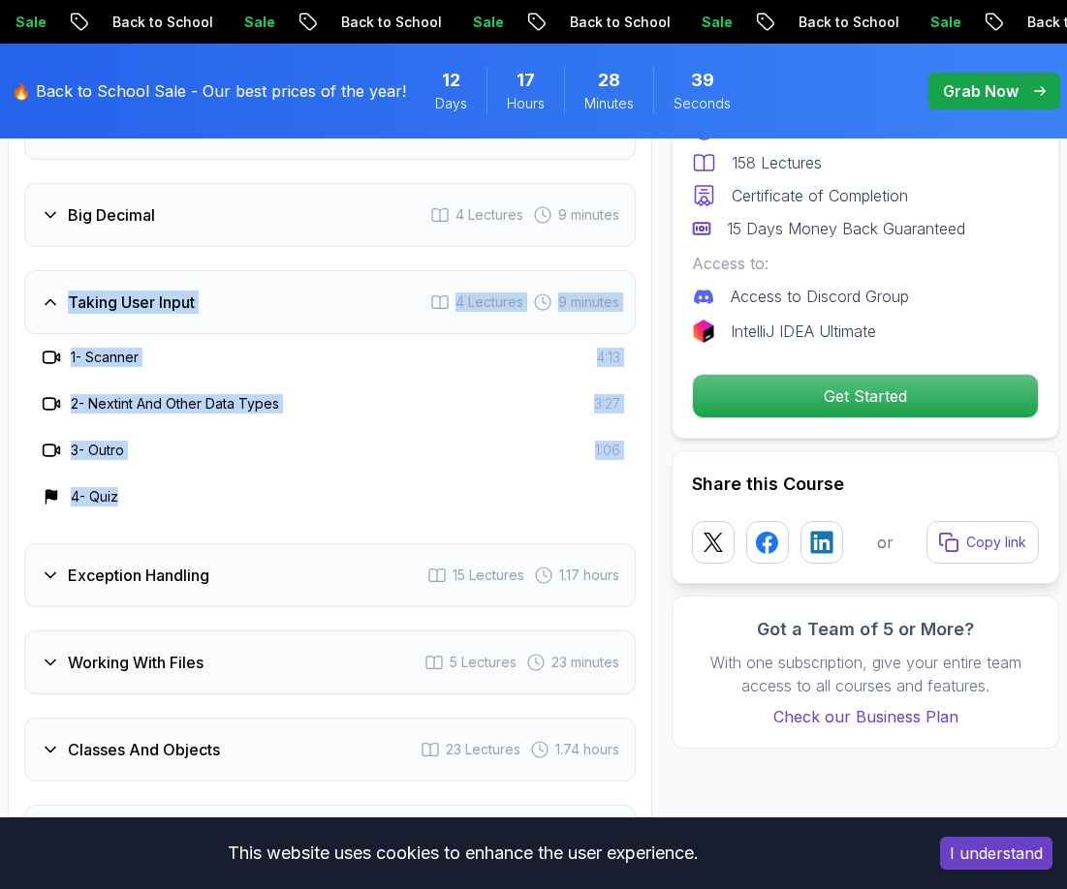
drag, startPoint x: 19, startPoint y: 302, endPoint x: 200, endPoint y: 517, distance: 280.6
click at [200, 517] on div "Course Curriculum 19 Sections 158 Lectures 9.18 hours of content Intro 2 Lectur…" at bounding box center [330, 258] width 644 height 1984
click at [167, 578] on h3 "Exception Handling" at bounding box center [138, 575] width 141 height 23
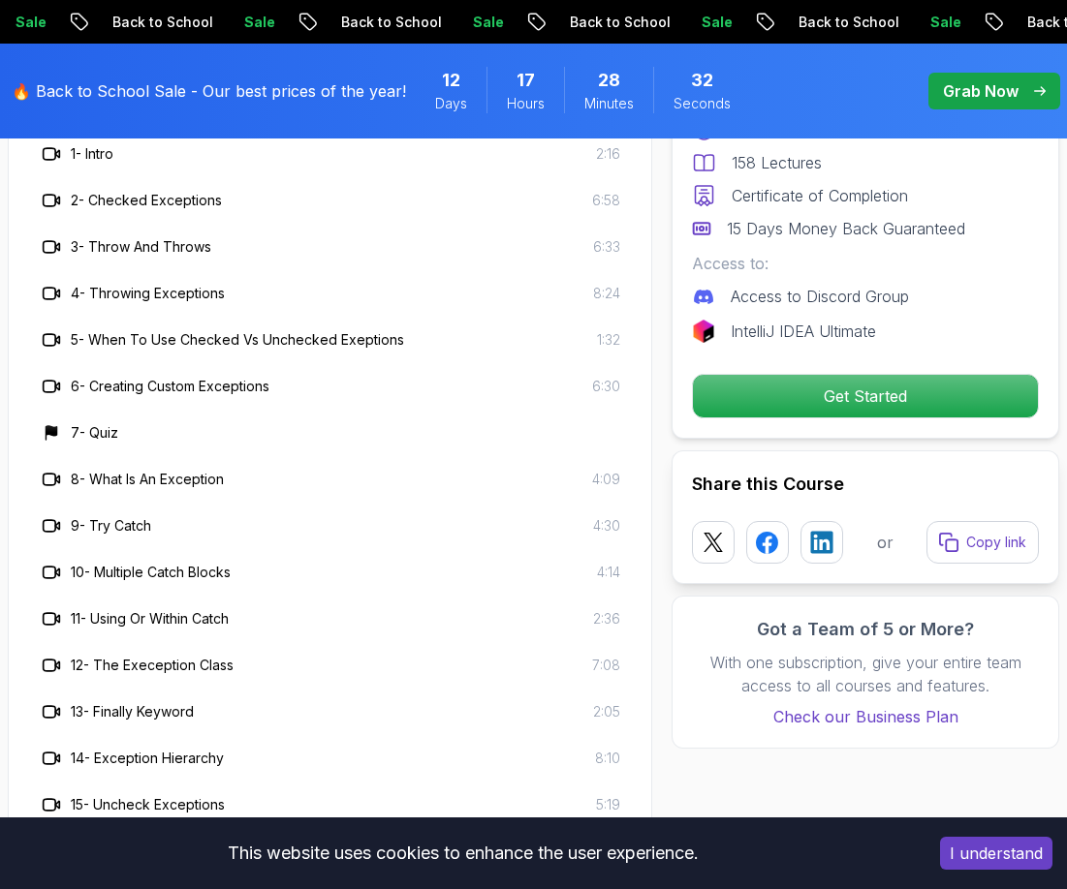
scroll to position [3782, 0]
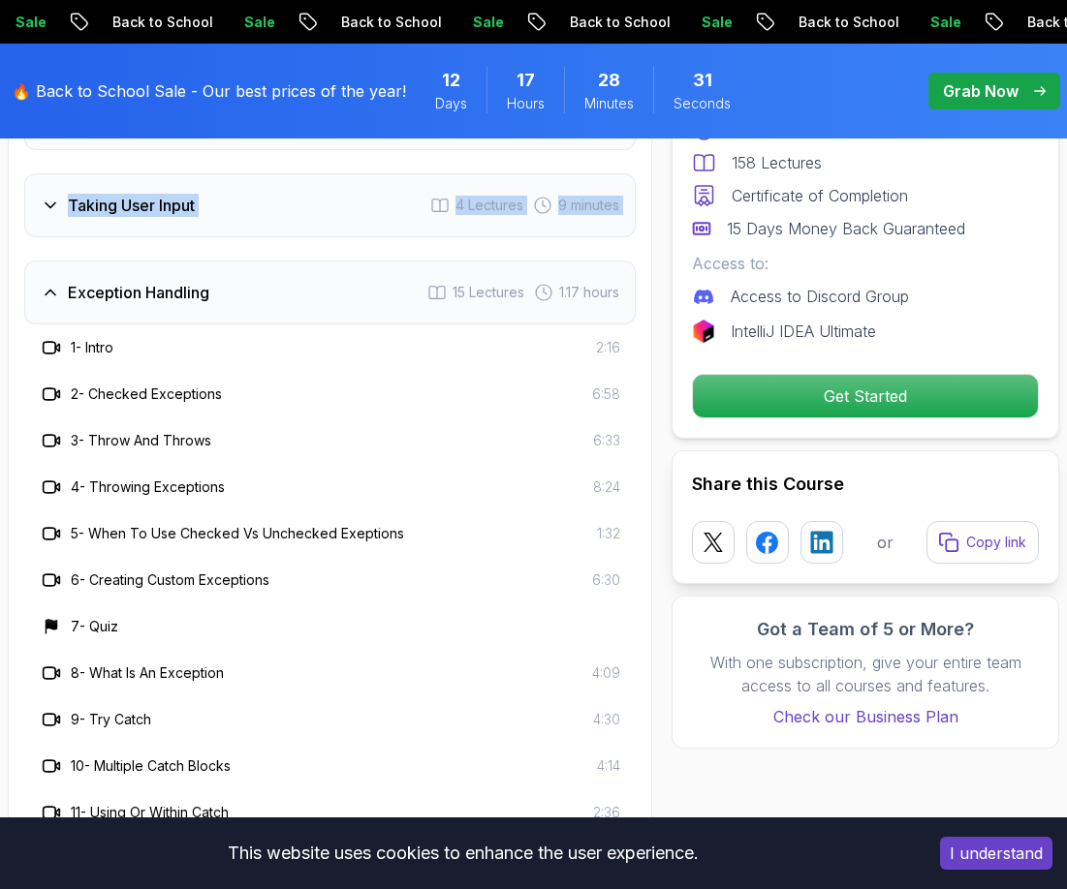
drag, startPoint x: 29, startPoint y: 291, endPoint x: 12, endPoint y: 289, distance: 17.5
click at [189, 495] on div "Exception Handling 15 Lectures 1.17 hours 1 - Intro 2:16 2 - Checked Exceptions…" at bounding box center [329, 641] width 611 height 761
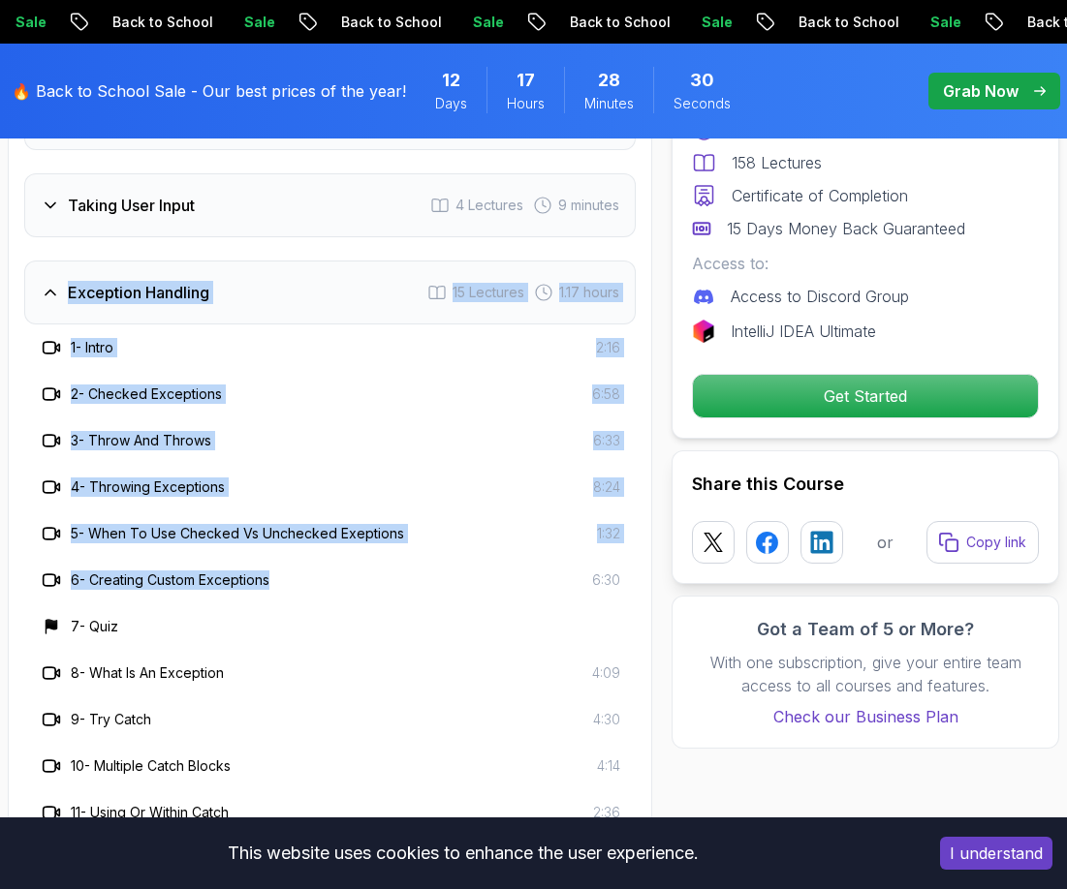
drag, startPoint x: 11, startPoint y: 275, endPoint x: 301, endPoint y: 599, distance: 434.9
click at [301, 599] on div "Course Curriculum 19 Sections 158 Lectures 9.18 hours of content Intro 2 Lectur…" at bounding box center [330, 417] width 644 height 2496
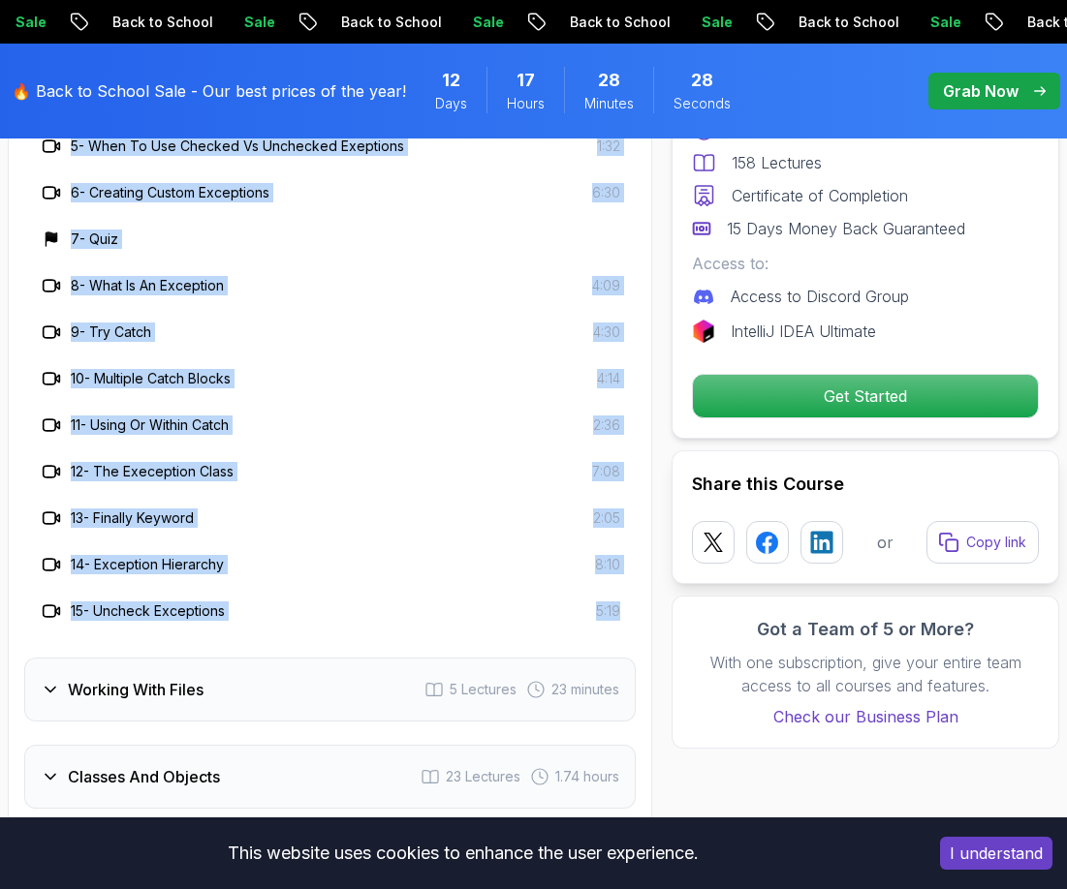
click at [643, 624] on div "Course Curriculum 19 Sections 158 Lectures 9.18 hours of content Intro 2 Lectur…" at bounding box center [330, 29] width 644 height 2496
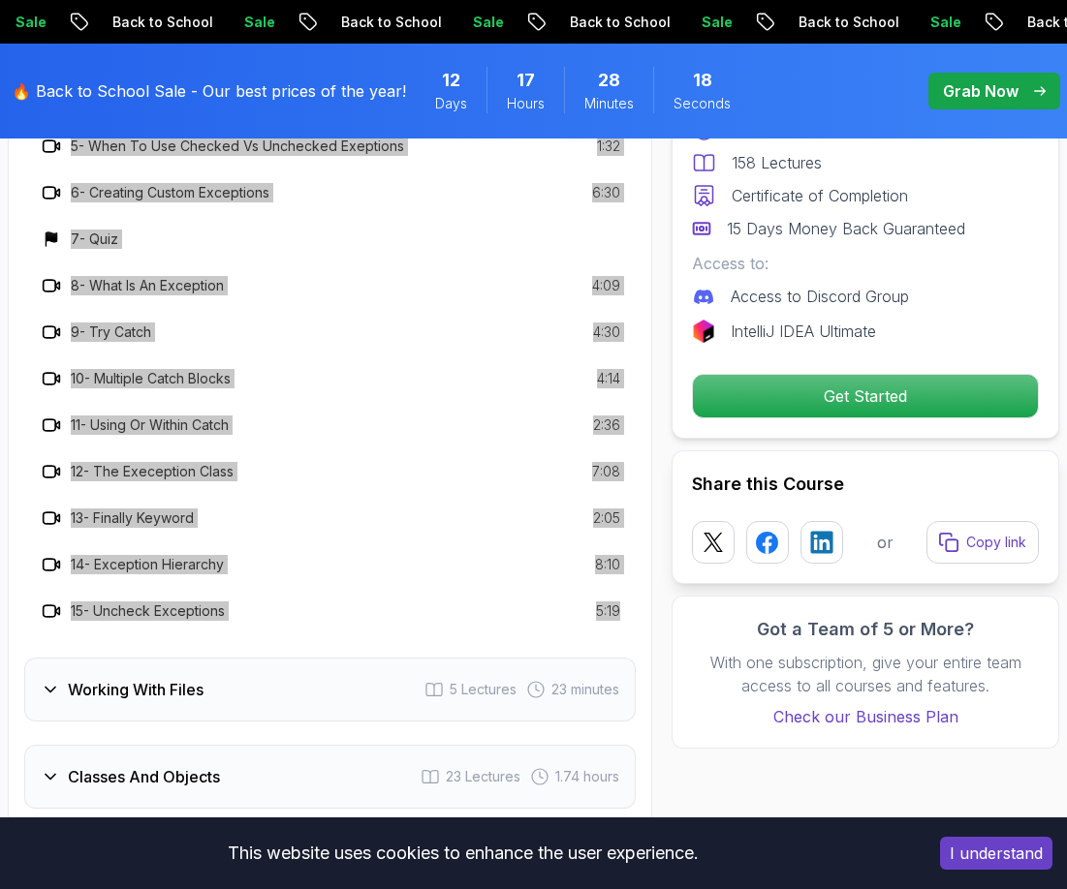
scroll to position [4557, 0]
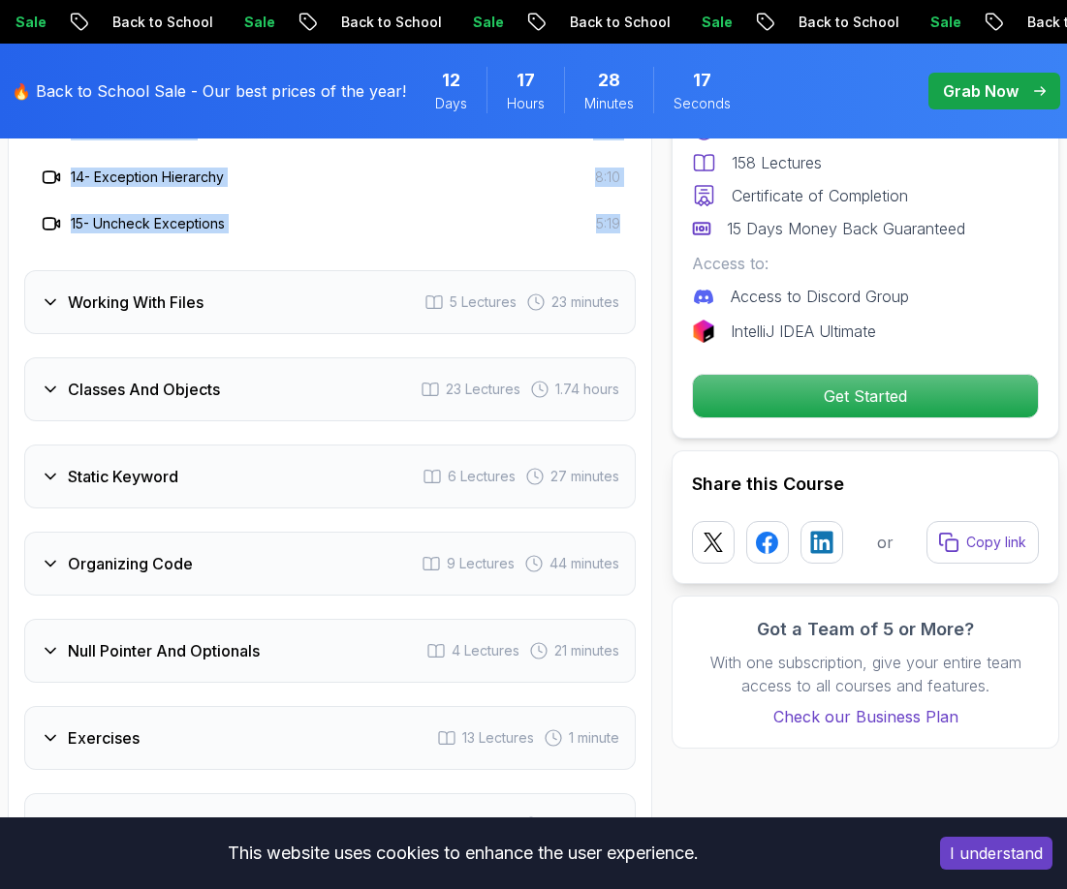
click at [79, 293] on h3 "Working With Files" at bounding box center [136, 302] width 136 height 23
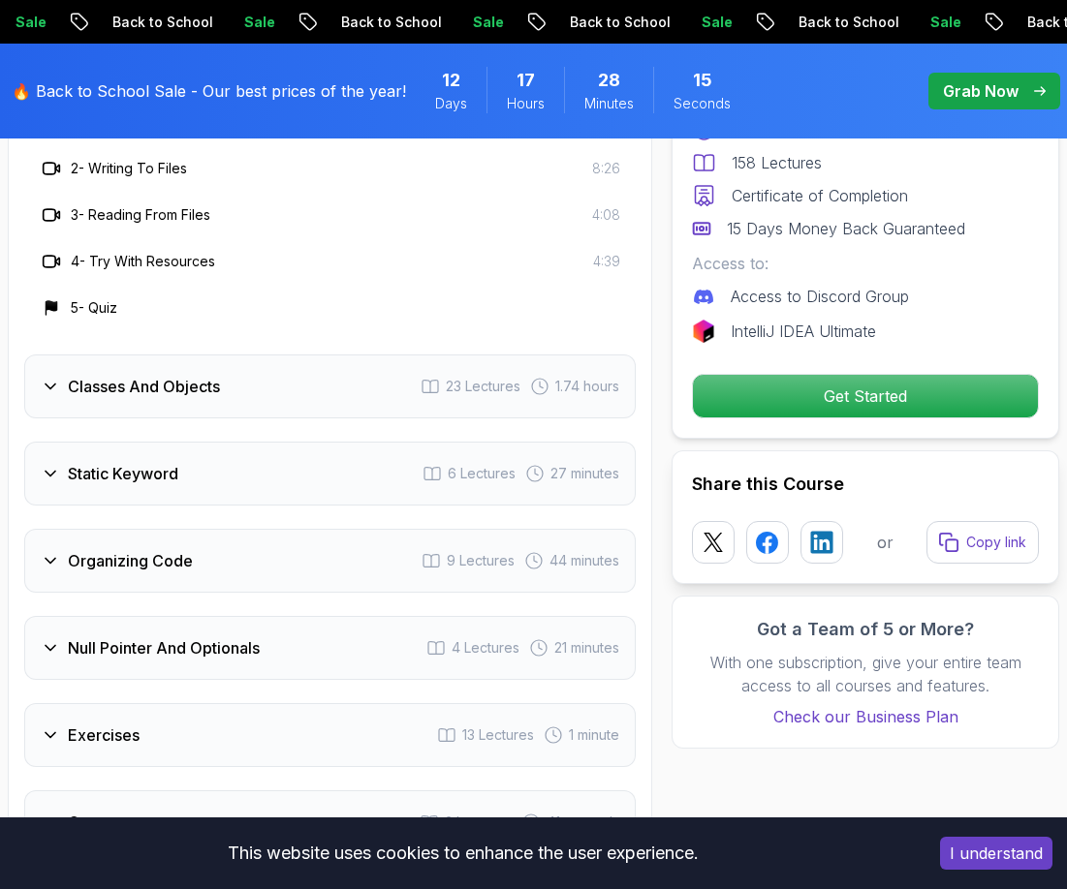
scroll to position [3976, 0]
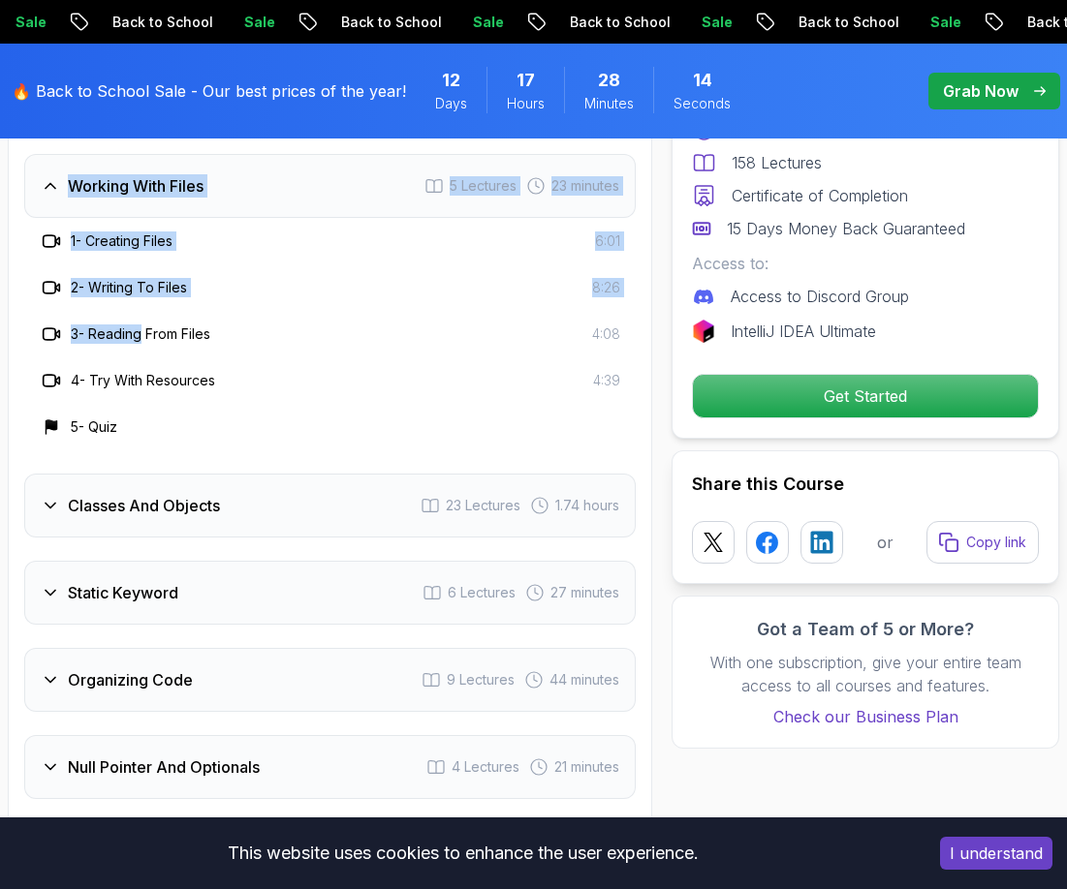
drag, startPoint x: 23, startPoint y: 181, endPoint x: 149, endPoint y: 367, distance: 224.6
click at [157, 424] on div "5 - Quiz" at bounding box center [330, 427] width 580 height 23
click at [214, 504] on h3 "Classes And Objects" at bounding box center [144, 505] width 152 height 23
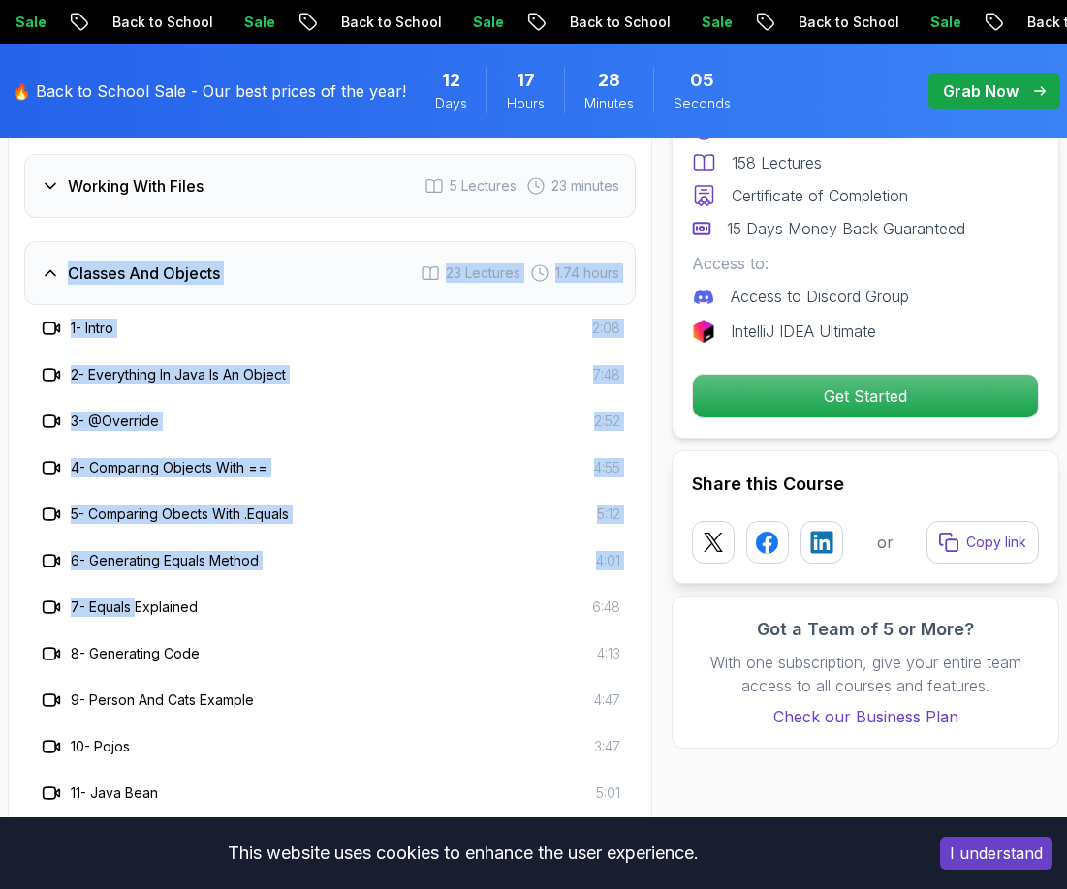
drag, startPoint x: 18, startPoint y: 273, endPoint x: 141, endPoint y: 602, distance: 350.7
click at [141, 602] on div "Course Curriculum 19 Sections 158 Lectures 9.18 hours of content Intro 2 Lectur…" at bounding box center [330, 409] width 644 height 2868
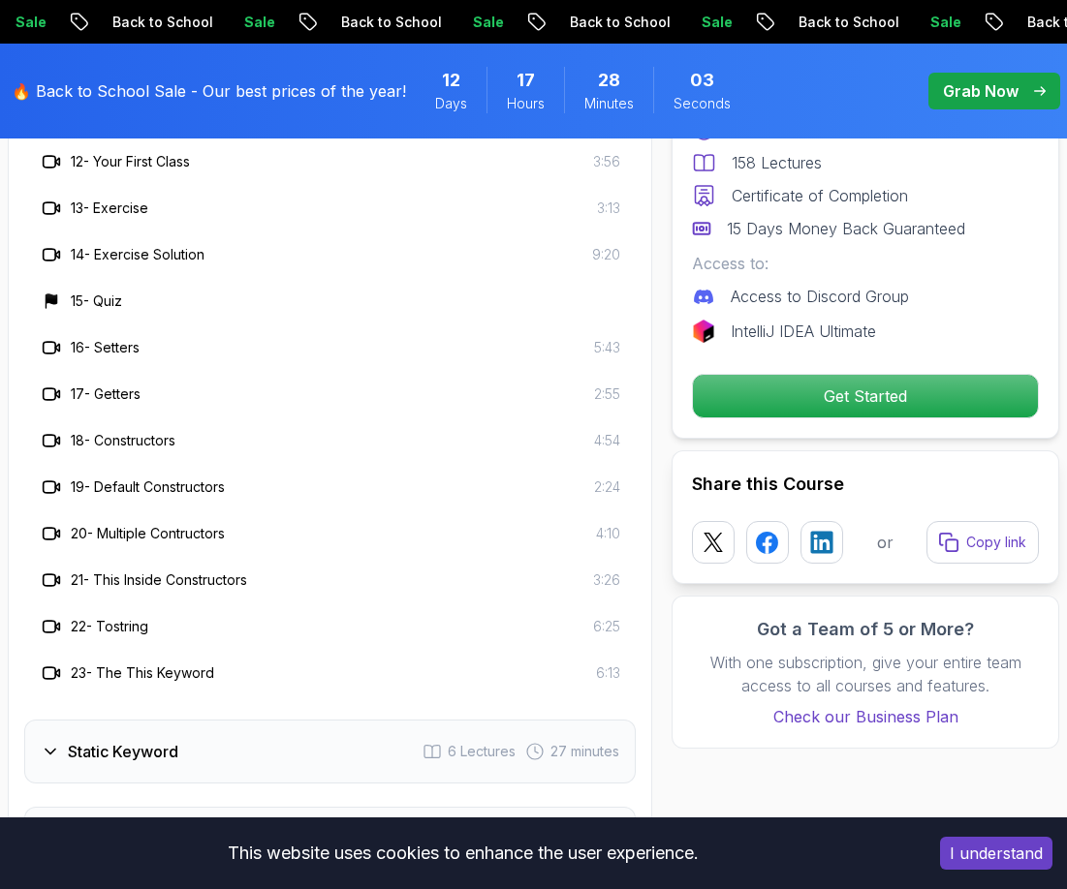
scroll to position [4848, 0]
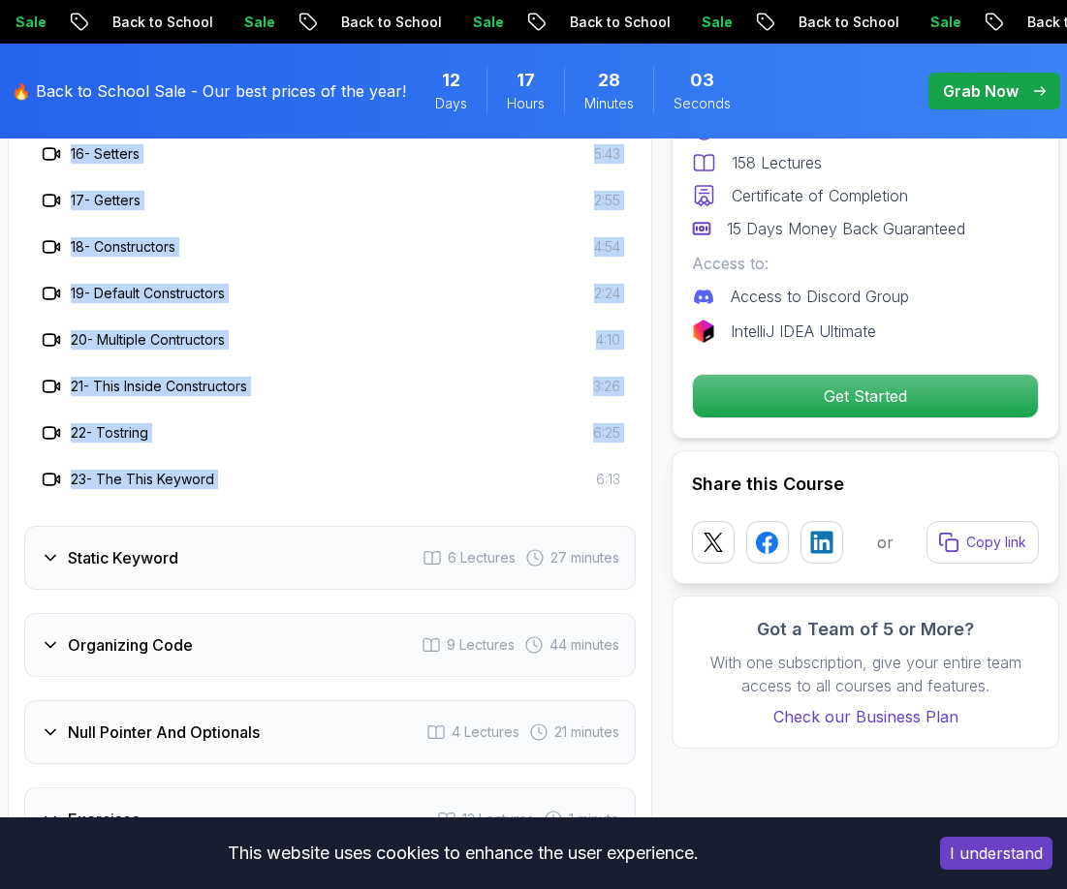
click at [430, 485] on div "23 - The This Keyword 6:13" at bounding box center [330, 479] width 580 height 23
click at [157, 554] on h3 "Static Keyword" at bounding box center [123, 557] width 110 height 23
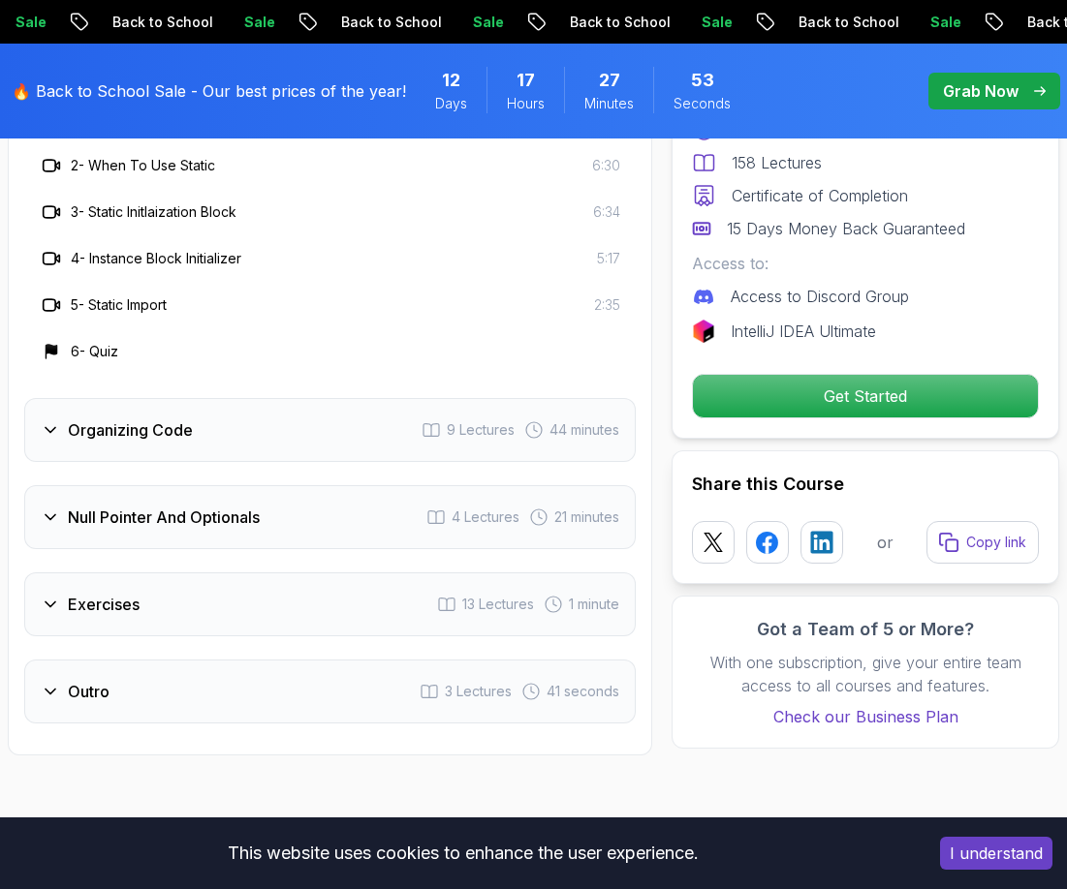
scroll to position [4073, 0]
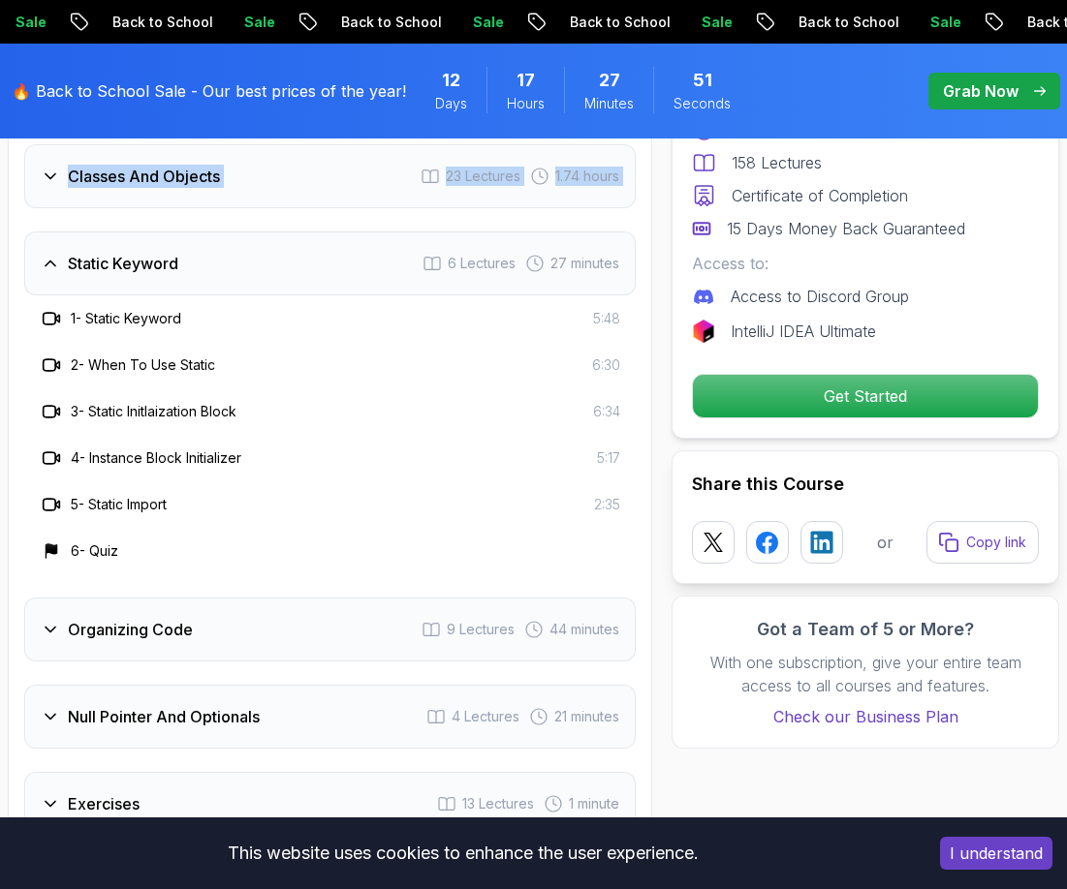
drag, startPoint x: 24, startPoint y: 260, endPoint x: 201, endPoint y: 567, distance: 354.1
click at [205, 567] on div "Static Keyword 6 Lectures 27 minutes 1 - Static Keyword 5:48 2 - When To Use St…" at bounding box center [329, 403] width 611 height 343
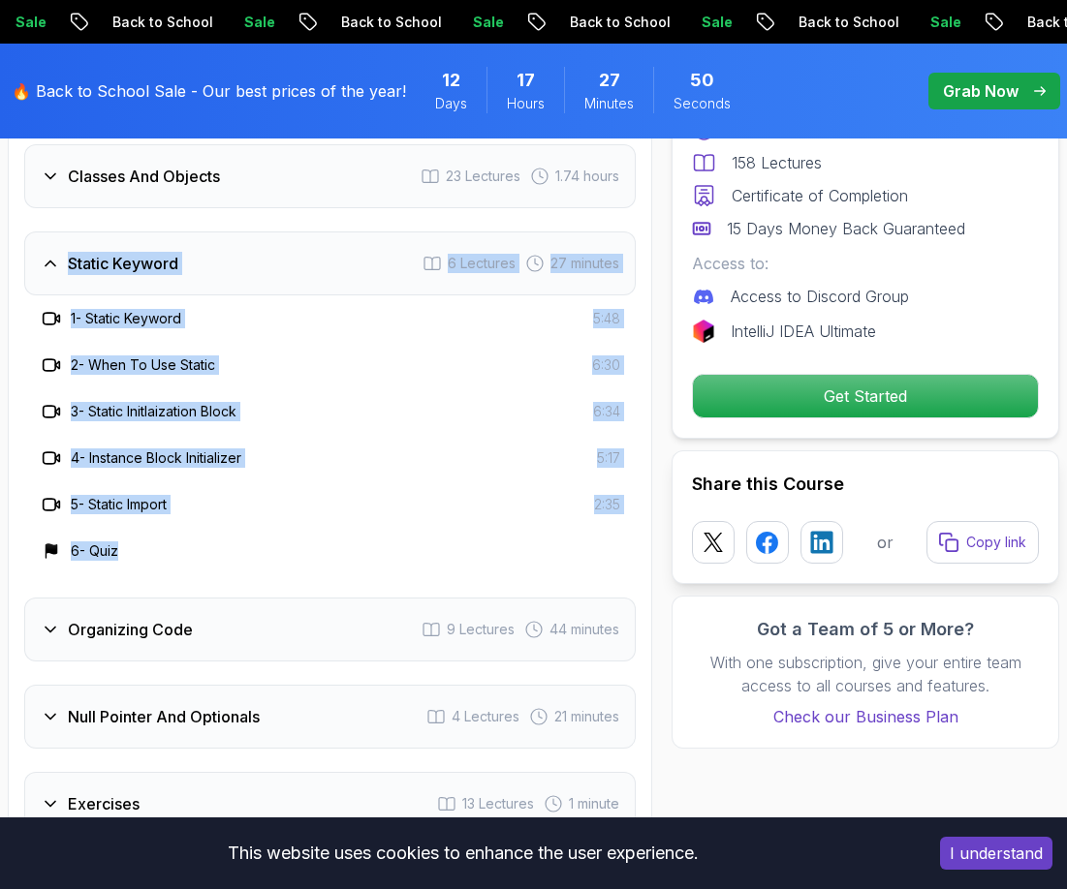
drag, startPoint x: 201, startPoint y: 567, endPoint x: 44, endPoint y: 235, distance: 366.6
click at [44, 235] on div "Static Keyword 6 Lectures 27 minutes 1 - Static Keyword 5:48 2 - When To Use St…" at bounding box center [329, 403] width 611 height 343
click at [179, 614] on div "Organizing Code 9 Lectures 44 minutes" at bounding box center [329, 630] width 611 height 64
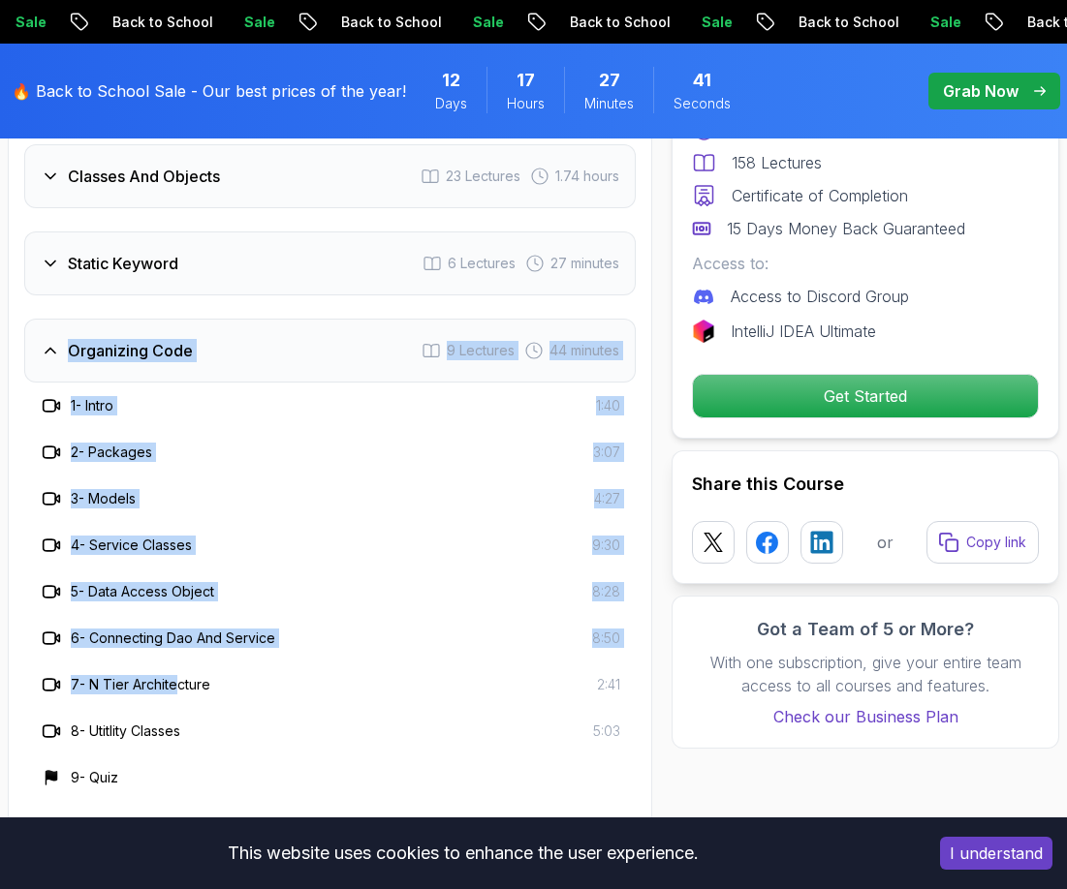
drag, startPoint x: 10, startPoint y: 336, endPoint x: 185, endPoint y: 673, distance: 380.0
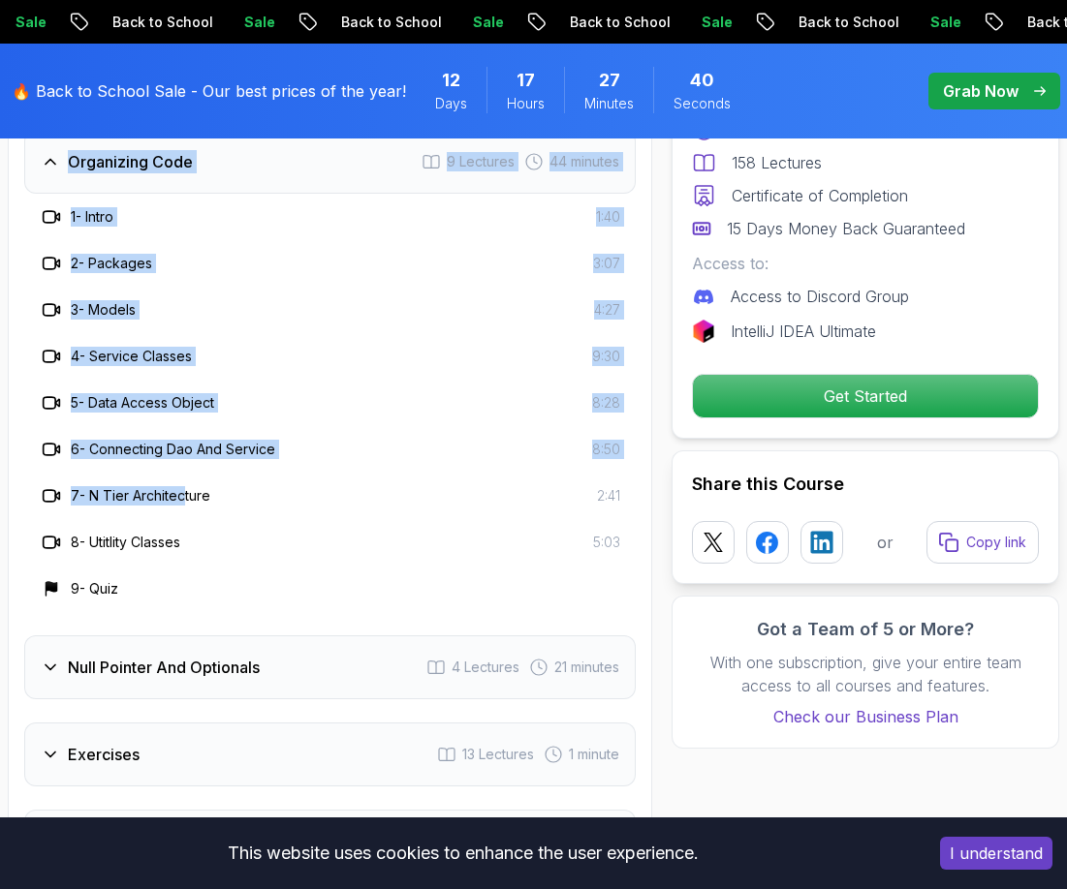
scroll to position [4267, 0]
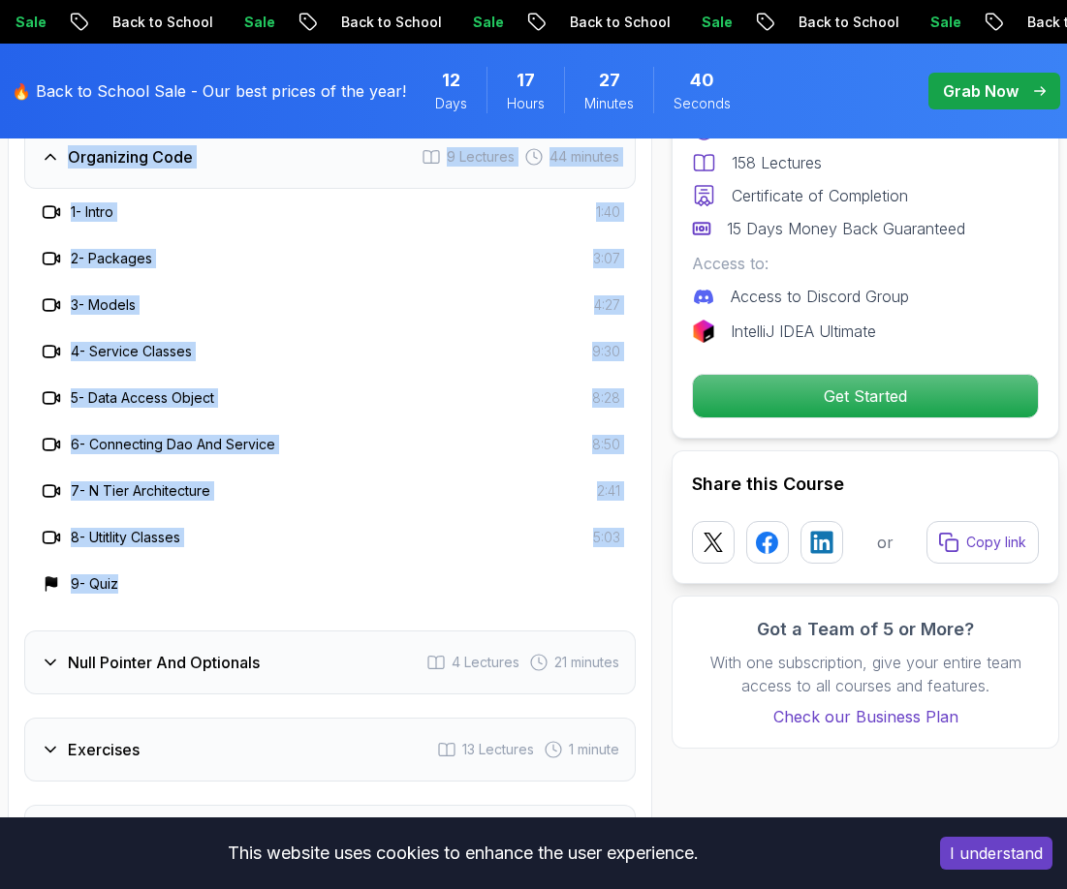
click at [263, 595] on div "9 - Quiz" at bounding box center [330, 584] width 580 height 23
click at [197, 673] on h3 "Null Pointer And Optionals" at bounding box center [164, 662] width 192 height 23
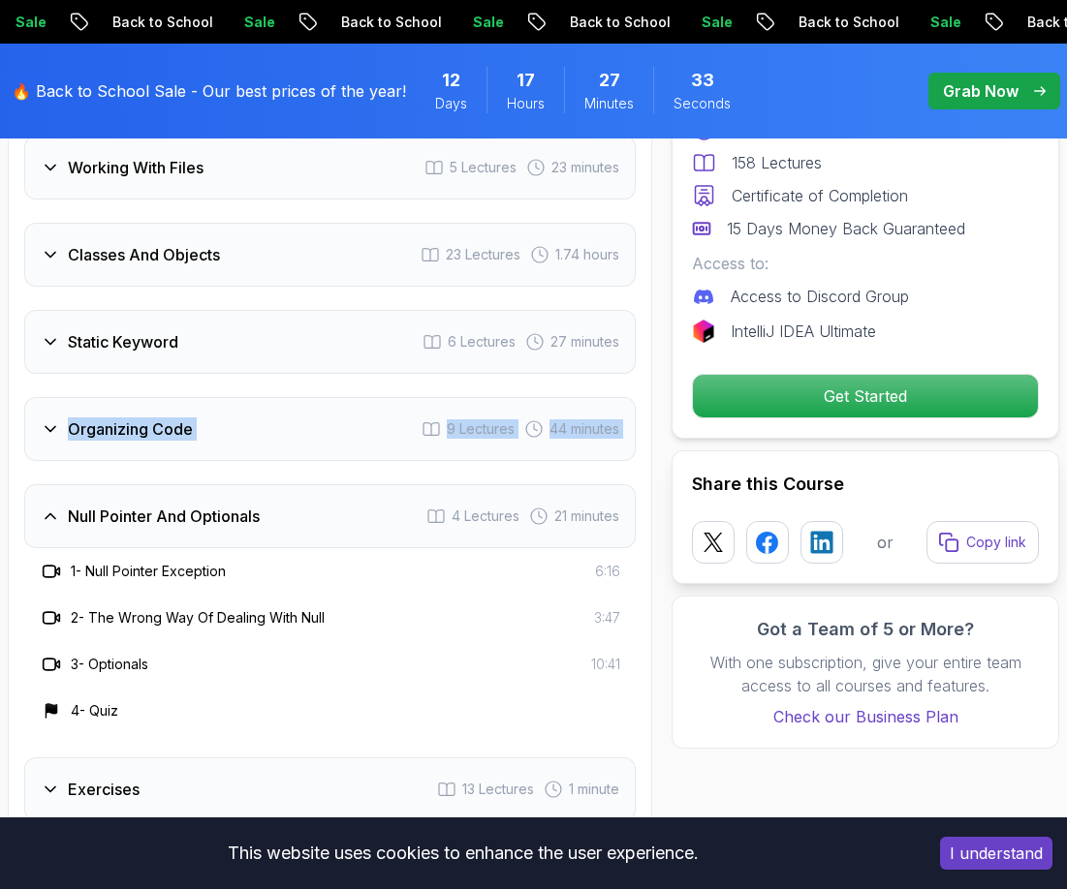
scroll to position [3976, 0]
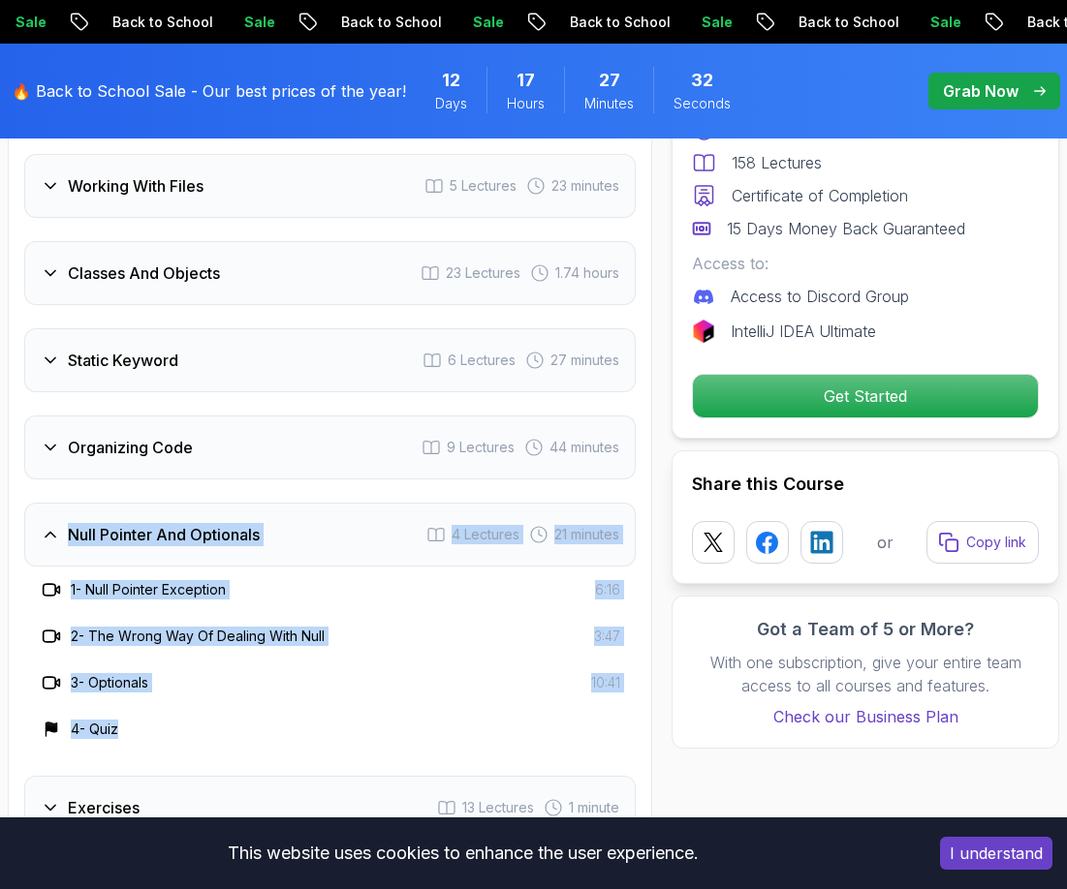
drag, startPoint x: 20, startPoint y: 524, endPoint x: 150, endPoint y: 741, distance: 252.9
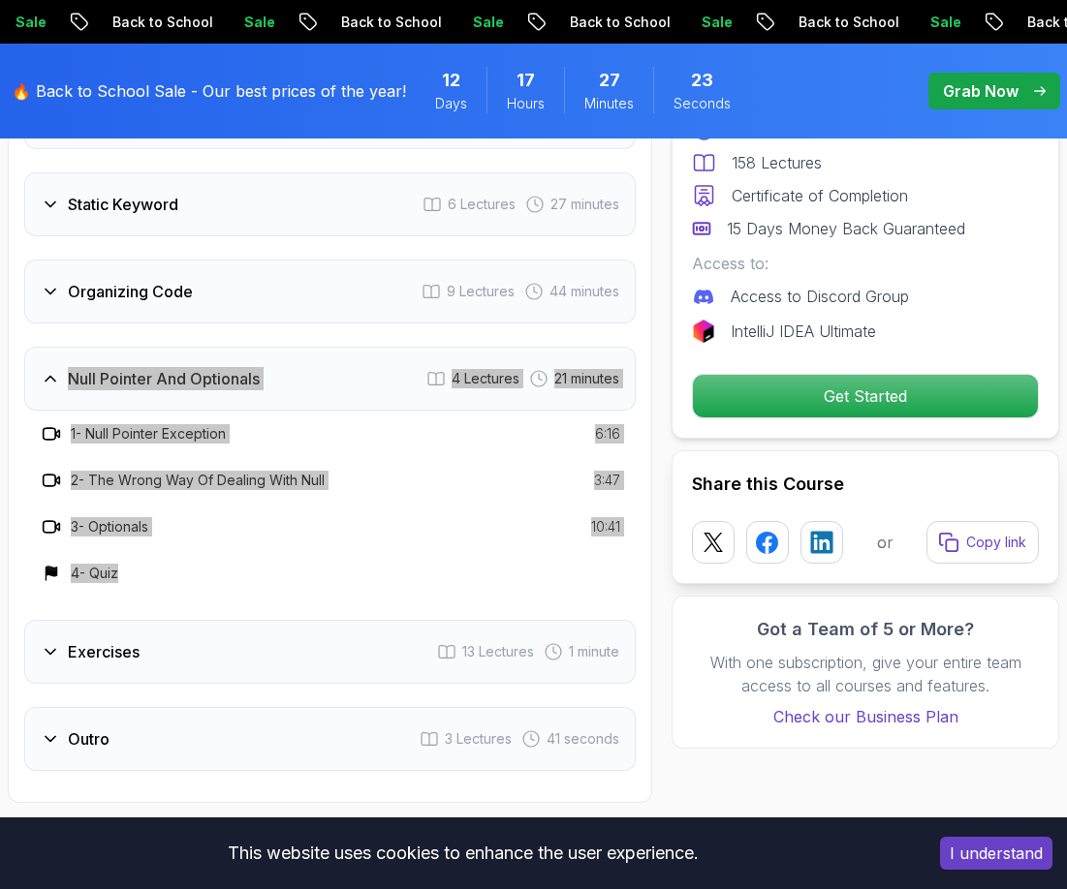
scroll to position [4267, 0]
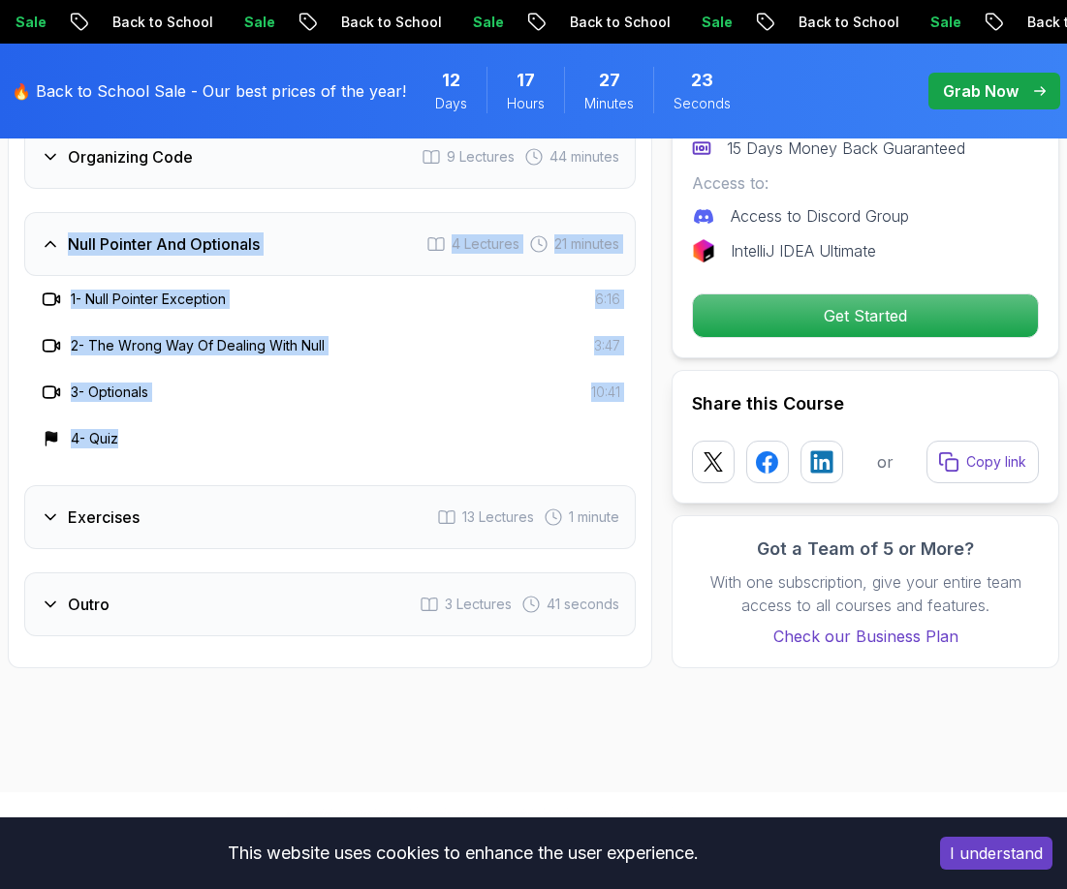
click at [115, 508] on h3 "Exercises" at bounding box center [104, 517] width 72 height 23
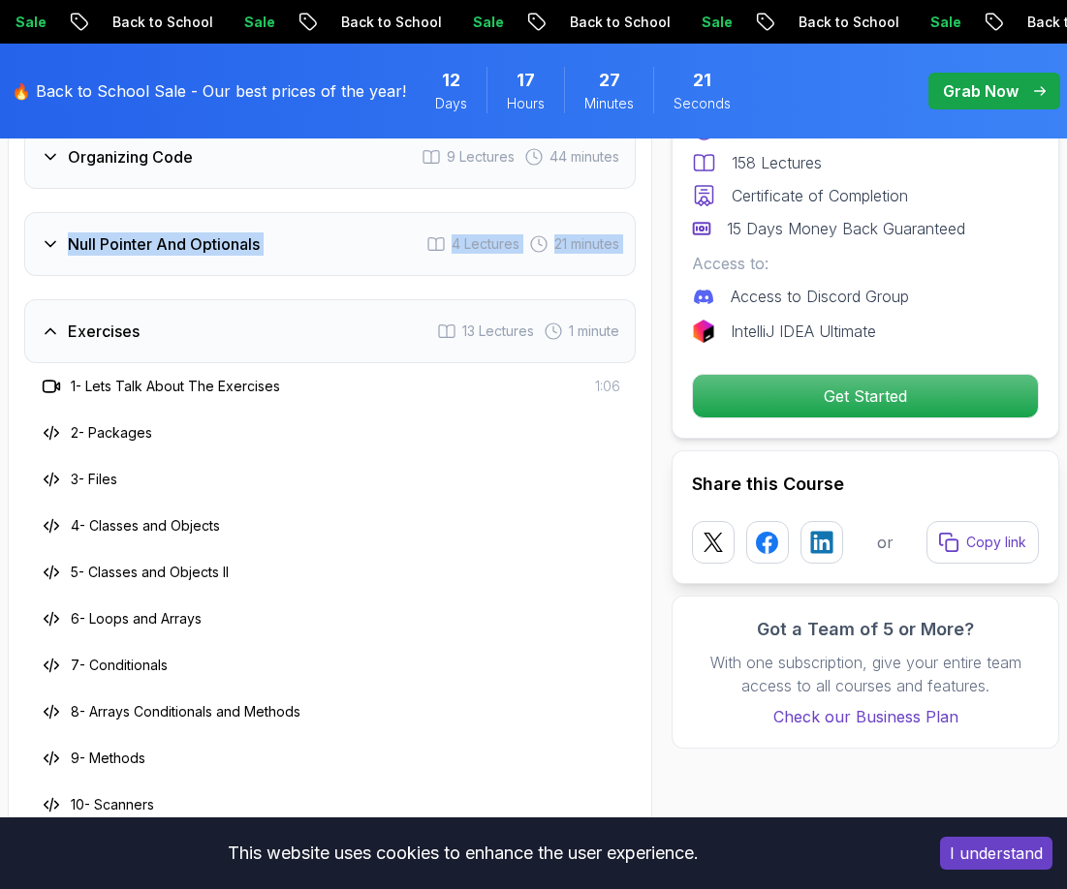
drag, startPoint x: 25, startPoint y: 332, endPoint x: 120, endPoint y: 658, distance: 339.1
click at [116, 665] on div "Exercises 13 Lectures 1 minute 1 - Lets Talk About The Exercises 1:06 2 - Packa…" at bounding box center [329, 633] width 611 height 668
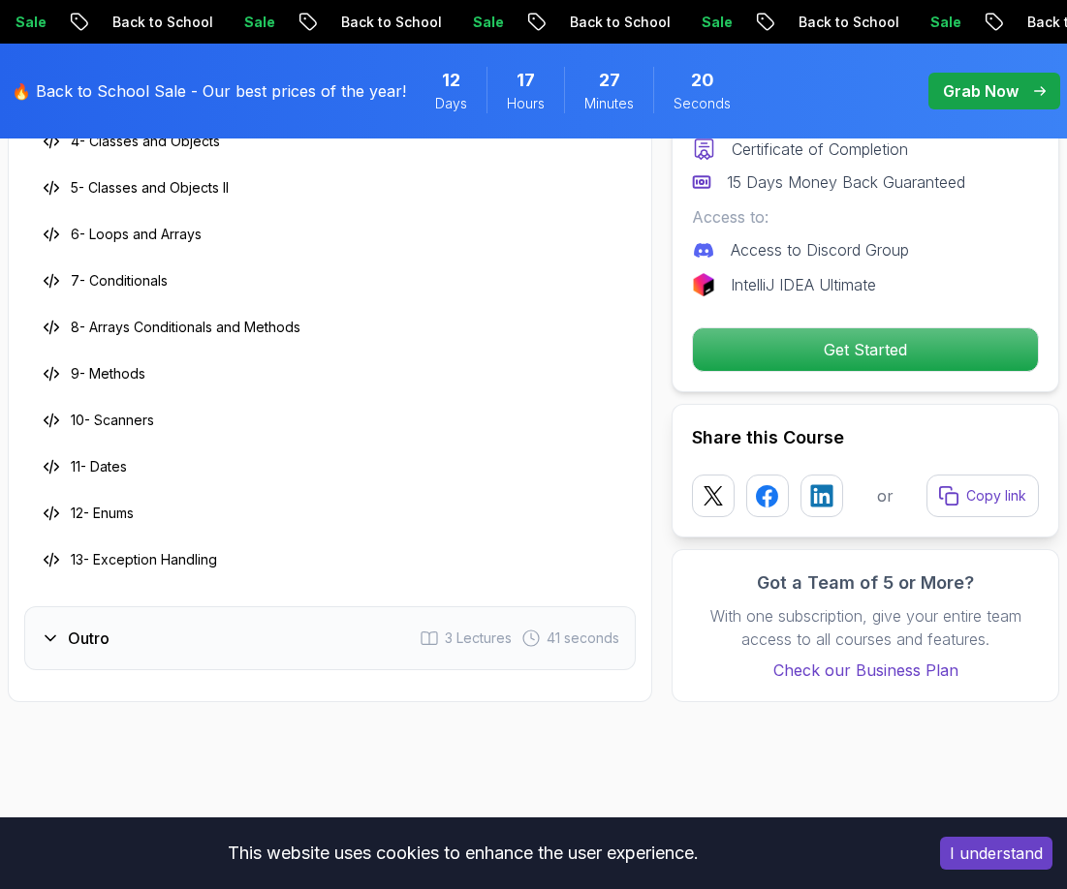
scroll to position [4654, 0]
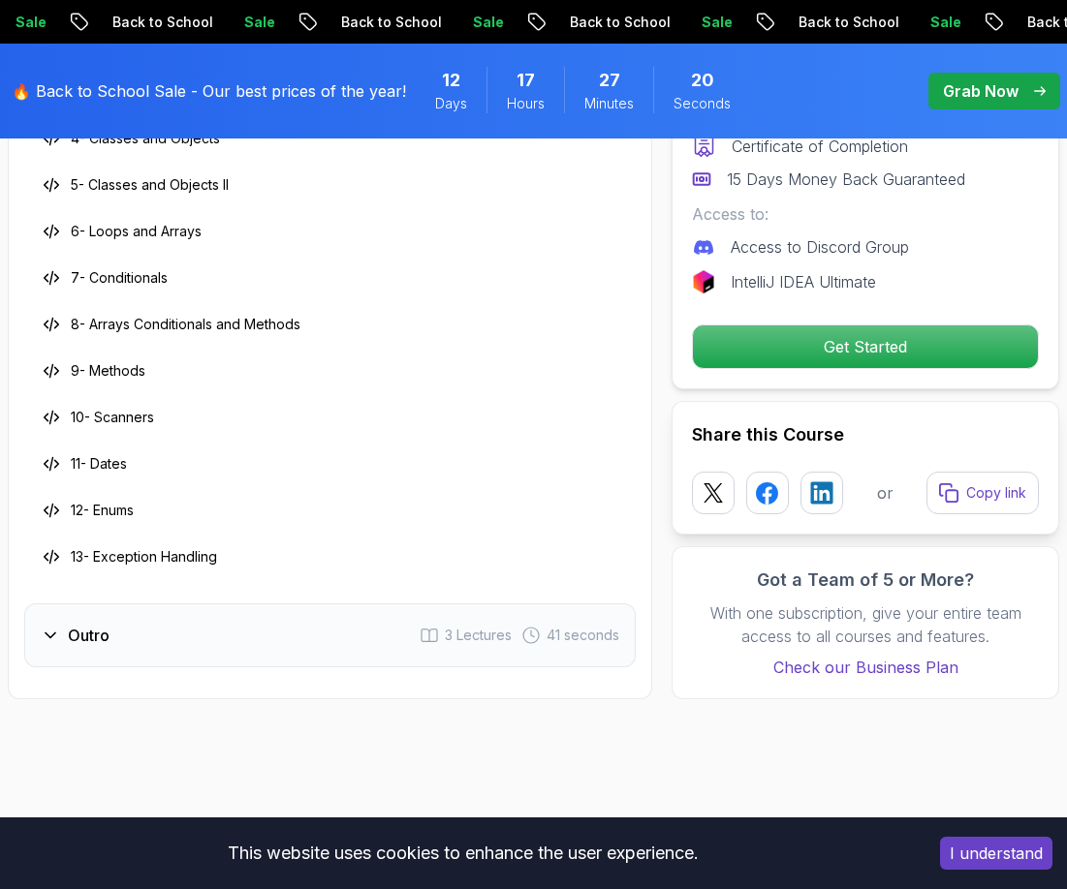
click at [82, 626] on h3 "Outro" at bounding box center [89, 635] width 42 height 23
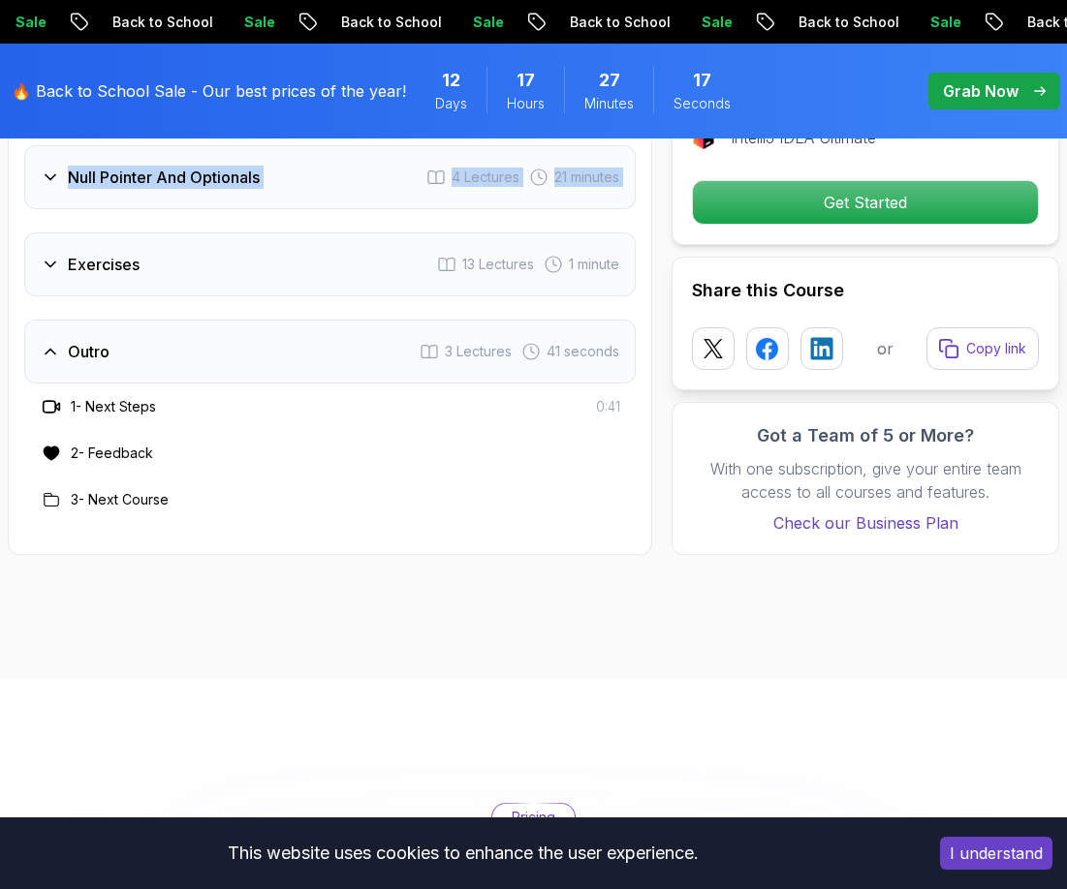
scroll to position [4267, 0]
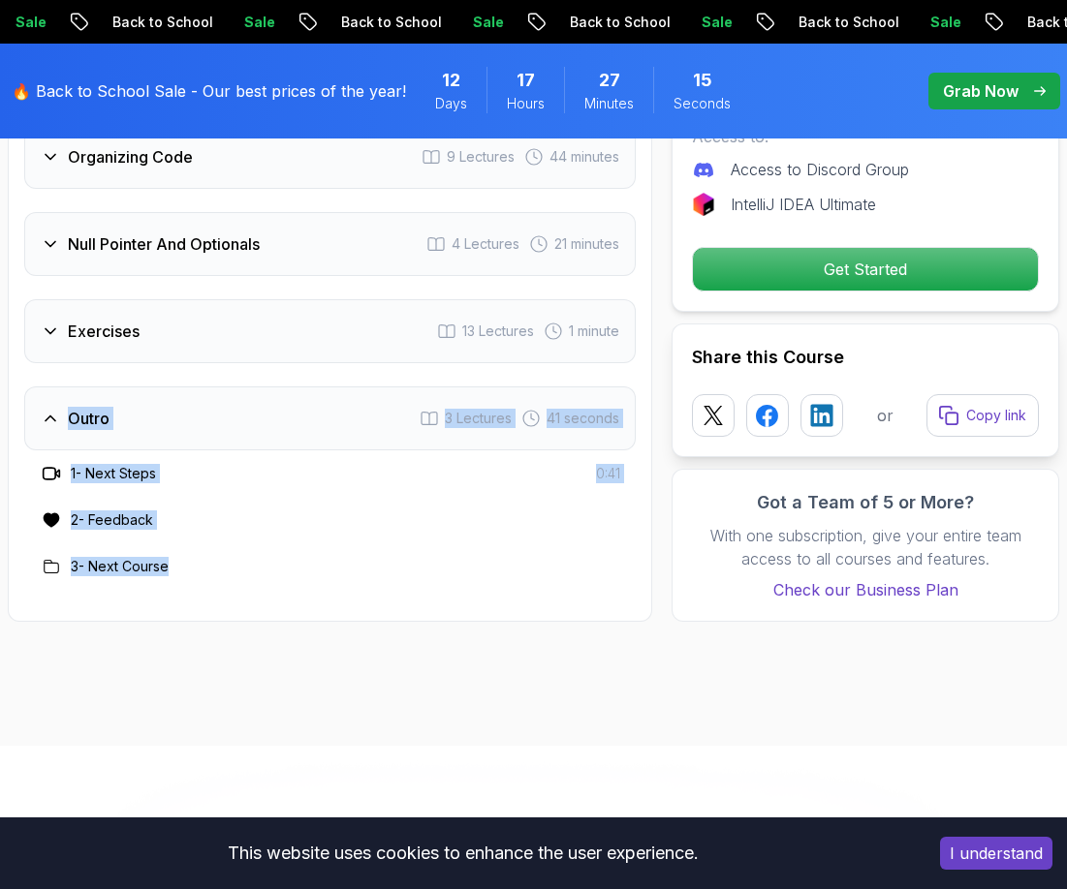
drag, startPoint x: 12, startPoint y: 401, endPoint x: 203, endPoint y: 598, distance: 274.7
